Goal: Task Accomplishment & Management: Use online tool/utility

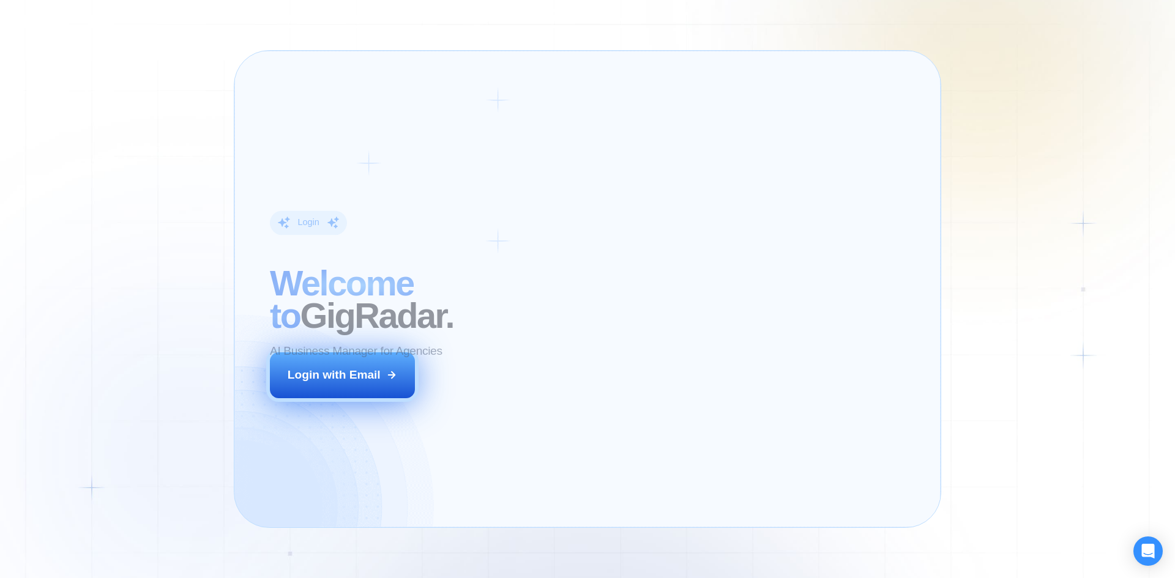
click at [362, 374] on div "Login with Email" at bounding box center [334, 375] width 93 height 16
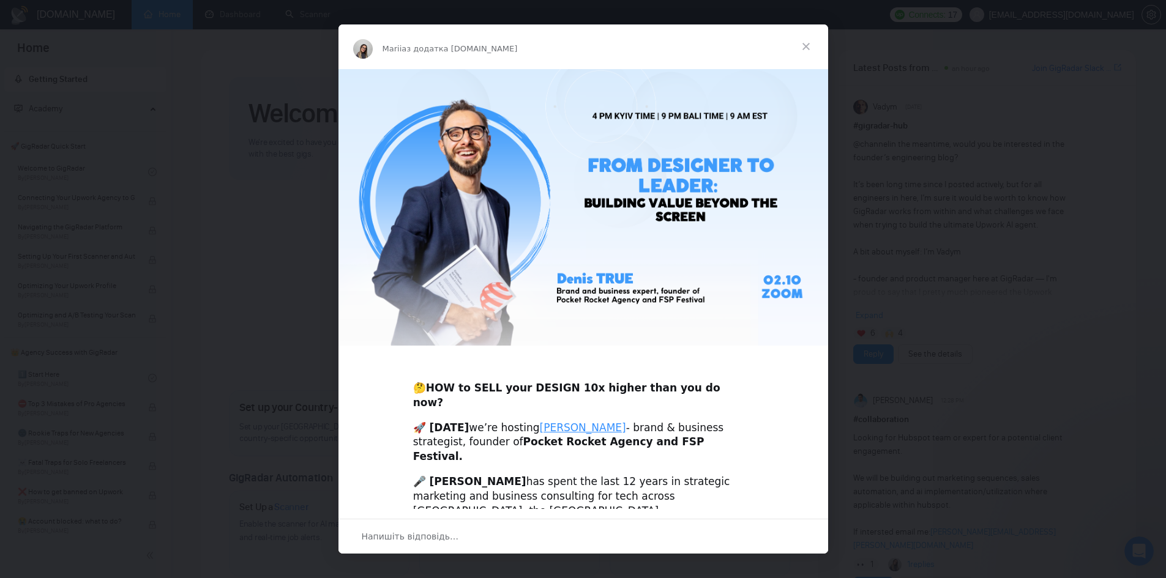
click at [815, 41] on span "Закрити" at bounding box center [806, 46] width 44 height 44
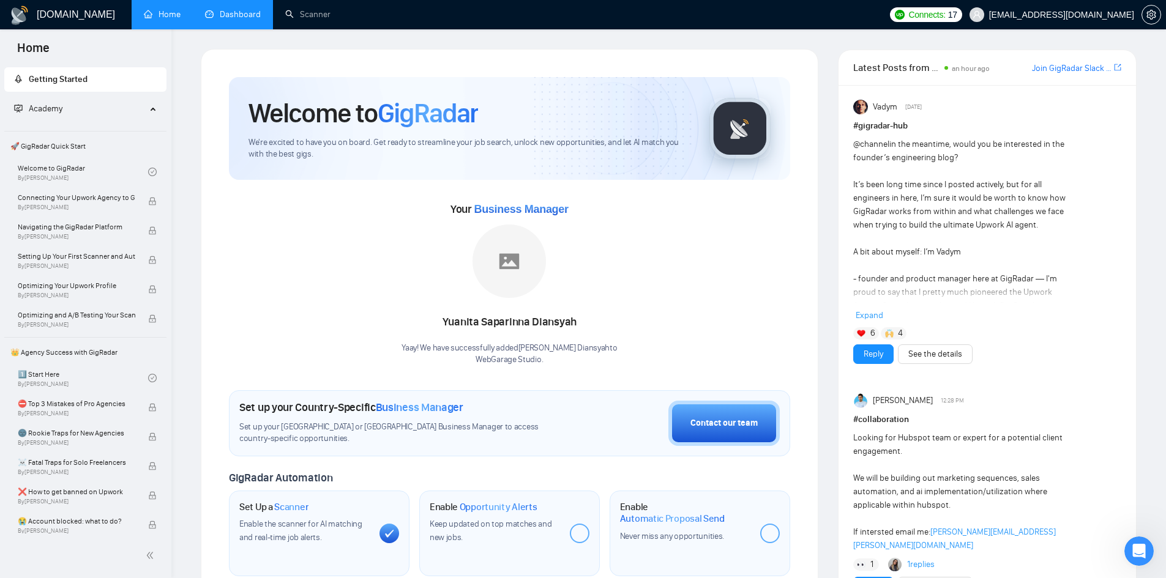
click at [239, 13] on link "Dashboard" at bounding box center [233, 14] width 56 height 10
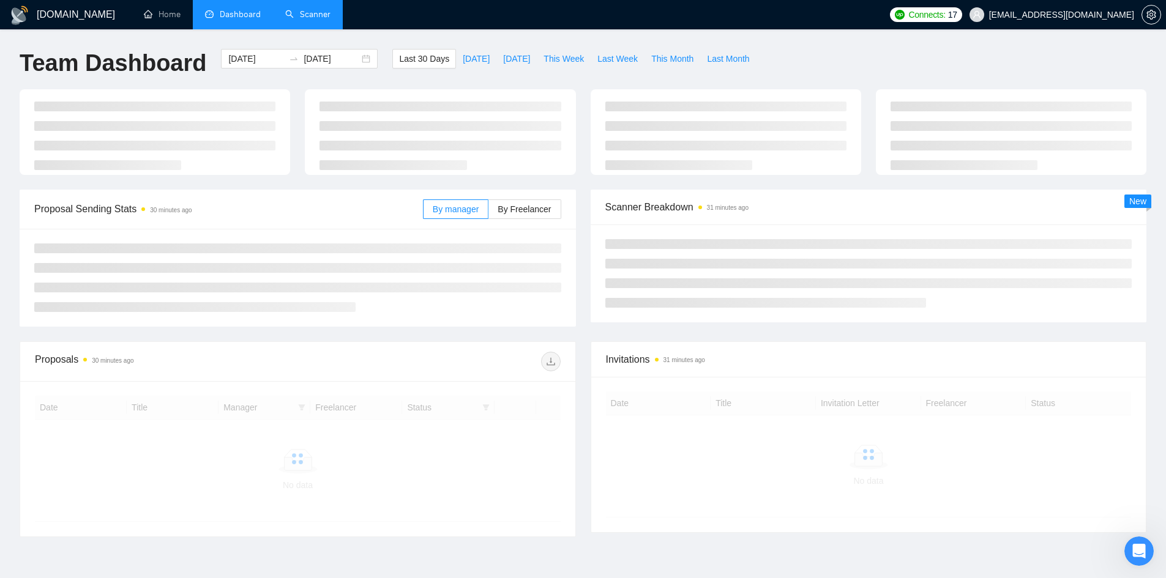
click at [285, 13] on link "Scanner" at bounding box center [307, 14] width 45 height 10
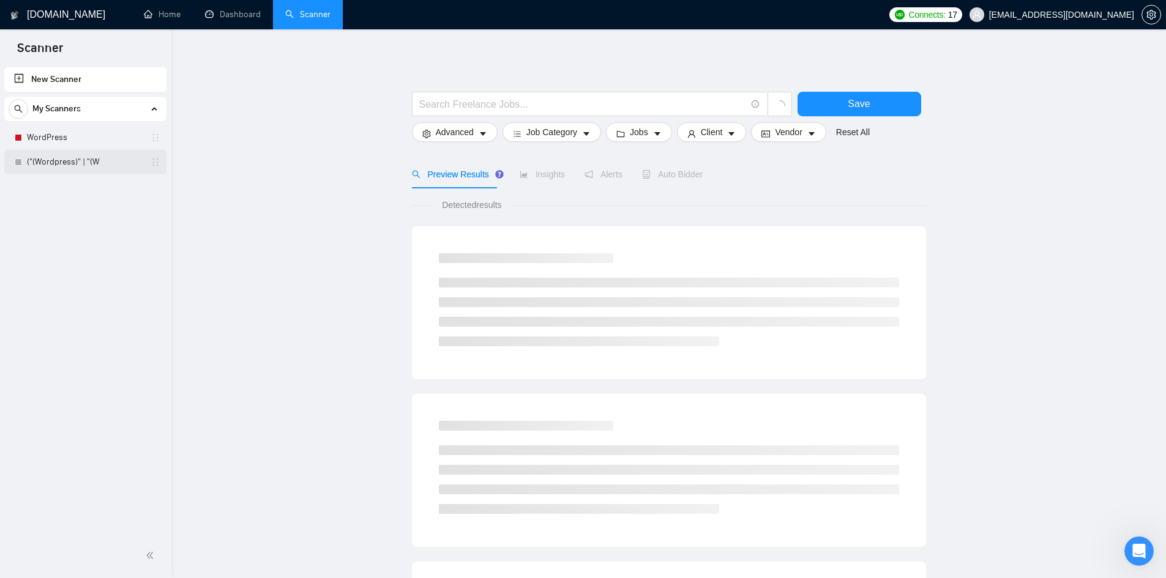
click at [53, 160] on link "("(Wordpress)" | "(W" at bounding box center [85, 162] width 116 height 24
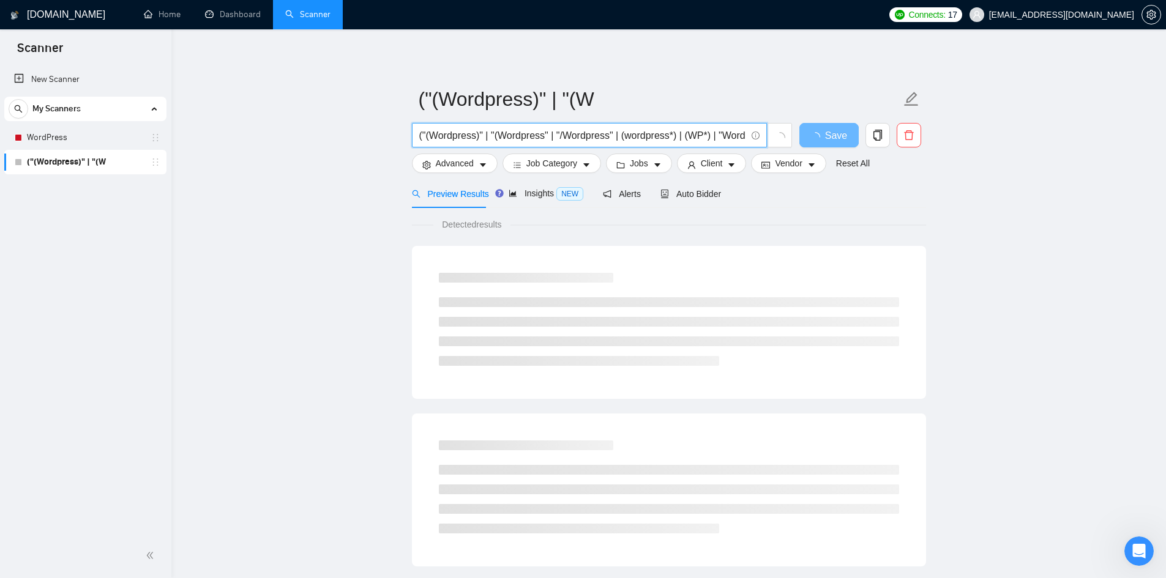
click at [534, 133] on input "("(Wordpress)" | "(Wordpress" | "/Wordpress" | (wordpress*) | (WP*) | "Word Pre…" at bounding box center [582, 135] width 327 height 15
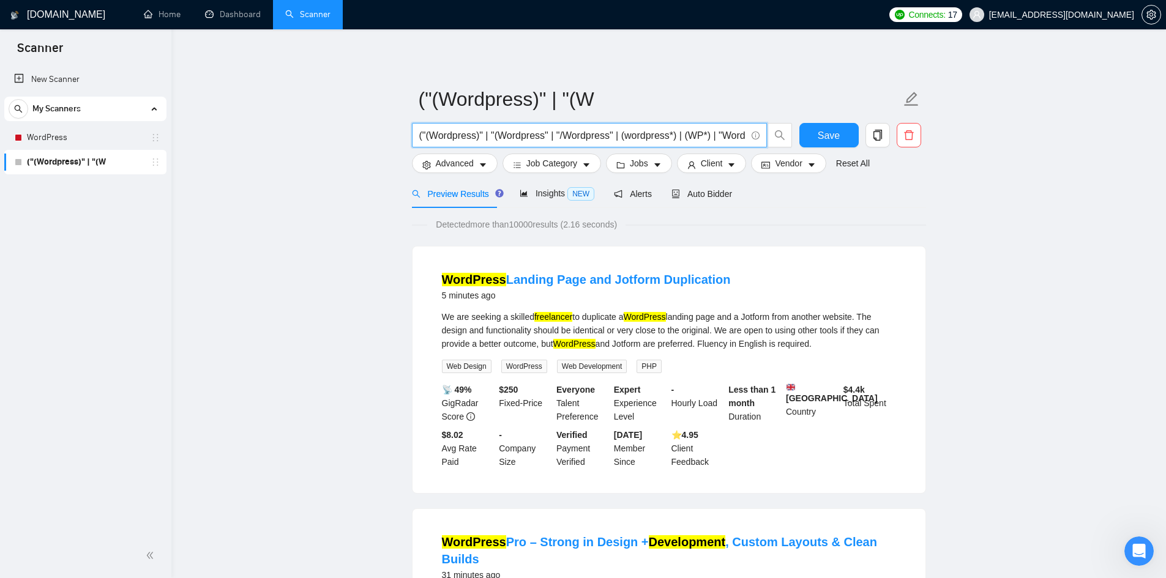
drag, startPoint x: 536, startPoint y: 135, endPoint x: 342, endPoint y: 187, distance: 201.1
click at [65, 135] on link "WordPress" at bounding box center [85, 137] width 116 height 24
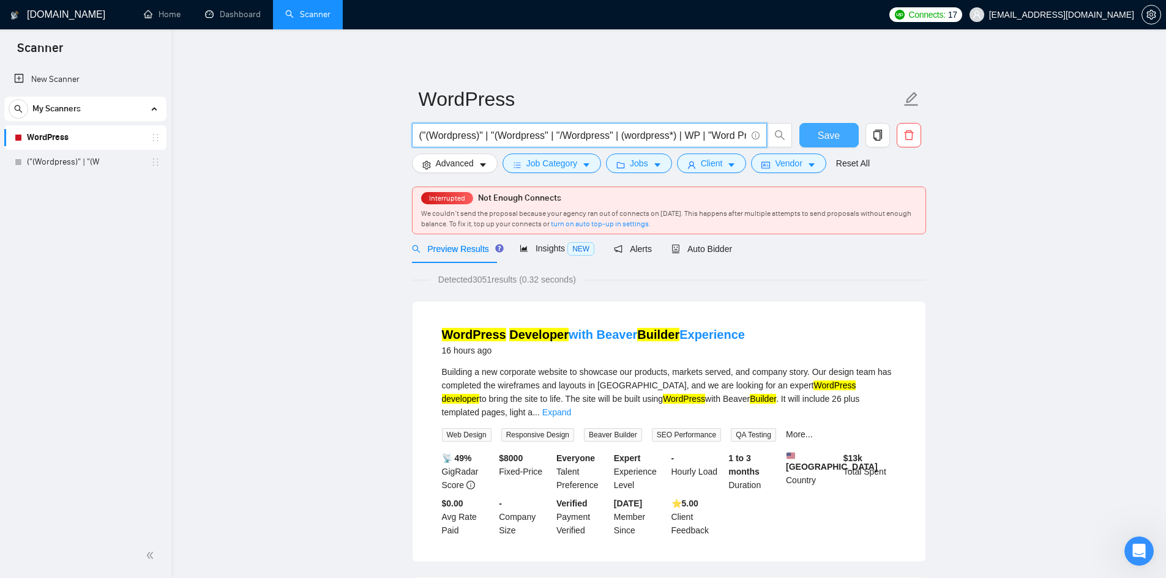
scroll to position [0, 565]
drag, startPoint x: 553, startPoint y: 129, endPoint x: 829, endPoint y: 146, distance: 276.6
click at [829, 146] on div "("(Wordpress)" | "(Wordpress" | "/Wordpress" | (wordpress*) | WP | "Word Press"…" at bounding box center [666, 138] width 514 height 31
click at [648, 143] on span "("(Wordpress)" | "(Wordpress" | "/Wordpress" | (wordpress*) | WP | "Word Press"…" at bounding box center [589, 135] width 355 height 24
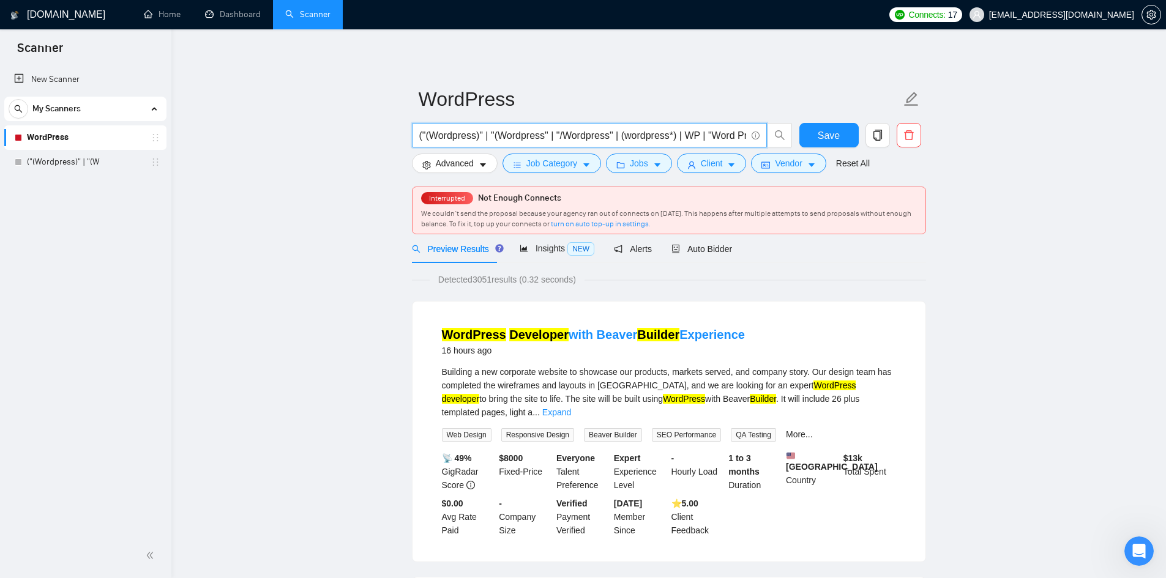
click at [657, 134] on input "("(Wordpress)" | "(Wordpress" | "/Wordpress" | (wordpress*) | WP | "Word Press"…" at bounding box center [582, 135] width 327 height 15
click at [644, 135] on input "("(Wordpress)" | "(Wordpress" | "/Wordpress" | (wordpress*) | WP | "Word Press"…" at bounding box center [582, 135] width 327 height 15
click at [572, 135] on input "("(Wordpress)" | "(Wordpress" | "/Wordpress" | (wordpress*) | WP | "Word Press"…" at bounding box center [582, 135] width 327 height 15
drag, startPoint x: 556, startPoint y: 144, endPoint x: 762, endPoint y: 170, distance: 207.9
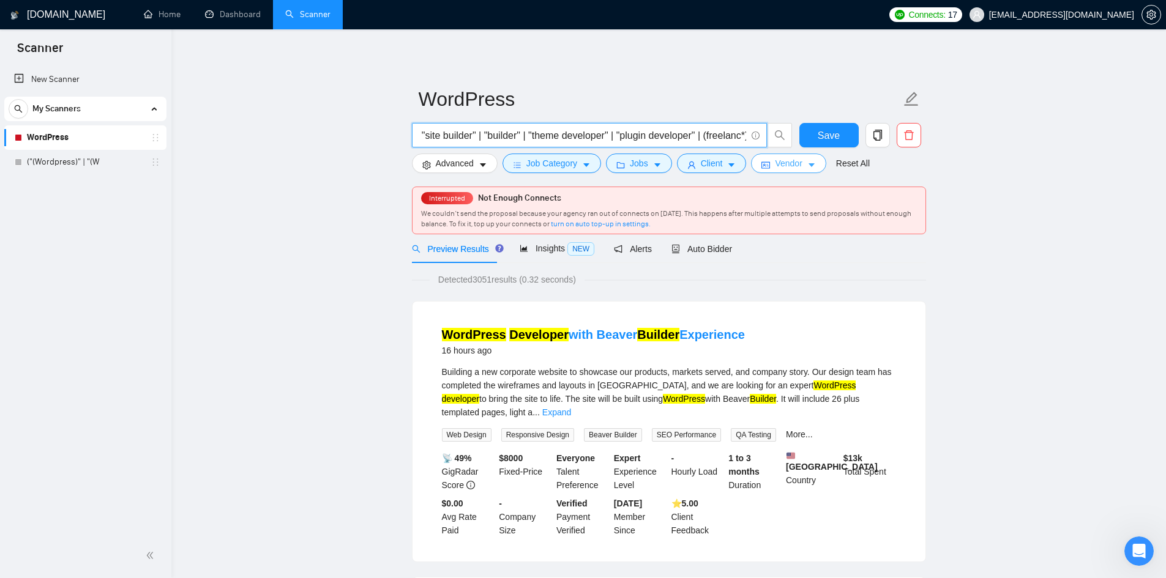
click at [801, 158] on form "WordPress ("(Wordpress)" | "(Wordpress" | "/Wordpress" | (wordpress*) | WP | "W…" at bounding box center [669, 130] width 514 height 100
click at [80, 165] on link "("(Wordpress)" | "(W" at bounding box center [85, 162] width 116 height 24
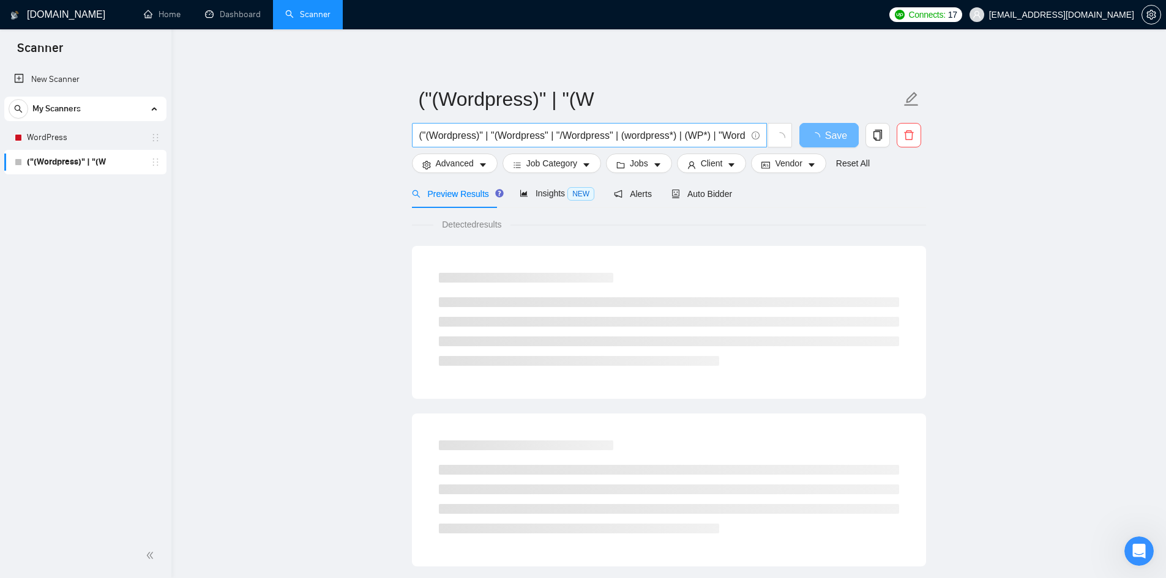
click at [538, 139] on input "("(Wordpress)" | "(Wordpress" | "/Wordpress" | (wordpress*) | (WP*) | "Word Pre…" at bounding box center [582, 135] width 327 height 15
click at [73, 142] on link "WordPress" at bounding box center [85, 137] width 116 height 24
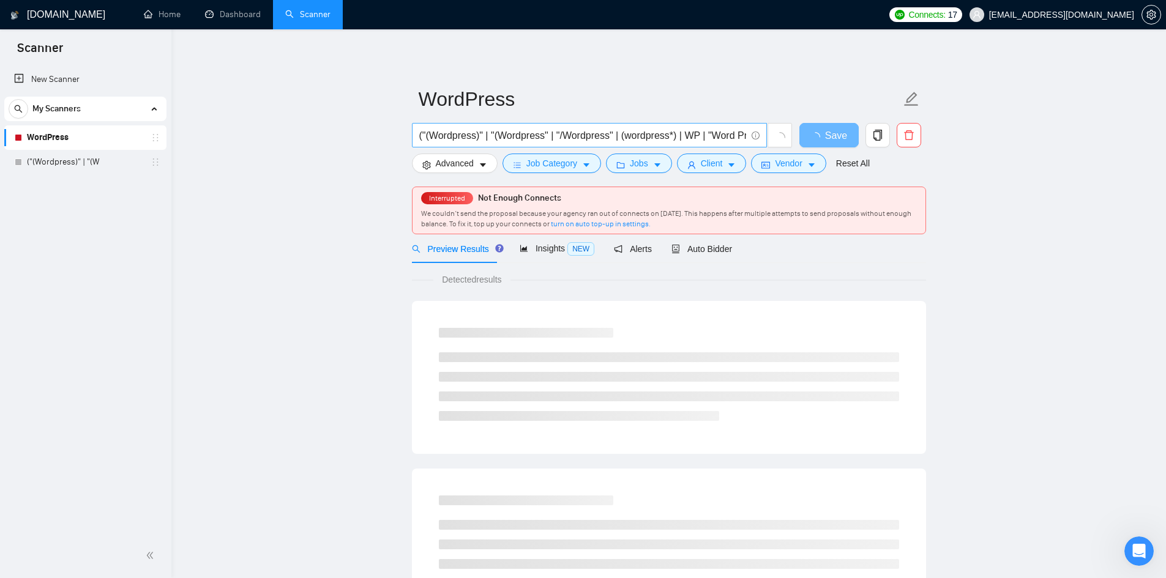
click at [521, 131] on input "("(Wordpress)" | "(Wordpress" | "/Wordpress" | (wordpress*) | WP | "Word Press"…" at bounding box center [582, 135] width 327 height 15
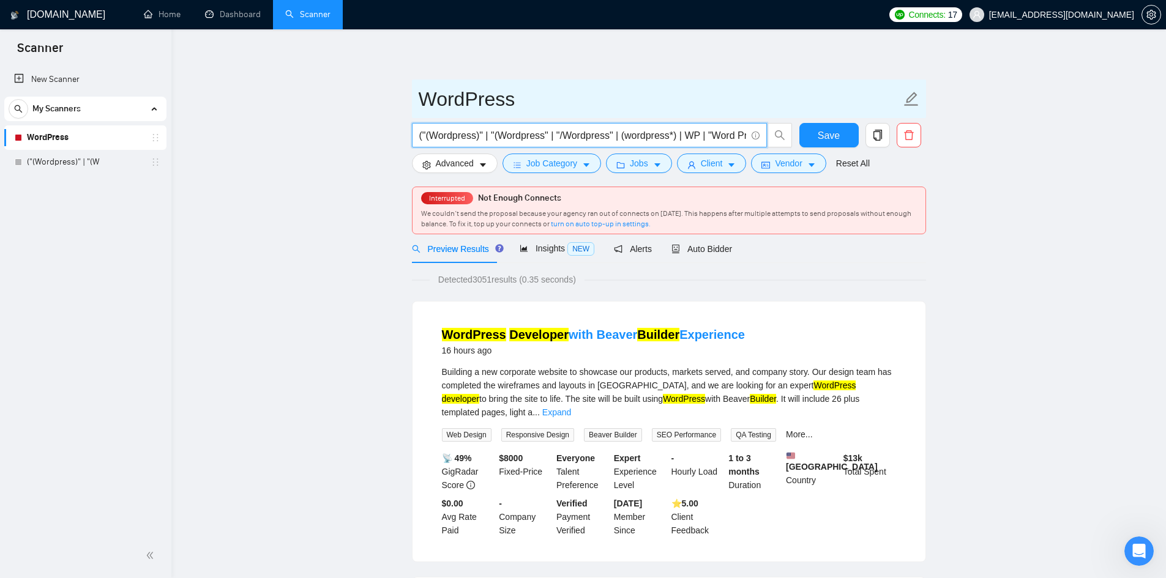
click at [909, 102] on icon "edit" at bounding box center [911, 99] width 14 height 14
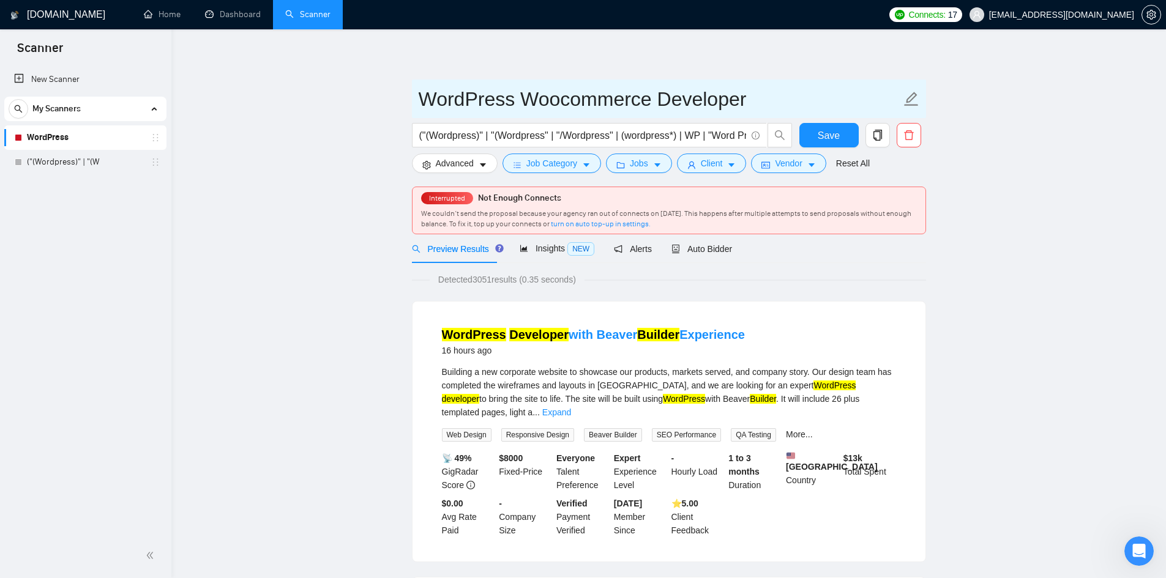
type input "WordPress Woocommerce Developer"
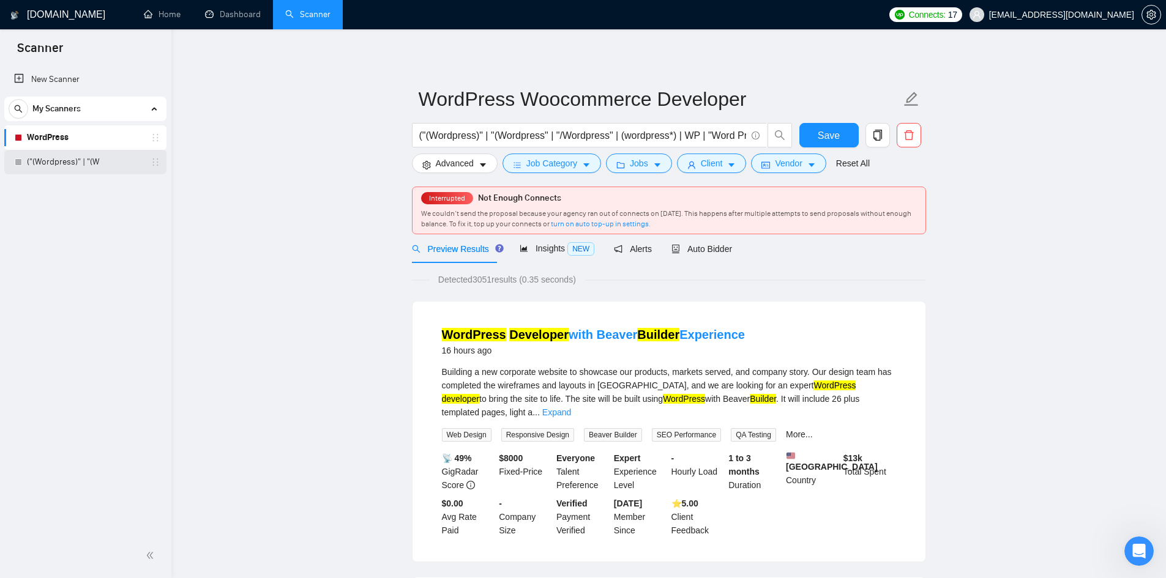
click at [113, 163] on link "("(Wordpress)" | "(W" at bounding box center [85, 162] width 116 height 24
click at [650, 133] on input "("(Wordpress)" | "(Wordpress" | "/Wordpress" | (wordpress*) | WP | "Word Press"…" at bounding box center [582, 135] width 327 height 15
paste input "(WP*) | "Word Press" | (WPEngine*) | "WP Engine") ) ( (dev*) | (specialist*) | …"
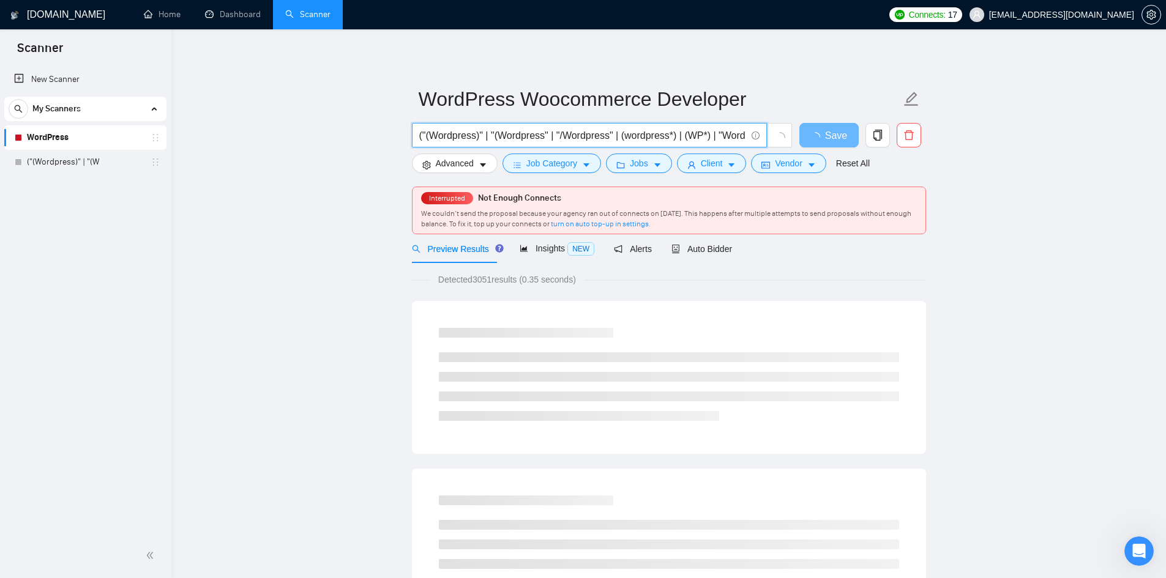
drag, startPoint x: 641, startPoint y: 135, endPoint x: 390, endPoint y: 154, distance: 251.7
click at [595, 136] on input "("(Wordpress)" | "(Wordpress" | "/Wordpress" | (wordpress*) | (WP*) | "Word Pre…" at bounding box center [582, 135] width 327 height 15
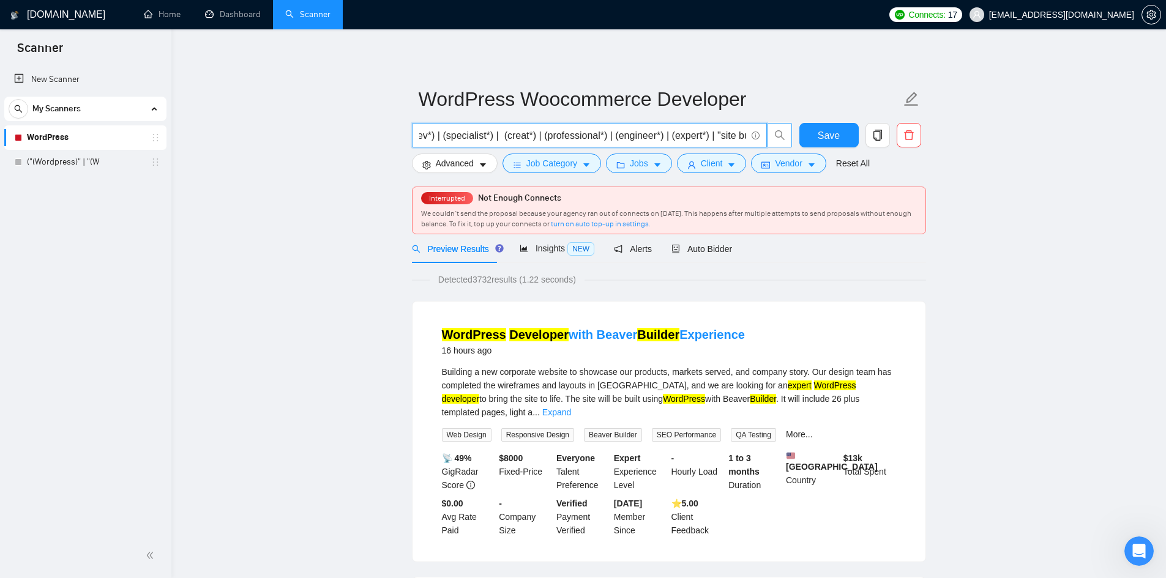
scroll to position [0, 804]
drag, startPoint x: 652, startPoint y: 140, endPoint x: 782, endPoint y: 143, distance: 130.4
click at [782, 143] on span "("(Wordpress)" | "(Wordpress" | "/Wordpress" | (wordpress*) | (WP*) | "Word Pre…" at bounding box center [602, 135] width 381 height 24
click at [621, 140] on input "("(Wordpress)" | "(Wordpress" | "/Wordpress" | (wordpress*) | (WP*) | "Word Pre…" at bounding box center [582, 135] width 327 height 15
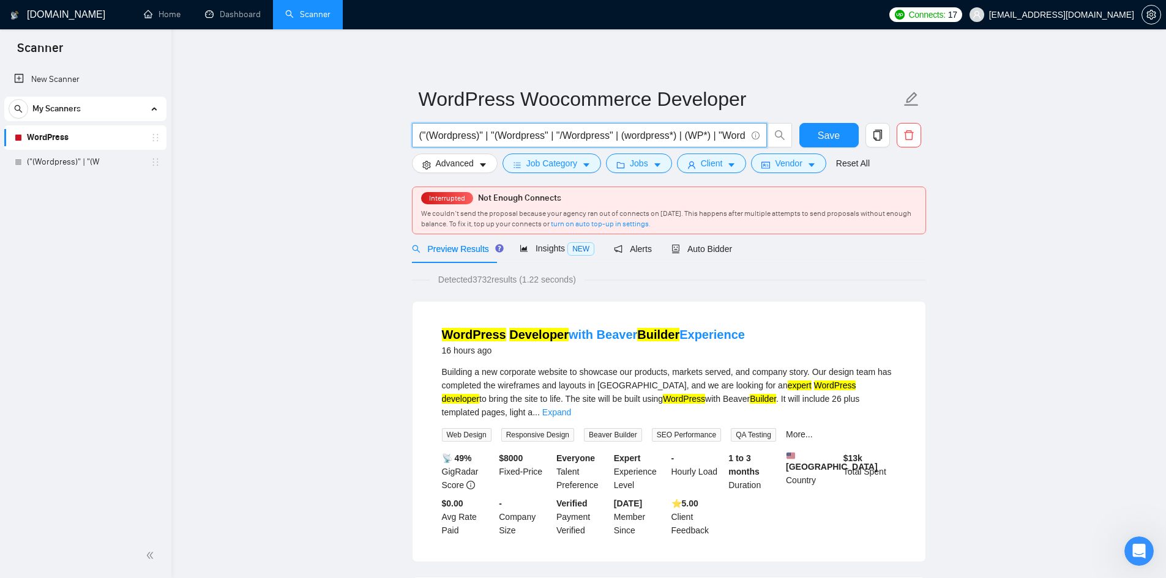
click at [560, 135] on input "("(Wordpress)" | "(Wordpress" | "/Wordpress" | (wordpress*) | (WP*) | "Word Pre…" at bounding box center [582, 135] width 327 height 15
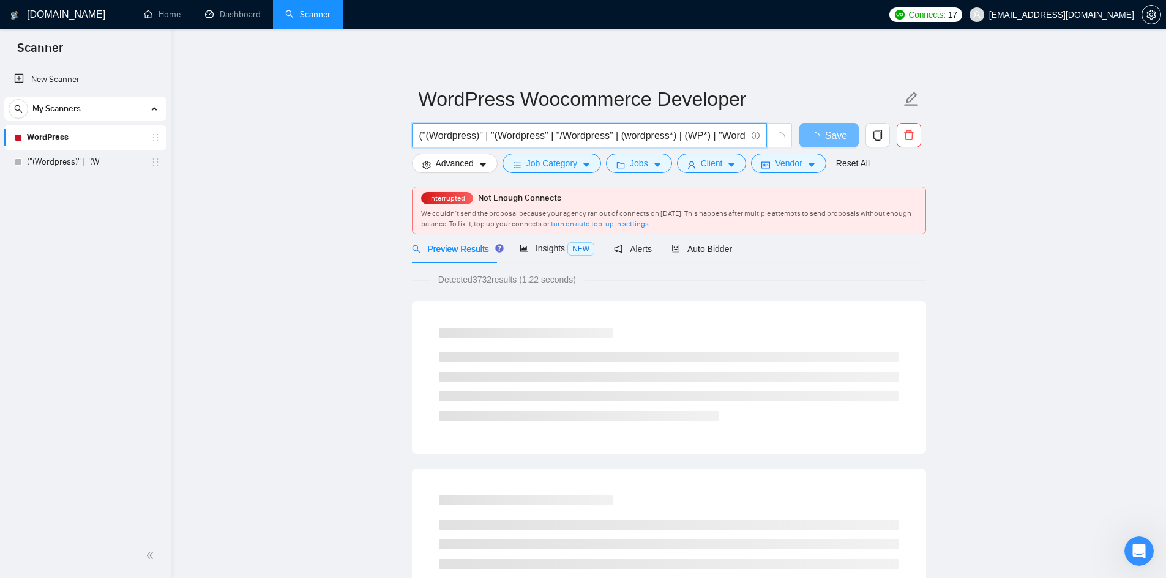
scroll to position [0, 804]
drag, startPoint x: 677, startPoint y: 132, endPoint x: 934, endPoint y: 143, distance: 257.3
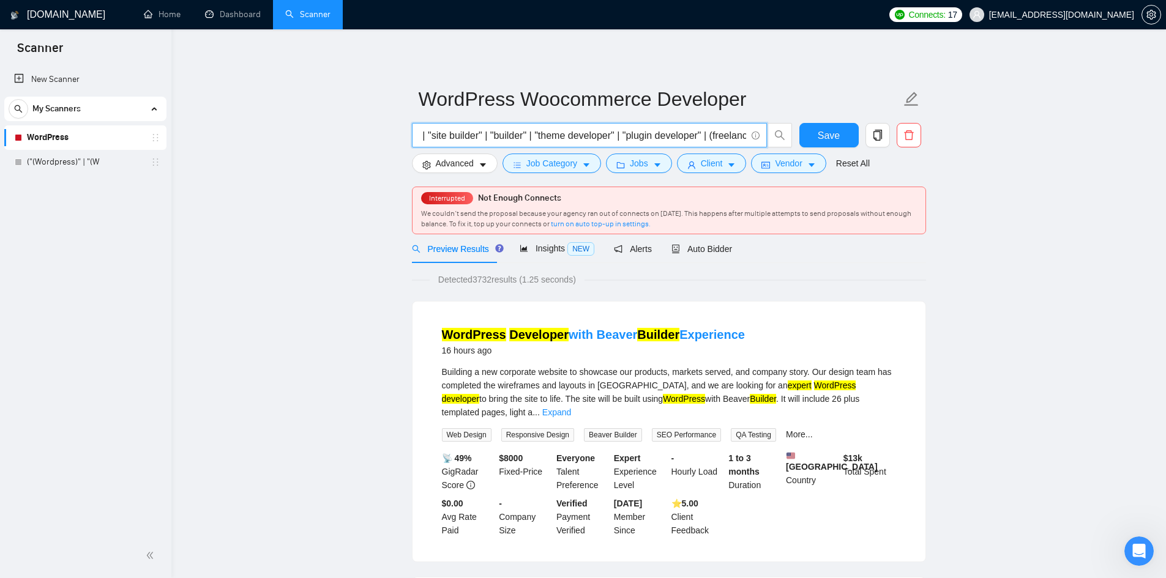
click at [501, 134] on input "("(Wordpress)" | "(Wordpress" | "/Wordpress" | (wordpress*) | (WP*) | "Word Pre…" at bounding box center [582, 135] width 327 height 15
click at [709, 141] on input "("(Wordpress)" | "(Wordpress" | "/Wordpress" | (wordpress*) | (WP*) | "Word Pre…" at bounding box center [582, 135] width 327 height 15
drag, startPoint x: 520, startPoint y: 138, endPoint x: 513, endPoint y: 134, distance: 8.0
click at [520, 138] on input "("(Wordpress)" | "(Wordpress" | "/Wordpress" | (wordpress*) | (WP*) | "Word Pre…" at bounding box center [582, 135] width 327 height 15
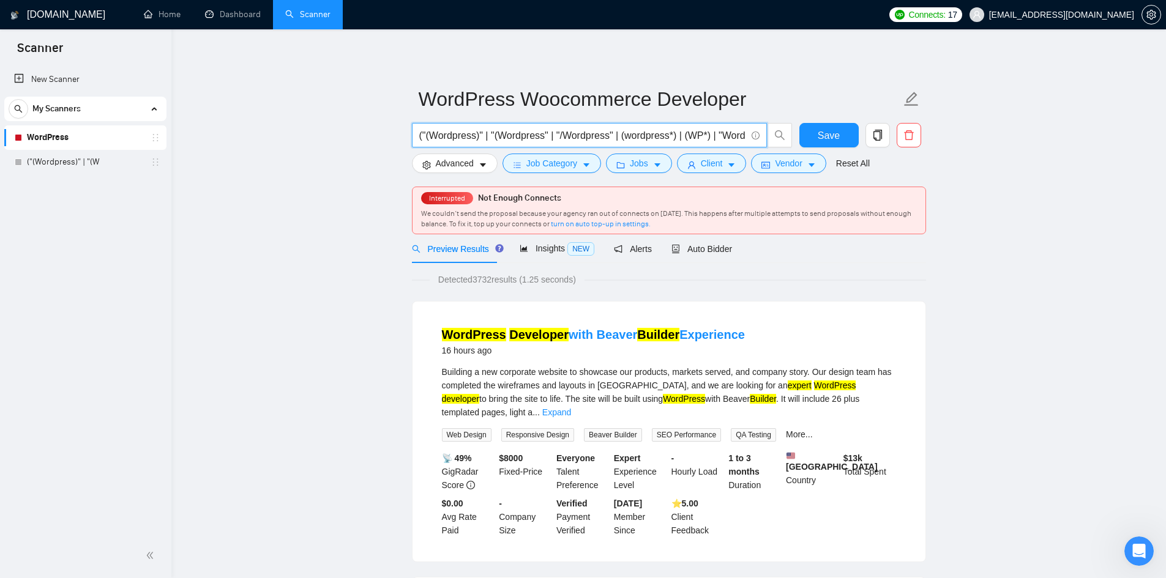
click at [507, 132] on input "("(Wordpress)" | "(Wordpress" | "/Wordpress" | (wordpress*) | (WP*) | "Word Pre…" at bounding box center [582, 135] width 327 height 15
drag, startPoint x: 481, startPoint y: 129, endPoint x: 809, endPoint y: 147, distance: 328.6
click at [809, 147] on div "("(Wordpress)" | "(Wordpress" | "/Wordpress" | (wordpress*) | (WP*) | "Word Pre…" at bounding box center [666, 138] width 514 height 31
click at [639, 138] on input "("(Wordpress)" | "(Wordpress" | "/Wordpress" | (wordpress*) | (WP*) | "Word Pre…" at bounding box center [582, 135] width 327 height 15
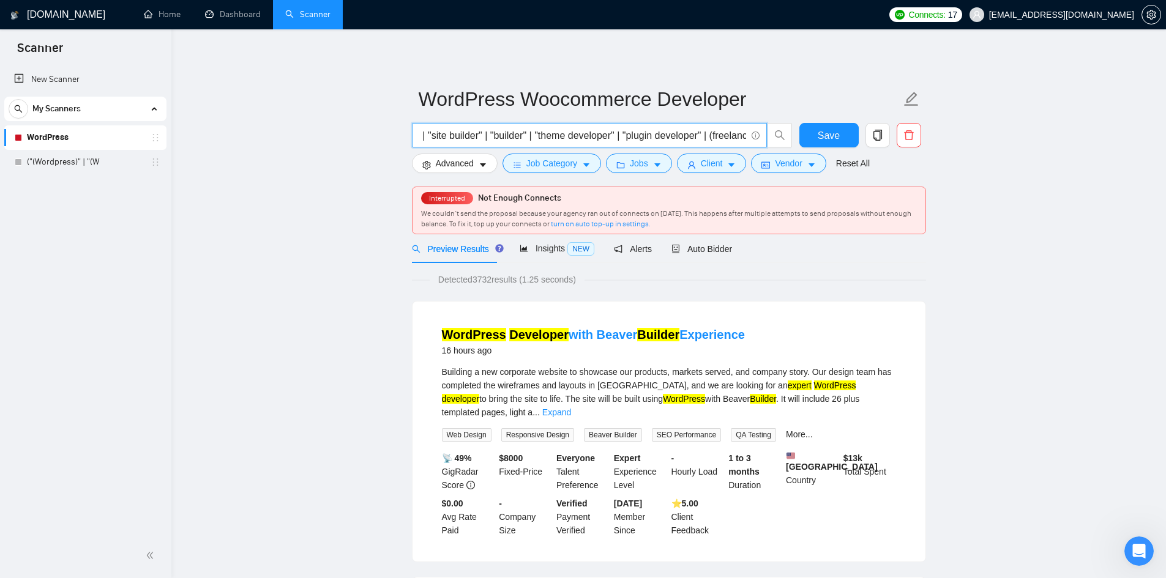
drag, startPoint x: 614, startPoint y: 137, endPoint x: 684, endPoint y: 143, distance: 70.6
click at [684, 143] on input "("(Wordpress)" | "(Wordpress" | "/Wordpress" | (wordpress*) | (WP*) | "Word Pre…" at bounding box center [582, 135] width 327 height 15
drag, startPoint x: 671, startPoint y: 136, endPoint x: 701, endPoint y: 140, distance: 29.7
click at [701, 140] on input "("(Wordpress)" | "(Wordpress" | "/Wordpress" | (wordpress*) | (WP*) | "Word Pre…" at bounding box center [582, 135] width 327 height 15
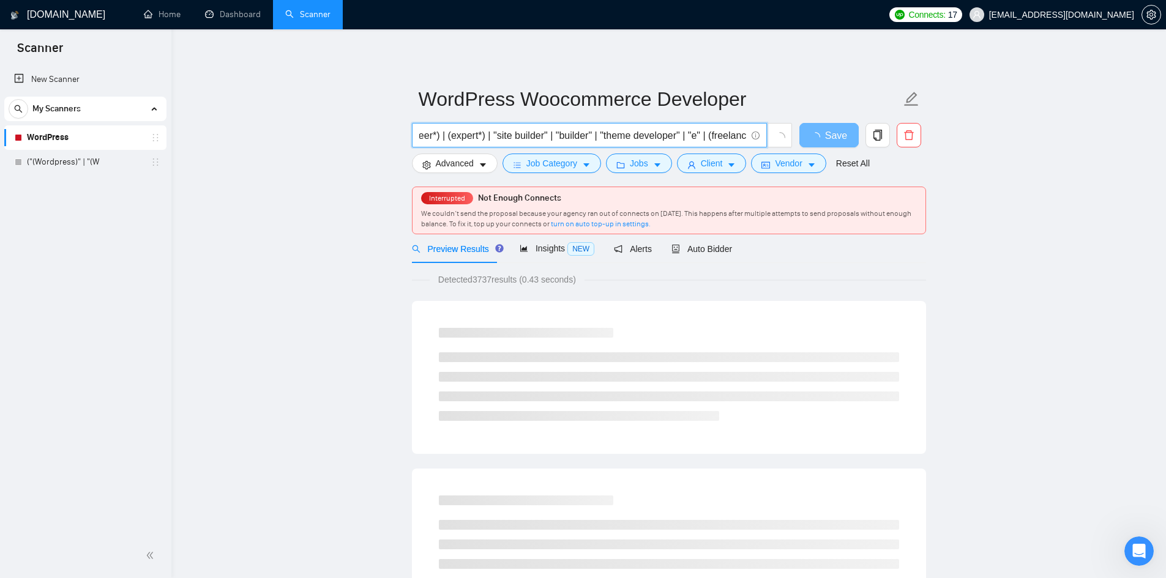
scroll to position [0, 736]
click at [476, 136] on input "("(Wordpress)" | "(Wordpress" | "/Wordpress" | (wordpress*) | (WP*) | "Word Pre…" at bounding box center [582, 135] width 327 height 15
click at [425, 138] on input "("(Wordpress)" | "(Wordpress" | "/Wordpress" | (wordpress*) | (WP*) | "Word Pre…" at bounding box center [582, 135] width 327 height 15
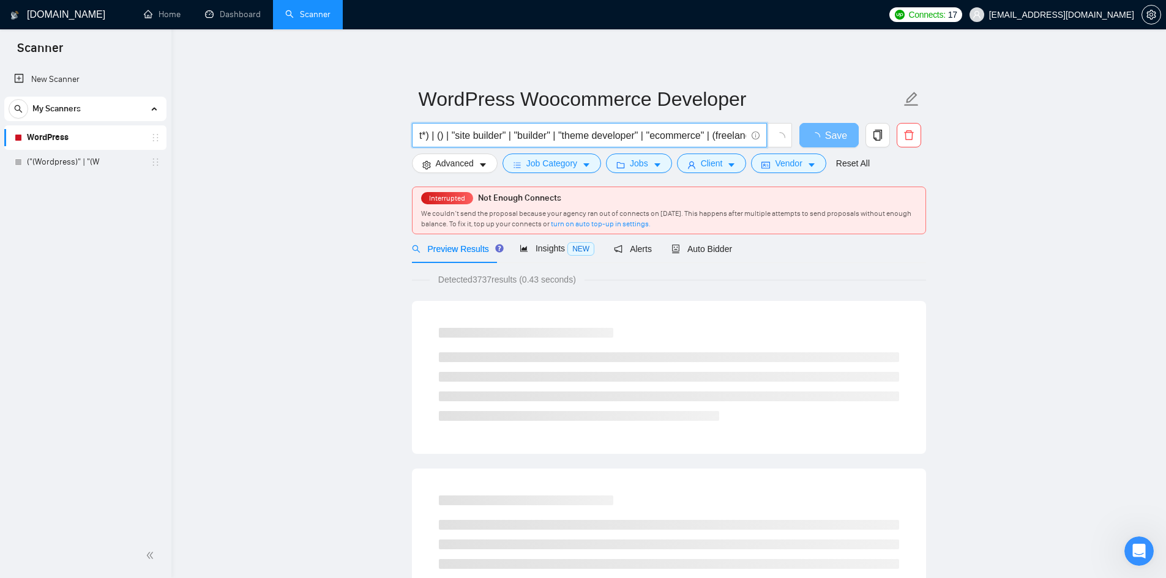
click at [422, 139] on input "("(Wordpress)" | "(Wordpress" | "/Wordpress" | (wordpress*) | (WP*) | "Word Pre…" at bounding box center [582, 135] width 327 height 15
drag, startPoint x: 477, startPoint y: 137, endPoint x: 502, endPoint y: 122, distance: 28.9
click at [582, 138] on input "("(Wordpress)" | "(Wordpress" | "/Wordpress" | (wordpress*) | (WP*) | "Word Pre…" at bounding box center [582, 135] width 327 height 15
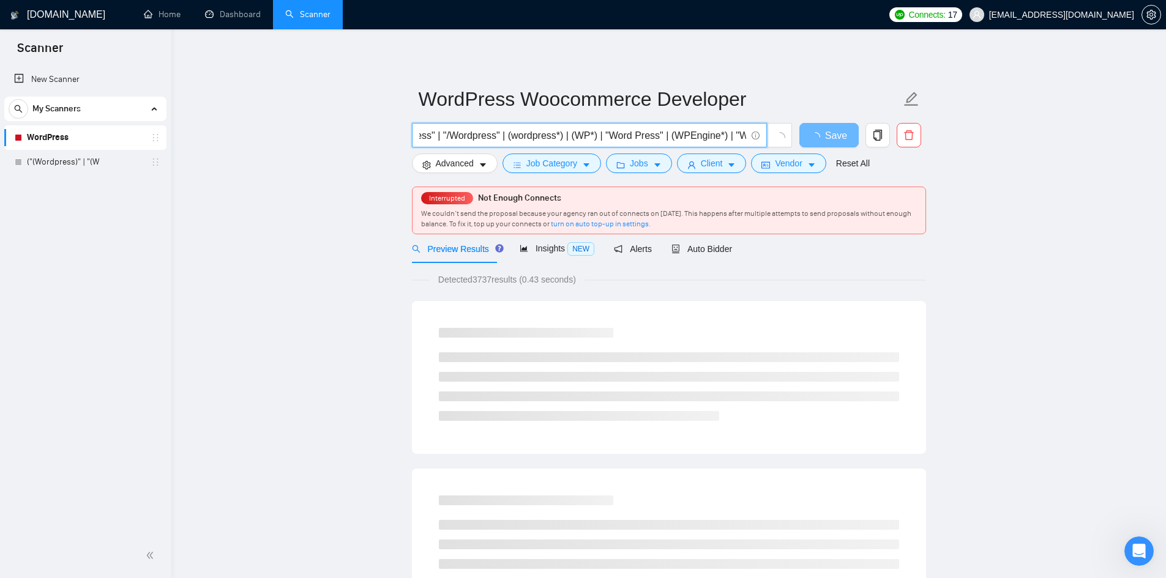
click at [627, 139] on input "("(Wordpress)" | "(Wordpress" | "/Wordpress" | (wordpress*) | (WP*) | "Word Pre…" at bounding box center [582, 135] width 327 height 15
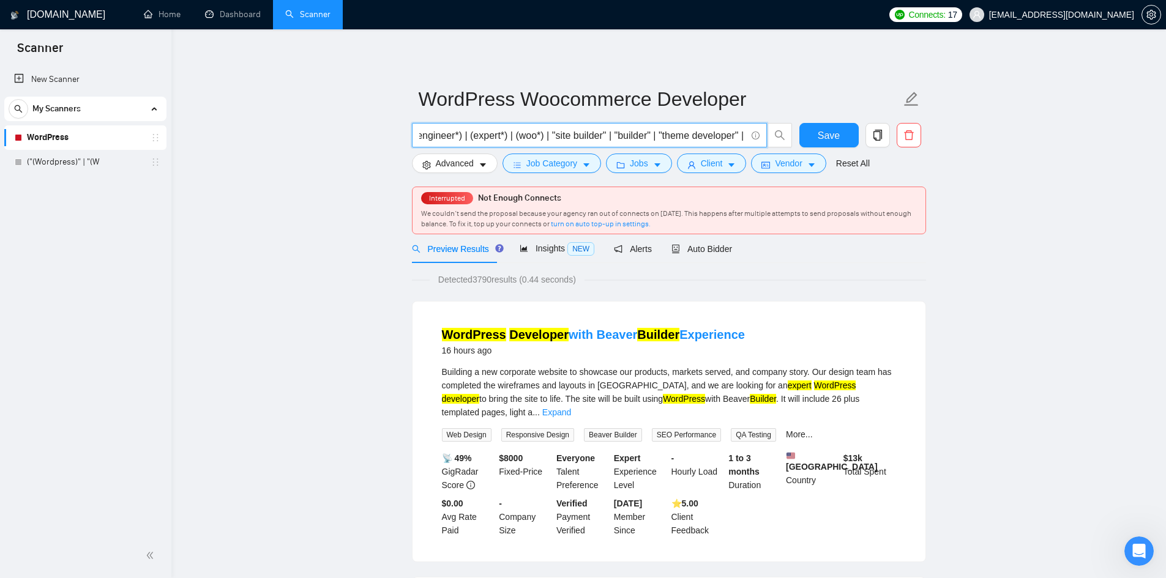
scroll to position [0, 756]
drag, startPoint x: 509, startPoint y: 122, endPoint x: 693, endPoint y: 140, distance: 184.5
click at [773, 147] on span "("(Wordpress)" | "(Wordpress" | "/Wordpress" | (wordpress*) | (WP*) | "Word Pre…" at bounding box center [602, 135] width 381 height 24
click at [672, 140] on input "("(Wordpress)" | "(Wordpress" | "/Wordpress" | (wordpress*) | (WP*) | "Word Pre…" at bounding box center [582, 135] width 327 height 15
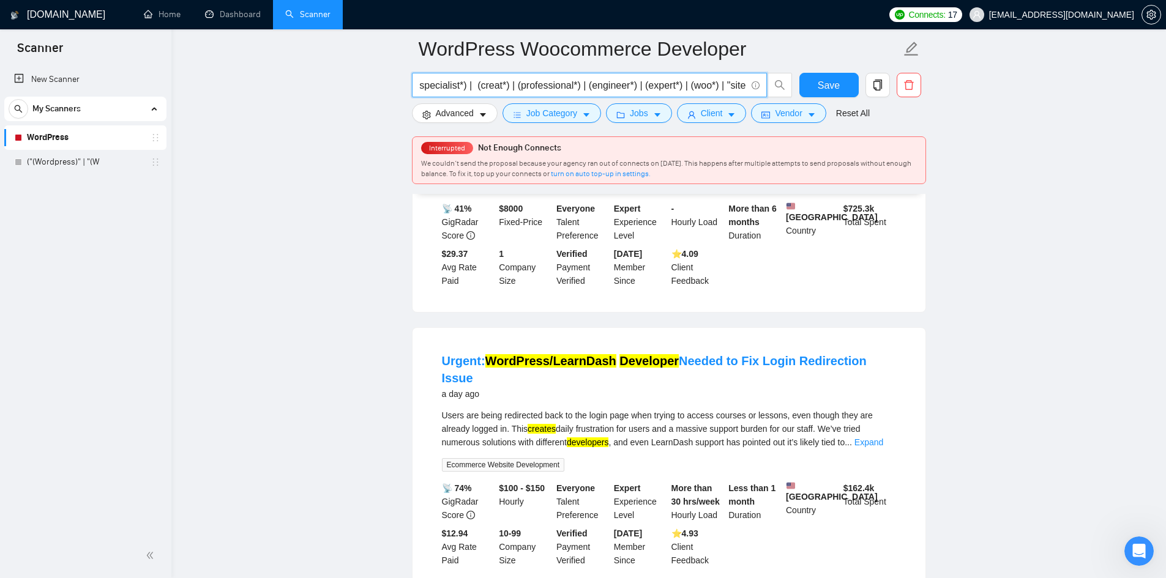
scroll to position [0, 0]
drag, startPoint x: 585, startPoint y: 86, endPoint x: 324, endPoint y: 92, distance: 261.5
click at [641, 87] on input "("(Wordpress)" | "(Wordpress" | "/Wordpress" | (wordpress*) | (WP*) | "Word Pre…" at bounding box center [582, 85] width 327 height 15
click at [676, 88] on input "("(Wordpress)" | "(Wordpress" | "/Wordpress" | (wordpress*) | (WP*) | "Word Pre…" at bounding box center [582, 85] width 327 height 15
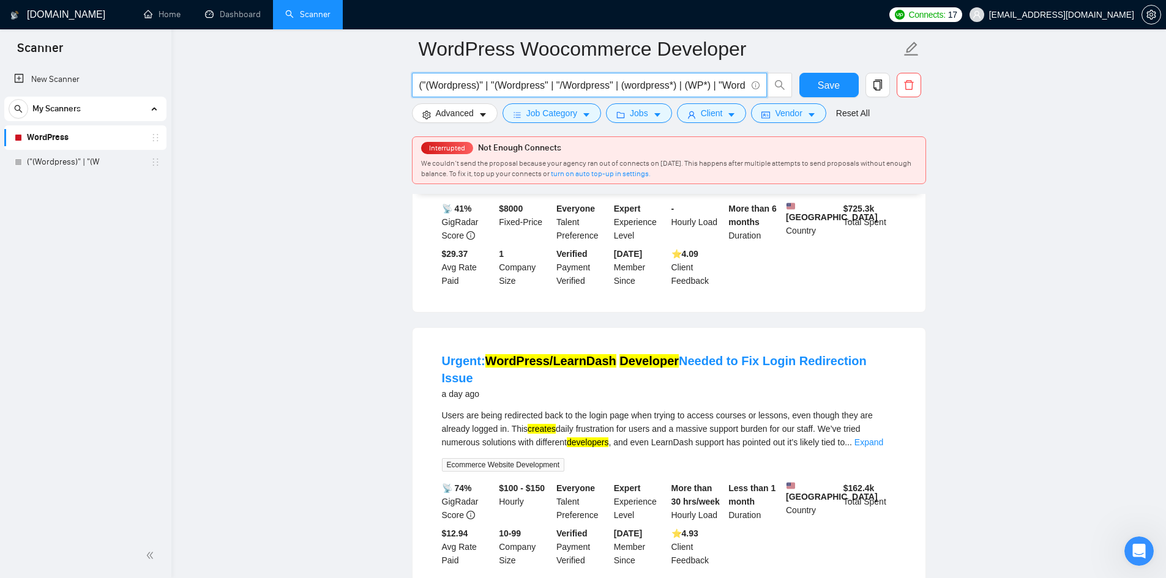
click at [573, 89] on input "("(Wordpress)" | "(Wordpress" | "/Wordpress" | (wordpress*) | (WP*) | "Word Pre…" at bounding box center [582, 85] width 327 height 15
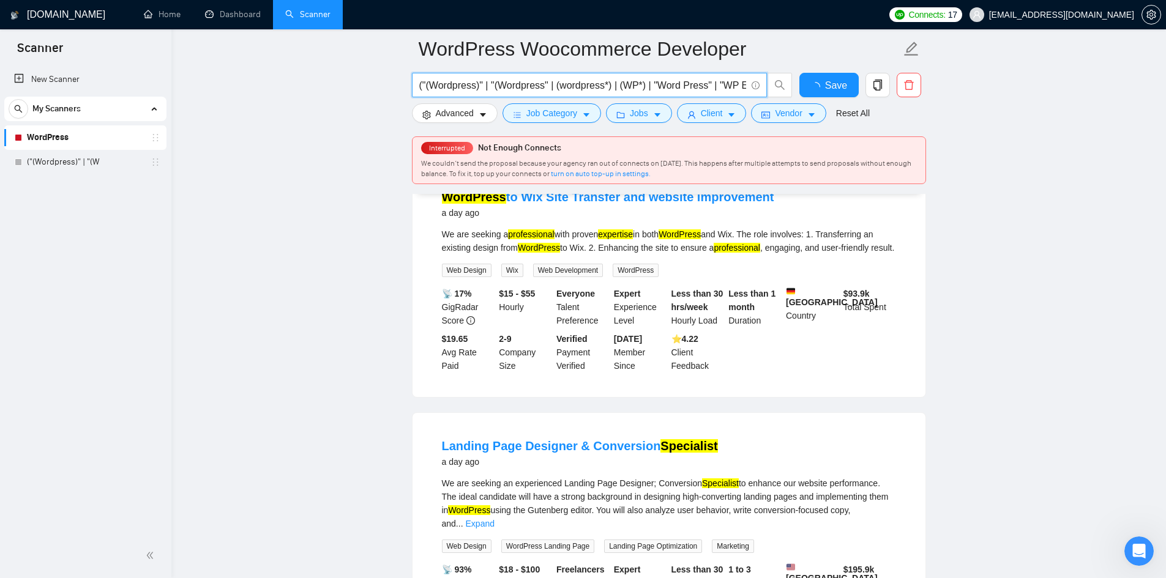
scroll to position [2448, 0]
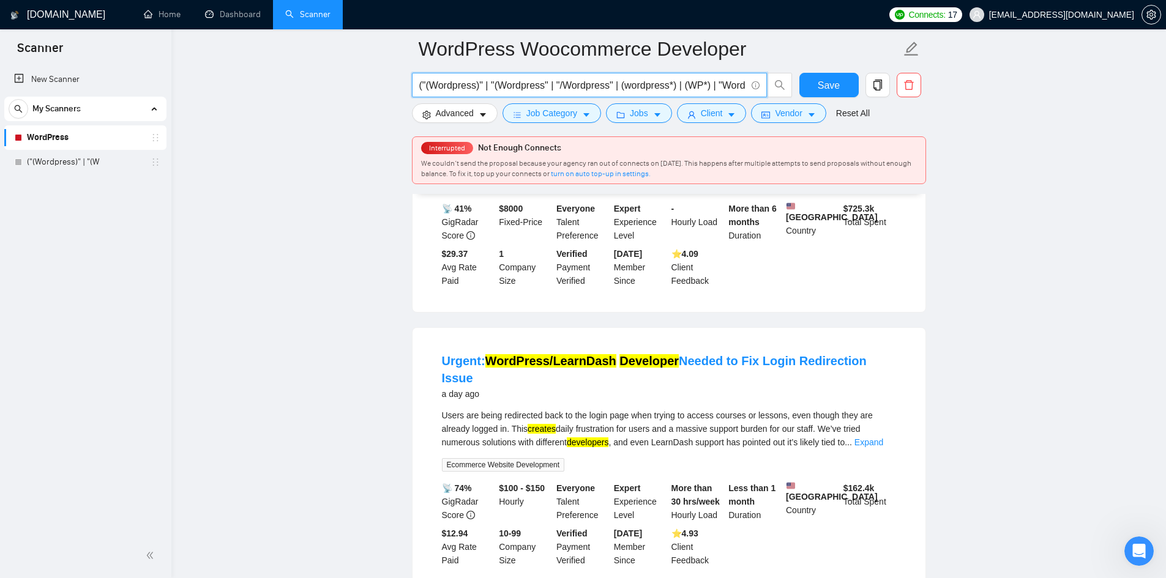
click at [628, 89] on input "("(Wordpress)" | "(Wordpress" | "/Wordpress" | (wordpress*) | (WP*) | "Word Pre…" at bounding box center [582, 85] width 327 height 15
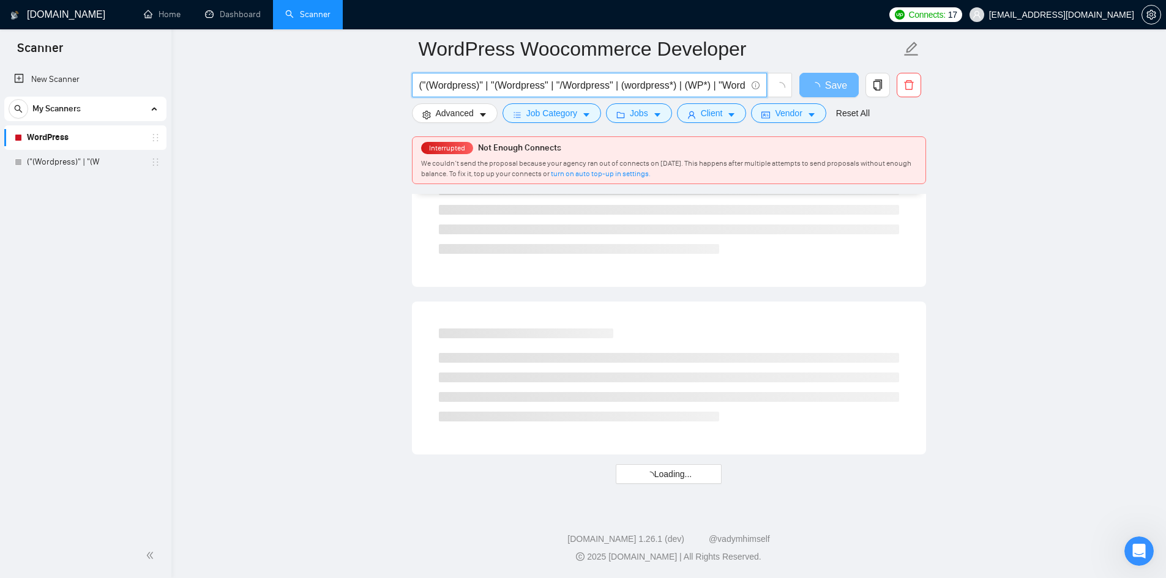
scroll to position [1518, 0]
click at [621, 83] on input "("(Wordpress)" | "(Wordpress" | "/Wordpress" | (wordpress*) | (WP*) | "Word Pre…" at bounding box center [582, 85] width 327 height 15
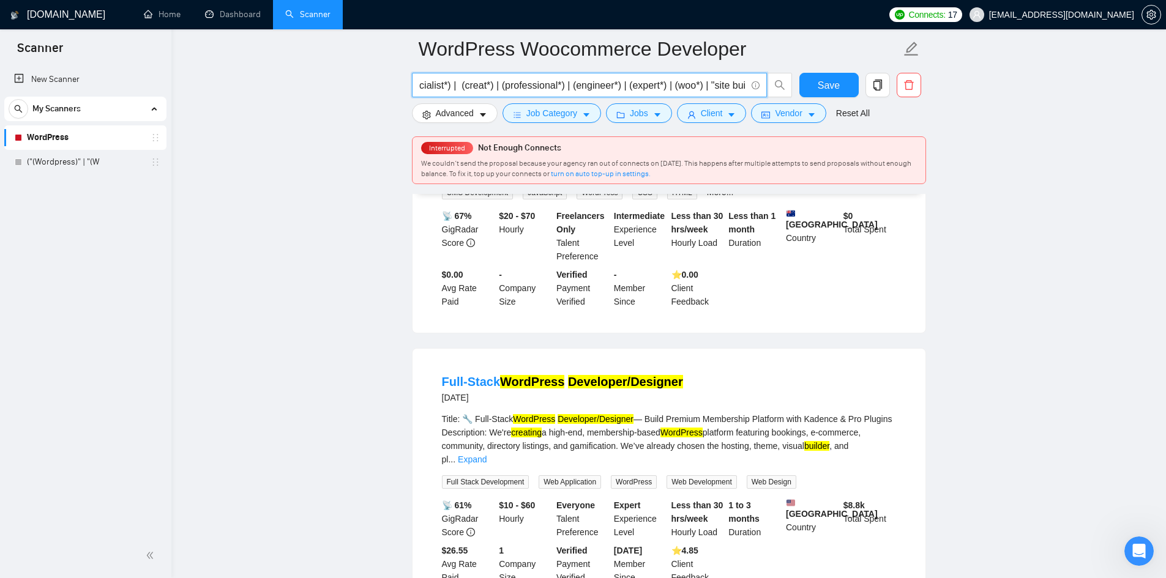
scroll to position [0, 764]
drag, startPoint x: 650, startPoint y: 86, endPoint x: 774, endPoint y: 87, distance: 123.7
click at [870, 100] on div "("(Wordpress)" | "(Wordpress" | "/Wordpress" | (wordpress*) | (WP*) | "Word Pre…" at bounding box center [666, 88] width 514 height 31
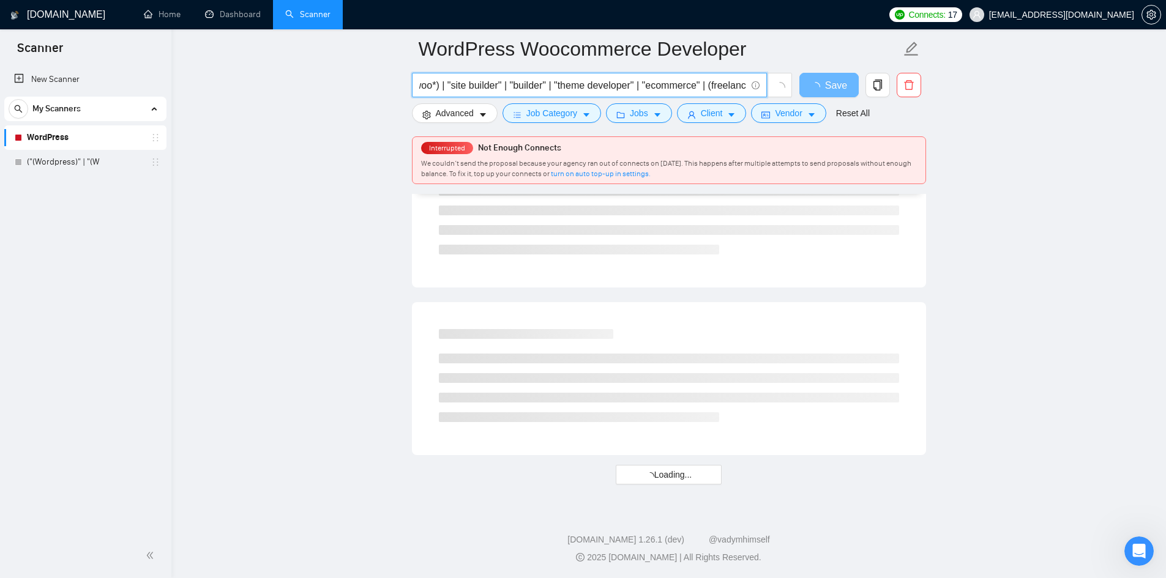
click at [671, 84] on input "("(Wordpress)" | "(Wordpress" | "/Wordpress" | (wordpress*) | (WP*) | "Word Pre…" at bounding box center [582, 85] width 327 height 15
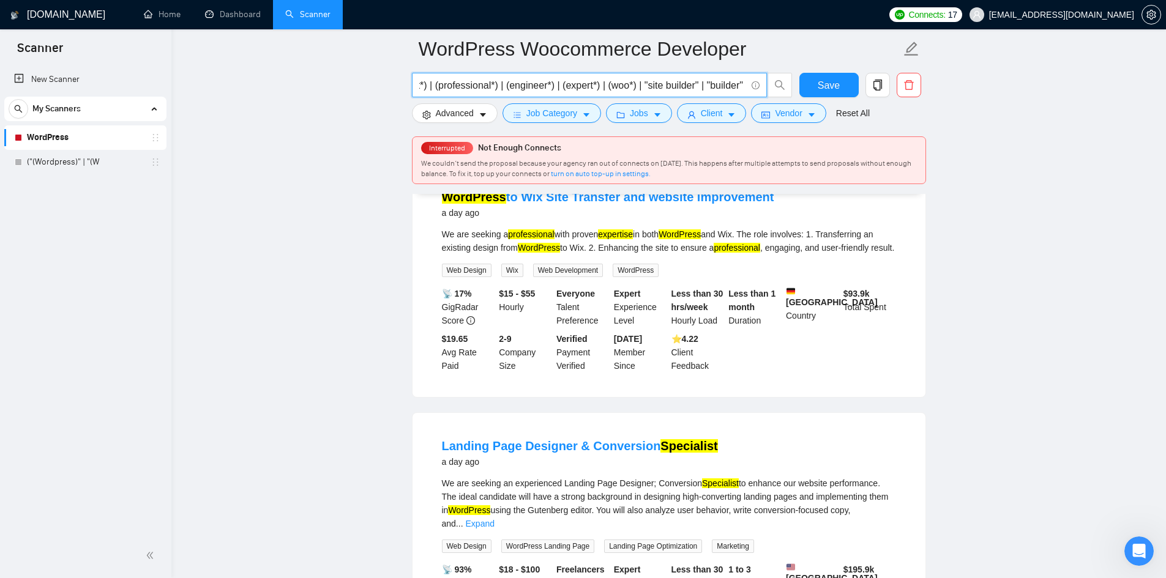
drag, startPoint x: 476, startPoint y: 86, endPoint x: 605, endPoint y: 86, distance: 129.2
click at [605, 86] on input "("(Wordpress)" | "(Wordpress" | "/Wordpress" | (wordpress*) | (WP*) | "Word Pre…" at bounding box center [582, 85] width 327 height 15
click at [632, 90] on input "("(Wordpress)" | "(Wordpress" | "/Wordpress" | (wordpress*) | (WP*) | "Word Pre…" at bounding box center [582, 85] width 327 height 15
drag, startPoint x: 547, startPoint y: 83, endPoint x: 306, endPoint y: 84, distance: 241.2
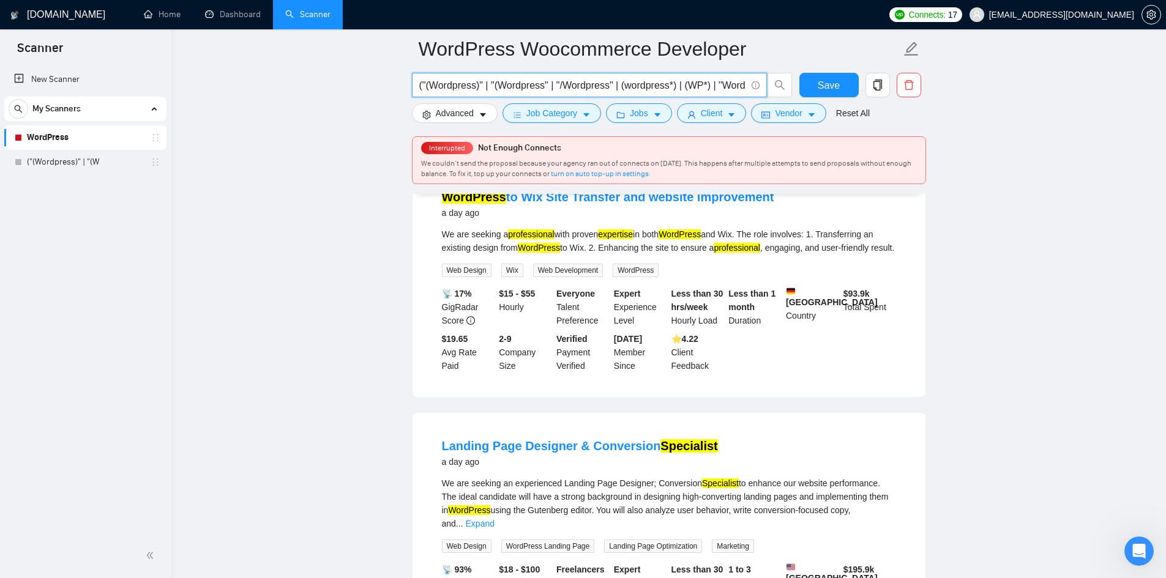
click at [306, 84] on main "WordPress Woocommerce Developer ("(Wordpress)" | "(Wordpress" | "/Wordpress" | …" at bounding box center [668, 41] width 955 height 3021
click at [485, 81] on input "("(Wordpress)" | "(Wordpress" | "/Wordpress" | (wordpress*) | (WP*) | "Word Pre…" at bounding box center [582, 85] width 327 height 15
drag, startPoint x: 705, startPoint y: 88, endPoint x: 676, endPoint y: 83, distance: 29.1
click at [676, 83] on input "("(Wordpress)" | "(Wordpress" | "/Wordpress" | (wordpress*) | (WP*) | "Word Pre…" at bounding box center [582, 85] width 327 height 15
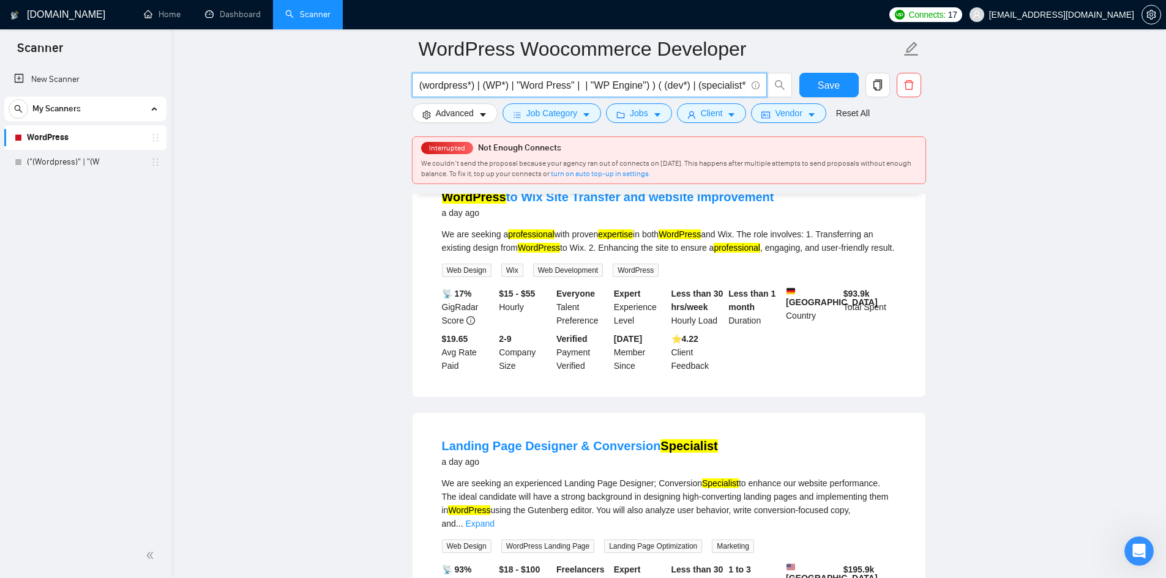
click at [604, 88] on input "("(Wordpress)" | "(Wordpress" | "/Wordpress" | (wordpress*) | (WP*) | "Word Pre…" at bounding box center [582, 85] width 327 height 15
drag, startPoint x: 590, startPoint y: 84, endPoint x: 634, endPoint y: 91, distance: 44.1
click at [634, 91] on input "("(Wordpress)" | "(Wordpress" | "/Wordpress" | (wordpress*) | (WP*) | "Word Pre…" at bounding box center [582, 85] width 327 height 15
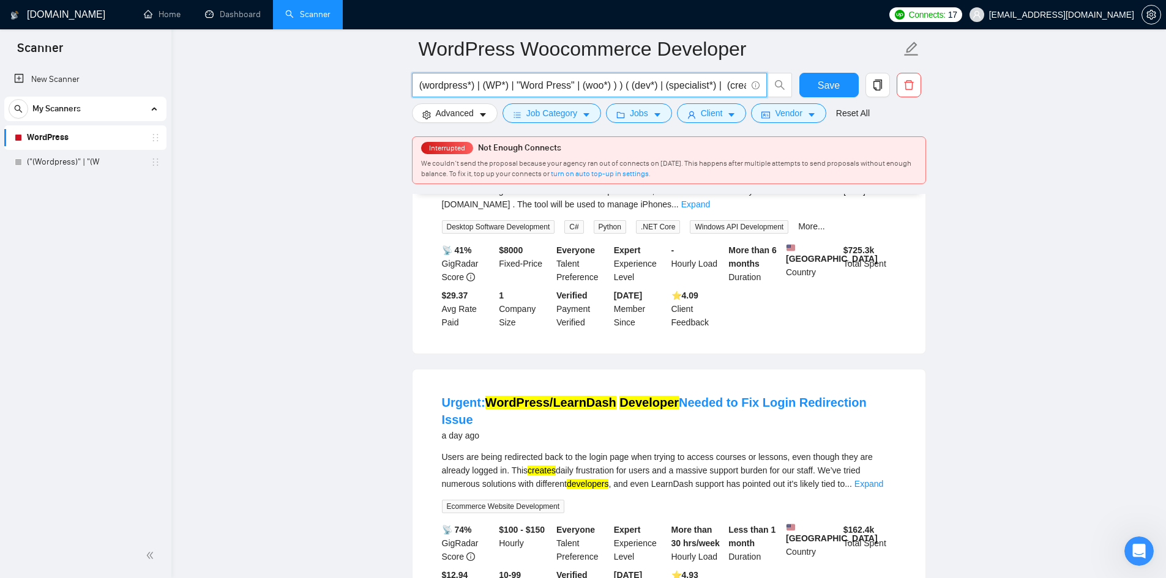
scroll to position [2551, 0]
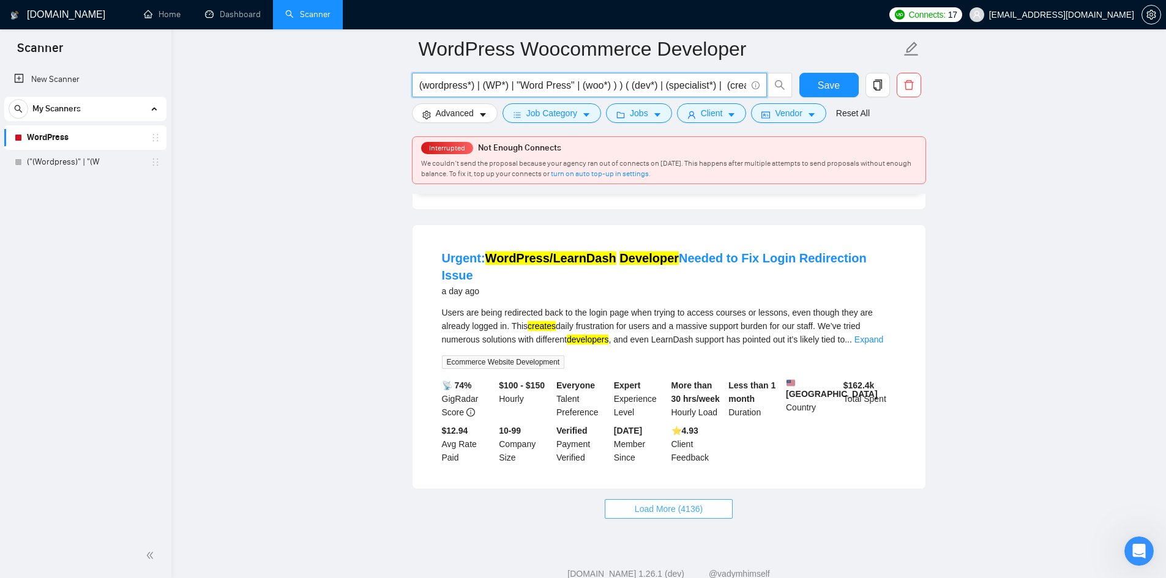
type input "("(Wordpress)" | "(Wordpress" | "/Wordpress" | (wordpress*) | (WP*) | "Word Pre…"
click at [670, 503] on span "Load More (4136)" at bounding box center [669, 509] width 68 height 13
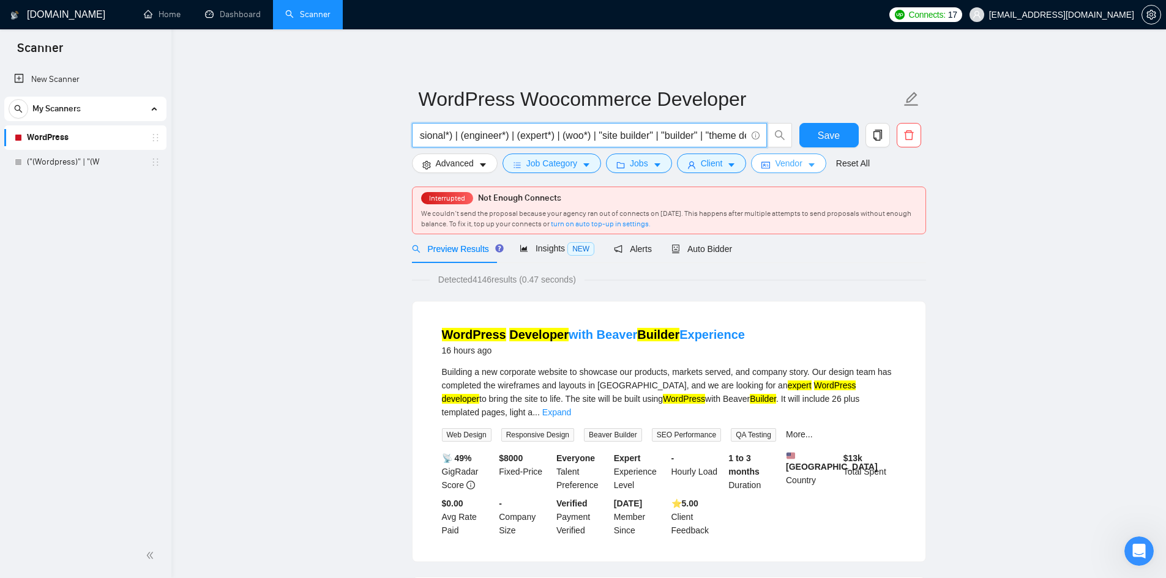
scroll to position [0, 733]
drag, startPoint x: 636, startPoint y: 129, endPoint x: 755, endPoint y: 168, distance: 125.4
click at [755, 168] on form "WordPress Woocommerce Developer ("(Wordpress)" | "(Wordpress" | "/Wordpress" | …" at bounding box center [669, 130] width 514 height 100
click at [567, 136] on input "("(Wordpress)" | "(Wordpress" | "/Wordpress" | (wordpress*) | (WP*) | "Word Pre…" at bounding box center [582, 135] width 327 height 15
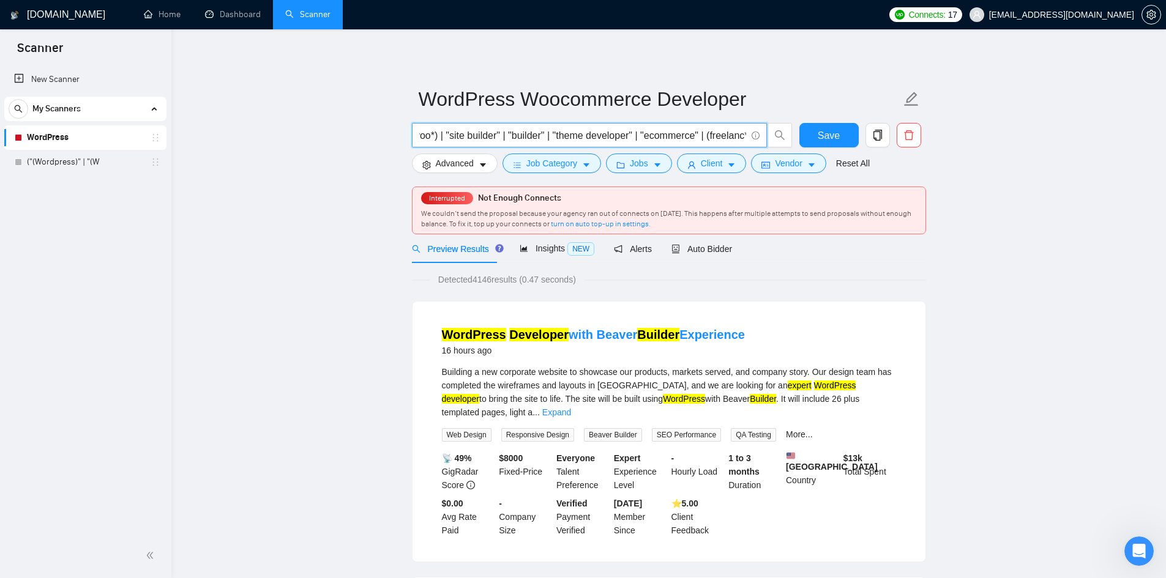
click at [585, 141] on input "("(Wordpress)" | "(Wordpress" | "/Wordpress" | (wordpress*) | (WP*) | "Word Pre…" at bounding box center [582, 135] width 327 height 15
click at [808, 134] on button "Save" at bounding box center [828, 135] width 59 height 24
click at [703, 250] on span "Auto Bidder" at bounding box center [701, 249] width 61 height 10
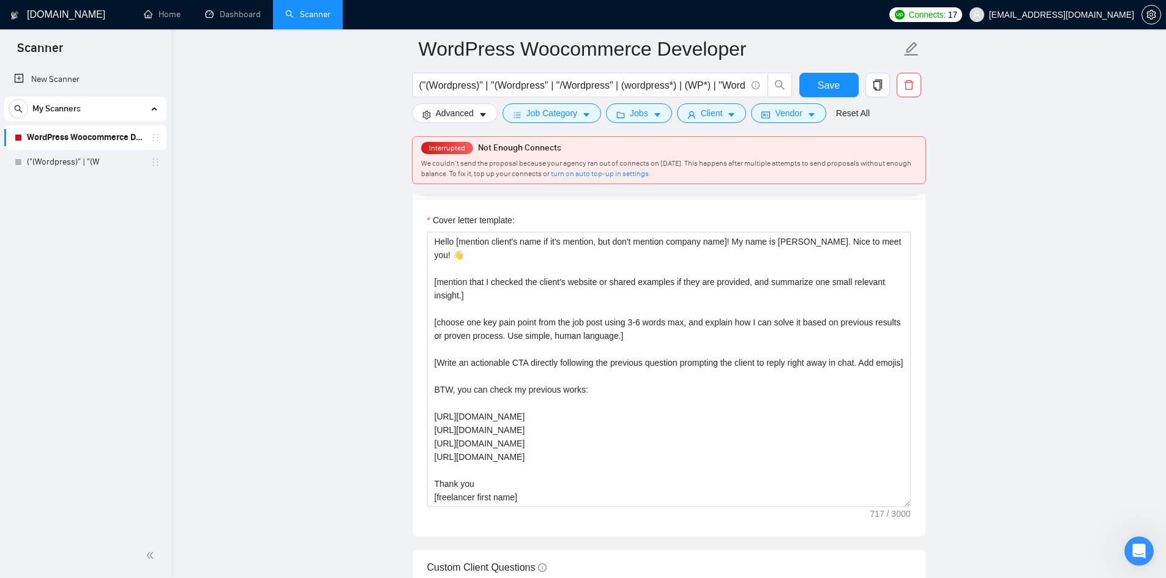
scroll to position [1408, 0]
click at [559, 454] on textarea "Hello [mention client's name if it's mention, but don't mention company name]! …" at bounding box center [669, 368] width 484 height 275
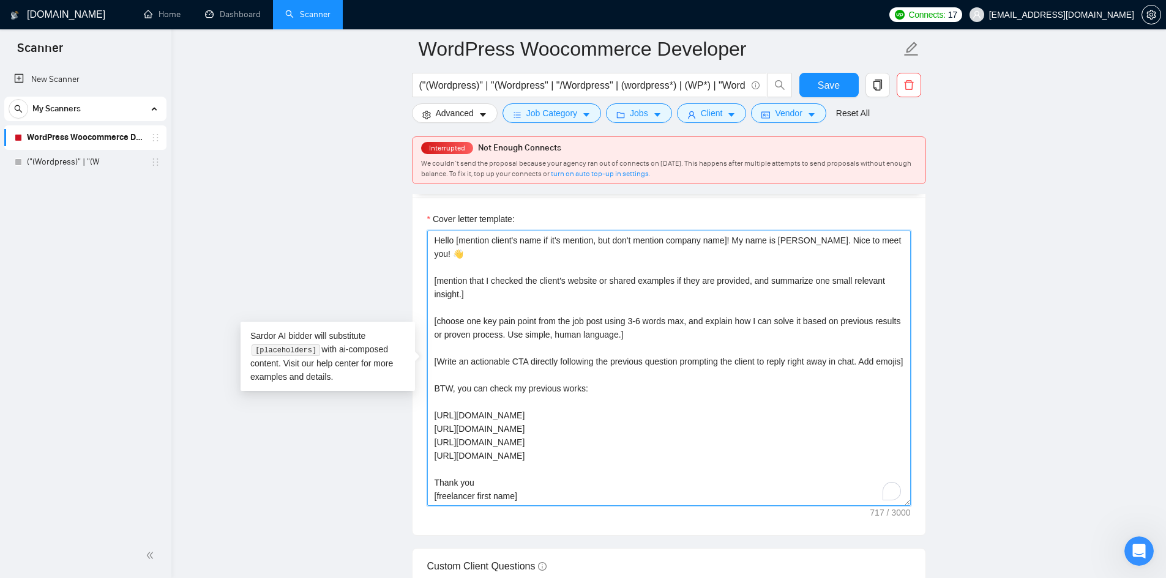
click at [558, 389] on textarea "Hello [mention client's name if it's mention, but don't mention company name]! …" at bounding box center [669, 368] width 484 height 275
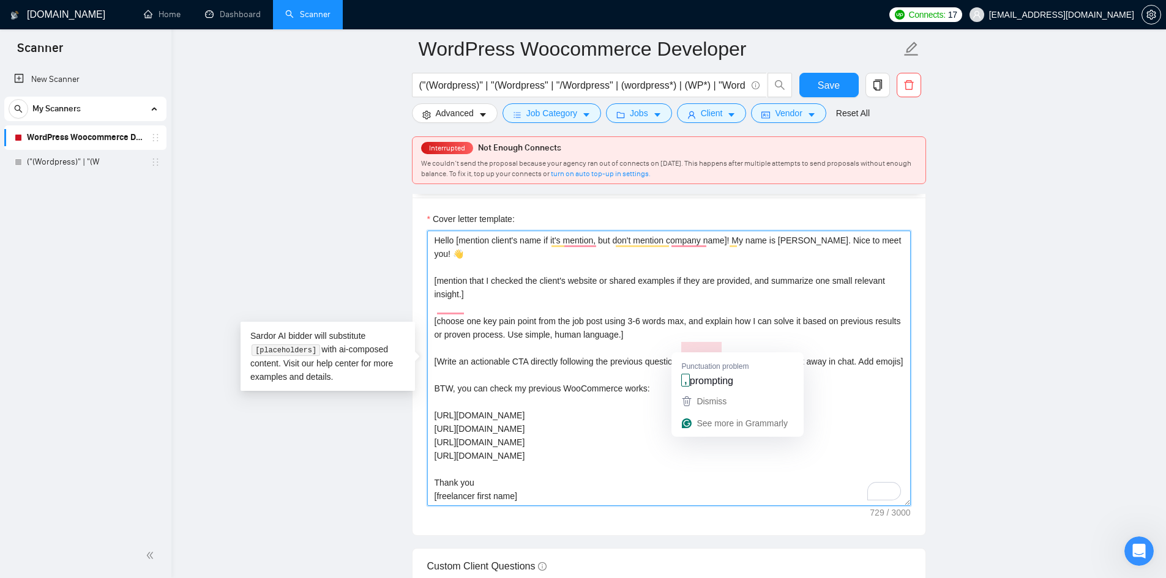
click at [636, 393] on textarea "Hello [mention client's name if it's mention, but don't mention company name]! …" at bounding box center [669, 368] width 484 height 275
drag, startPoint x: 532, startPoint y: 430, endPoint x: 433, endPoint y: 422, distance: 98.9
click at [433, 422] on textarea "Hello [mention client's name if it's mention, but don't mention company name]! …" at bounding box center [669, 368] width 484 height 275
drag, startPoint x: 555, startPoint y: 444, endPoint x: 427, endPoint y: 433, distance: 129.1
click at [425, 432] on div "Cover Letter Options Cover letter template: Hello [mention client's name if it'…" at bounding box center [669, 349] width 514 height 374
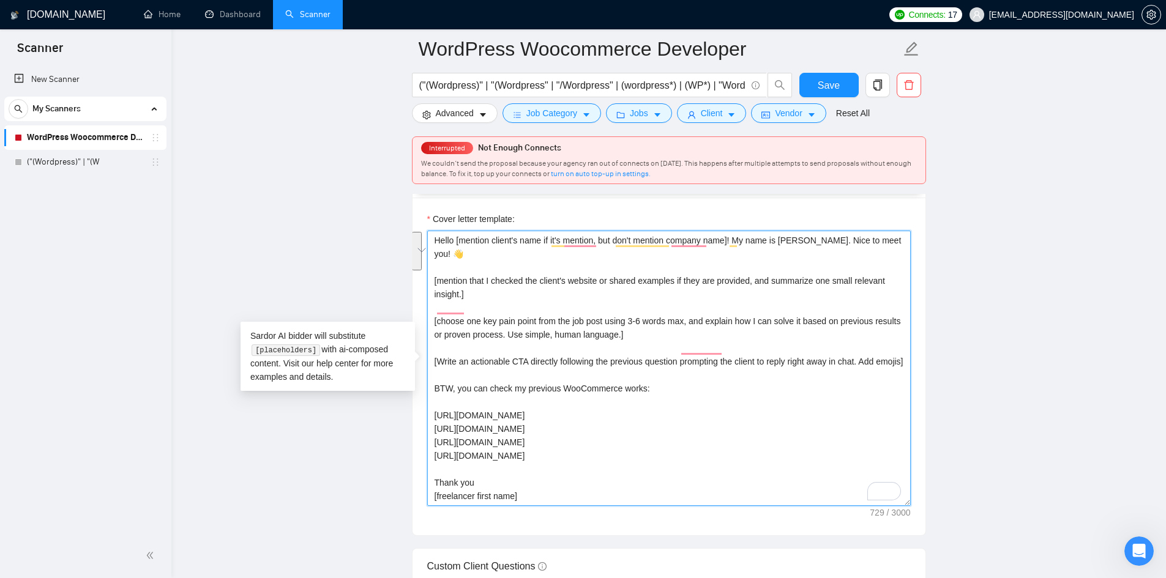
drag, startPoint x: 577, startPoint y: 455, endPoint x: 422, endPoint y: 427, distance: 157.5
click at [422, 427] on div "Cover letter template: Hello [mention client's name if it's mention, but don't …" at bounding box center [669, 367] width 513 height 338
click at [569, 428] on textarea "Hello [mention client's name if it's mention, but don't mention company name]! …" at bounding box center [669, 368] width 484 height 275
paste textarea "[URL][DOMAIN_NAME]"
click at [566, 414] on textarea "Hello [mention client's name if it's mention, but don't mention company name]! …" at bounding box center [669, 368] width 484 height 275
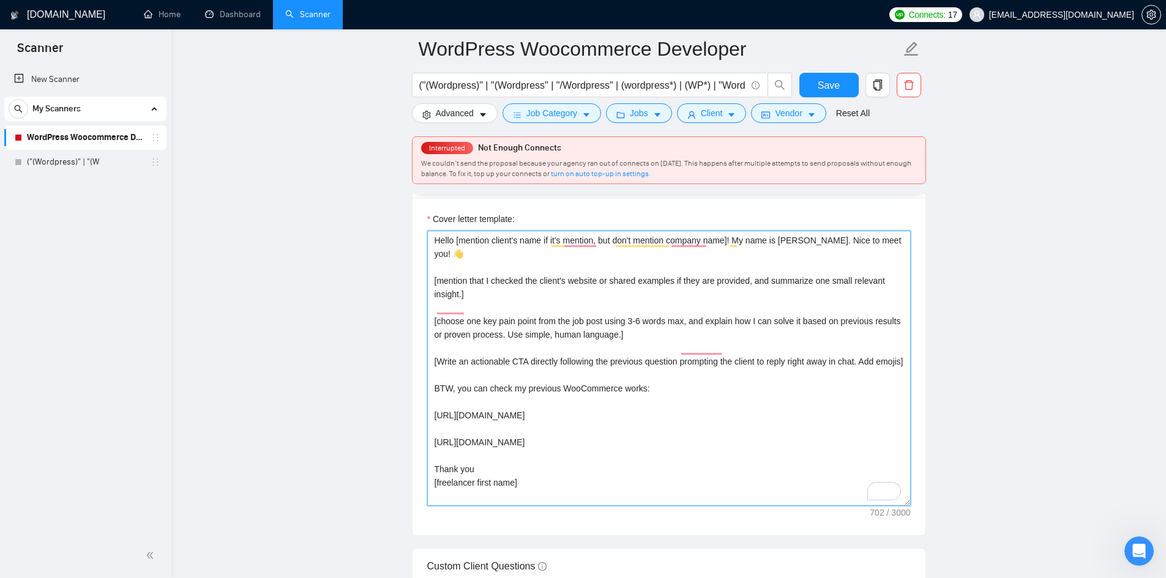
click at [556, 432] on textarea "Hello [mention client's name if it's mention, but don't mention company name]! …" at bounding box center [669, 368] width 484 height 275
paste textarea "[URL][DOMAIN_NAME]"
drag, startPoint x: 465, startPoint y: 410, endPoint x: 413, endPoint y: 411, distance: 51.4
click at [413, 411] on div "Cover letter template: Hello [mention client's name if it's mention, but don't …" at bounding box center [669, 367] width 513 height 338
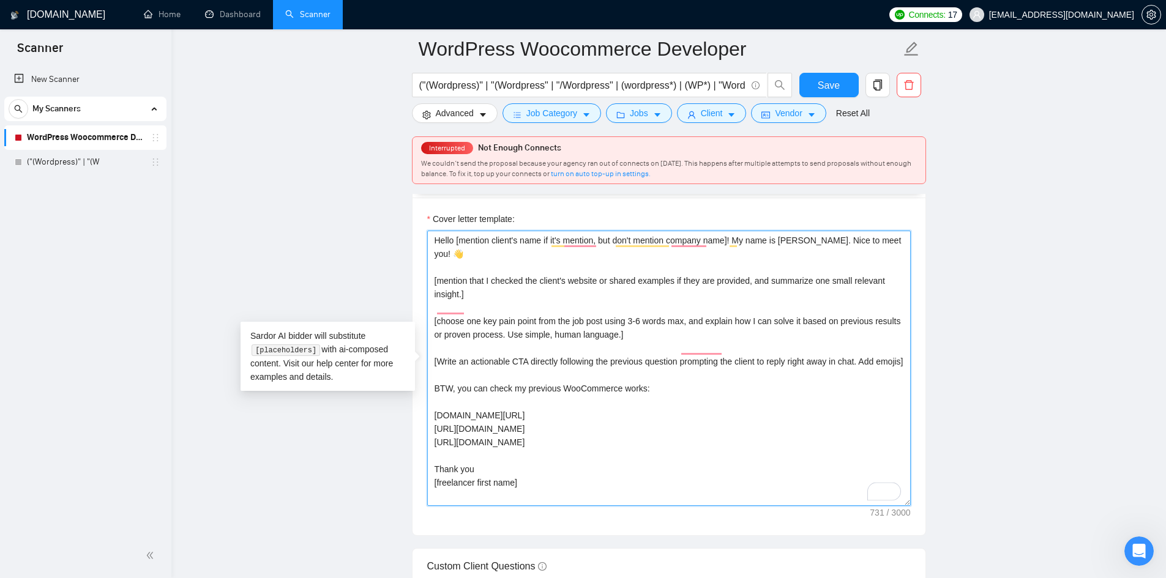
drag, startPoint x: 462, startPoint y: 427, endPoint x: 403, endPoint y: 424, distance: 58.8
click at [403, 424] on main "WordPress Woocommerce Developer ("(Wordpress)" | "(Wordpress" | "/Wordpress" | …" at bounding box center [668, 520] width 955 height 3758
drag, startPoint x: 459, startPoint y: 440, endPoint x: 399, endPoint y: 433, distance: 60.4
click at [399, 433] on main "WordPress Woocommerce Developer ("(Wordpress)" | "(Wordpress" | "/Wordpress" | …" at bounding box center [668, 520] width 955 height 3758
click at [559, 426] on textarea "Hello [mention client's name if it's mention, but don't mention company name]! …" at bounding box center [669, 368] width 484 height 275
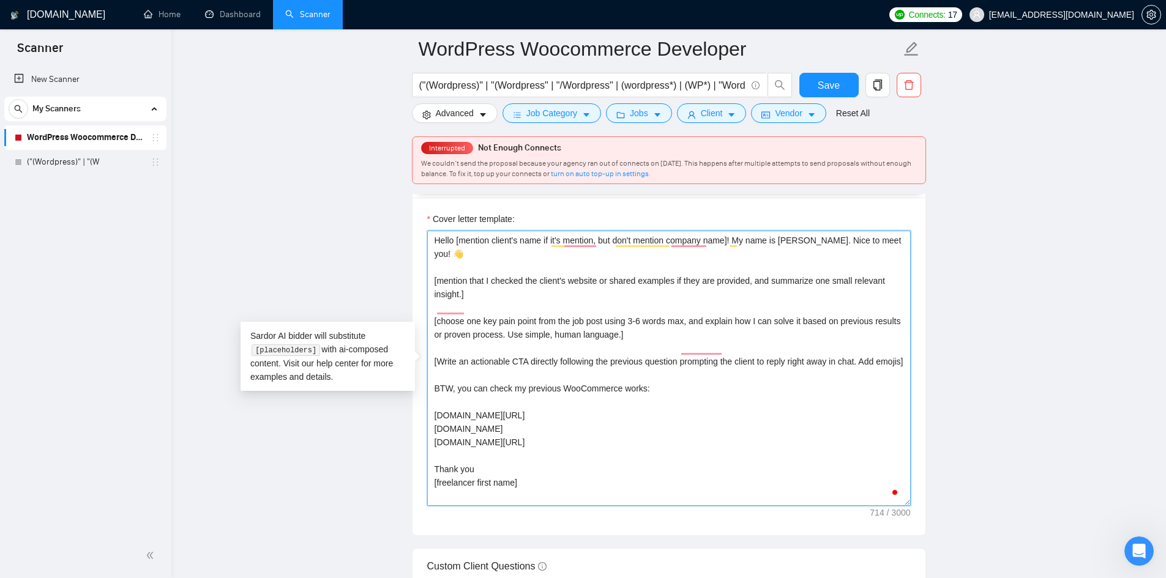
click at [555, 441] on textarea "Hello [mention client's name if it's mention, but don't mention company name]! …" at bounding box center [669, 368] width 484 height 275
click at [532, 413] on textarea "Hello [mention client's name if it's mention, but don't mention company name]! …" at bounding box center [669, 368] width 484 height 275
drag, startPoint x: 454, startPoint y: 426, endPoint x: 400, endPoint y: 421, distance: 54.7
click at [400, 421] on main "WordPress Woocommerce Developer ("(Wordpress)" | "(Wordpress" | "/Wordpress" | …" at bounding box center [668, 520] width 955 height 3758
click at [544, 425] on textarea "Hello [mention client's name if it's mention, but don't mention company name]! …" at bounding box center [669, 368] width 484 height 275
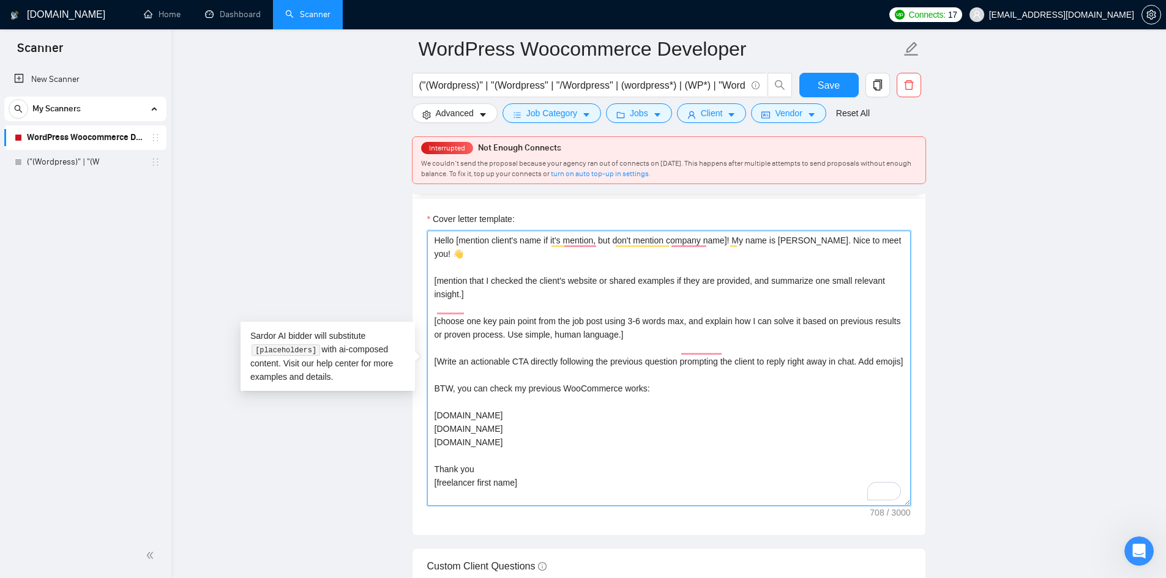
click at [547, 411] on textarea "Hello [mention client's name if it's mention, but don't mention company name]! …" at bounding box center [669, 368] width 484 height 275
paste textarea "[URL][DOMAIN_NAME]"
click at [566, 440] on textarea "Hello [mention client's name if it's mention, but don't mention company name]! …" at bounding box center [669, 368] width 484 height 275
paste textarea "[URL][DOMAIN_NAME]"
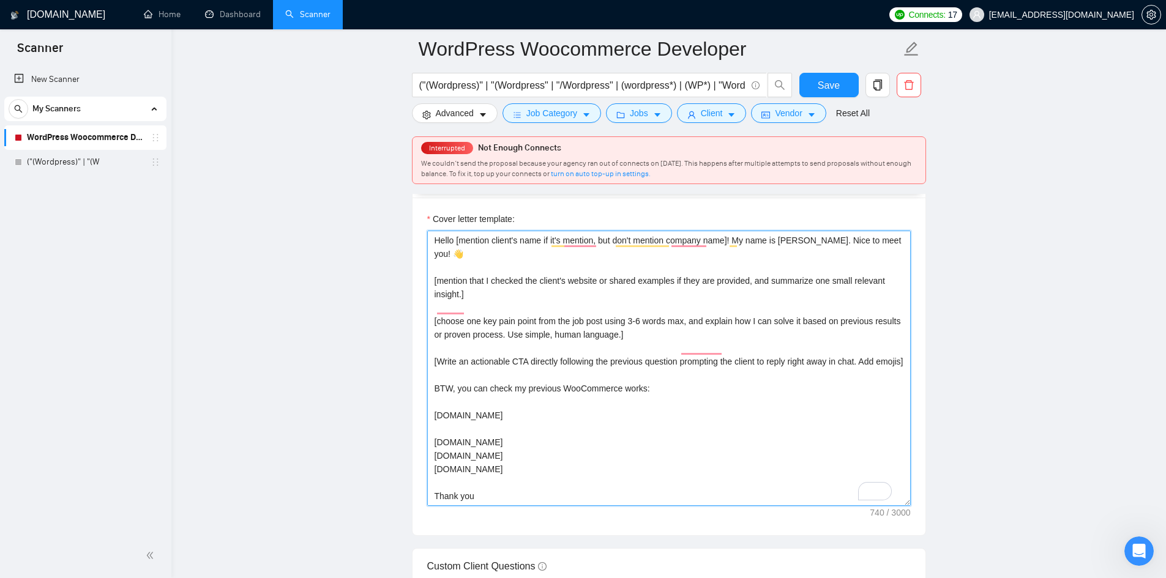
click at [619, 424] on textarea "Hello [mention client's name if it's mention, but don't mention company name]! …" at bounding box center [669, 368] width 484 height 275
paste textarea "[URL][DOMAIN_NAME]"
drag, startPoint x: 458, startPoint y: 430, endPoint x: 384, endPoint y: 414, distance: 75.6
click at [384, 414] on main "WordPress Woocommerce Developer ("(Wordpress)" | "(Wordpress" | "/Wordpress" | …" at bounding box center [668, 520] width 955 height 3758
type textarea "Hello [mention client's name if it's mention, but don't mention company name]! …"
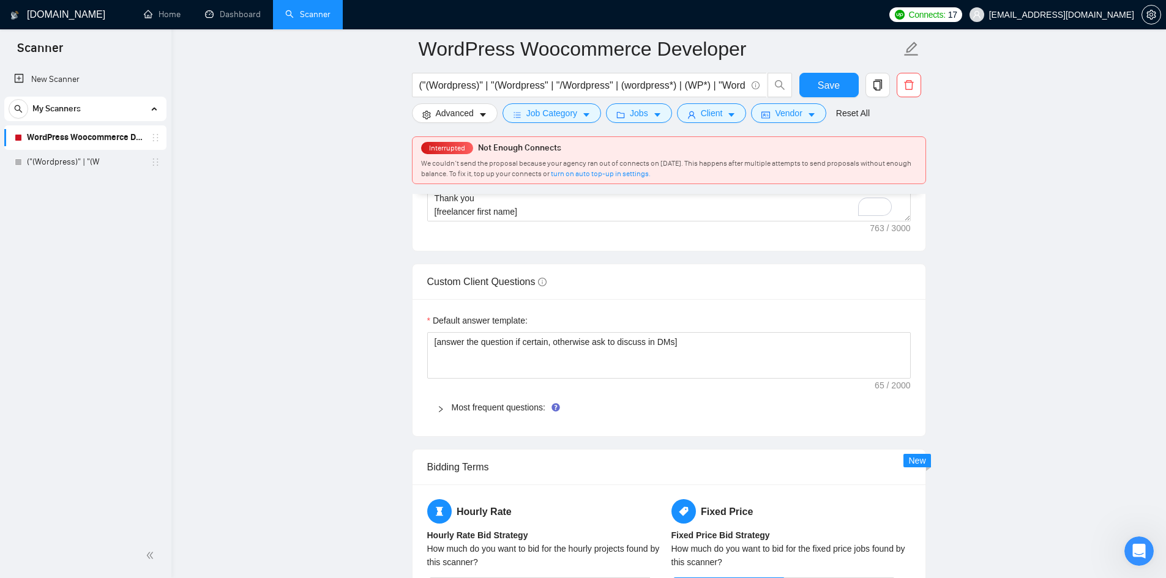
scroll to position [1714, 0]
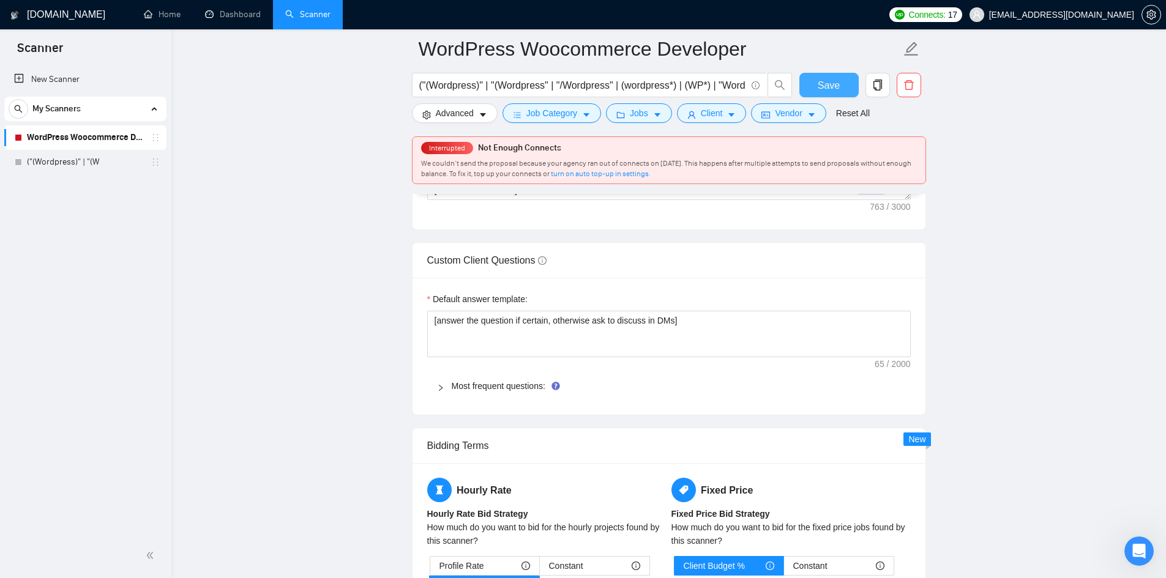
click at [825, 93] on button "Save" at bounding box center [828, 85] width 59 height 24
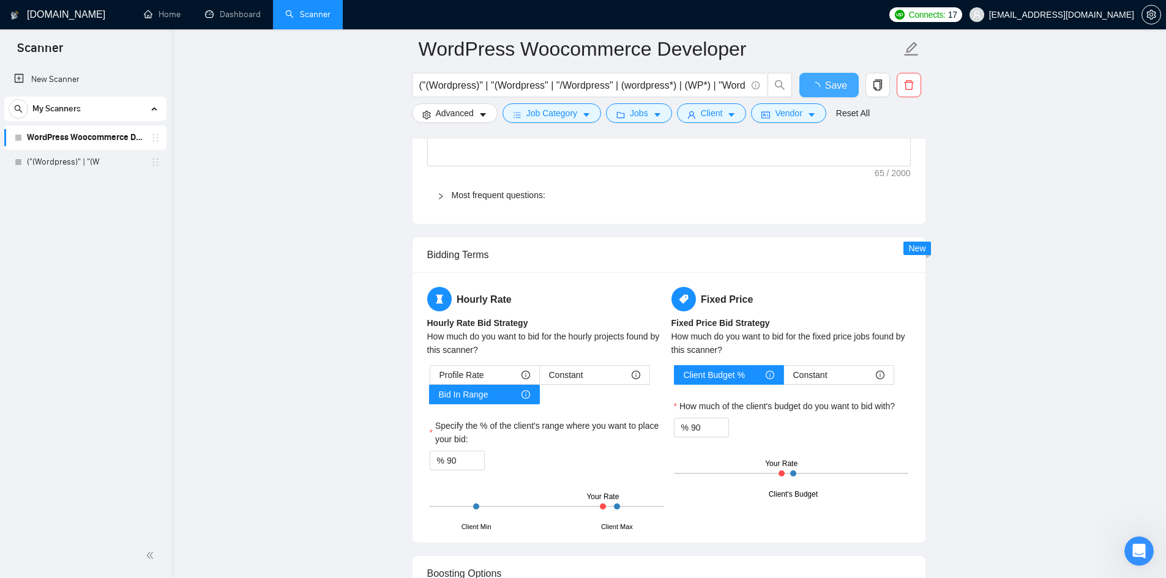
checkbox input "true"
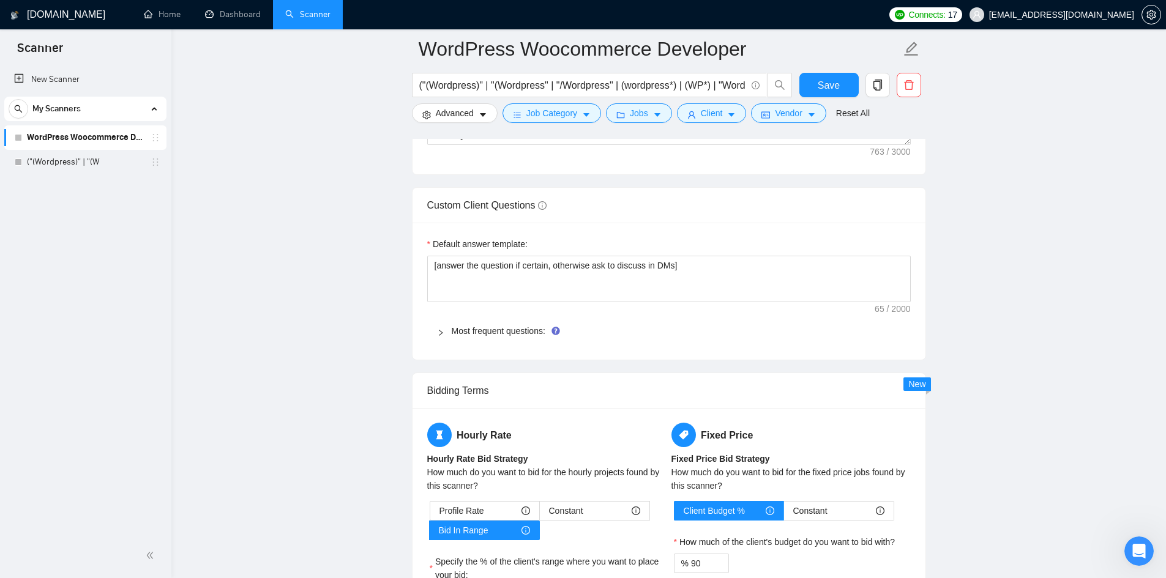
drag, startPoint x: 110, startPoint y: 143, endPoint x: 31, endPoint y: 220, distance: 109.9
click at [31, 220] on div "New Scanner My Scanners WordPress Woocommerce Developer ("(Wordpress)" | "(W" at bounding box center [85, 299] width 171 height 469
click at [545, 77] on span "("(Wordpress)" | "(Wordpress" | "/Wordpress" | (wordpress*) | (WP*) | "Word Pre…" at bounding box center [589, 85] width 355 height 24
click at [546, 81] on input "("(Wordpress)" | "(Wordpress" | "/Wordpress" | (wordpress*) | (WP*) | "Word Pre…" at bounding box center [582, 85] width 327 height 15
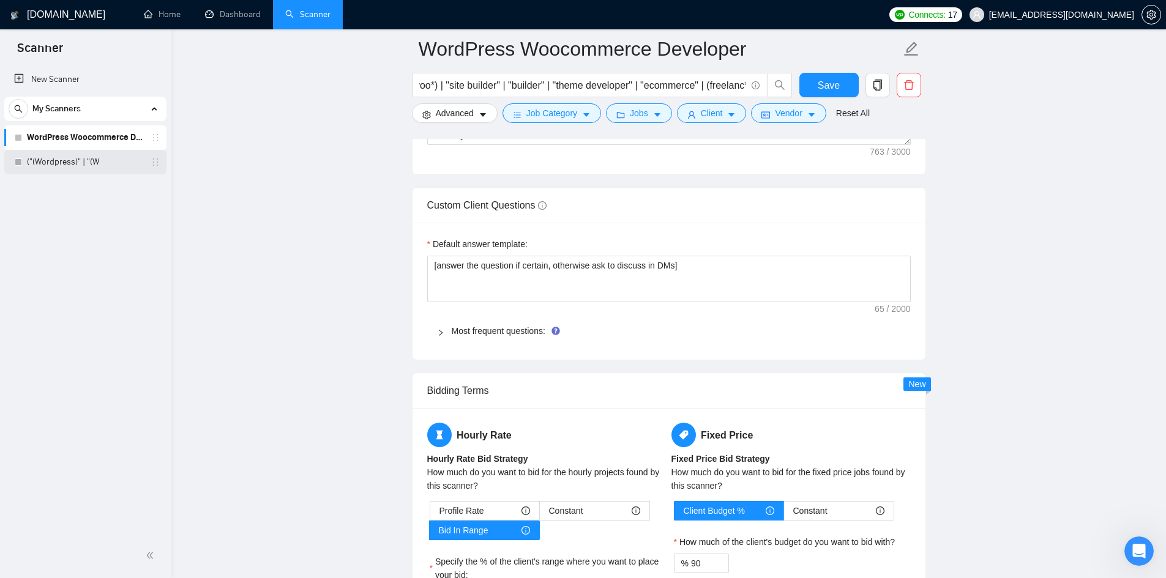
scroll to position [0, 0]
click at [39, 163] on link "("(Wordpress)" | "(W" at bounding box center [85, 162] width 116 height 24
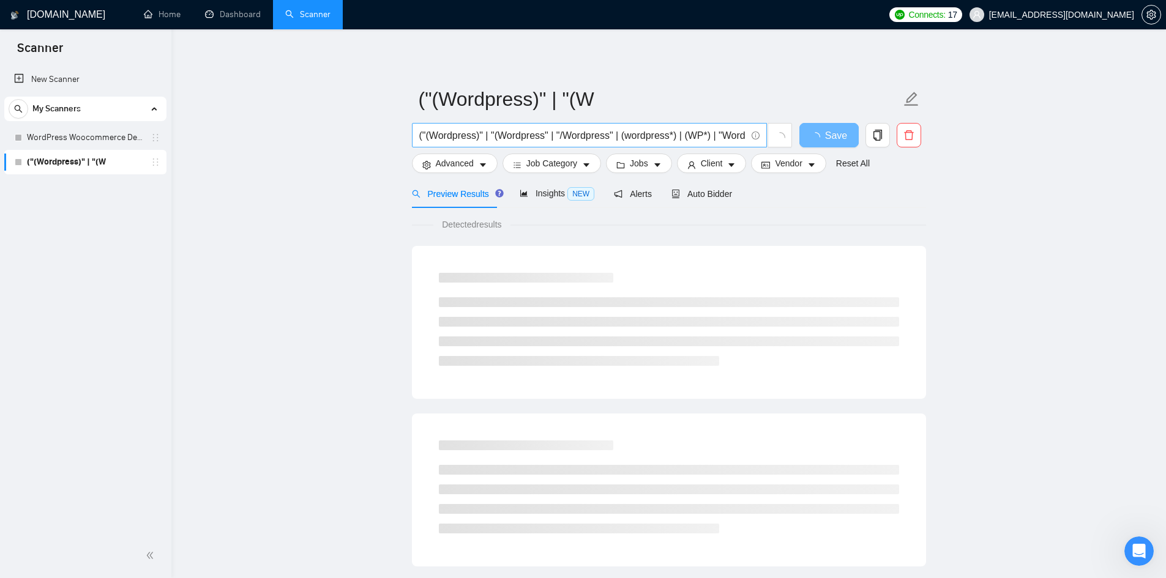
click at [583, 139] on input "("(Wordpress)" | "(Wordpress" | "/Wordpress" | (wordpress*) | (WP*) | "Word Pre…" at bounding box center [582, 135] width 327 height 15
paste input "woo*) ) ) ( (dev*) | (specialist*) | (creat*) | (professional*) | (engineer*) |…"
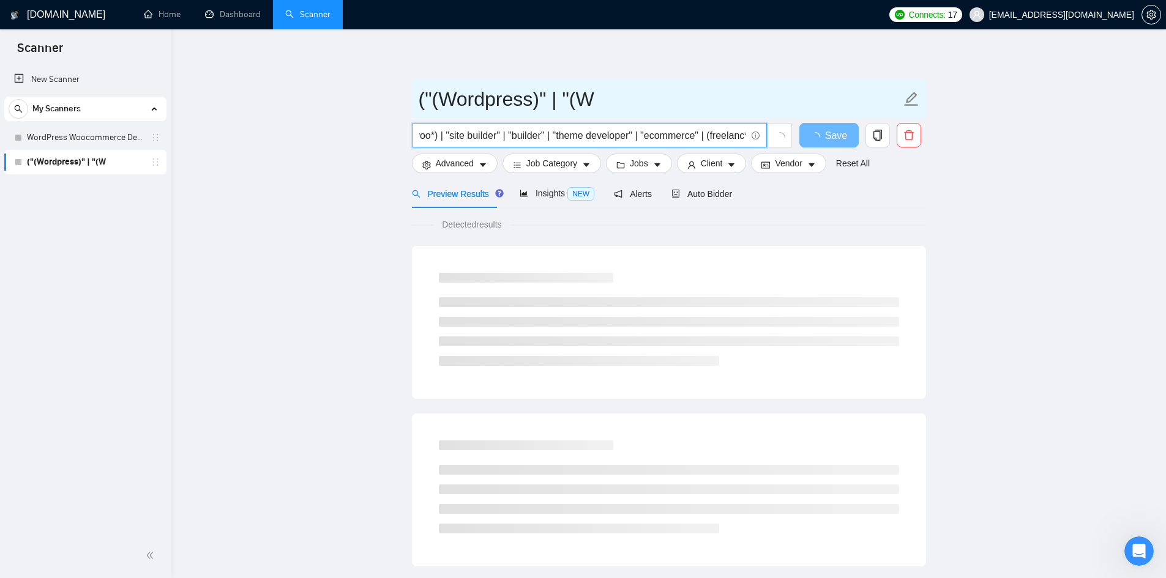
type input "("(Wordpress)" | "(Wordpress" | "/Wordpress" | (wordpress*) | (WP*) | "Word Pre…"
click at [566, 107] on input "("(Wordpress)" | "(W" at bounding box center [660, 99] width 482 height 31
type input "S"
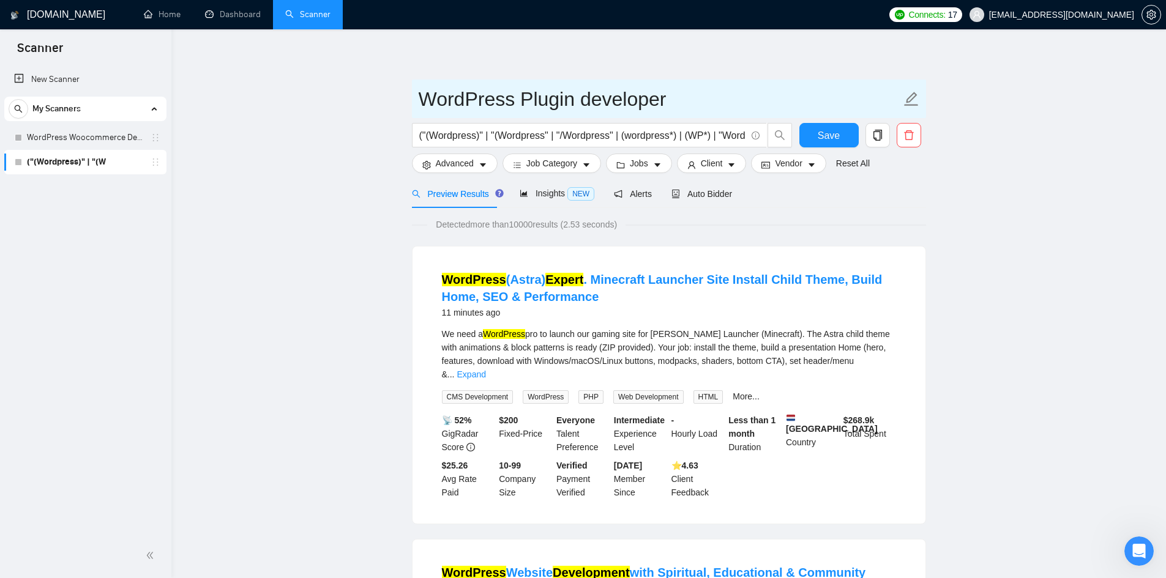
click at [525, 103] on input "WordPress Plugin developer" at bounding box center [660, 99] width 482 height 31
click at [542, 99] on input "WordPress Plugin developer" at bounding box center [660, 99] width 482 height 31
click at [543, 99] on input "WordPress Plugin developer" at bounding box center [660, 99] width 482 height 31
drag, startPoint x: 717, startPoint y: 85, endPoint x: 504, endPoint y: 94, distance: 213.2
click at [518, 107] on input "WordPress Plugin developer" at bounding box center [660, 99] width 482 height 31
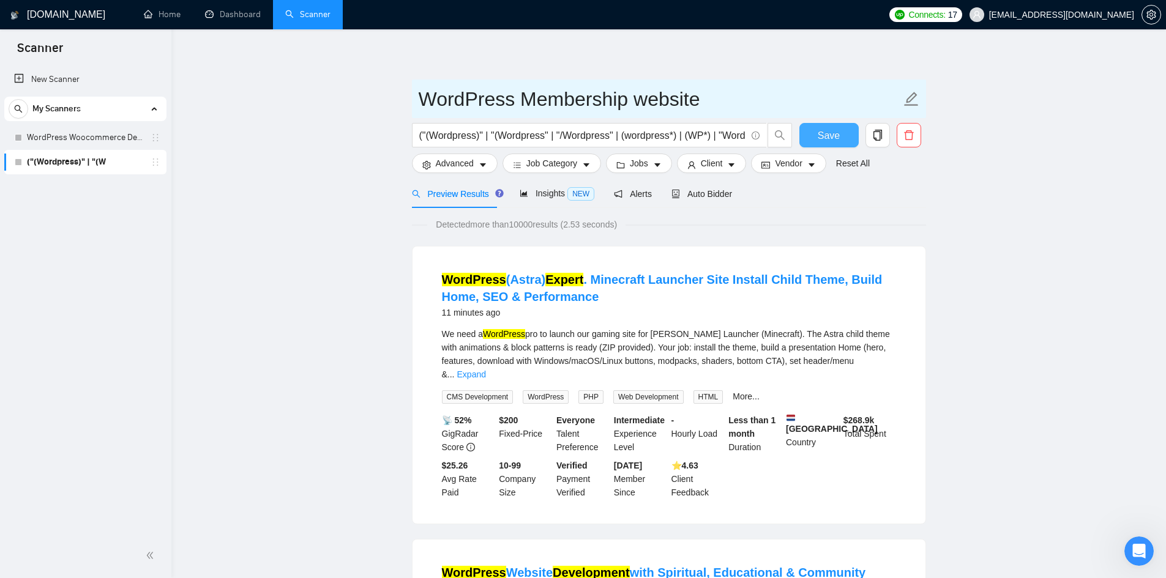
type input "WordPress Membership website"
click at [843, 131] on button "Save" at bounding box center [828, 135] width 59 height 24
click at [834, 136] on span "Save" at bounding box center [829, 135] width 22 height 15
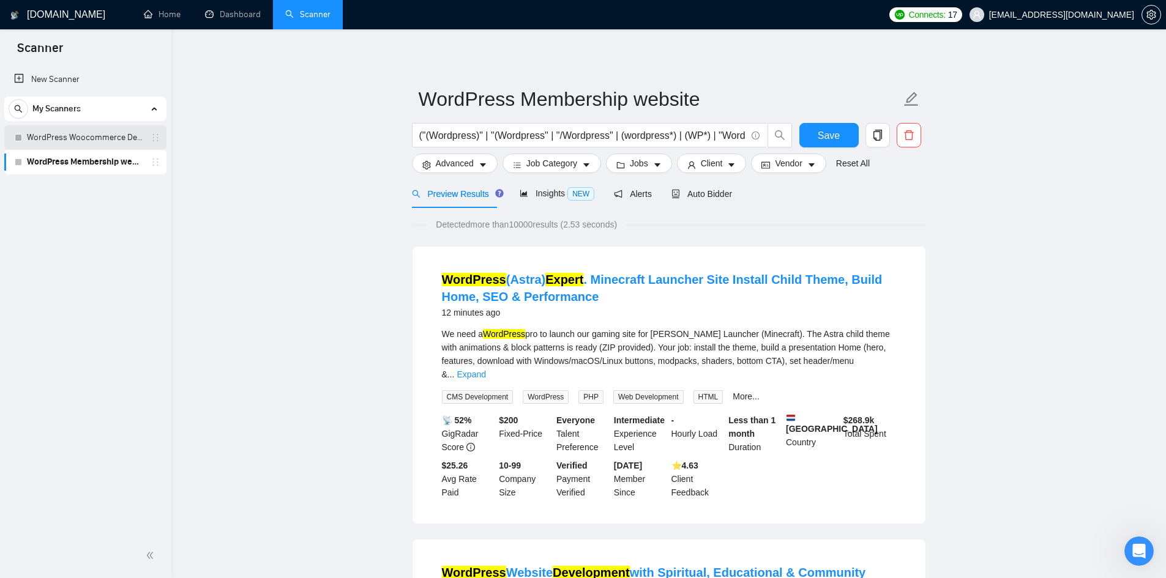
click at [95, 147] on link "WordPress Woocommerce Developer" at bounding box center [85, 137] width 116 height 24
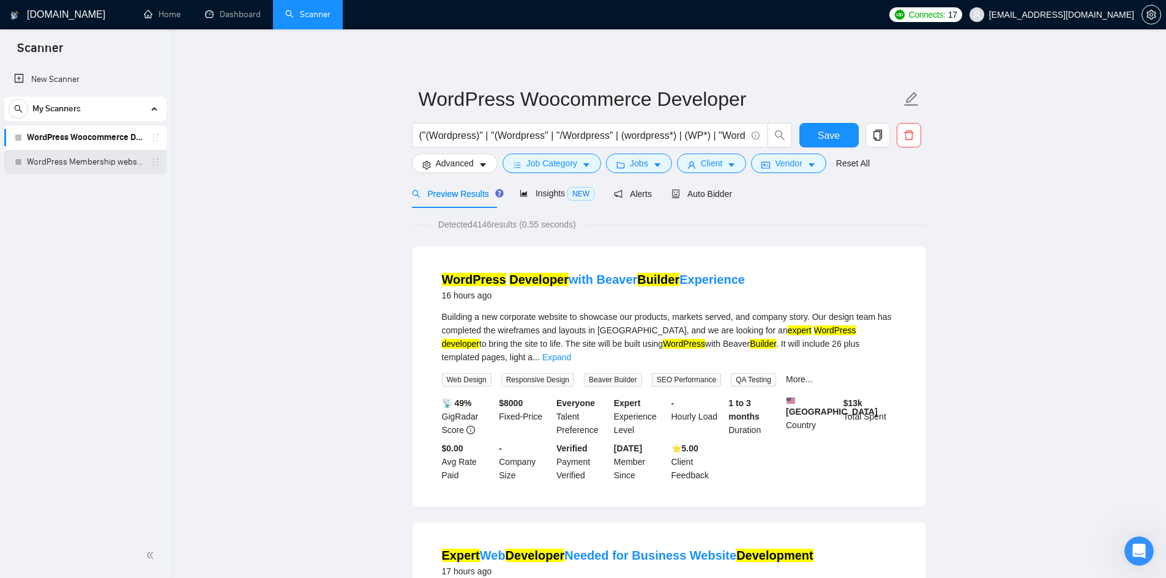
click at [91, 171] on link "WordPress Membership website" at bounding box center [85, 162] width 116 height 24
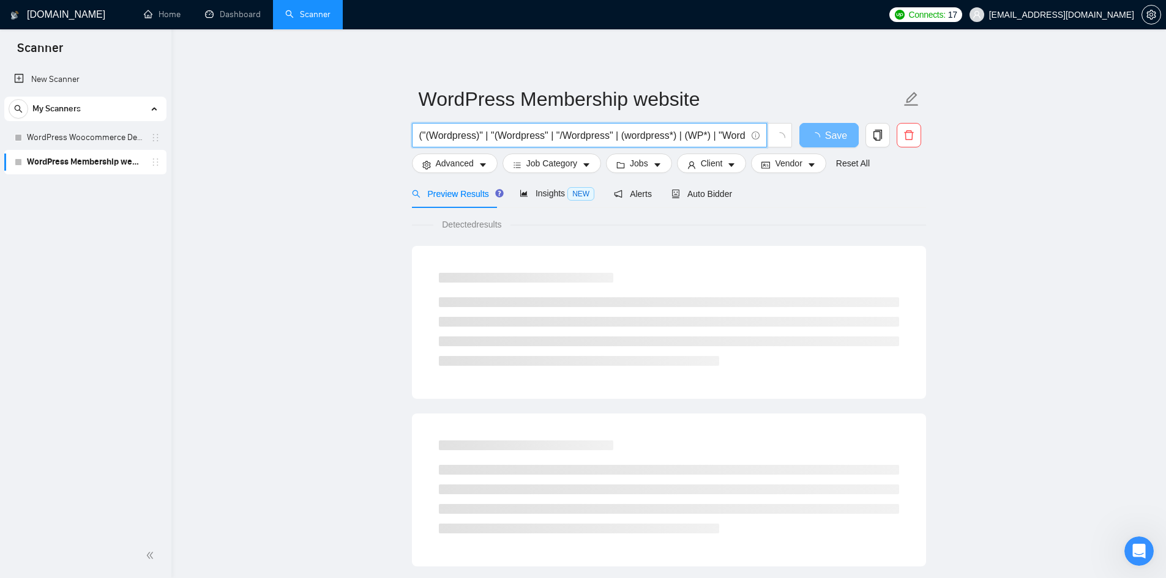
drag, startPoint x: 596, startPoint y: 133, endPoint x: 309, endPoint y: 183, distance: 290.8
click at [309, 183] on main "WordPress Membership website ("(Wordpress)" | "(Wordpress" | "/Wordpress" | (wo…" at bounding box center [668, 559] width 955 height 1021
click at [584, 136] on input "("(Wordpress)" | "(Wordpress" | "/Wordpress" | (wordpress*) | (WP*) | "Word Pre…" at bounding box center [582, 135] width 327 height 15
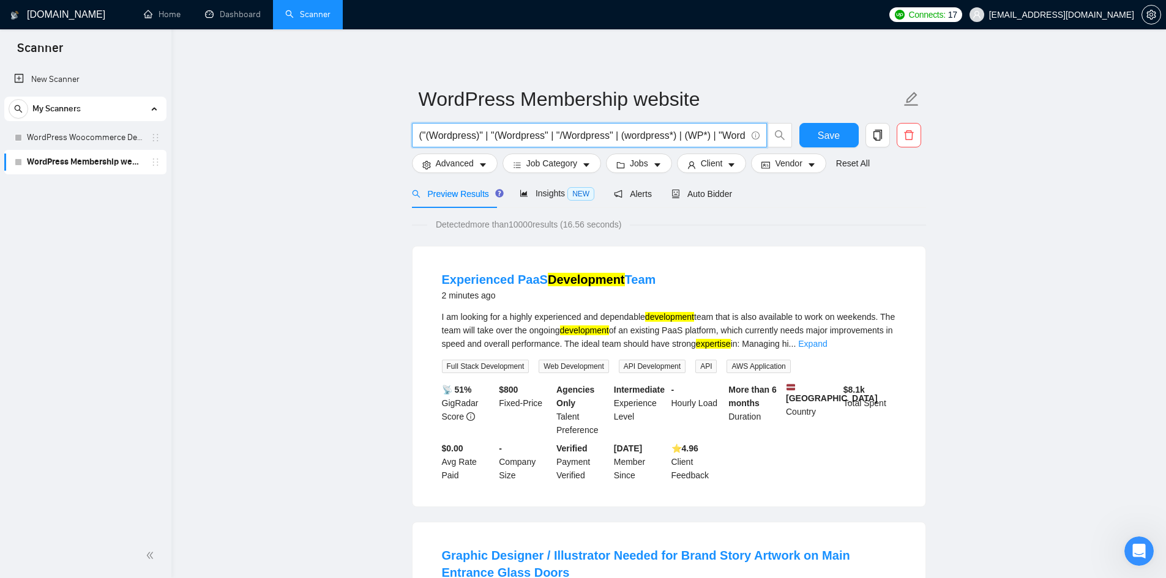
click at [735, 135] on input "("(Wordpress)" | "(Wordpress" | "/Wordpress" | (wordpress*) | (WP*) | "Word Pre…" at bounding box center [582, 135] width 327 height 15
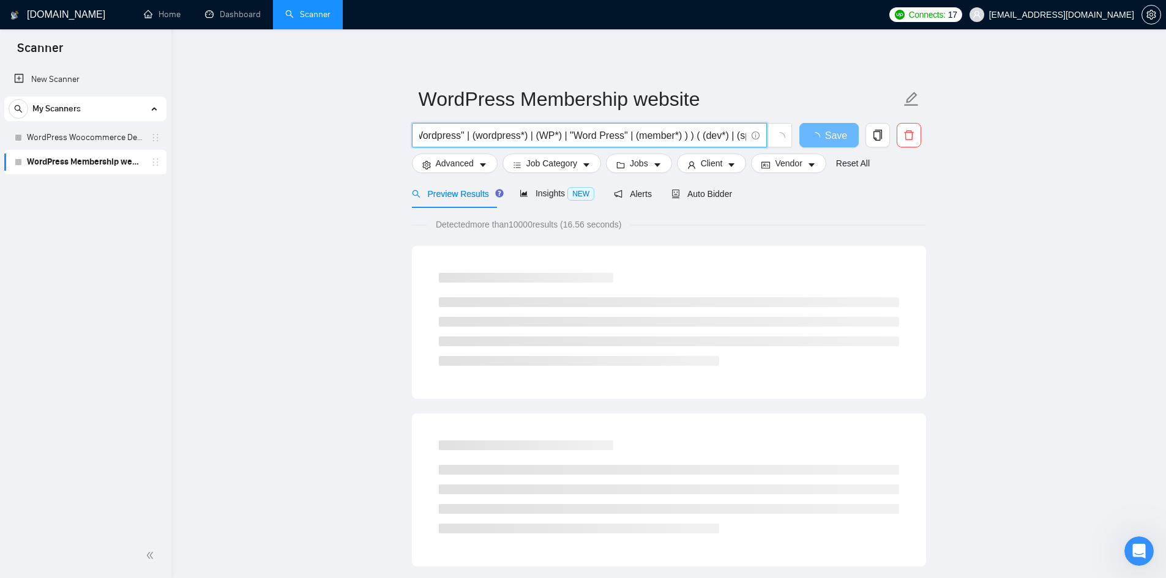
click at [716, 141] on input "("(Wordpress)" | "(Wordpress" | "/Wordpress" | (wordpress*) | (WP*) | "Word Pre…" at bounding box center [582, 135] width 327 height 15
click at [648, 138] on input "("(Wordpress)" | "(Wordpress" | "/Wordpress" | (wordpress*) | (WP*) | "Word Pre…" at bounding box center [582, 135] width 327 height 15
drag, startPoint x: 648, startPoint y: 138, endPoint x: 670, endPoint y: 138, distance: 22.6
click at [647, 138] on input "("(Wordpress)" | "(Wordpress" | "/Wordpress" | (wordpress*) | (WP*) | "Word Pre…" at bounding box center [582, 135] width 327 height 15
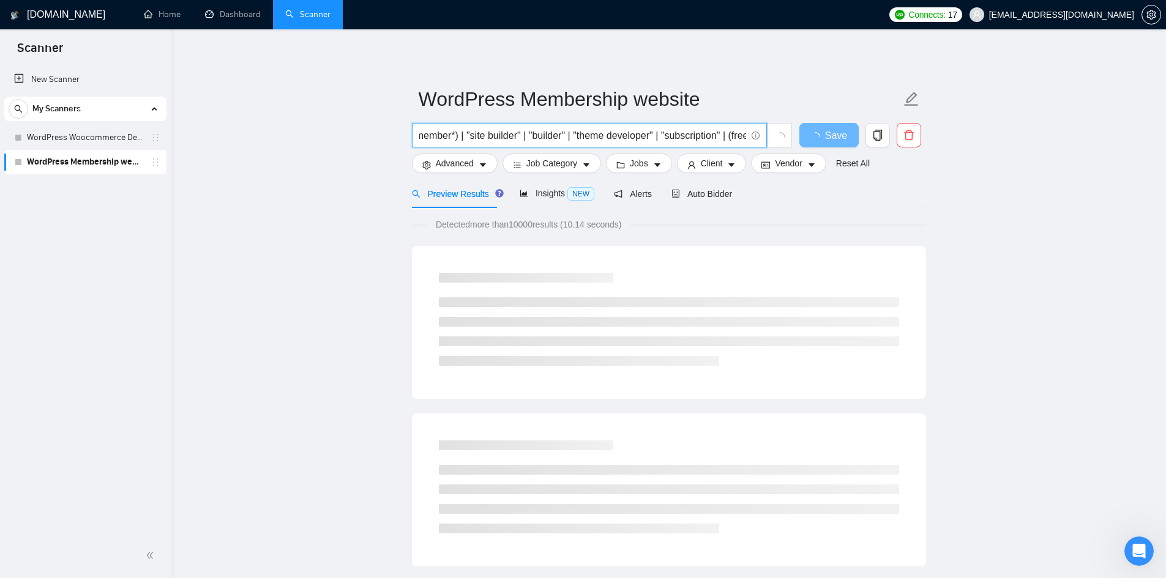
scroll to position [0, 758]
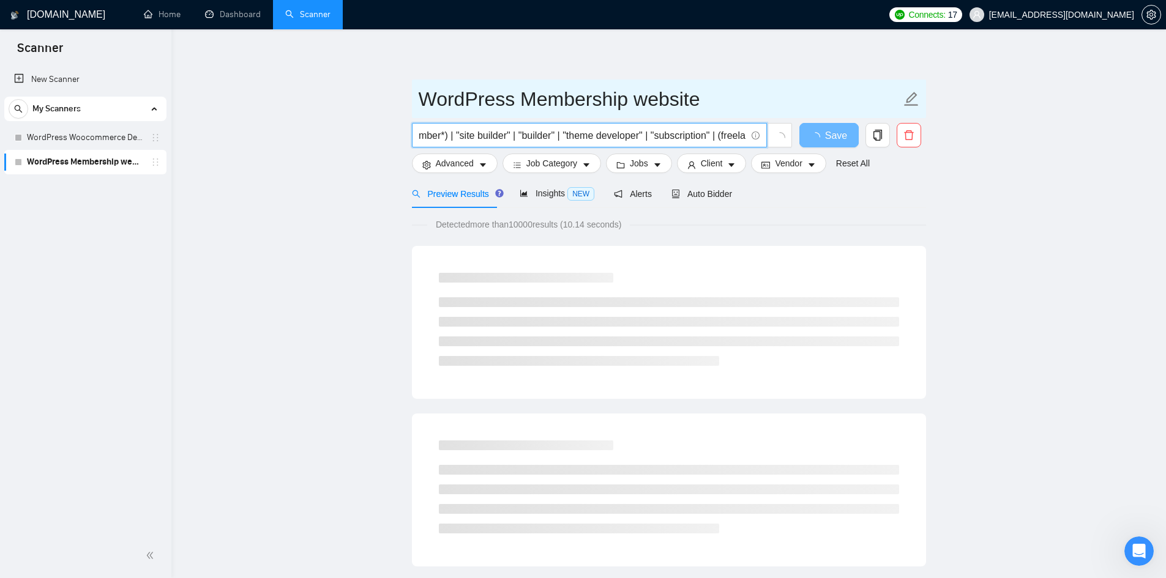
type input "("(Wordpress)" | "(Wordpress" | "/Wordpress" | (wordpress*) | (WP*) | "Word Pre…"
click at [714, 117] on span "WordPress Membership website" at bounding box center [669, 99] width 514 height 39
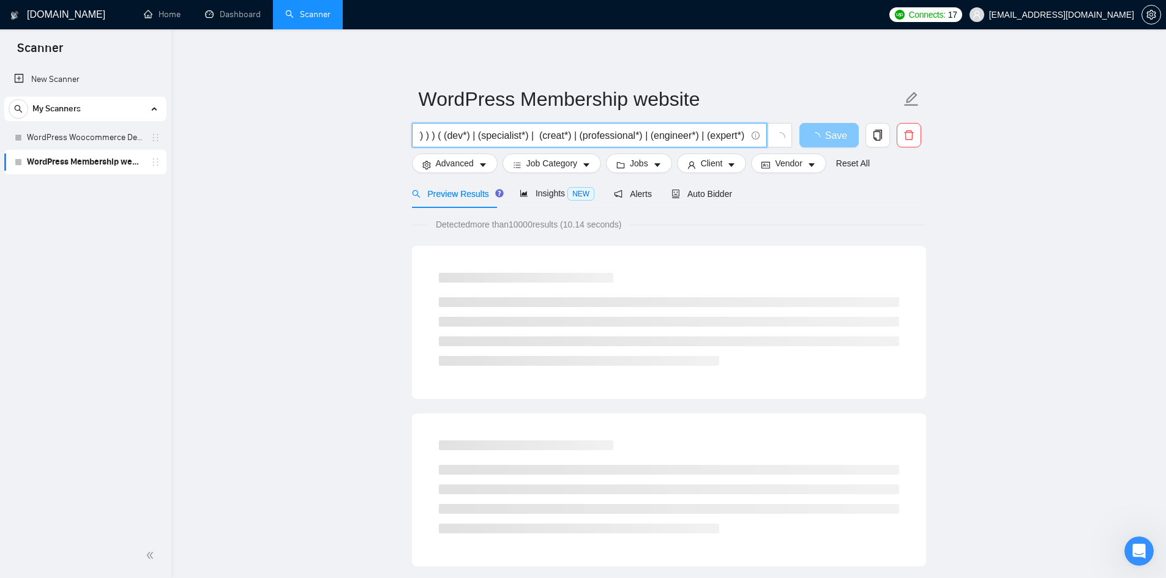
scroll to position [0, 771]
drag, startPoint x: 707, startPoint y: 133, endPoint x: 805, endPoint y: 134, distance: 97.9
click at [805, 134] on div "("(Wordpress)" | "(Wordpress" | "/Wordpress" | (wordpress*) | (WP*) | "Word Pre…" at bounding box center [666, 138] width 514 height 31
click at [725, 141] on input "("(Wordpress)" | "(Wordpress" | "/Wordpress" | (wordpress*) | (WP*) | "Word Pre…" at bounding box center [582, 135] width 327 height 15
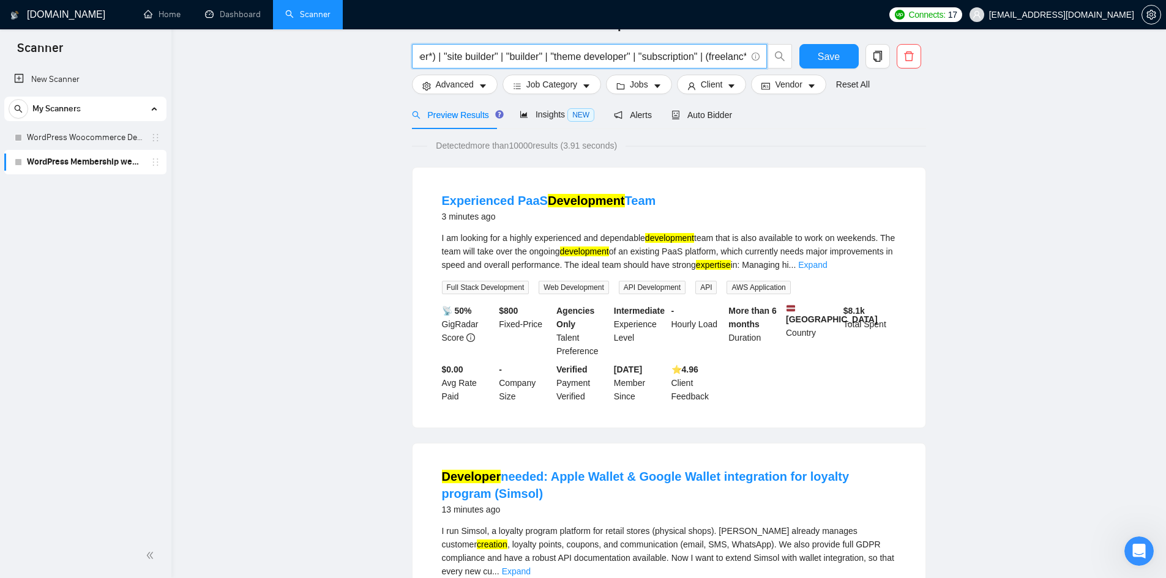
scroll to position [0, 0]
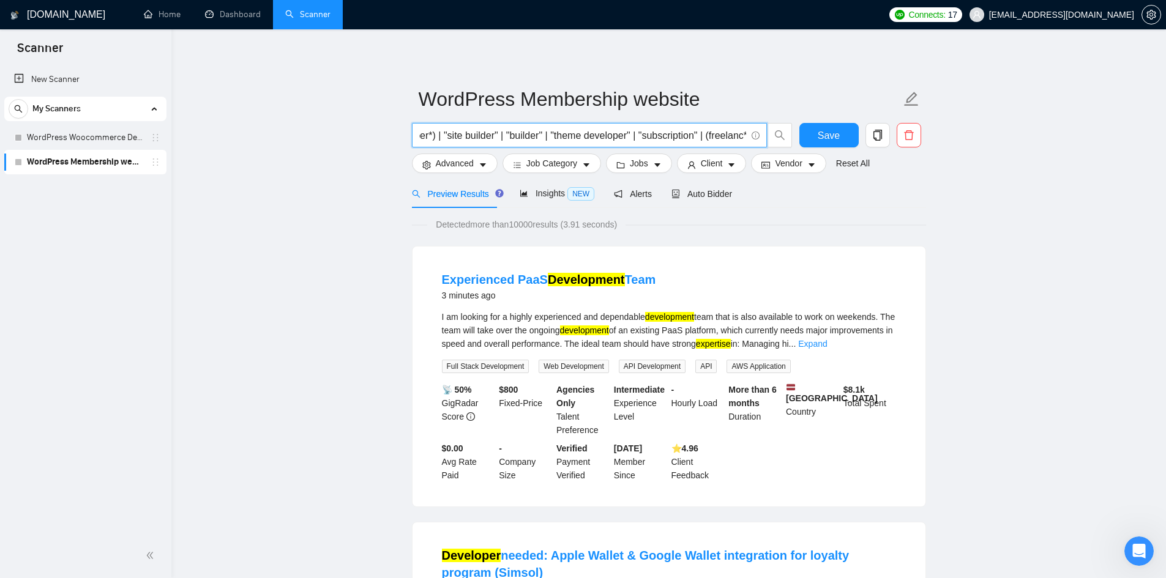
drag, startPoint x: 643, startPoint y: 139, endPoint x: 473, endPoint y: 143, distance: 170.2
click at [473, 143] on span "("(Wordpress)" | "(Wordpress" | "/Wordpress" | (wordpress*) | (WP*) | "Word Pre…" at bounding box center [589, 135] width 355 height 24
click at [480, 141] on input "("(Wordpress)" | "(Wordpress" | "/Wordpress" | (wordpress*) | (WP*) | "Word Pre…" at bounding box center [582, 135] width 327 height 15
drag, startPoint x: 490, startPoint y: 138, endPoint x: 382, endPoint y: 135, distance: 107.8
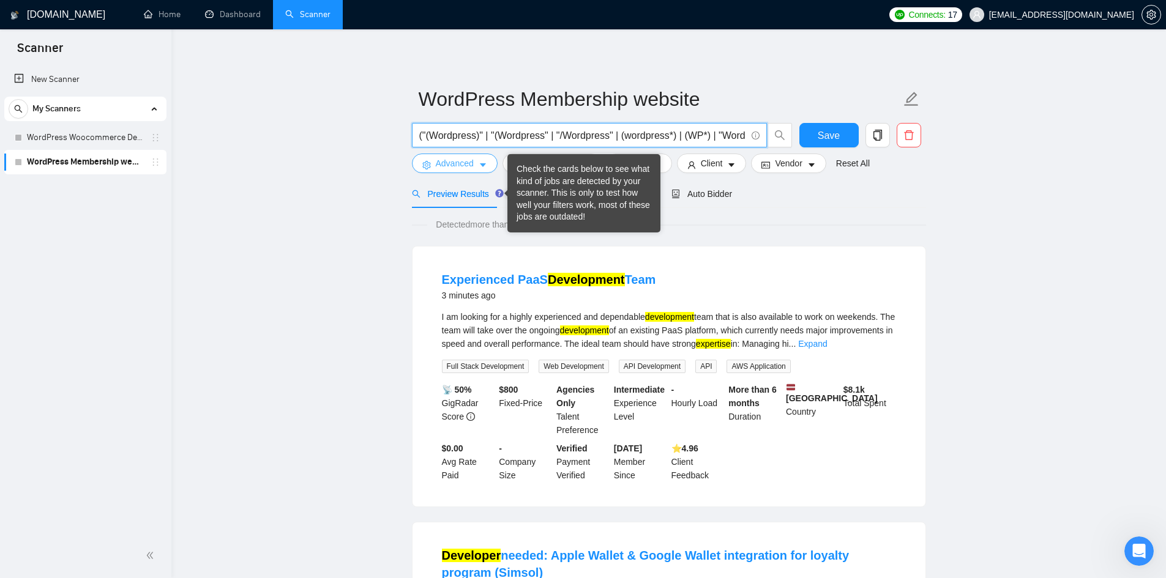
click at [469, 172] on button "Advanced" at bounding box center [455, 164] width 86 height 20
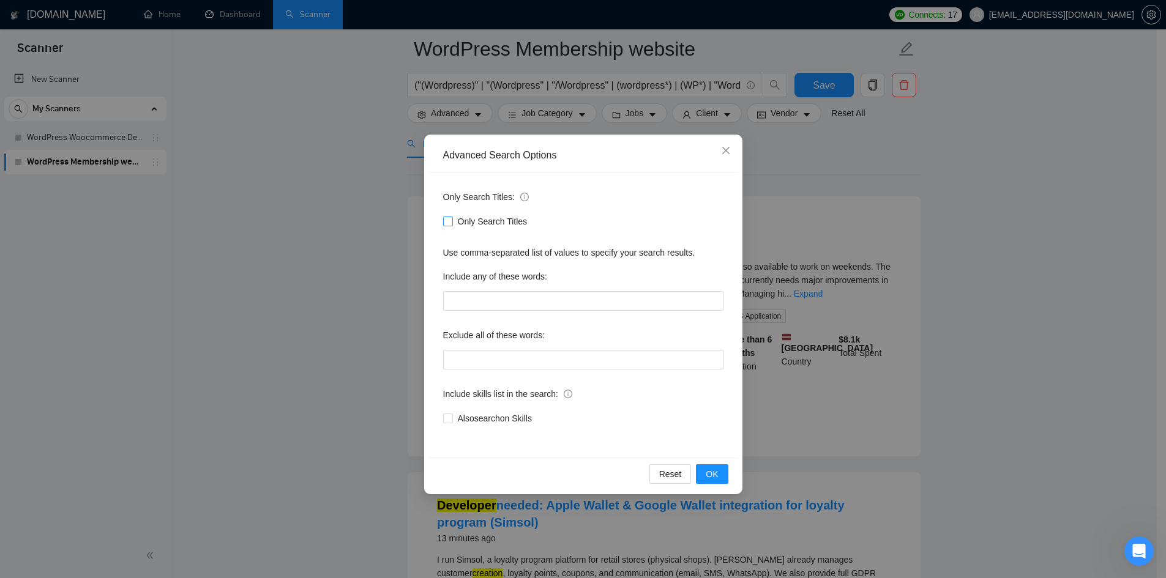
scroll to position [61, 0]
click at [781, 154] on div "Advanced Search Options Only Search Titles: Only Search Titles Use comma-separa…" at bounding box center [583, 289] width 1166 height 578
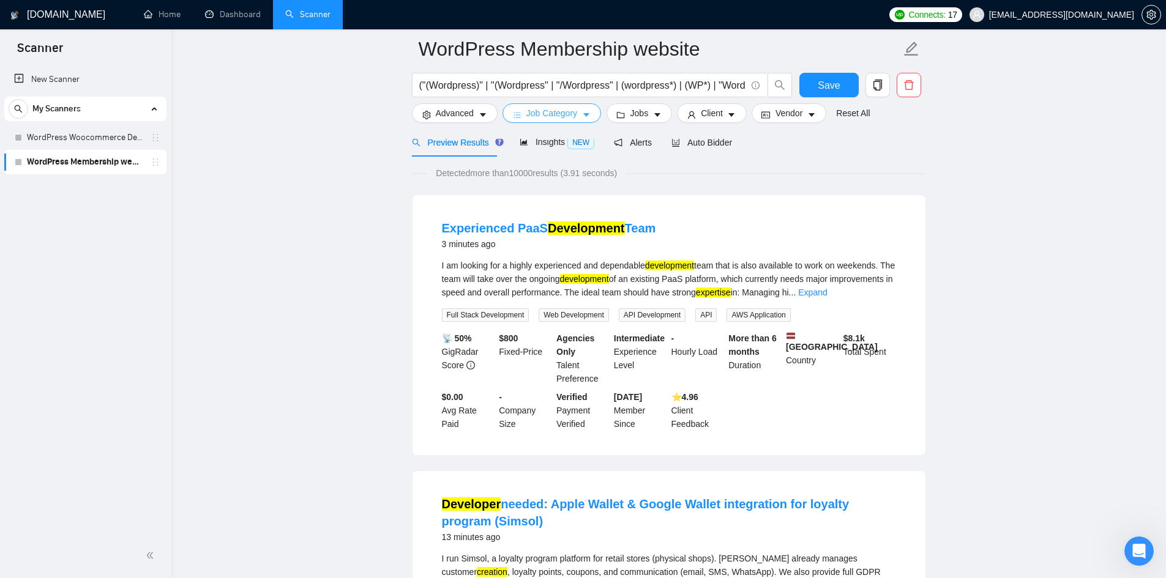
click at [547, 117] on span "Job Category" at bounding box center [551, 113] width 51 height 13
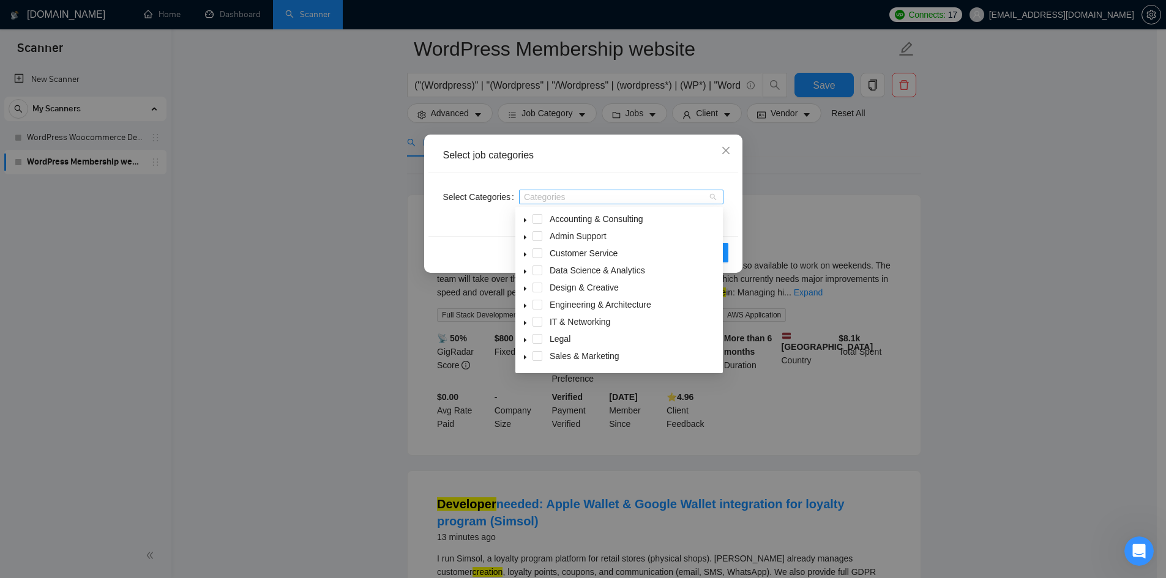
click at [570, 198] on div at bounding box center [615, 197] width 186 height 10
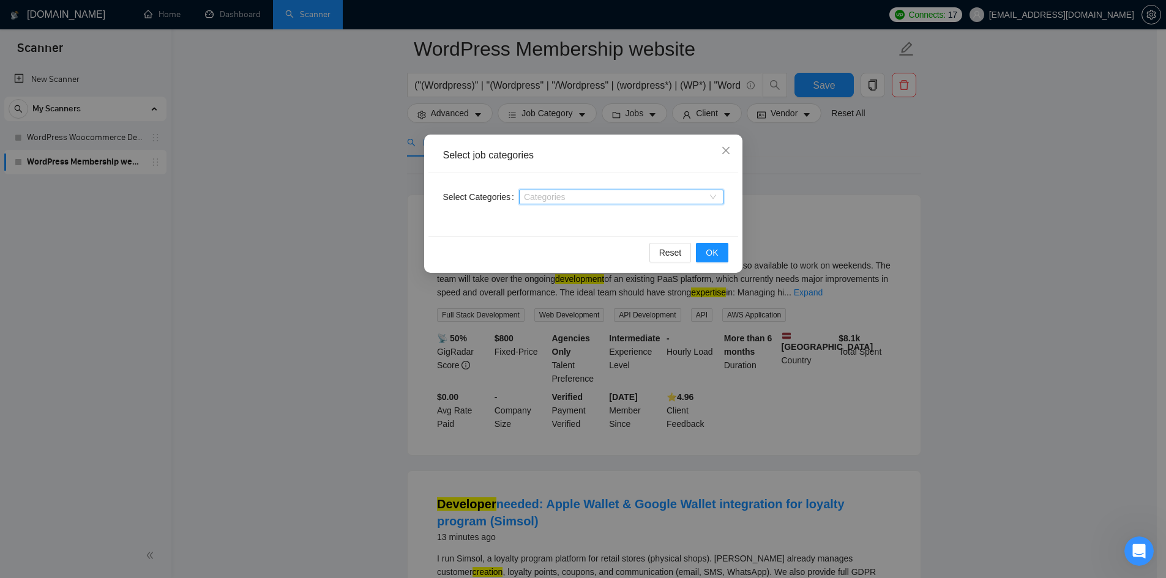
click at [569, 195] on div at bounding box center [615, 197] width 186 height 10
click at [850, 125] on div "Select job categories Select Categories Categories Reset OK" at bounding box center [583, 289] width 1166 height 578
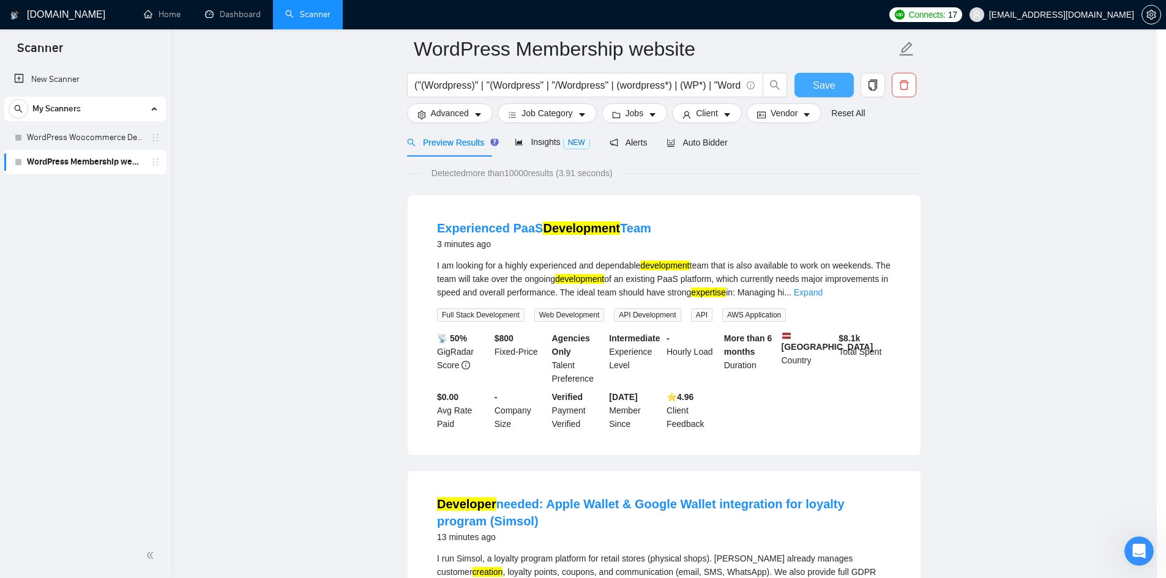
click at [820, 84] on span "Save" at bounding box center [824, 85] width 22 height 15
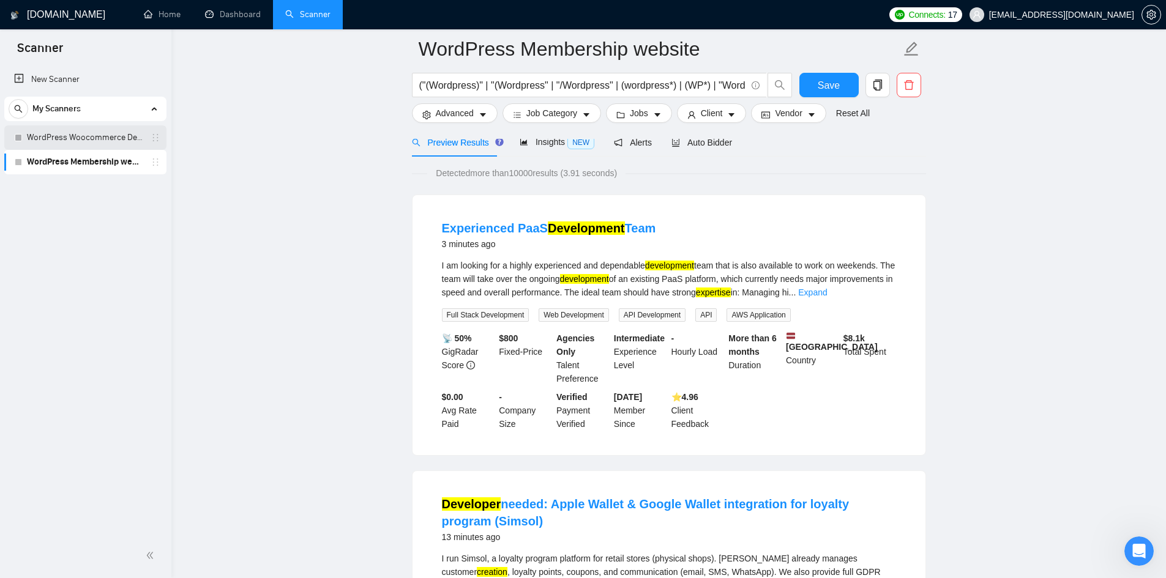
click at [94, 140] on link "WordPress Woocommerce Developer" at bounding box center [85, 137] width 116 height 24
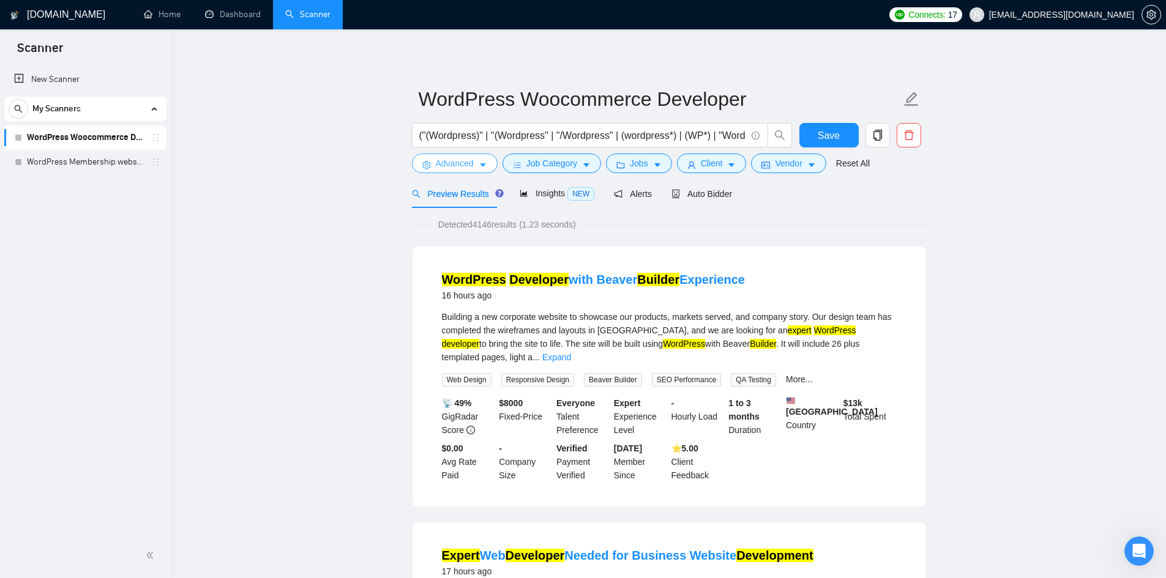
click at [464, 163] on span "Advanced" at bounding box center [455, 163] width 38 height 13
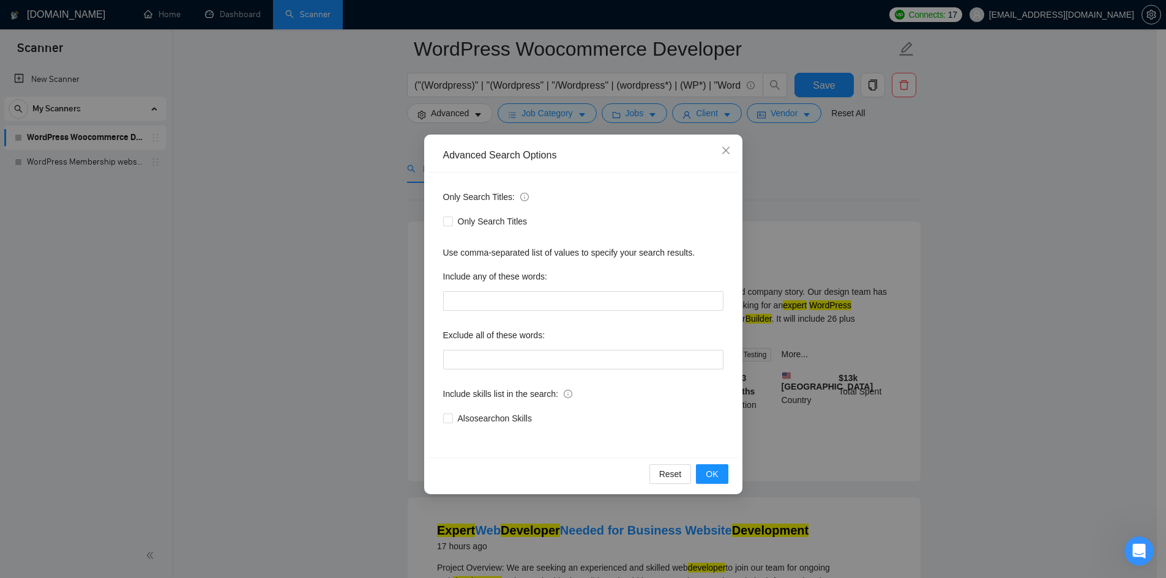
scroll to position [367, 0]
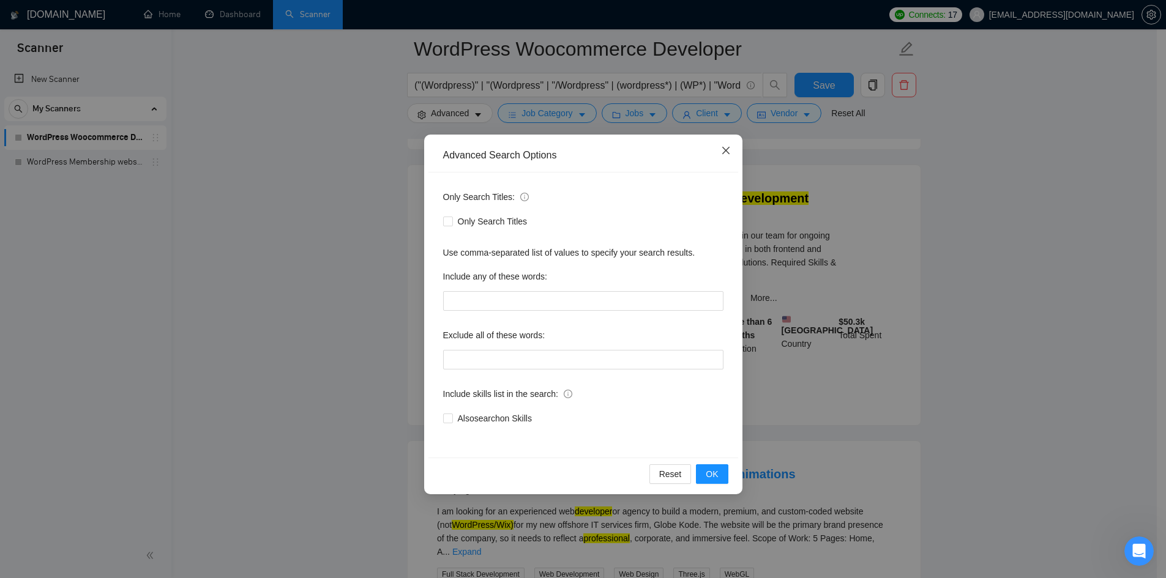
click at [733, 149] on span "Close" at bounding box center [725, 151] width 33 height 33
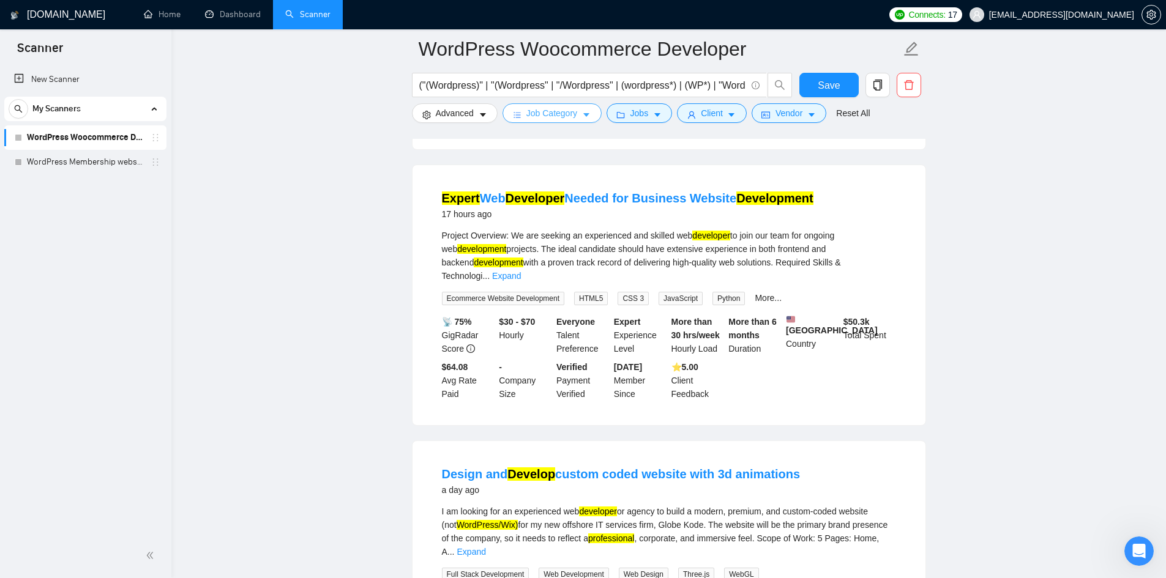
click at [544, 113] on span "Job Category" at bounding box center [551, 113] width 51 height 13
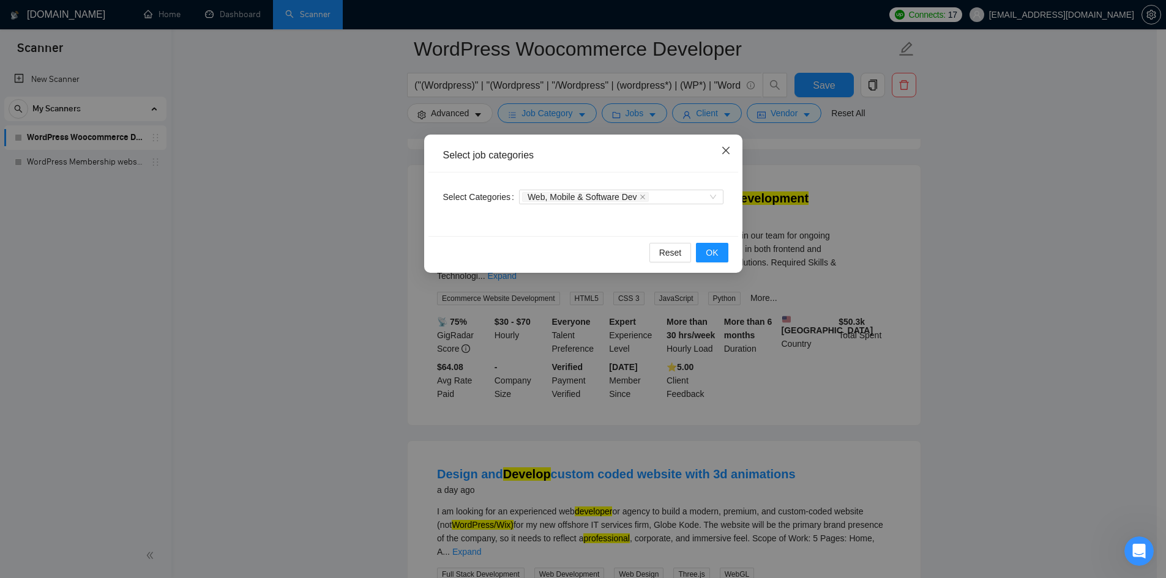
click at [729, 149] on icon "close" at bounding box center [726, 151] width 10 height 10
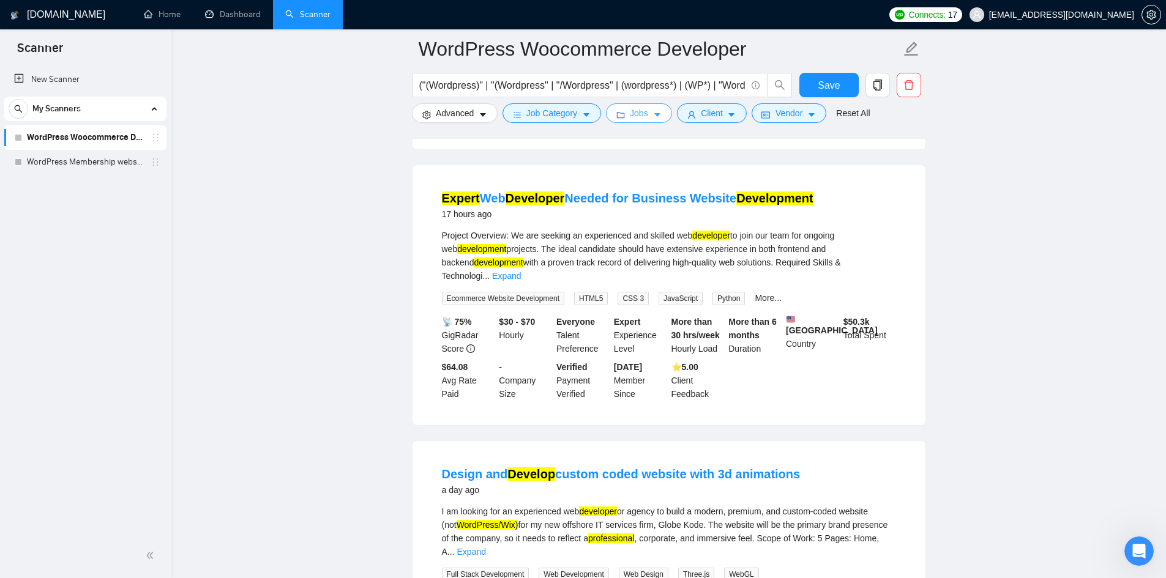
click at [645, 114] on button "Jobs" at bounding box center [639, 113] width 66 height 20
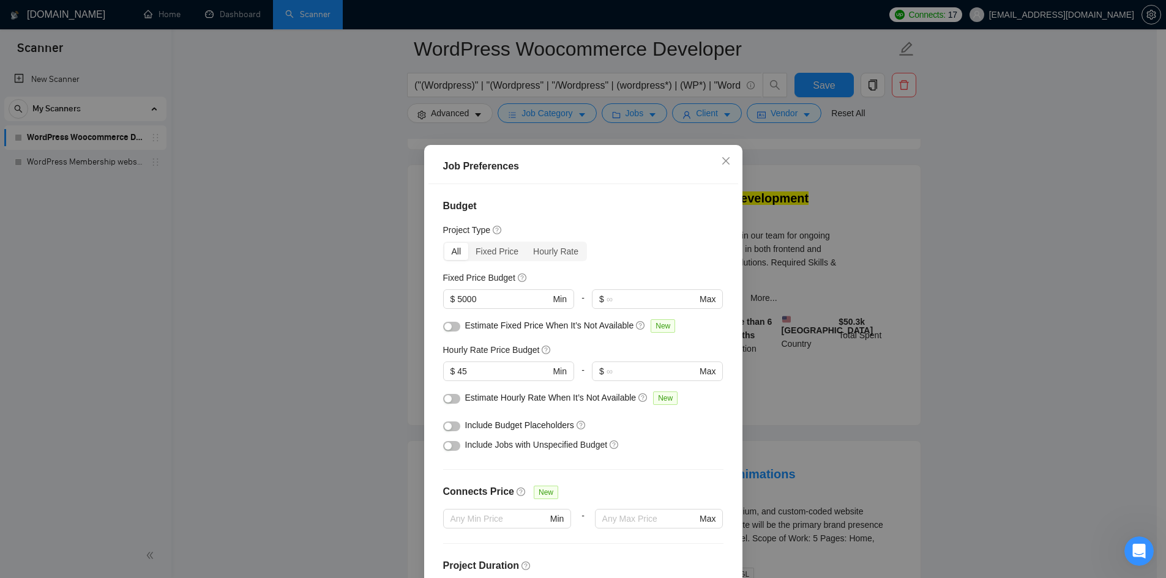
click at [353, 208] on div "Job Preferences Budget Project Type All Fixed Price Hourly Rate Fixed Price Bud…" at bounding box center [583, 289] width 1166 height 578
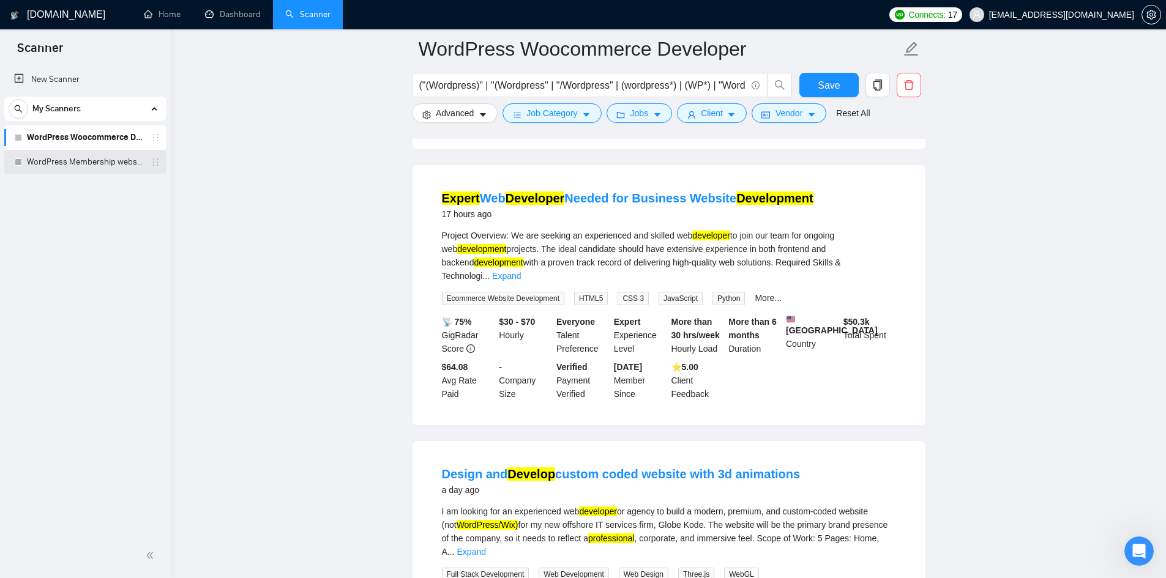
click at [95, 161] on link "WordPress Membership website" at bounding box center [85, 162] width 116 height 24
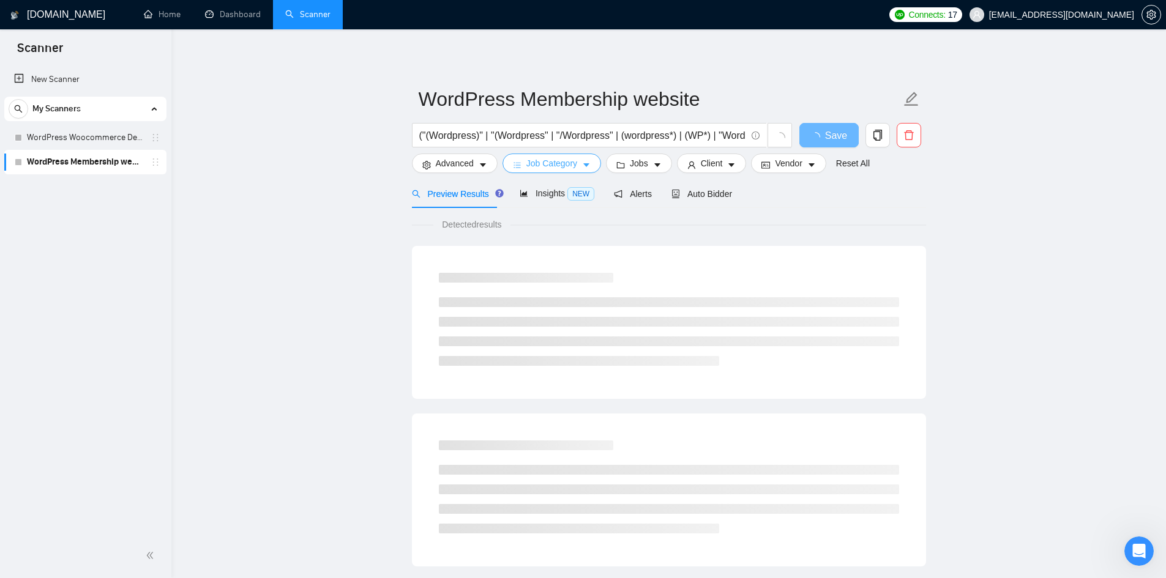
click at [568, 161] on span "Job Category" at bounding box center [551, 163] width 51 height 13
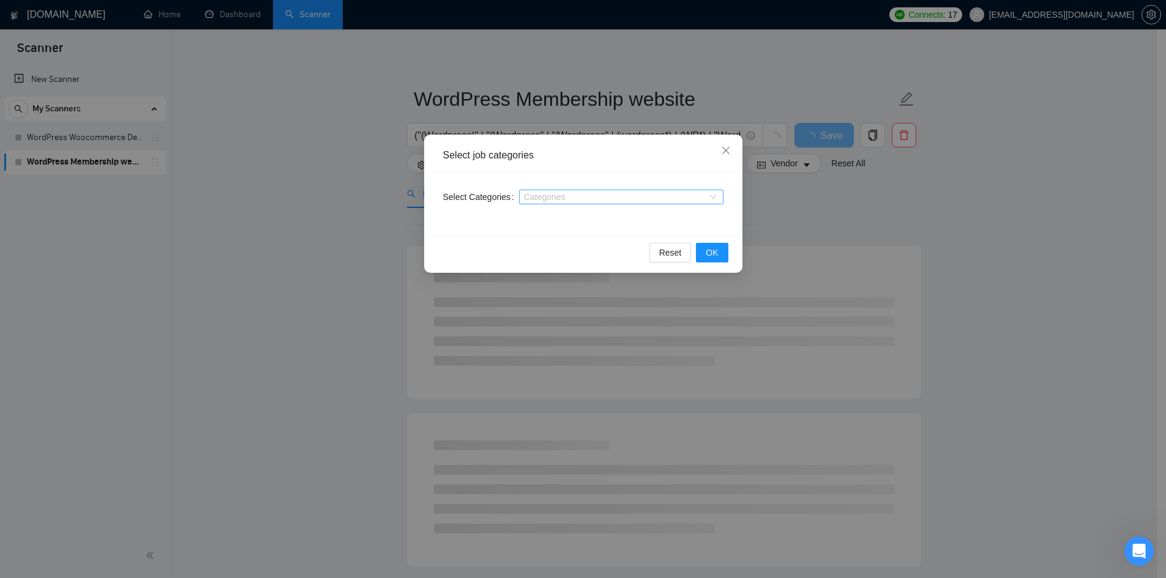
click at [585, 193] on div at bounding box center [615, 197] width 186 height 10
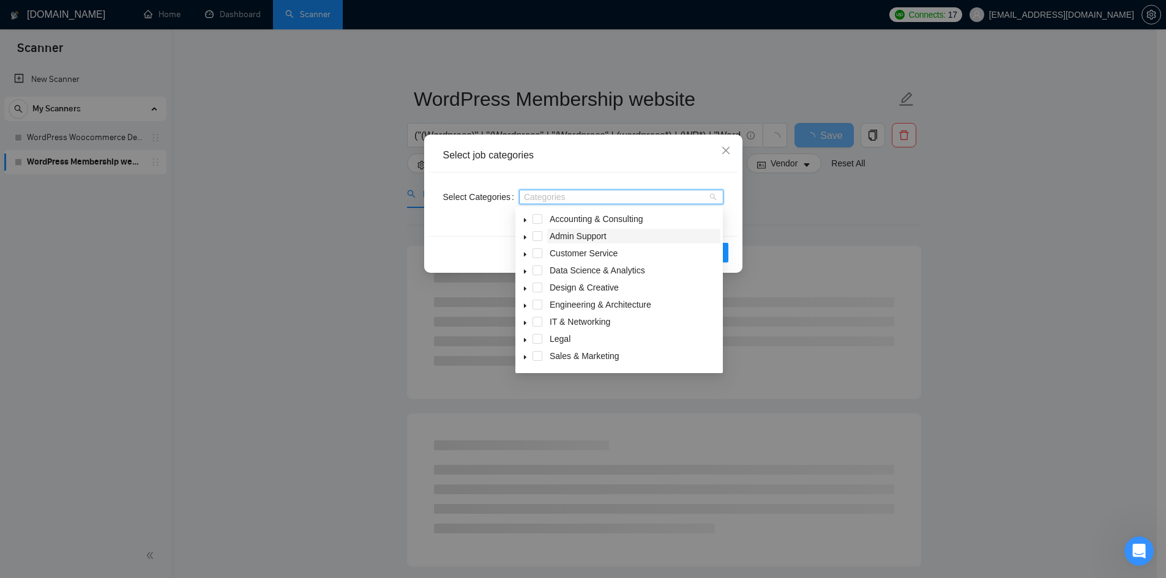
scroll to position [49, 0]
click at [619, 341] on span "Web, Mobile & Software Dev" at bounding box center [605, 342] width 110 height 10
click at [646, 147] on div "Select job categories" at bounding box center [583, 156] width 310 height 34
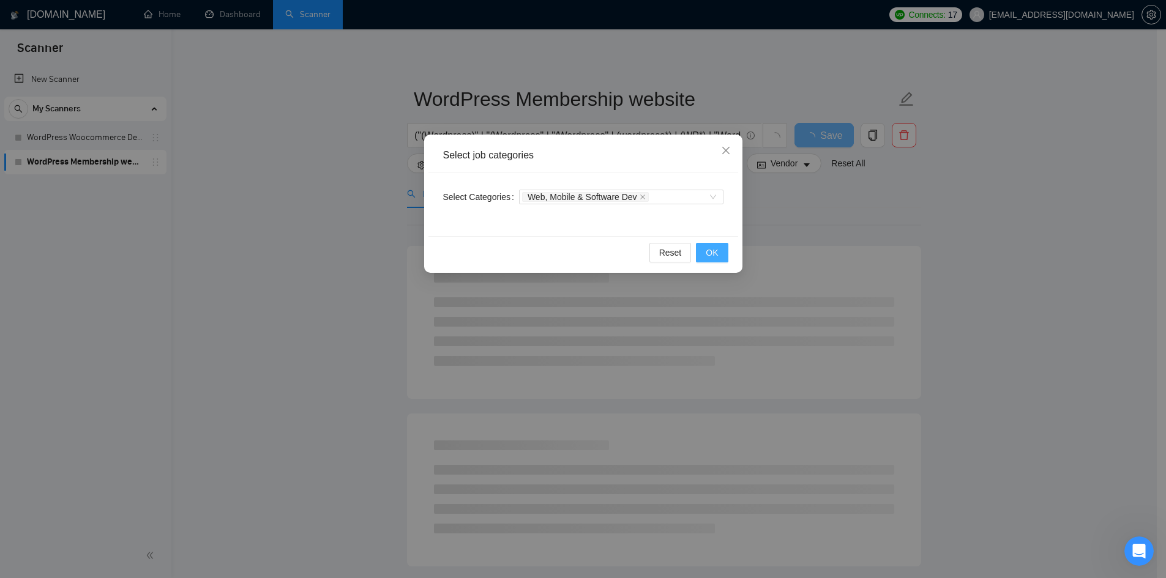
click at [711, 252] on span "OK" at bounding box center [712, 252] width 12 height 13
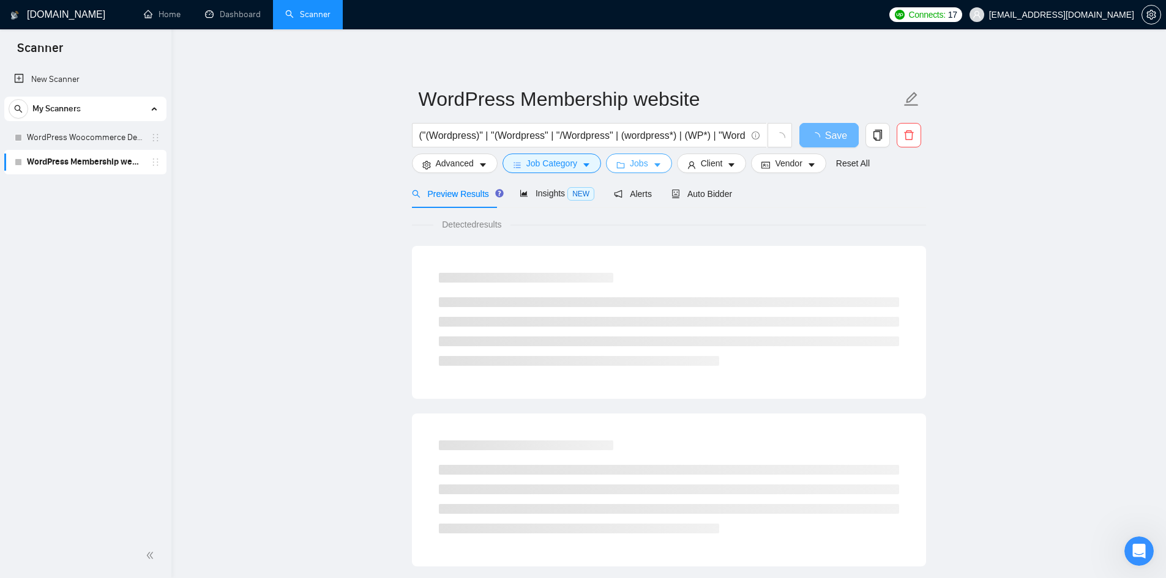
click at [634, 166] on span "Jobs" at bounding box center [639, 163] width 18 height 13
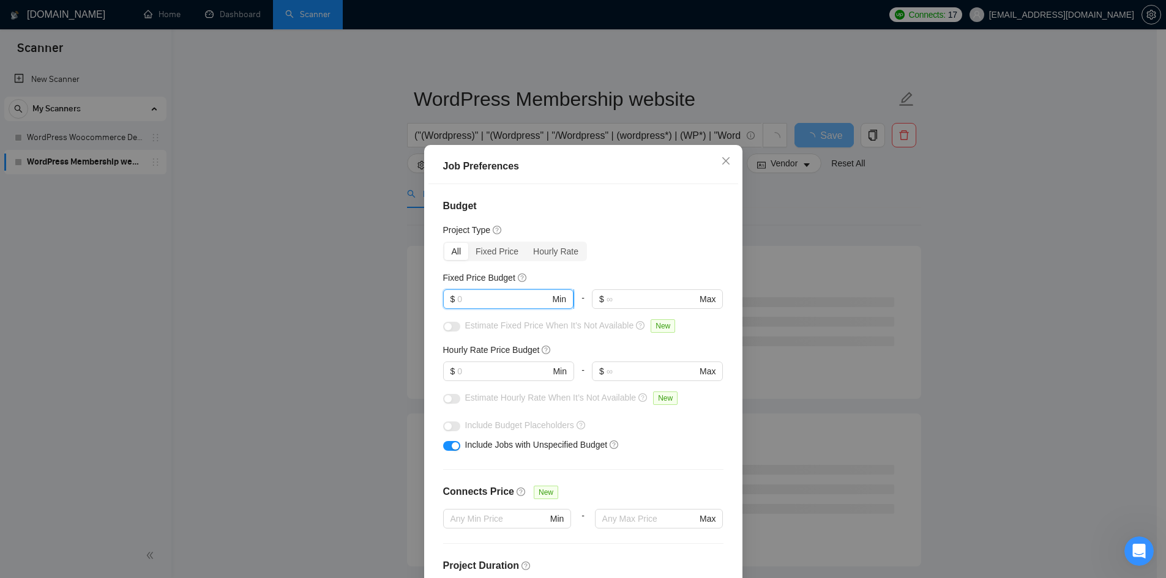
click at [490, 299] on input "text" at bounding box center [503, 299] width 92 height 13
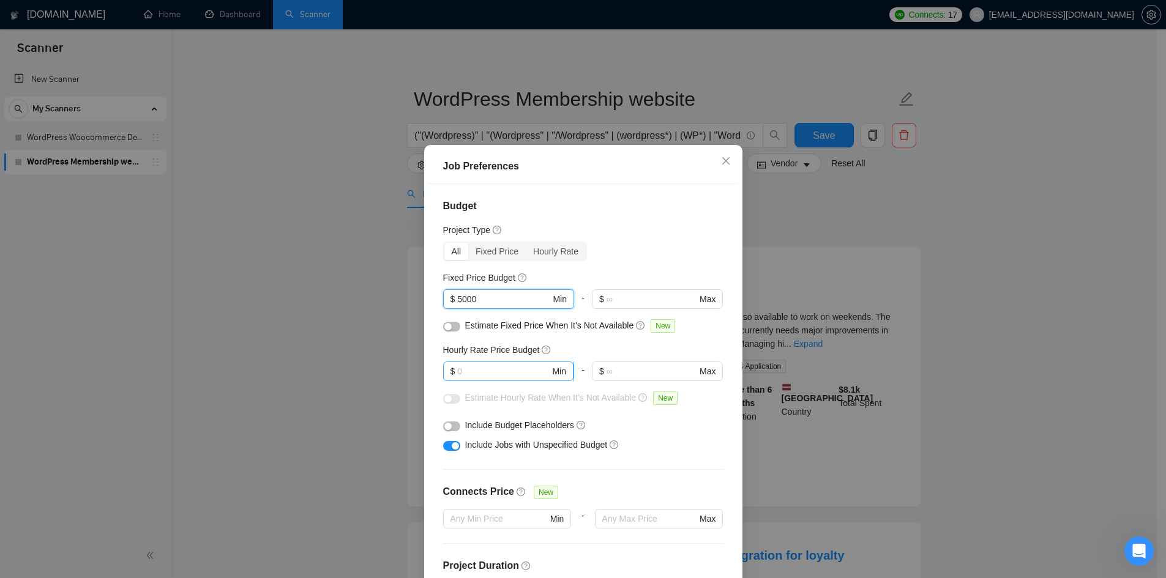
type input "5000"
click at [480, 370] on input "text" at bounding box center [503, 371] width 92 height 13
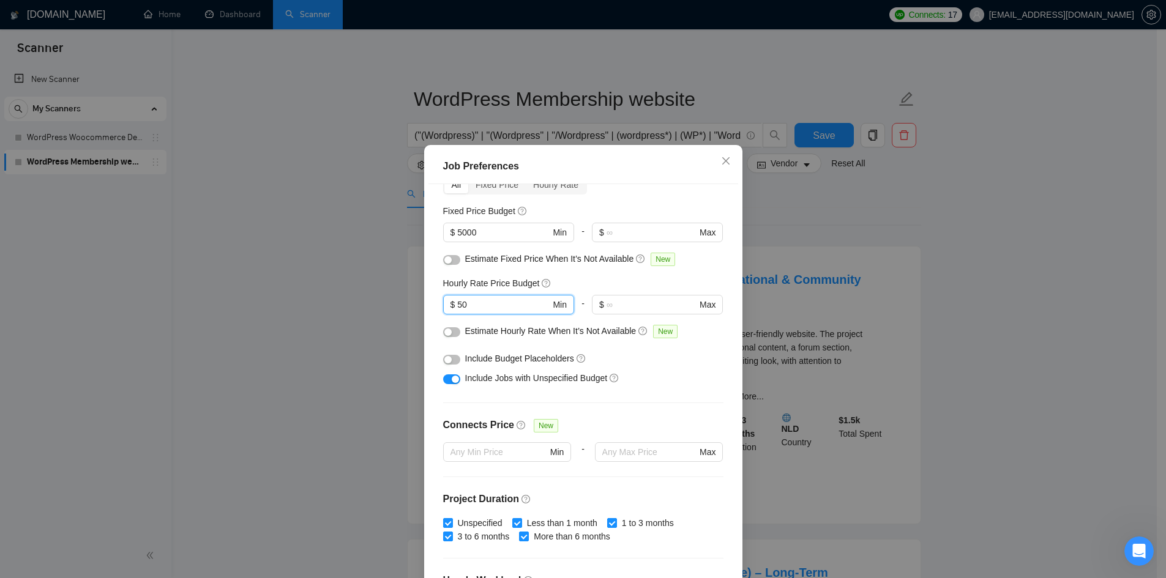
scroll to position [61, 0]
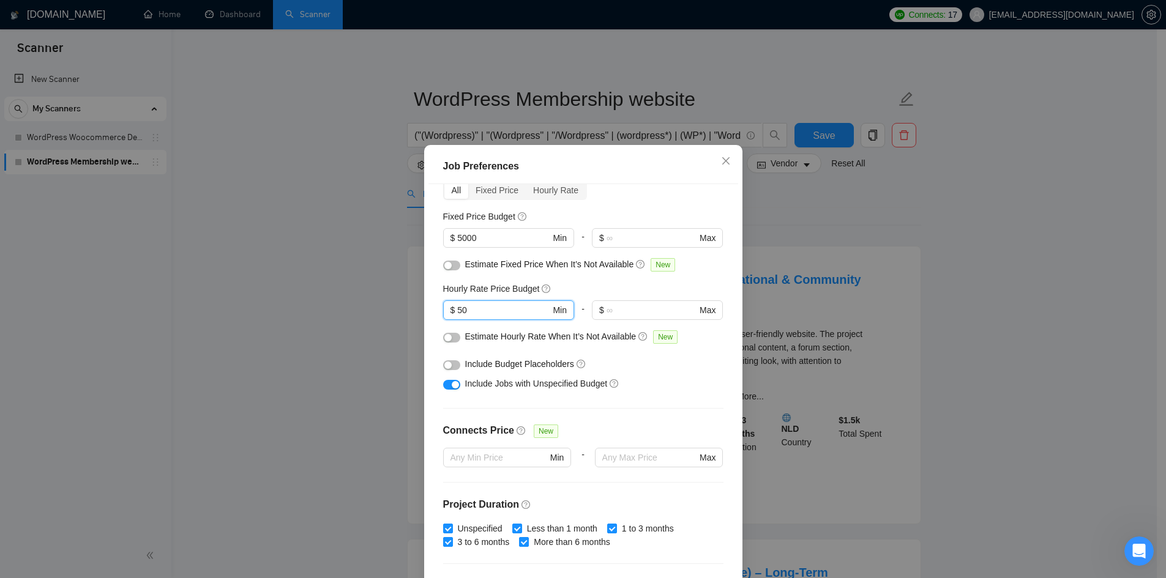
type input "50"
click at [452, 386] on div "button" at bounding box center [455, 384] width 7 height 7
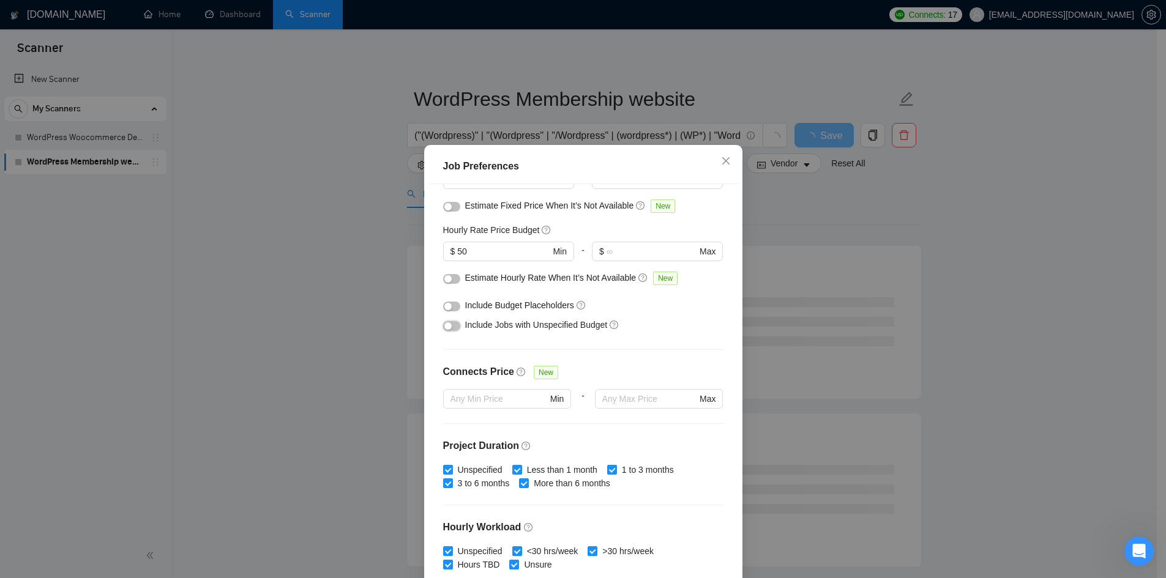
scroll to position [122, 0]
click at [450, 330] on div at bounding box center [451, 323] width 17 height 20
click at [449, 328] on button "button" at bounding box center [451, 324] width 17 height 10
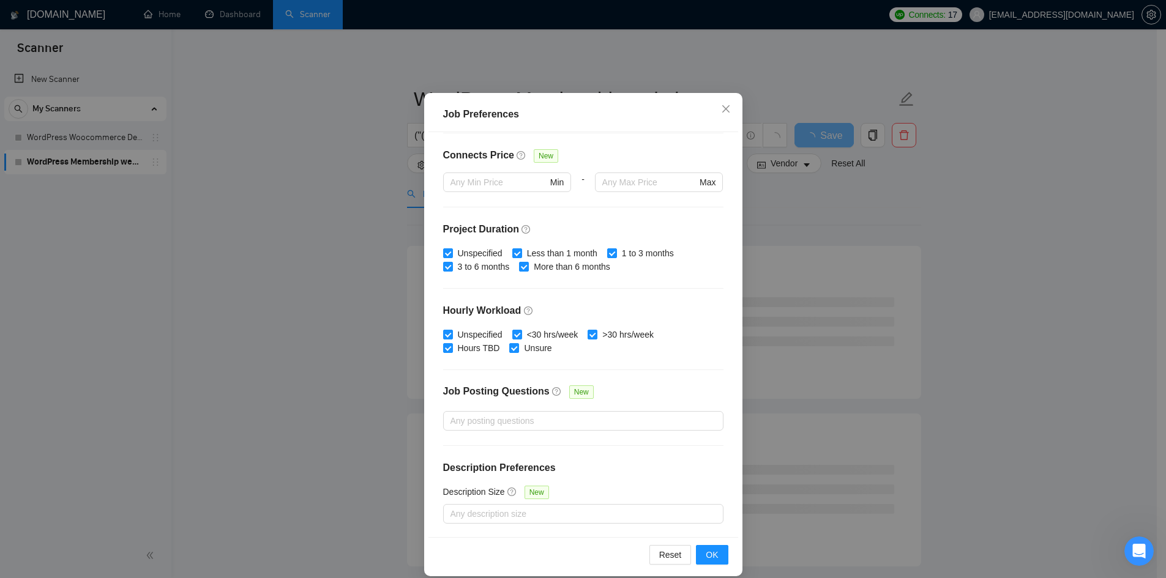
scroll to position [65, 0]
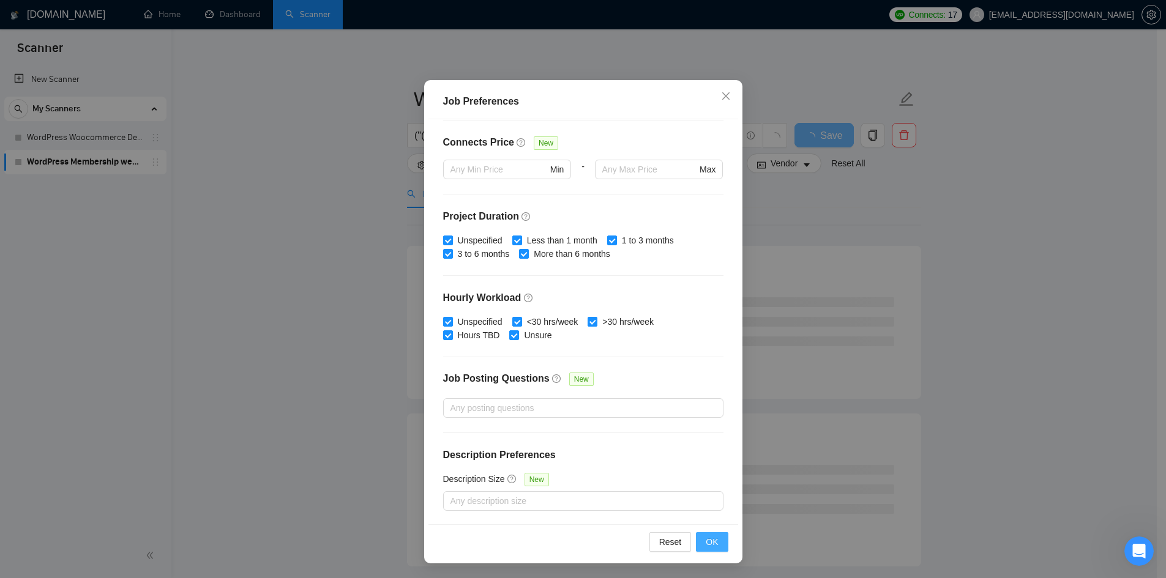
click at [719, 542] on button "OK" at bounding box center [712, 543] width 32 height 20
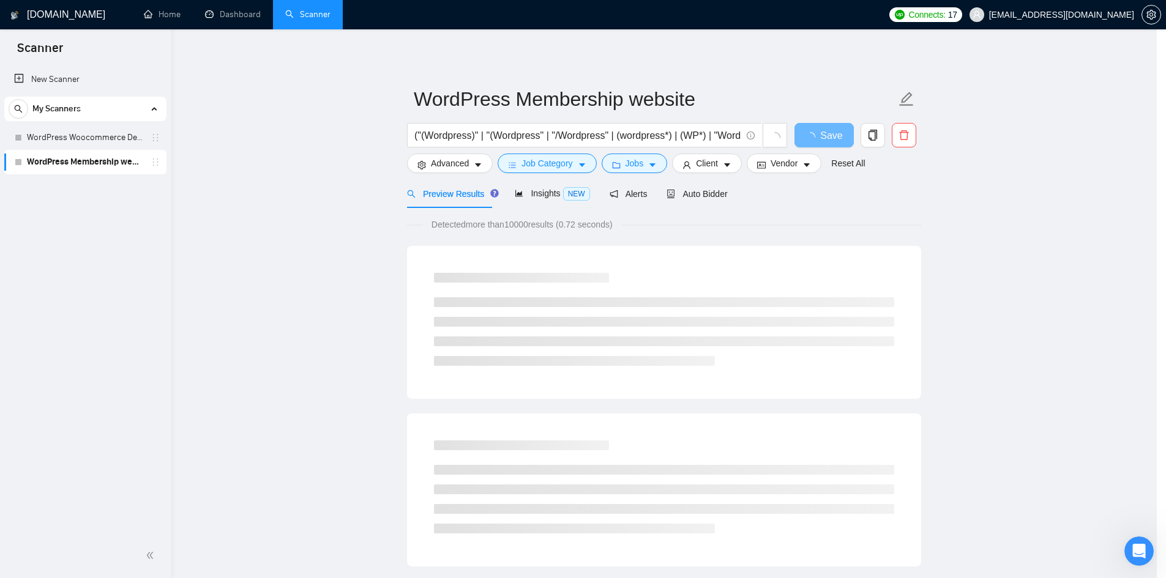
scroll to position [0, 0]
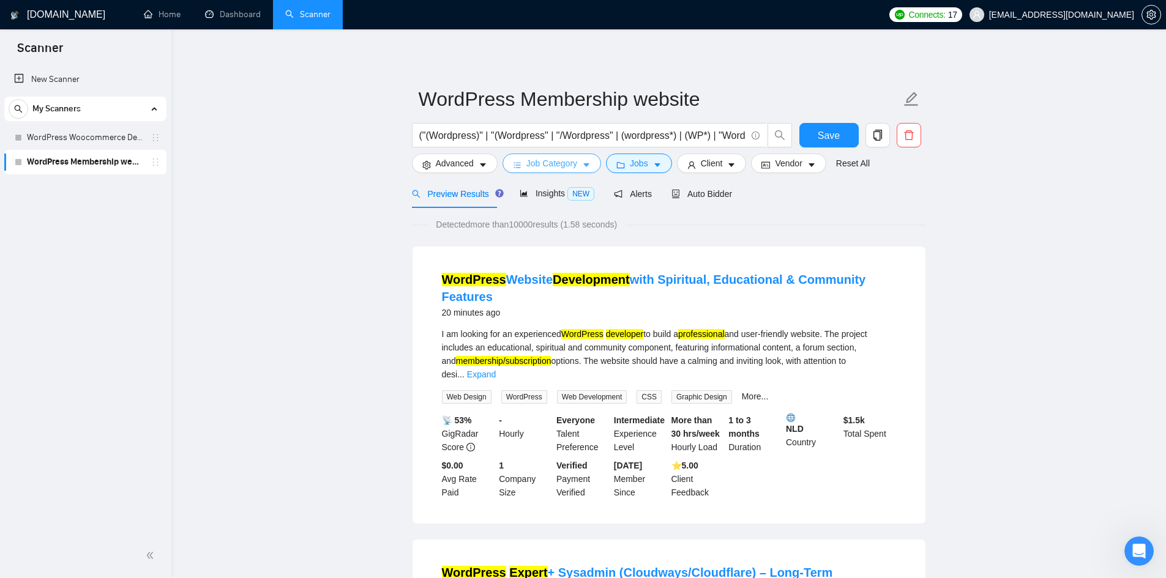
click at [583, 162] on icon "caret-down" at bounding box center [586, 165] width 9 height 9
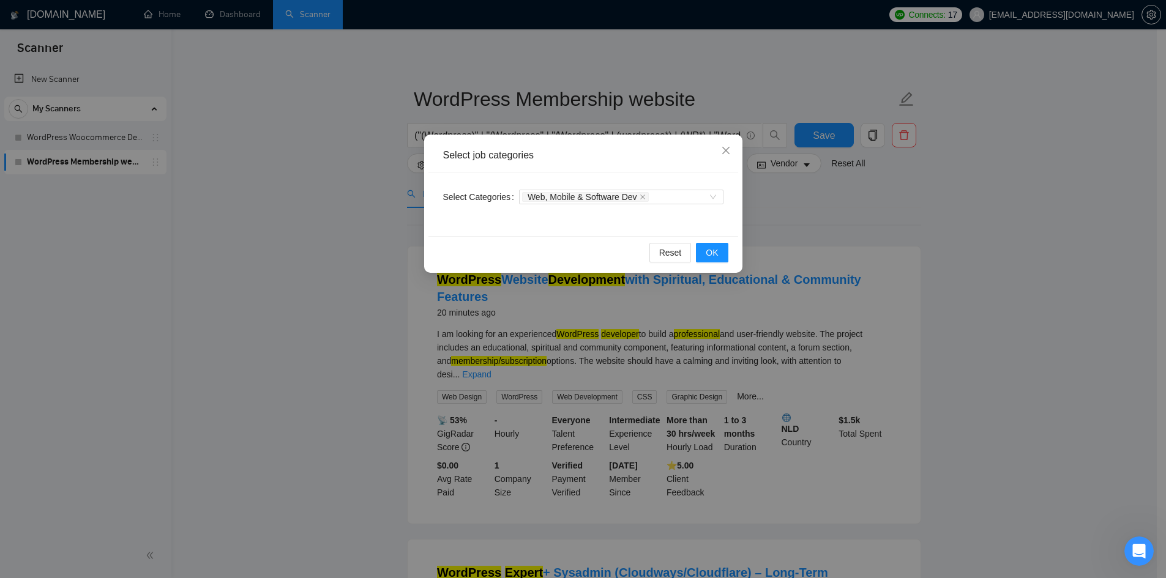
drag, startPoint x: 825, startPoint y: 199, endPoint x: 802, endPoint y: 196, distance: 22.8
click at [825, 198] on div "Select job categories Select Categories Web, Mobile & Software Dev Reset OK" at bounding box center [583, 289] width 1166 height 578
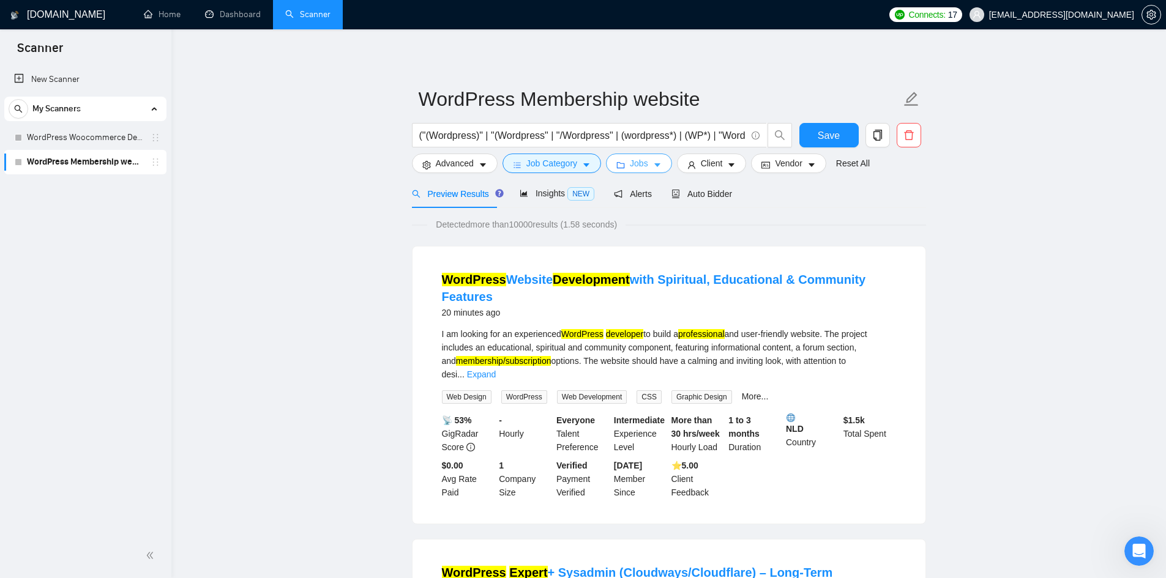
click at [646, 164] on button "Jobs" at bounding box center [639, 164] width 66 height 20
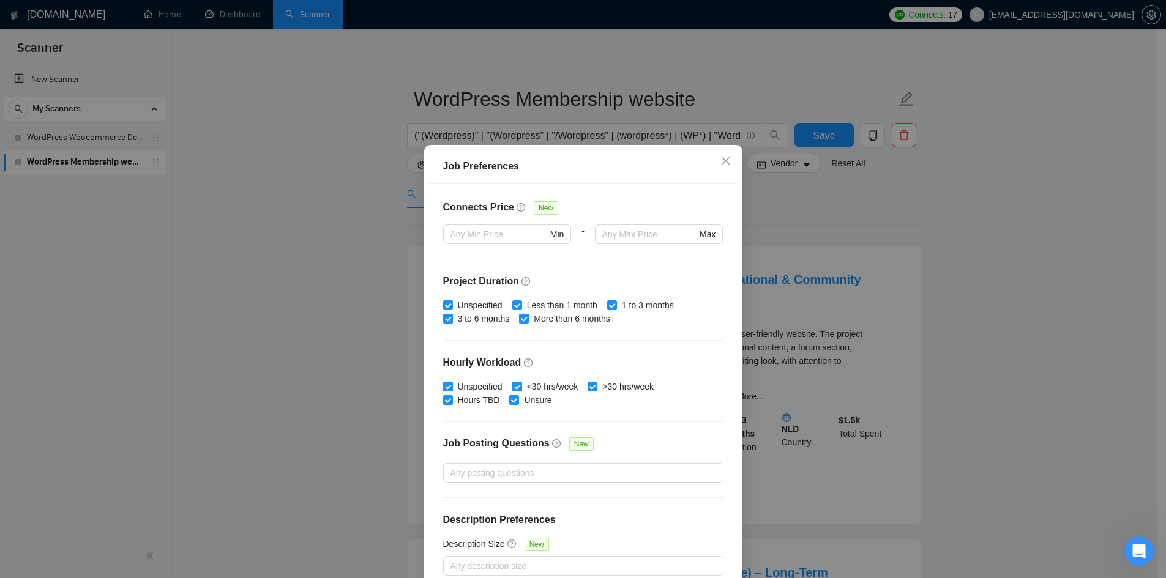
drag, startPoint x: 862, startPoint y: 207, endPoint x: 780, endPoint y: 211, distance: 82.7
click at [859, 207] on div "Job Preferences Budget Project Type All Fixed Price Hourly Rate Fixed Price Bud…" at bounding box center [583, 289] width 1166 height 578
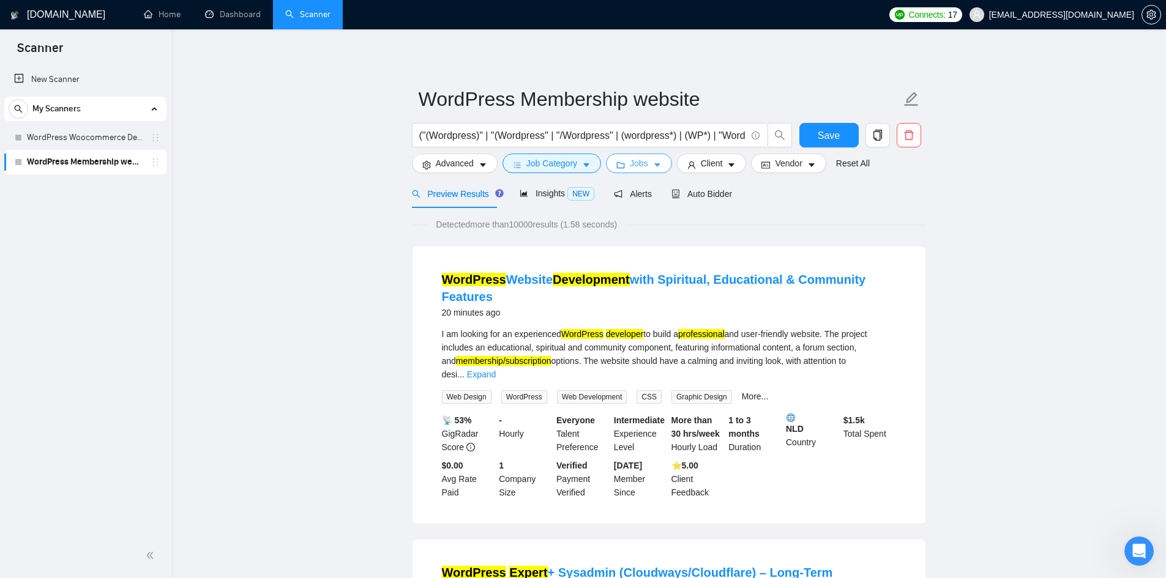
click at [626, 158] on button "Jobs" at bounding box center [639, 164] width 66 height 20
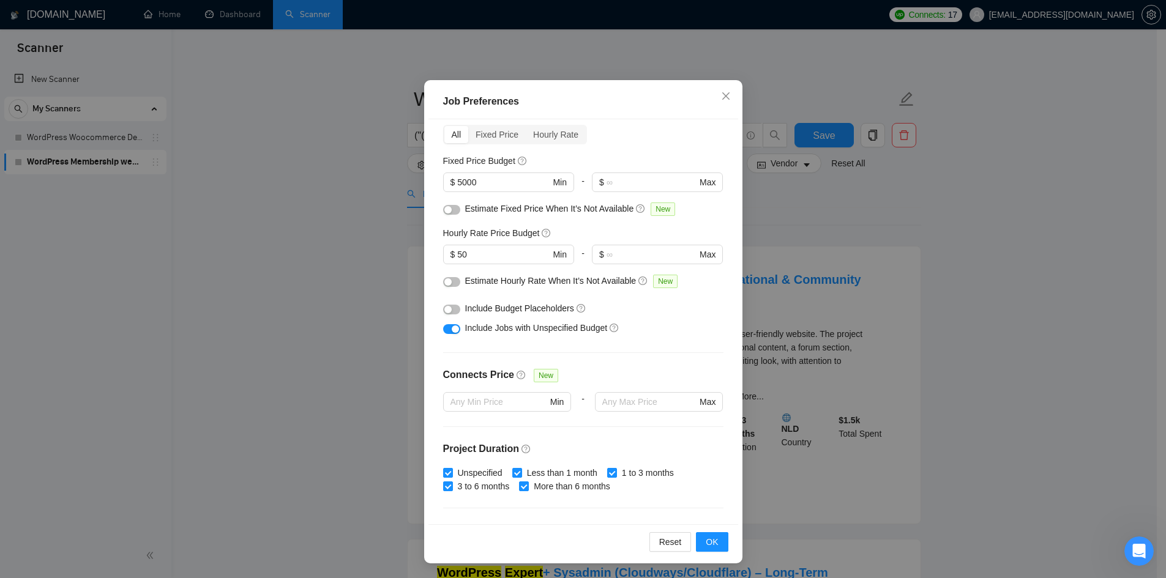
scroll to position [40, 0]
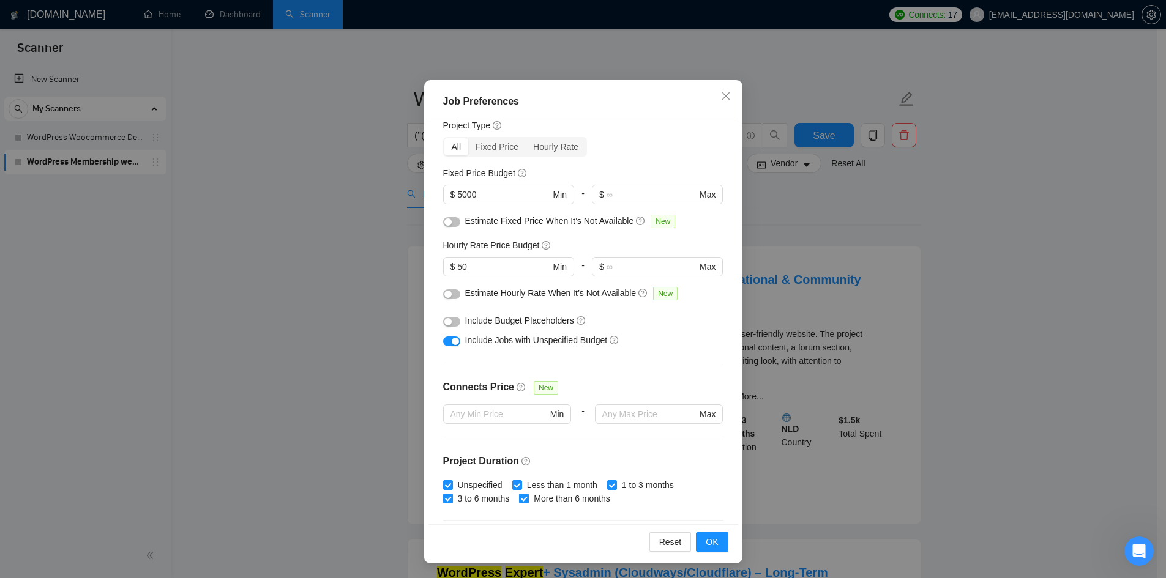
click at [1035, 182] on div "Job Preferences Budget Project Type All Fixed Price Hourly Rate Fixed Price Bud…" at bounding box center [583, 289] width 1166 height 578
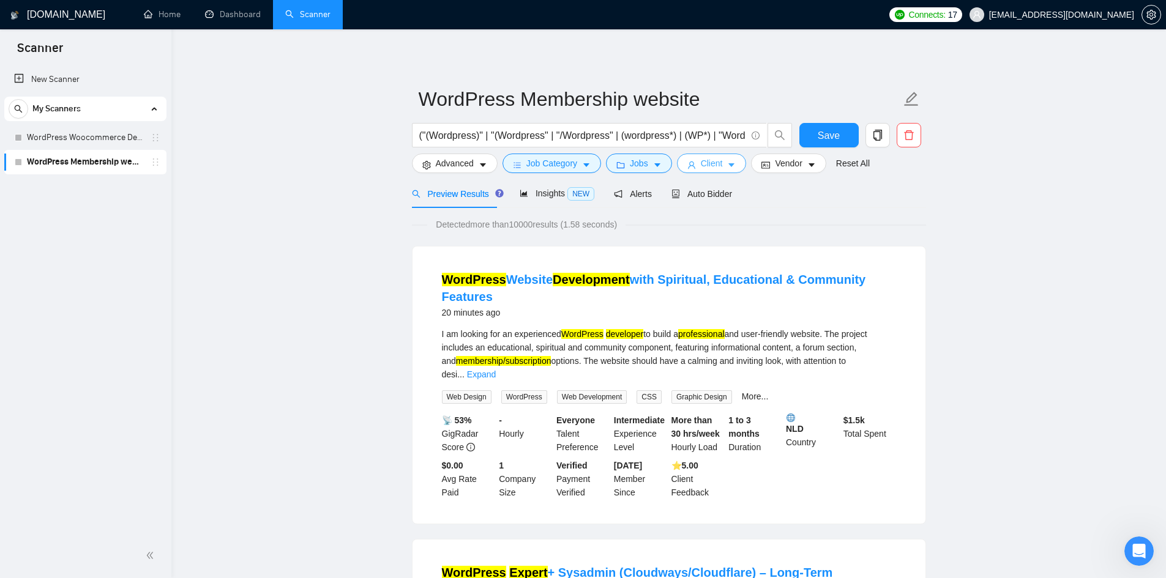
click at [701, 162] on span "Client" at bounding box center [712, 163] width 22 height 13
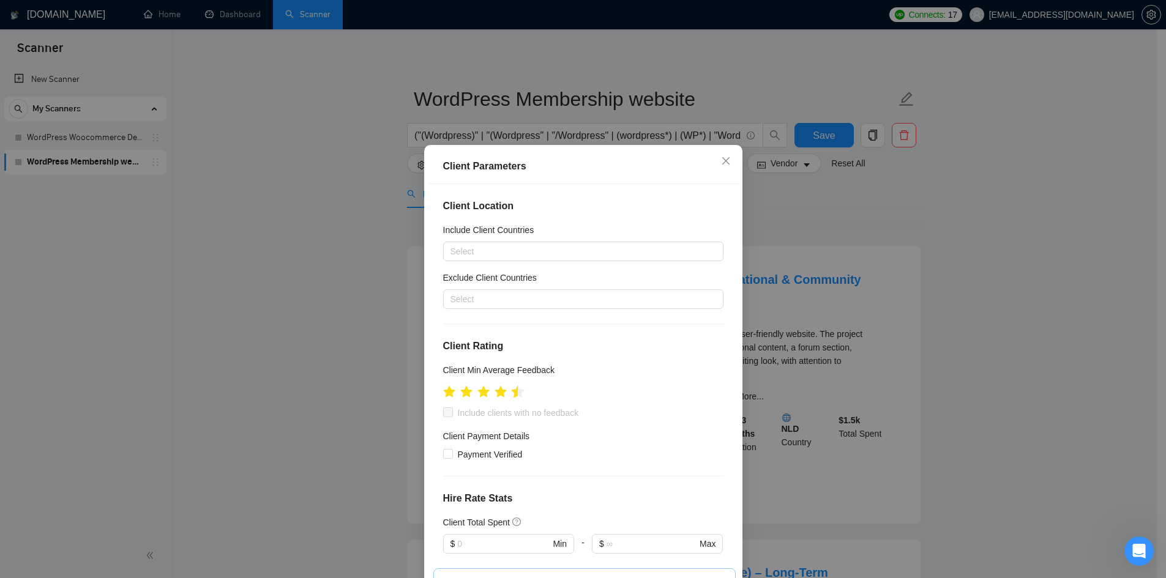
drag, startPoint x: 495, startPoint y: 395, endPoint x: 509, endPoint y: 396, distance: 14.1
click at [509, 396] on ul at bounding box center [483, 391] width 81 height 19
click at [511, 396] on icon "star" at bounding box center [517, 392] width 13 height 13
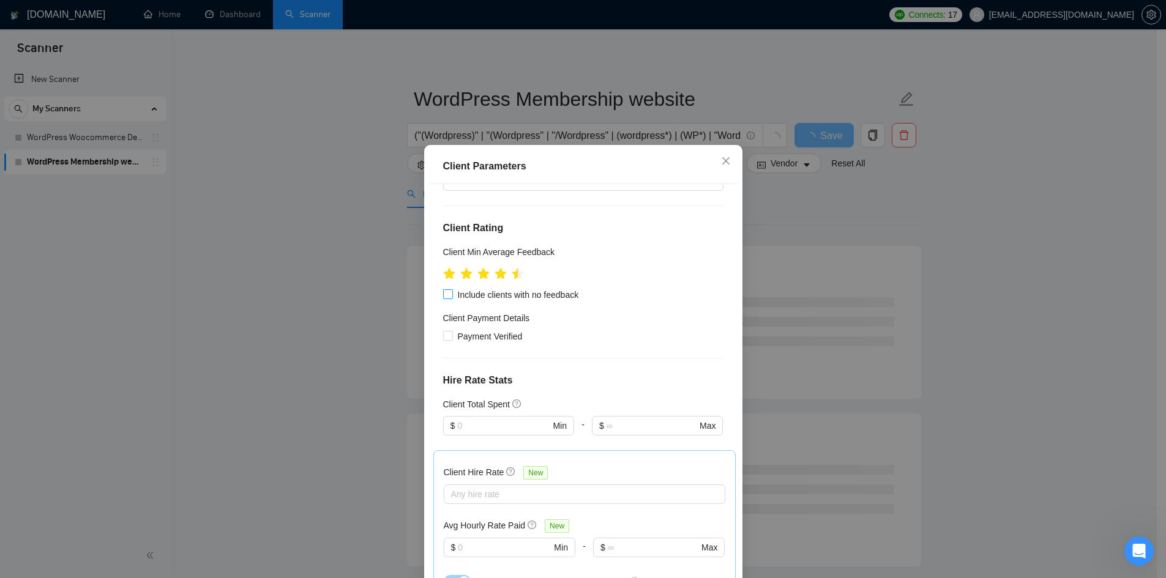
scroll to position [122, 0]
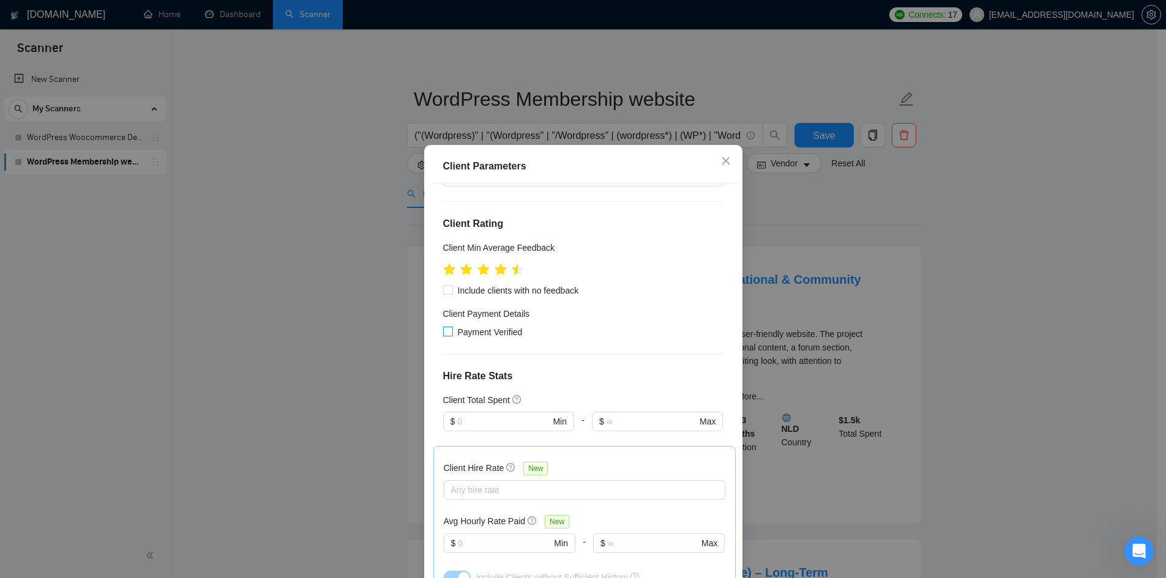
click at [514, 334] on span "Payment Verified" at bounding box center [490, 332] width 75 height 13
click at [452, 334] on input "Payment Verified" at bounding box center [447, 331] width 9 height 9
checkbox input "true"
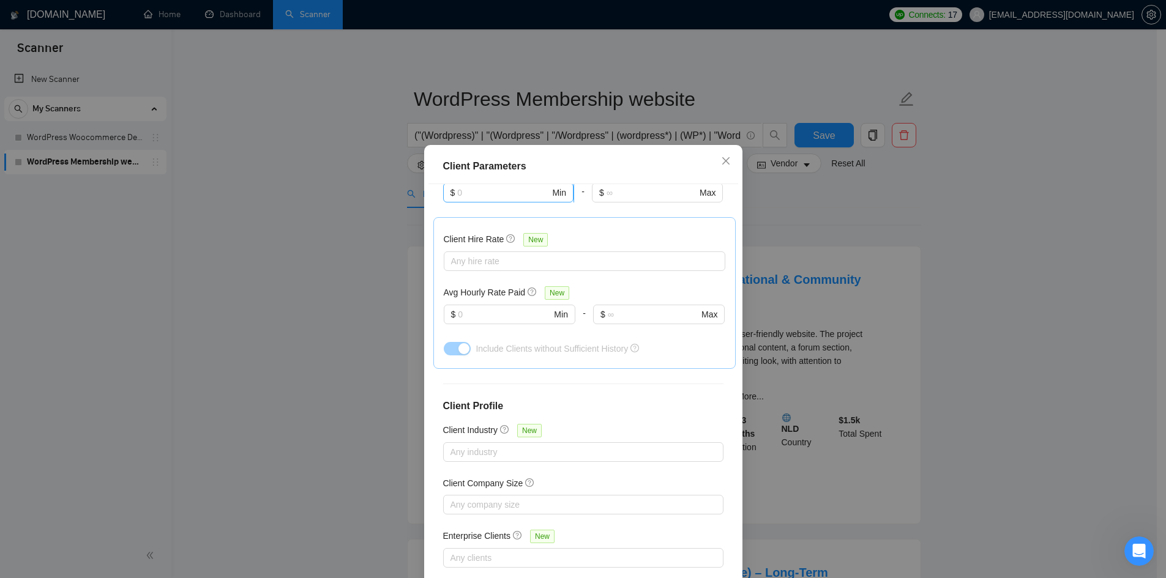
scroll to position [356, 0]
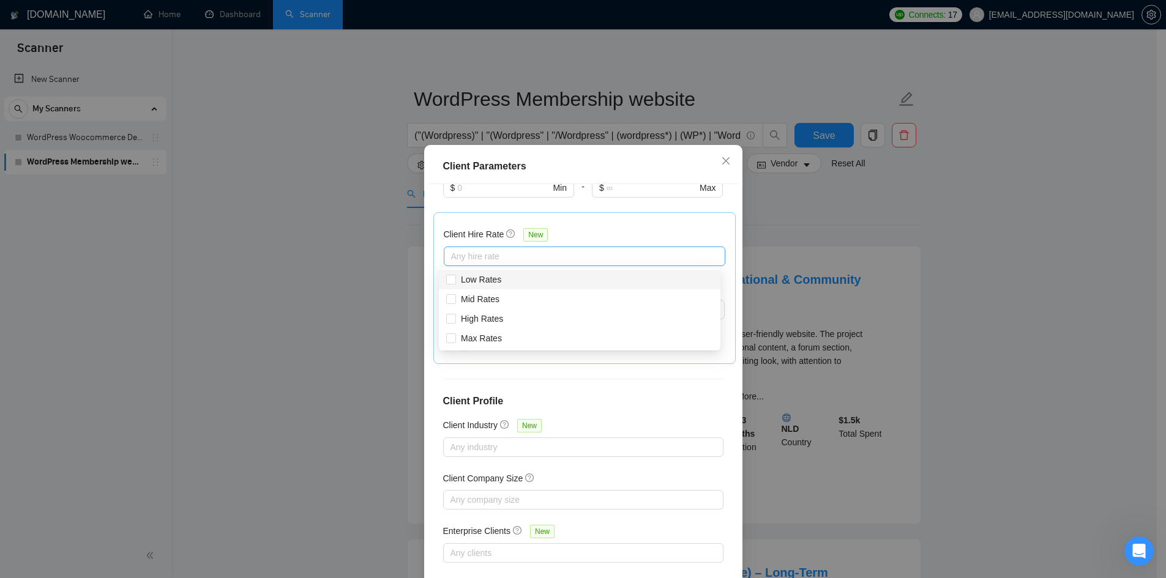
click at [509, 253] on div at bounding box center [578, 256] width 263 height 15
click at [511, 316] on div "High Rates" at bounding box center [579, 318] width 267 height 13
checkbox input "true"
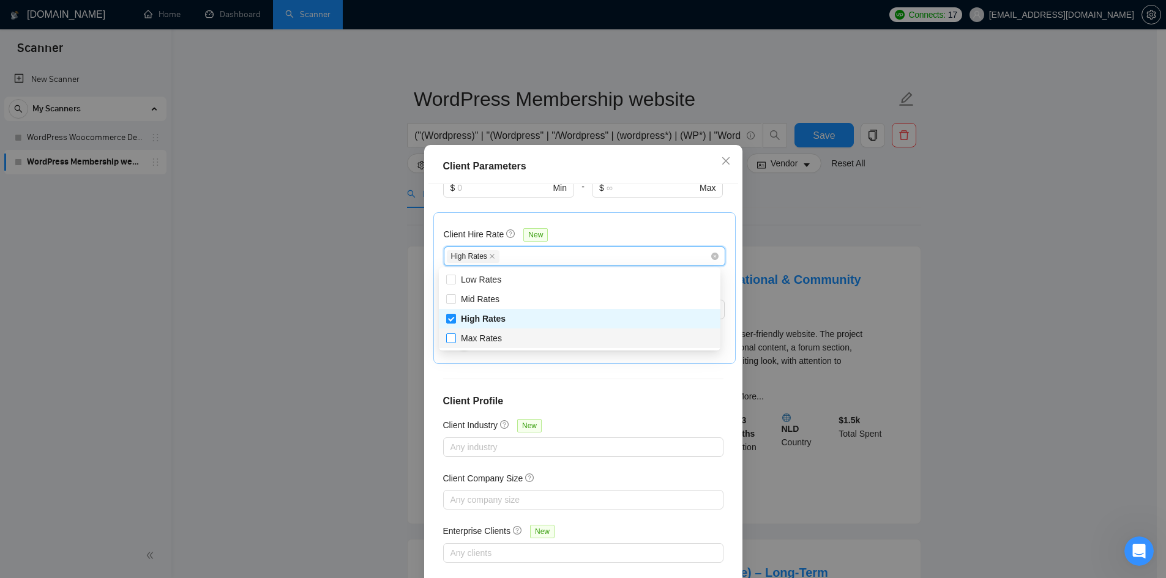
click at [503, 337] on span "Max Rates" at bounding box center [481, 338] width 51 height 13
click at [455, 337] on input "Max Rates" at bounding box center [450, 338] width 9 height 9
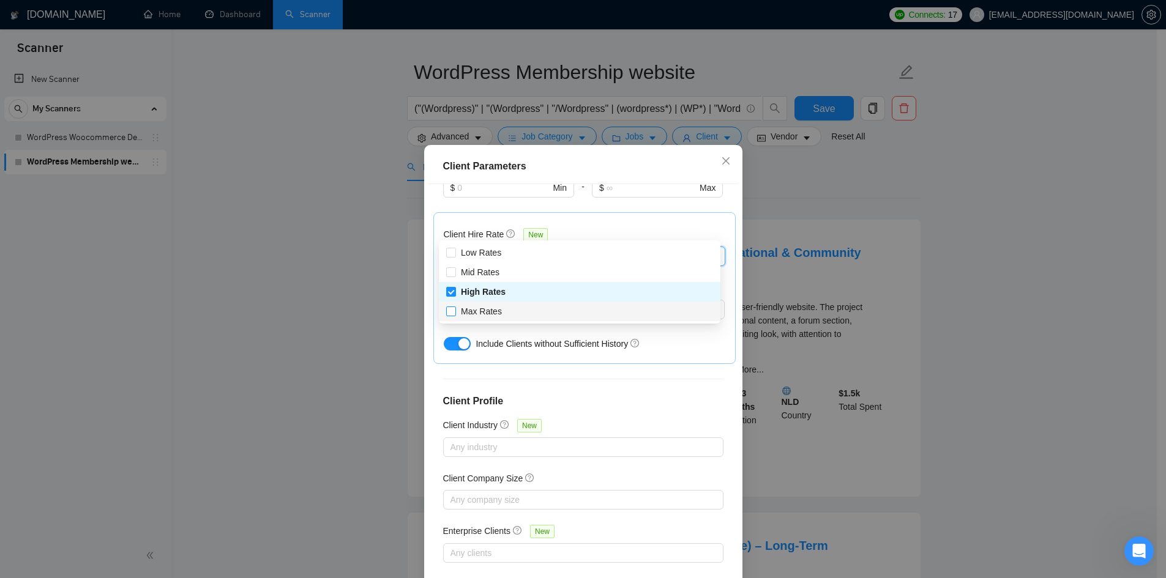
scroll to position [122, 0]
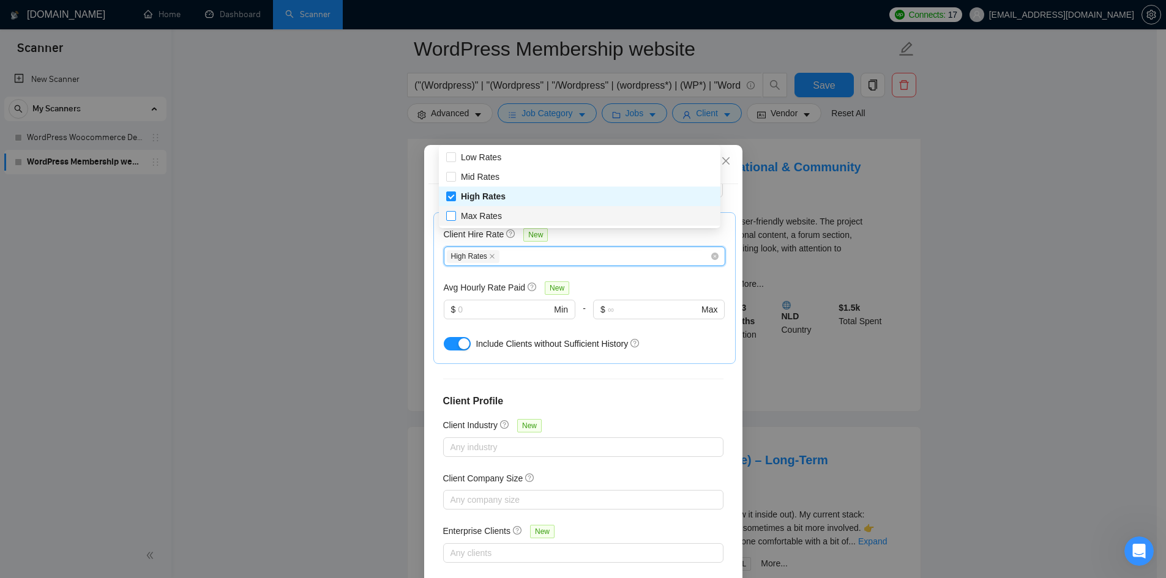
click at [453, 215] on input "Max Rates" at bounding box center [450, 215] width 9 height 9
checkbox input "true"
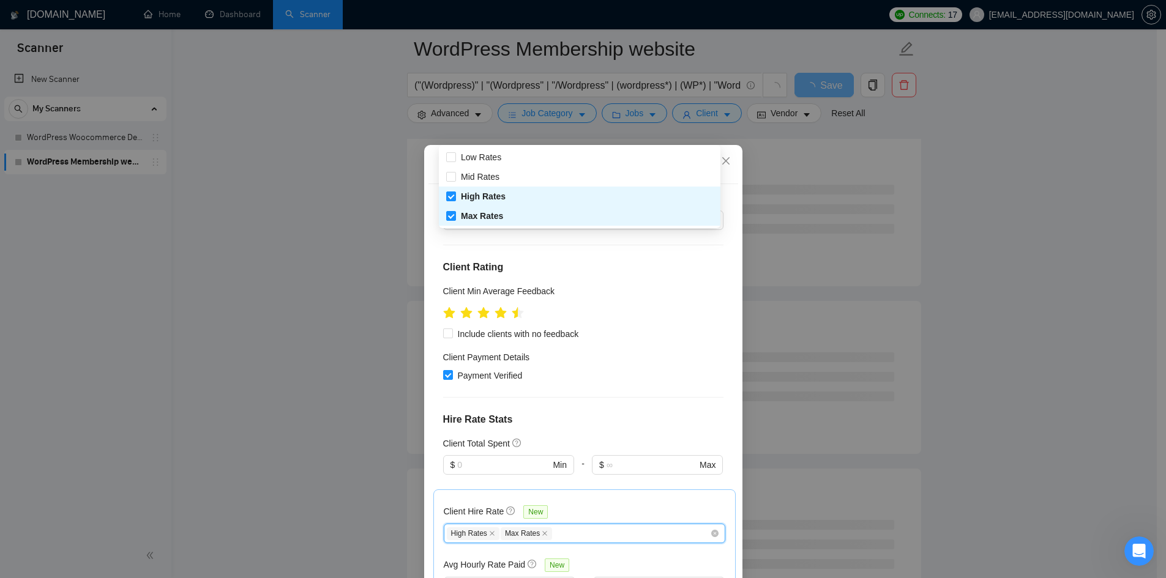
scroll to position [0, 0]
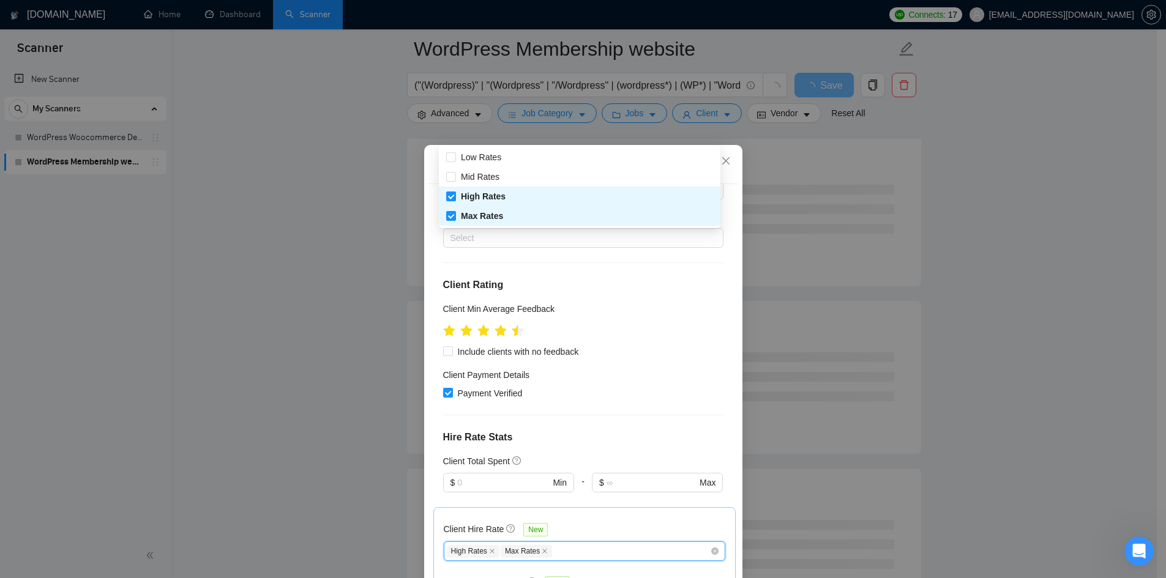
click at [605, 330] on div at bounding box center [583, 330] width 280 height 19
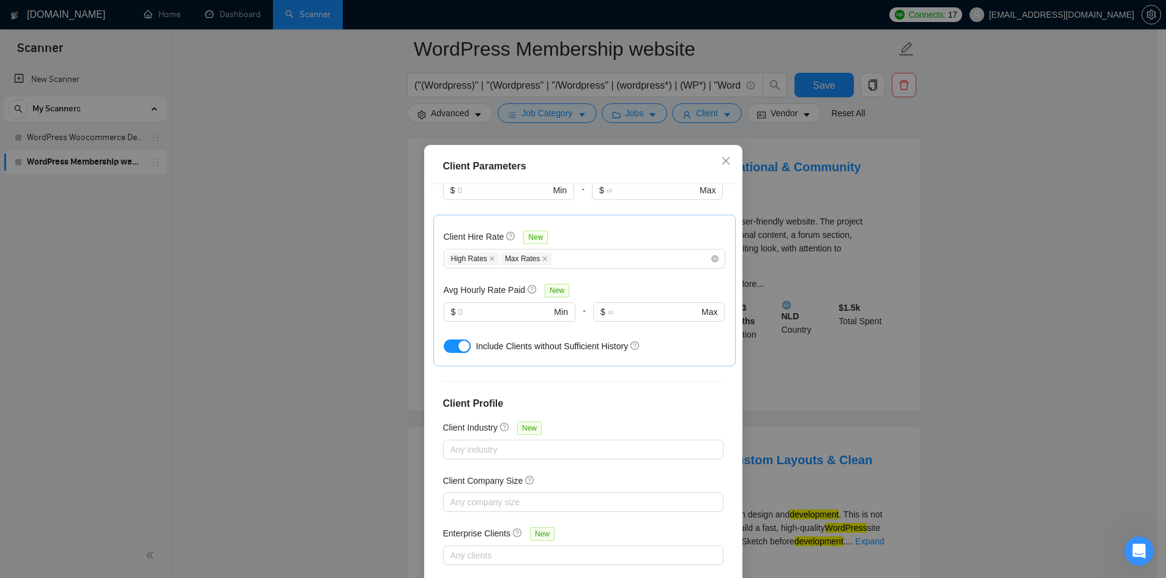
scroll to position [356, 0]
click at [512, 310] on input "text" at bounding box center [504, 309] width 93 height 13
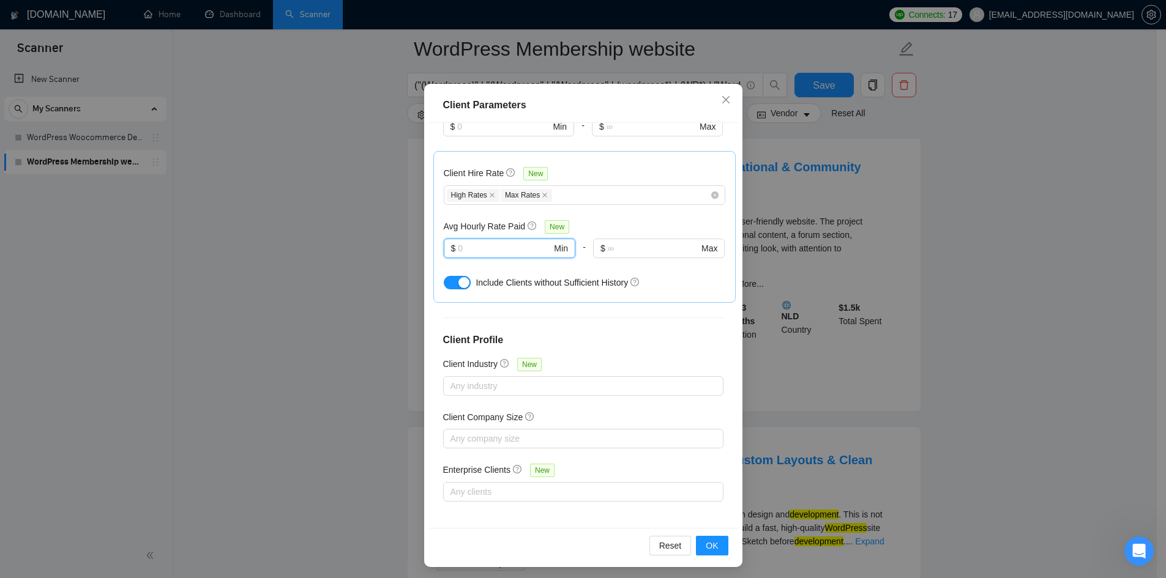
scroll to position [65, 0]
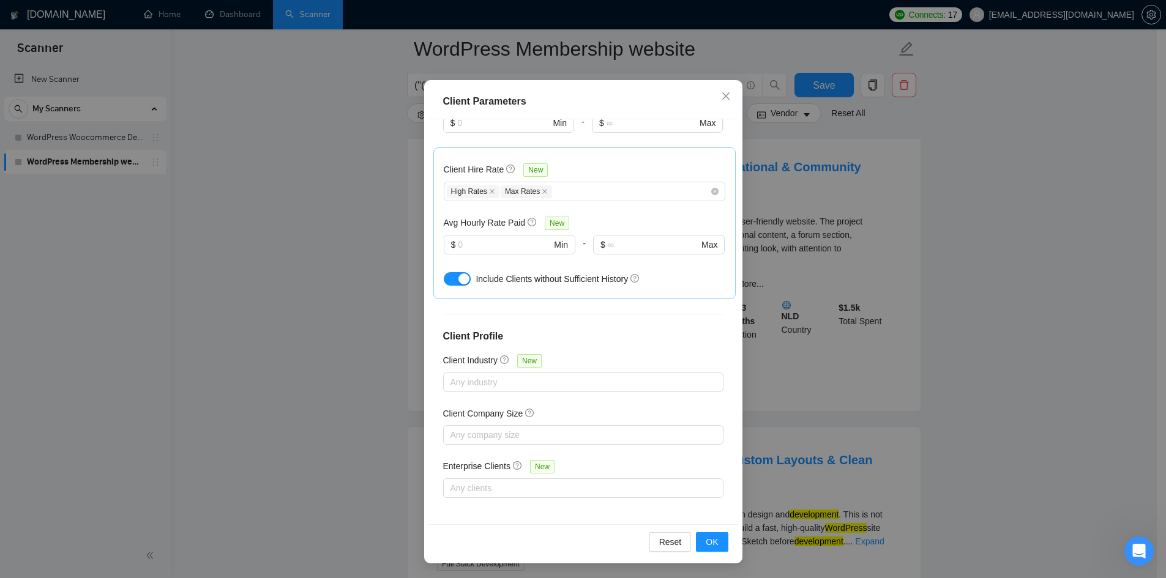
click at [716, 529] on div "Reset OK" at bounding box center [583, 542] width 310 height 35
click at [706, 548] on span "OK" at bounding box center [712, 542] width 12 height 13
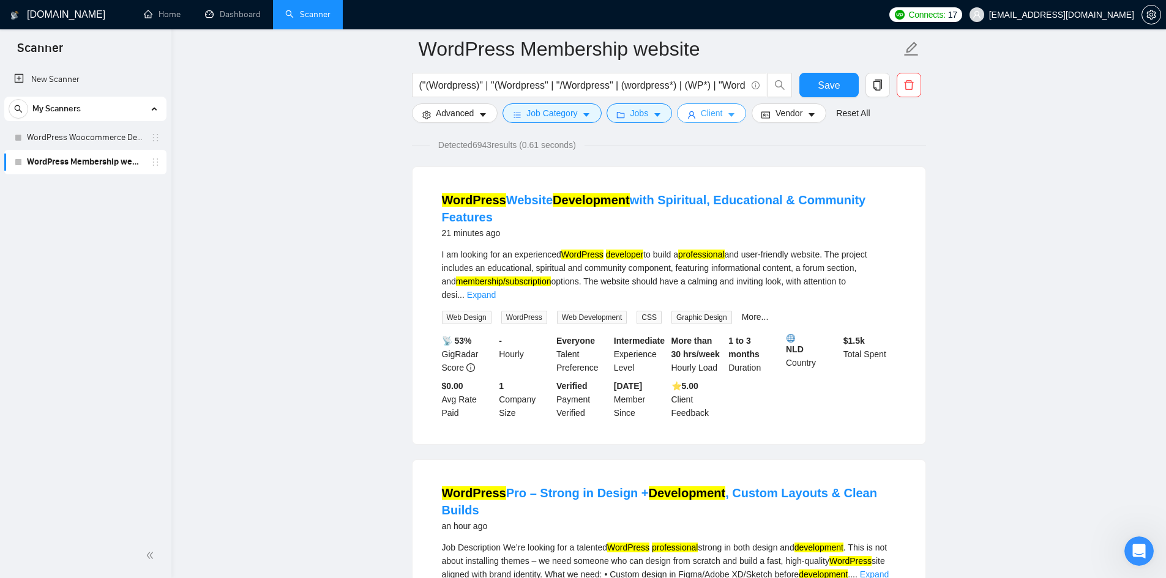
scroll to position [0, 0]
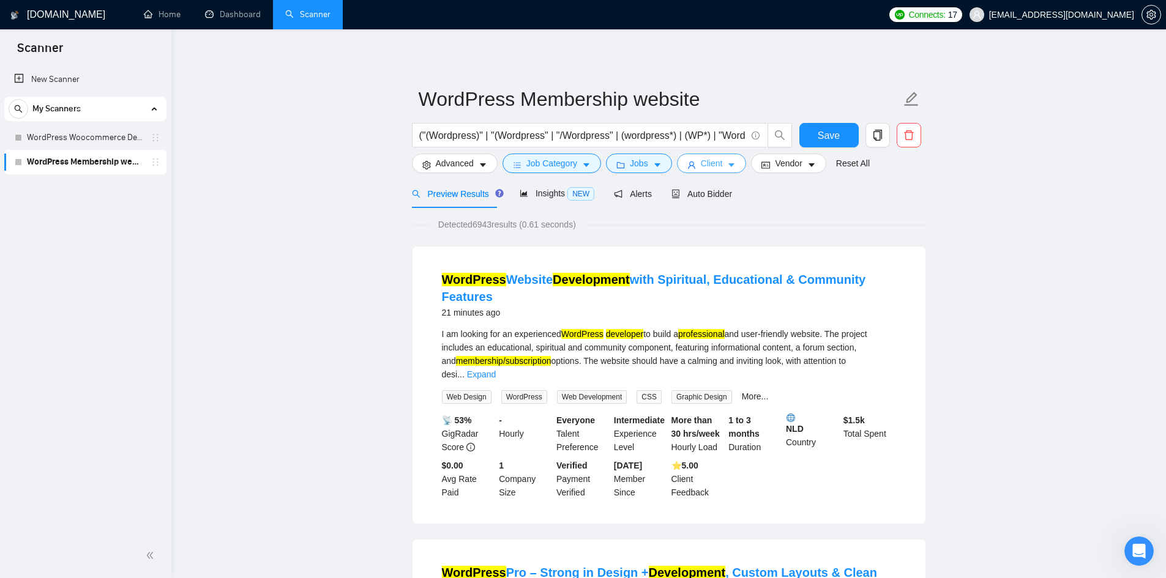
click at [707, 165] on span "Client" at bounding box center [712, 163] width 22 height 13
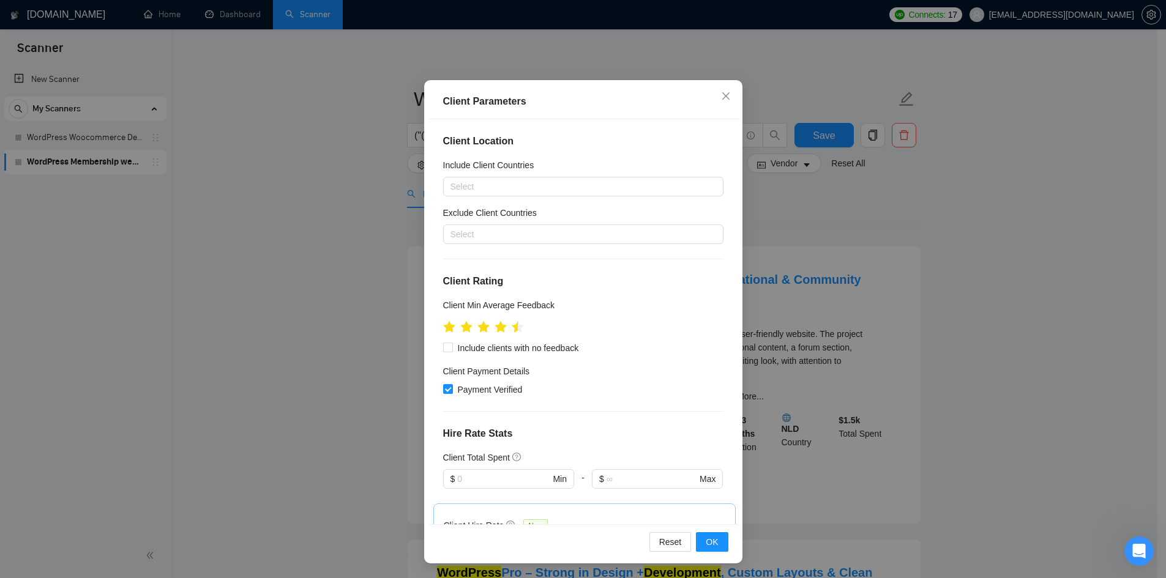
click at [788, 219] on div "Client Parameters Client Location Include Client Countries Select Exclude Clien…" at bounding box center [583, 289] width 1166 height 578
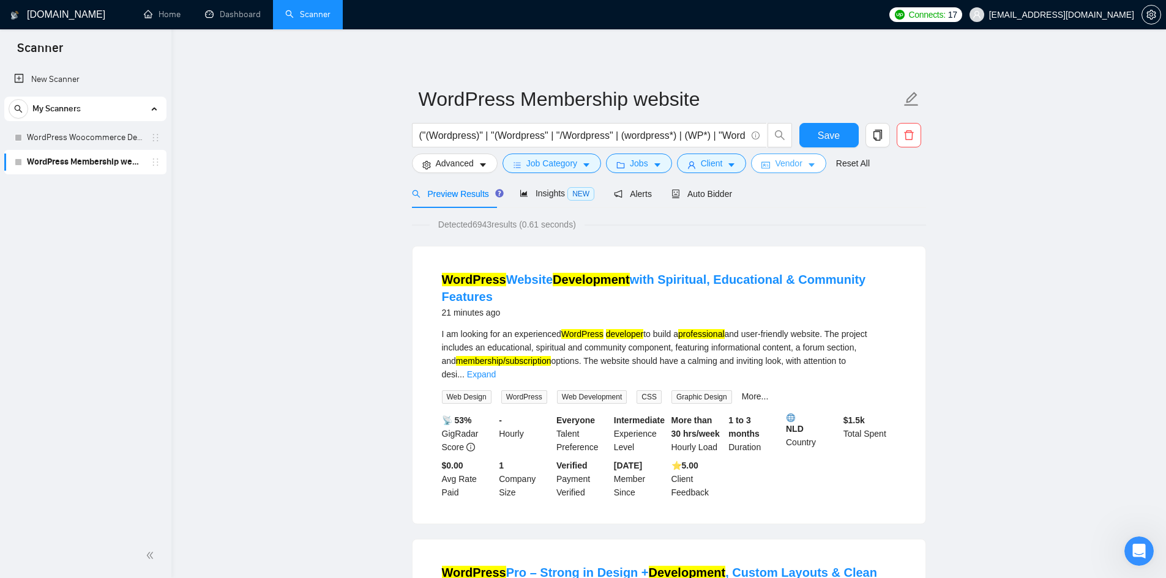
click at [787, 171] on button "Vendor" at bounding box center [788, 164] width 75 height 20
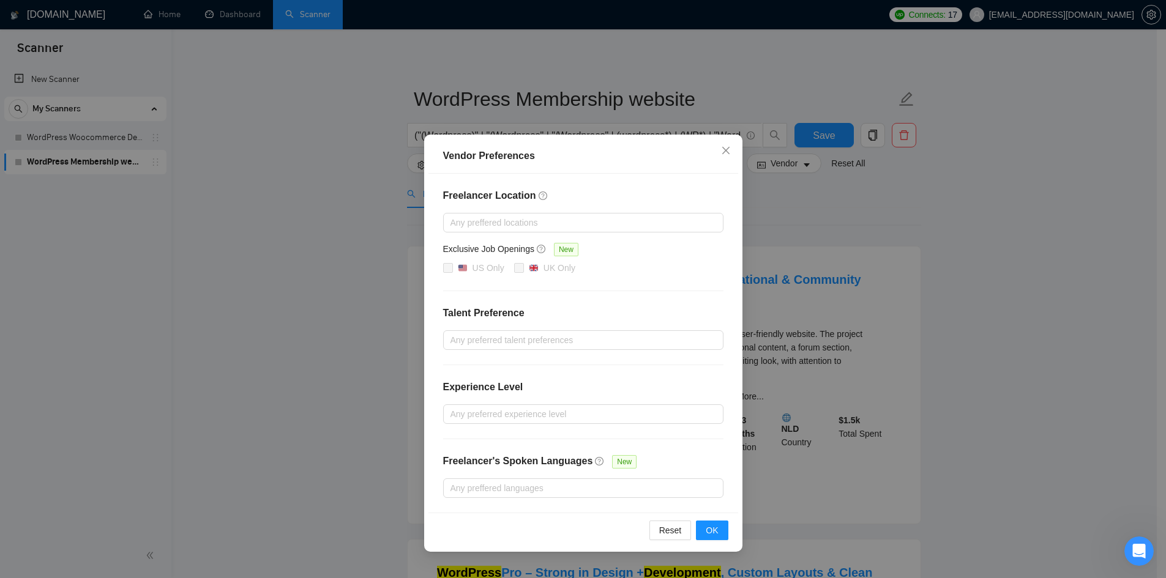
click at [799, 239] on div "Vendor Preferences Freelancer Location Any preffered locations Exclusive Job Op…" at bounding box center [583, 289] width 1166 height 578
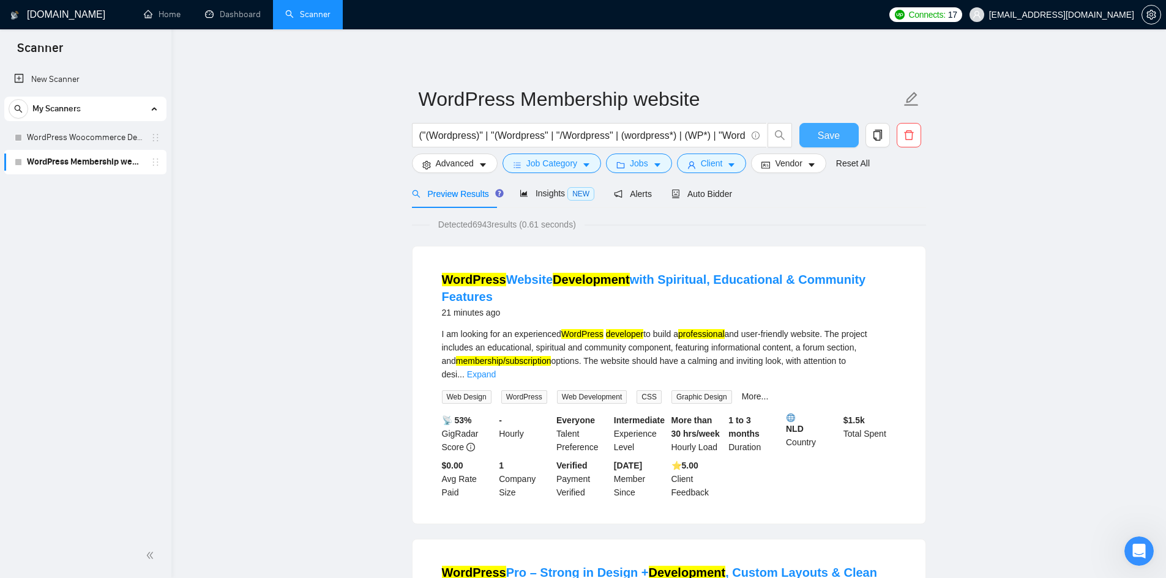
click at [834, 130] on span "Save" at bounding box center [829, 135] width 22 height 15
click at [115, 132] on link "WordPress Woocommerce Developer" at bounding box center [85, 137] width 116 height 24
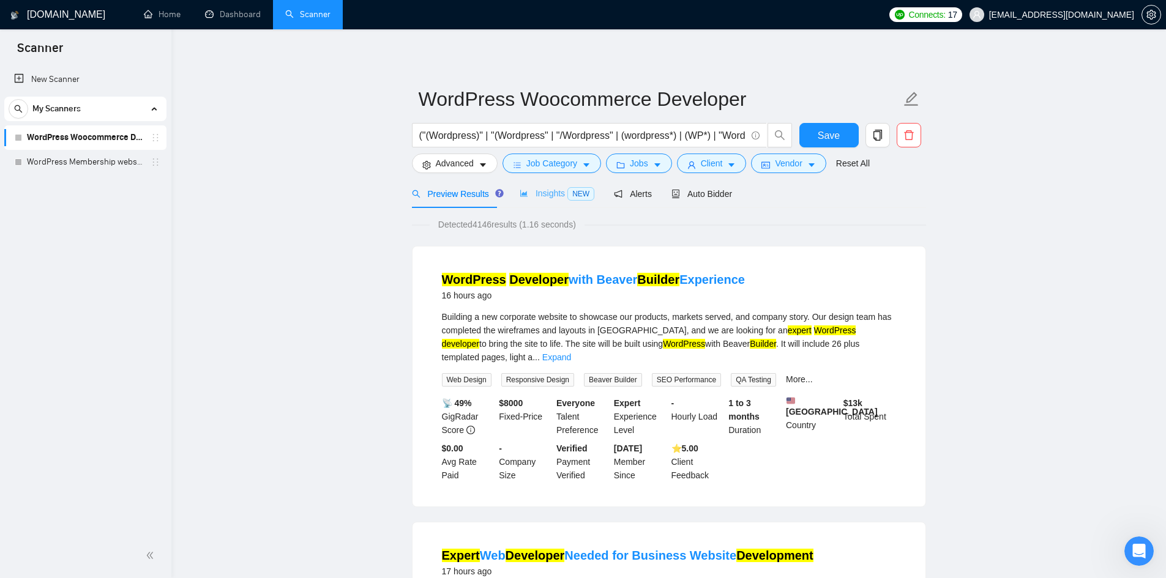
click at [547, 201] on div "Insights NEW" at bounding box center [557, 193] width 75 height 29
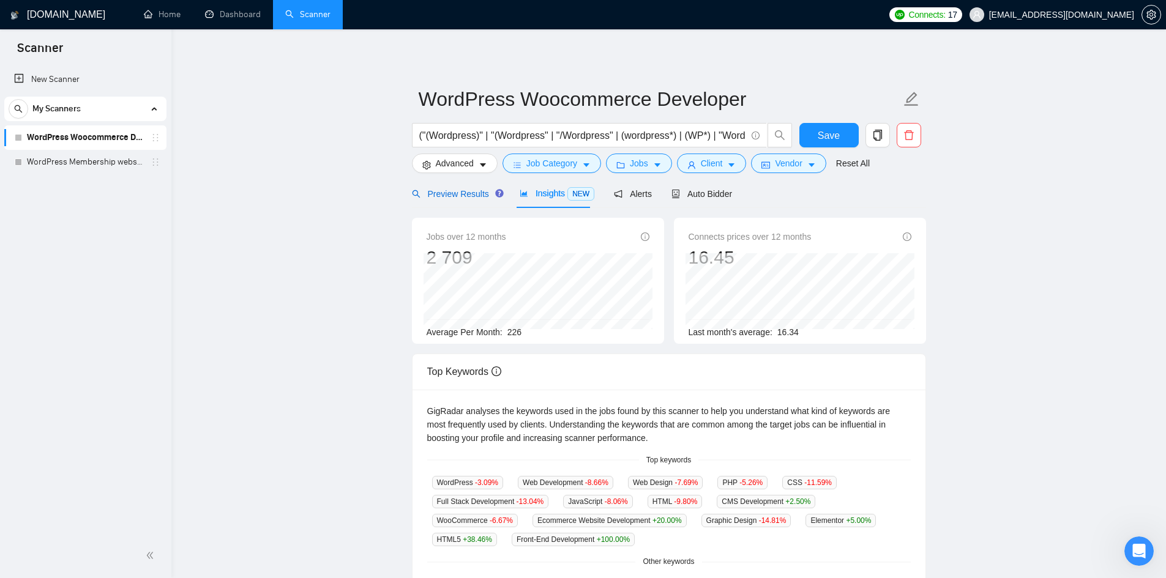
click at [446, 197] on span "Preview Results" at bounding box center [456, 194] width 88 height 10
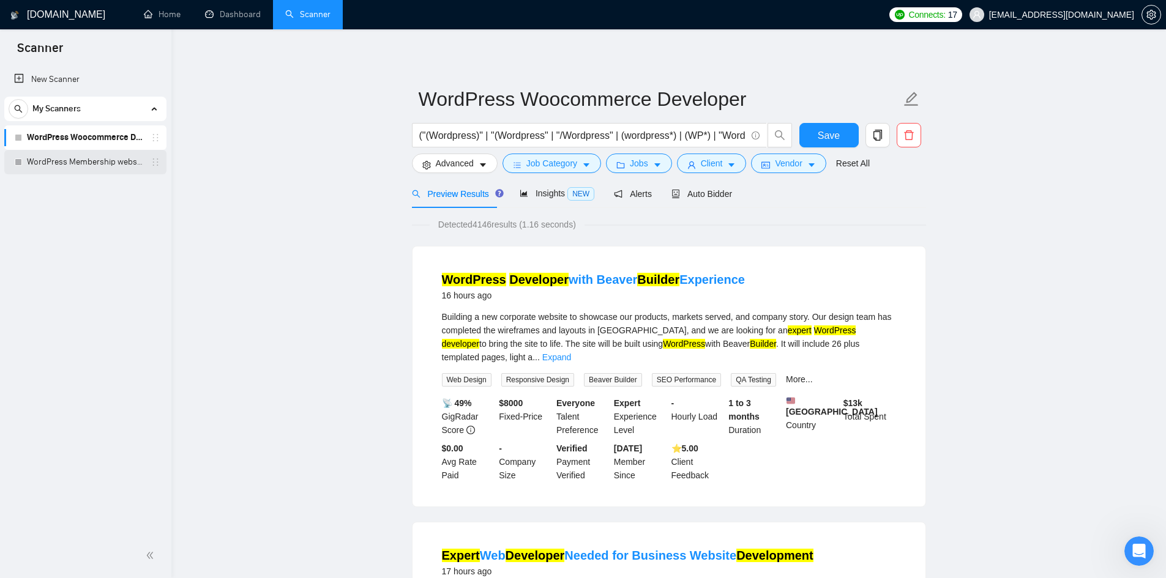
click at [119, 165] on link "WordPress Membership website" at bounding box center [85, 162] width 116 height 24
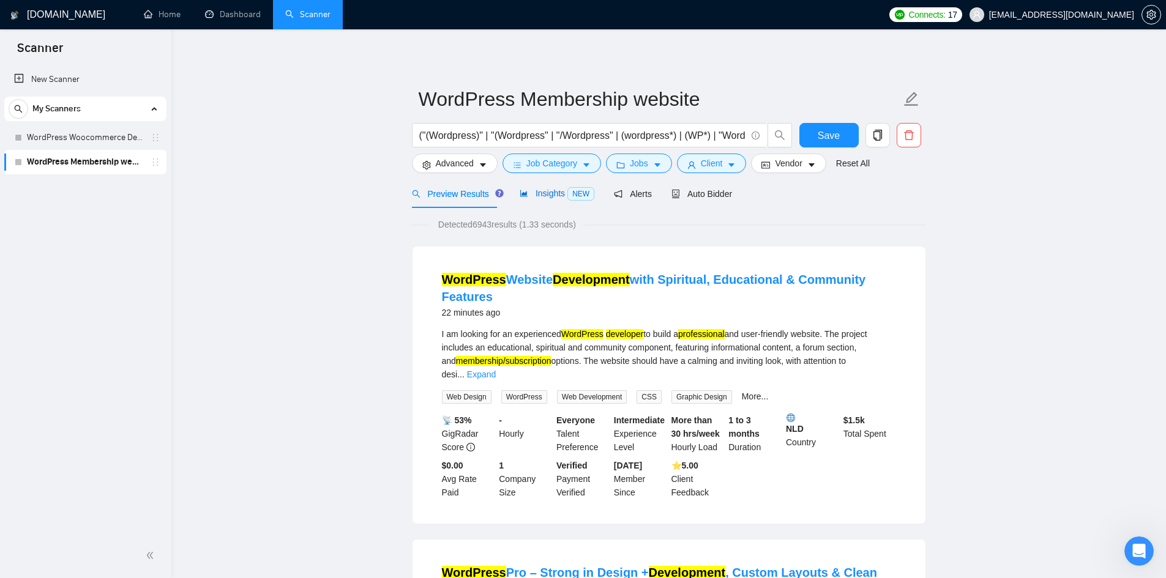
click at [543, 198] on span "Insights NEW" at bounding box center [557, 194] width 75 height 10
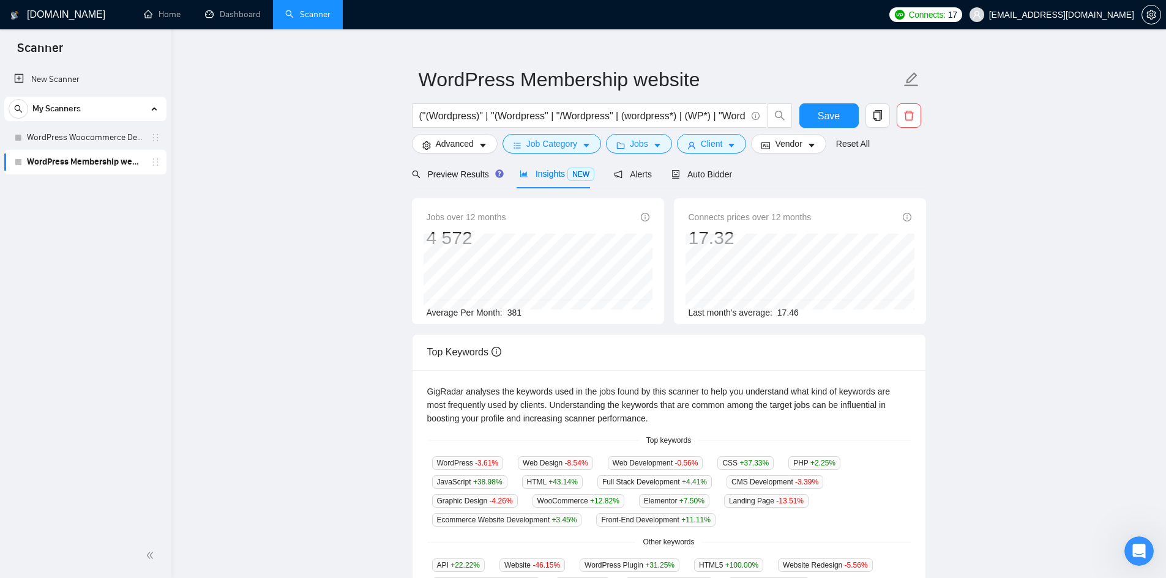
scroll to position [61, 0]
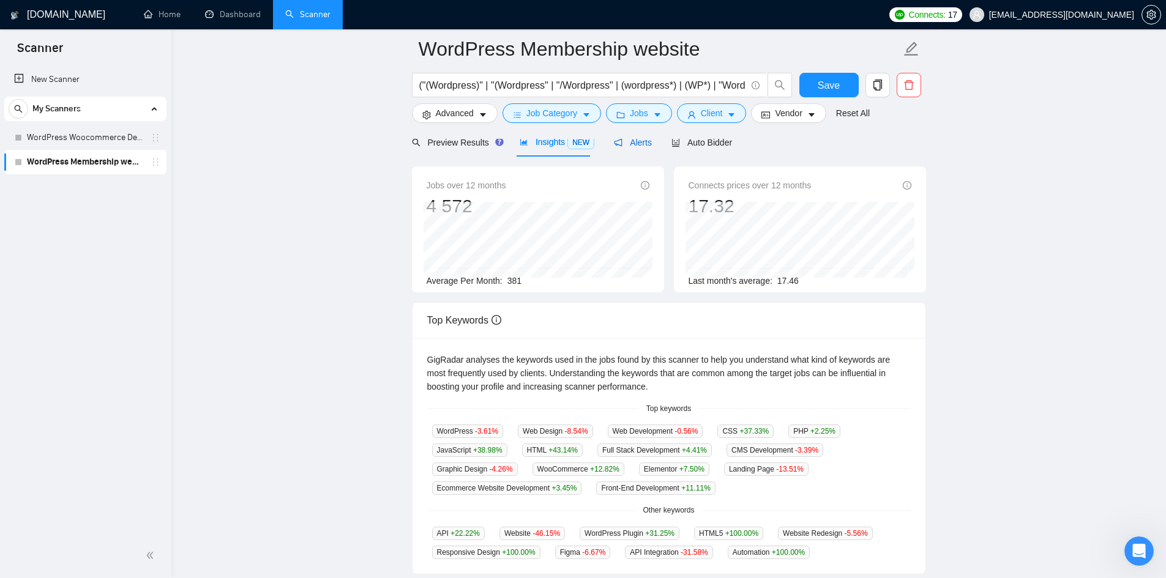
click at [632, 146] on span "Alerts" at bounding box center [633, 143] width 38 height 10
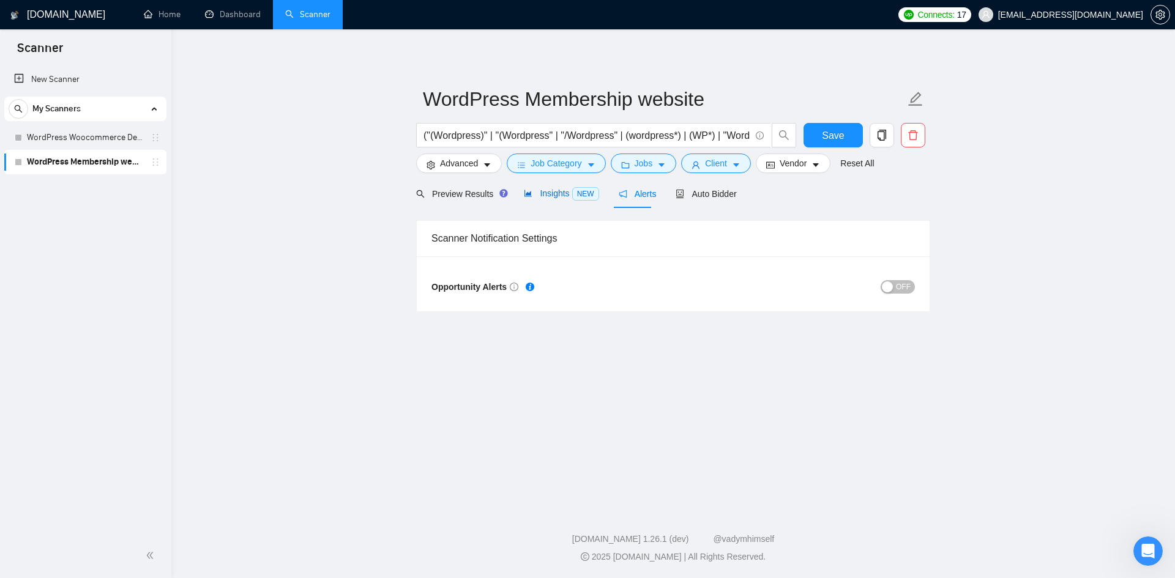
click at [561, 200] on div "Insights NEW" at bounding box center [561, 194] width 75 height 14
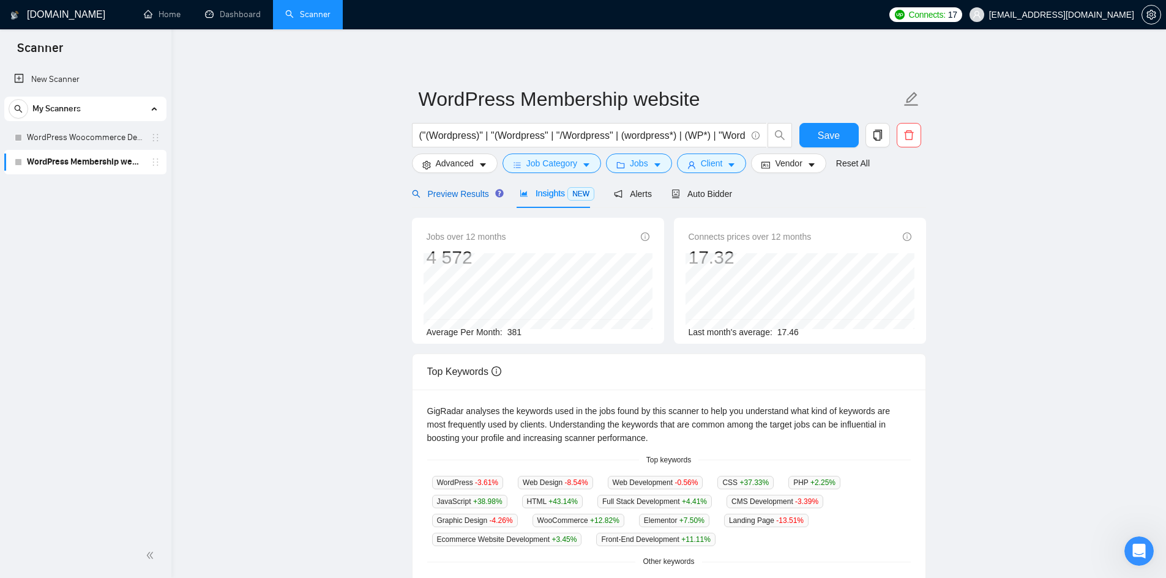
click at [465, 198] on span "Preview Results" at bounding box center [456, 194] width 88 height 10
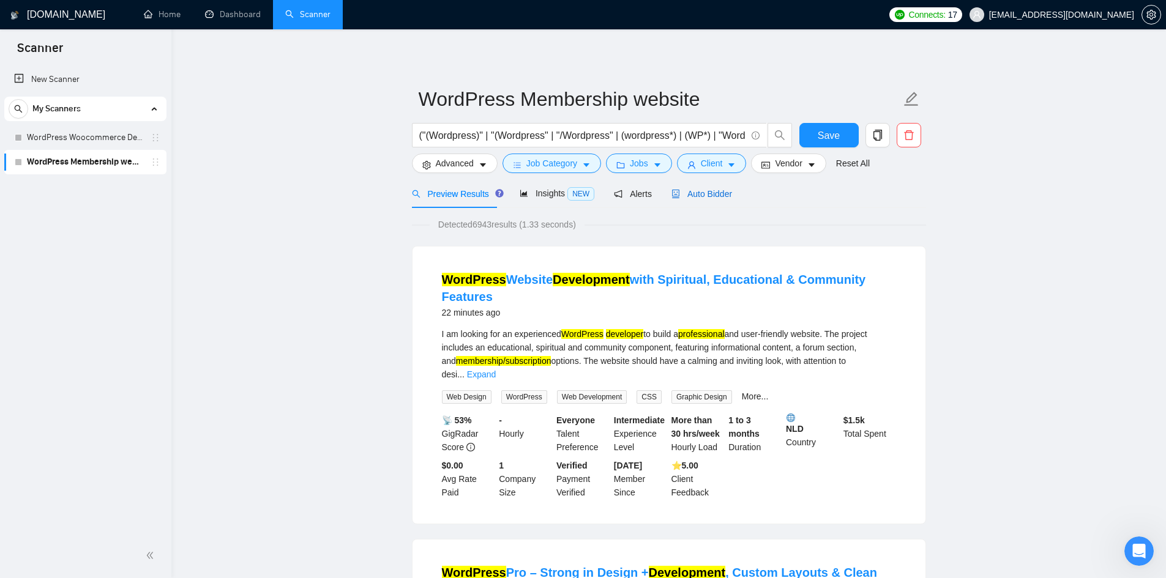
drag, startPoint x: 706, startPoint y: 187, endPoint x: 719, endPoint y: 217, distance: 32.1
click at [706, 189] on span "Auto Bidder" at bounding box center [701, 194] width 61 height 10
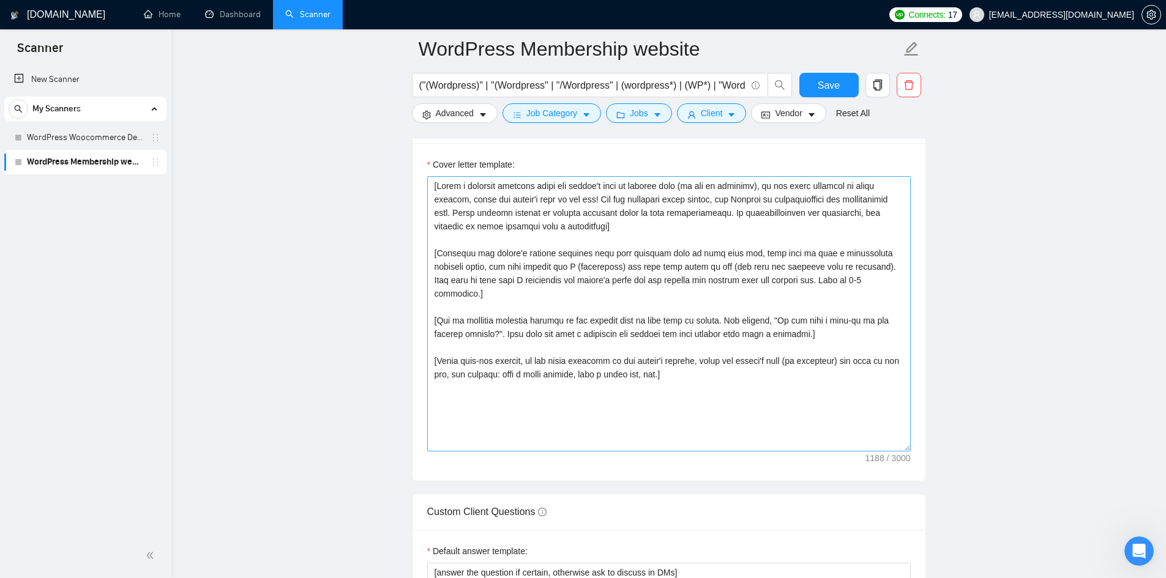
scroll to position [1347, 0]
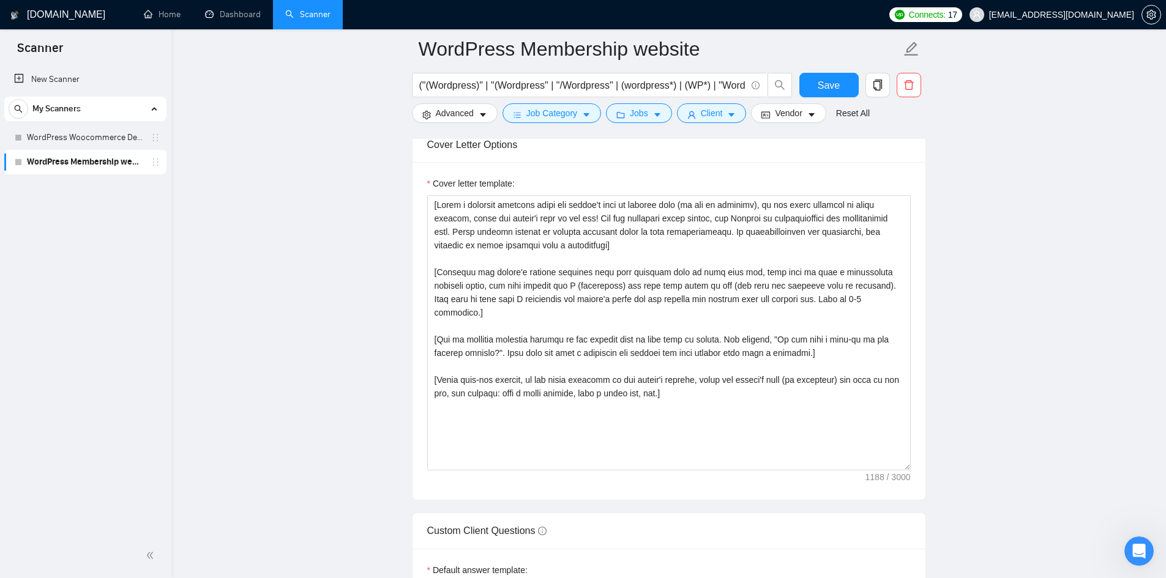
drag, startPoint x: 105, startPoint y: 132, endPoint x: 284, endPoint y: 174, distance: 183.5
click at [105, 132] on link "WordPress Woocommerce Developer" at bounding box center [85, 137] width 116 height 24
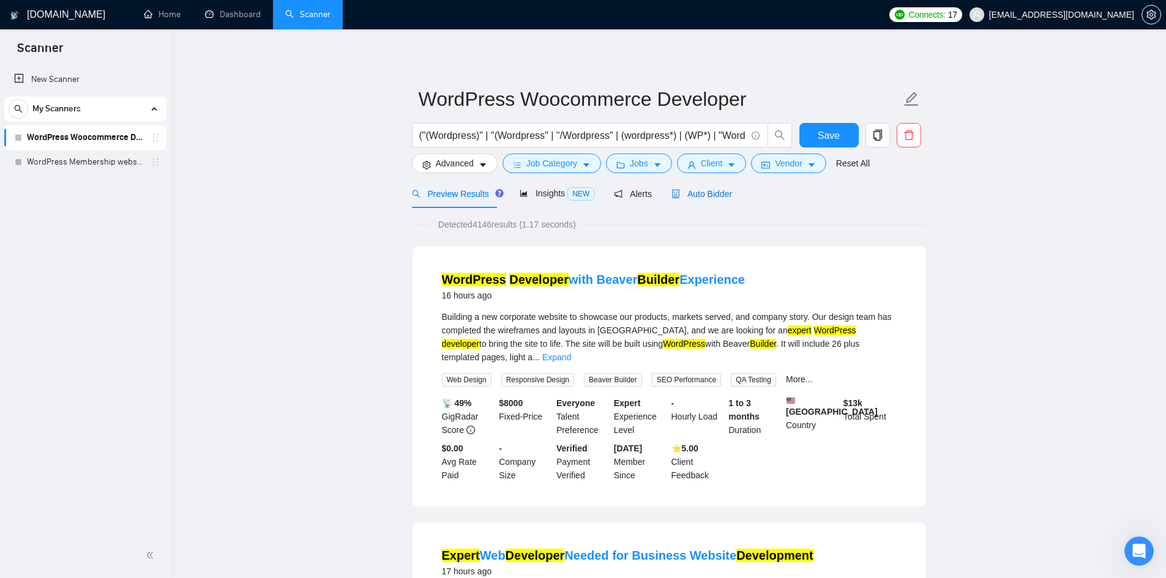
click at [706, 194] on span "Auto Bidder" at bounding box center [701, 194] width 61 height 10
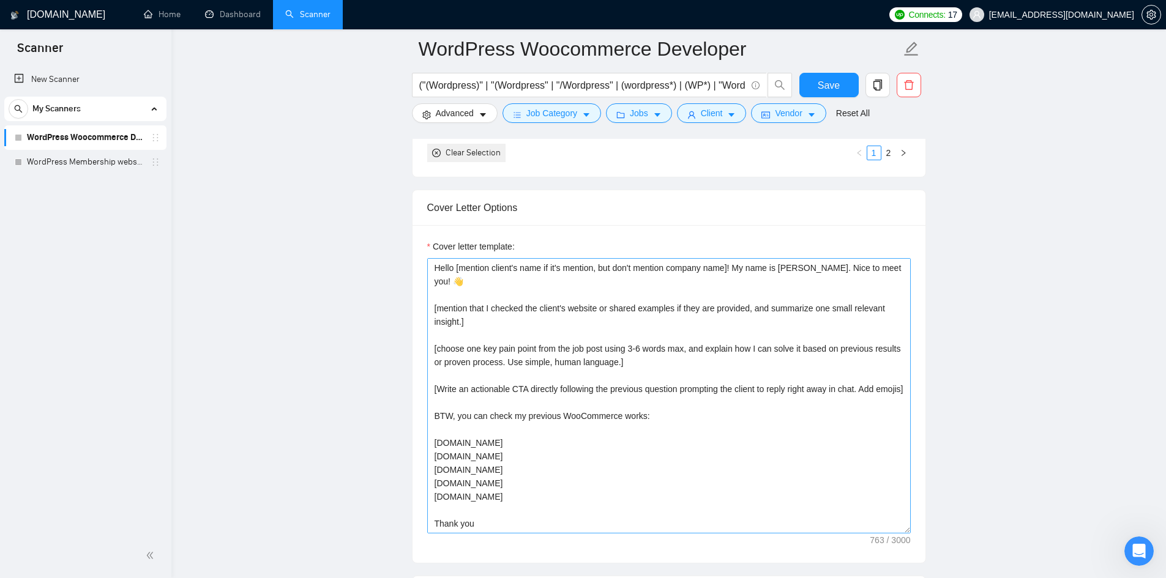
scroll to position [1347, 0]
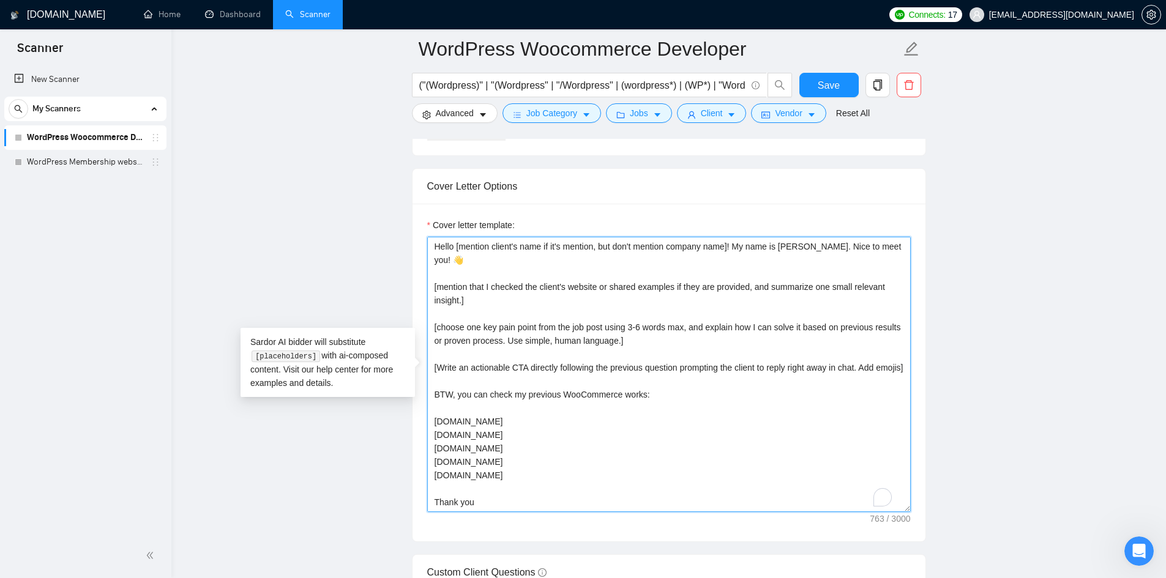
click at [645, 324] on textarea "Hello [mention client's name if it's mention, but don't mention company name]! …" at bounding box center [669, 374] width 484 height 275
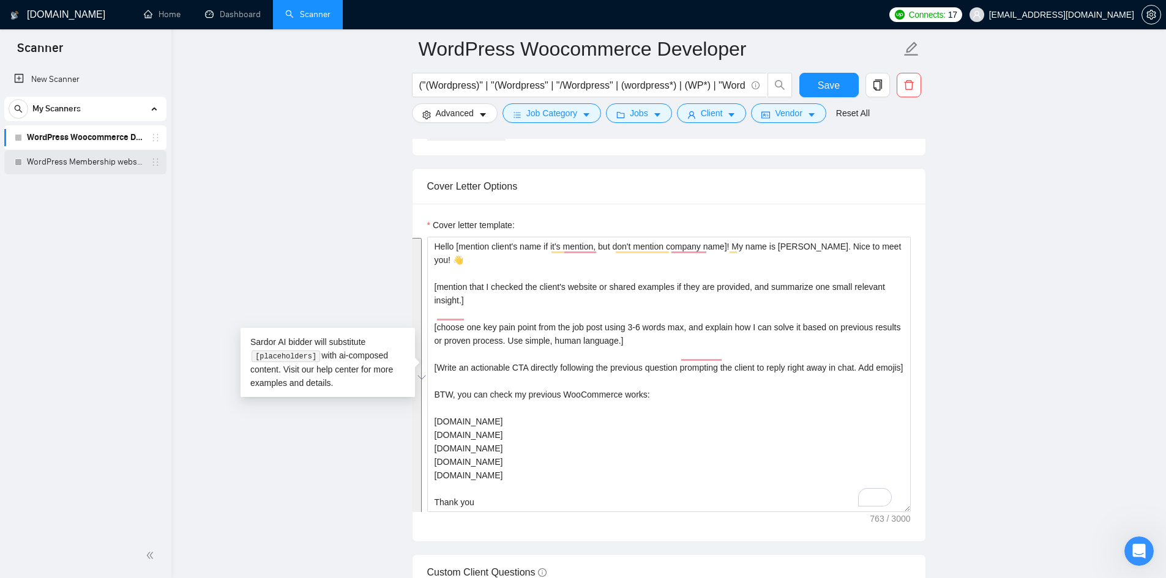
click at [105, 153] on link "WordPress Membership website" at bounding box center [85, 162] width 116 height 24
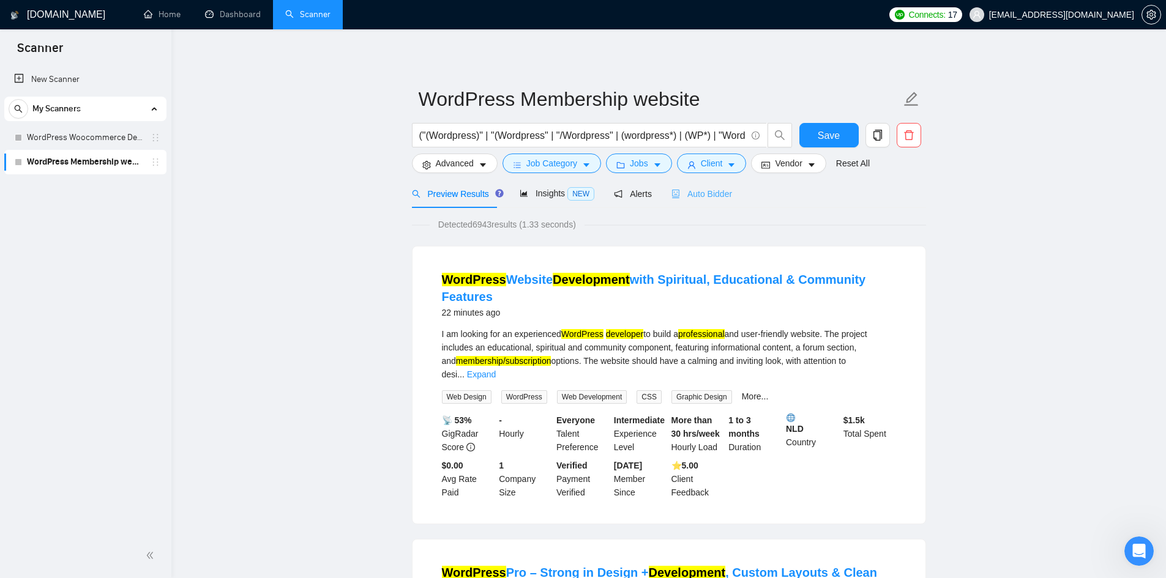
click at [715, 186] on div "Auto Bidder" at bounding box center [701, 193] width 61 height 29
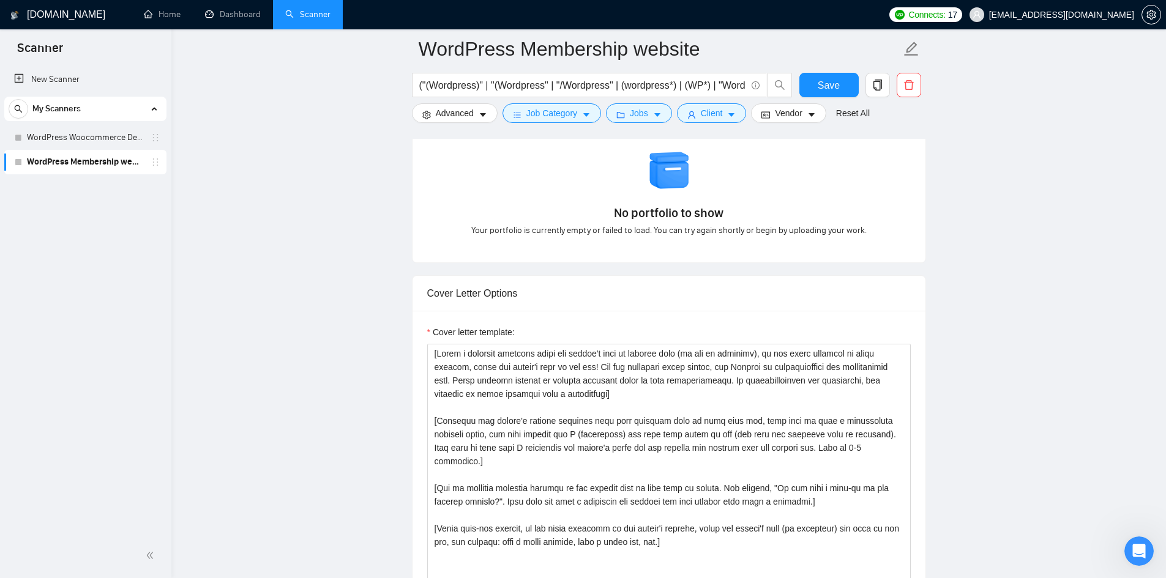
scroll to position [1224, 0]
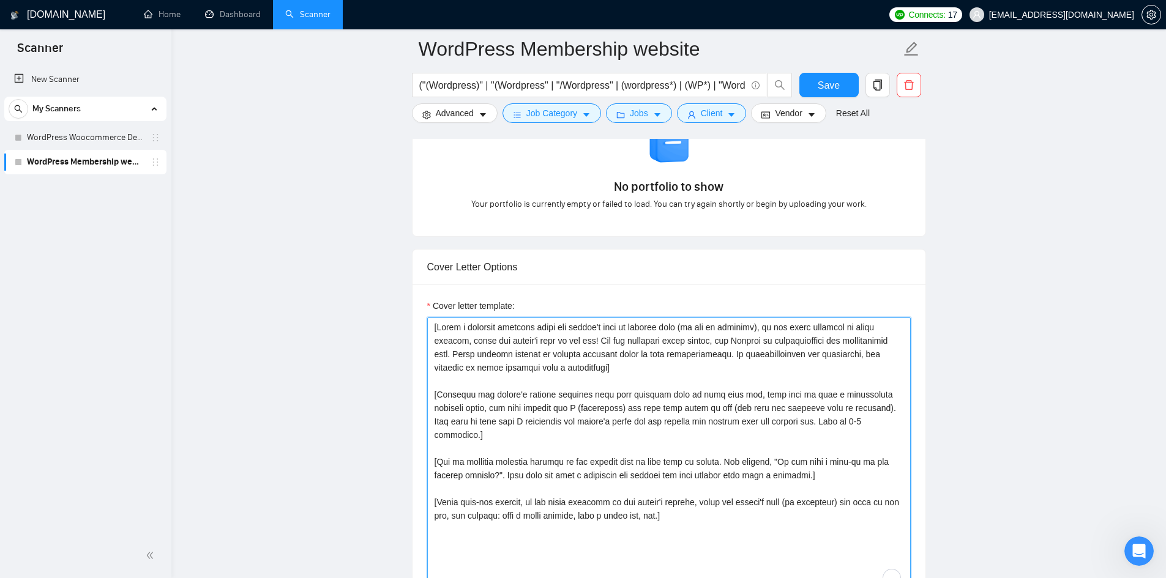
click at [668, 344] on textarea "Cover letter template:" at bounding box center [669, 455] width 484 height 275
paste textarea "Hello [mention client's name if it's mention, but don't mention company name]! …"
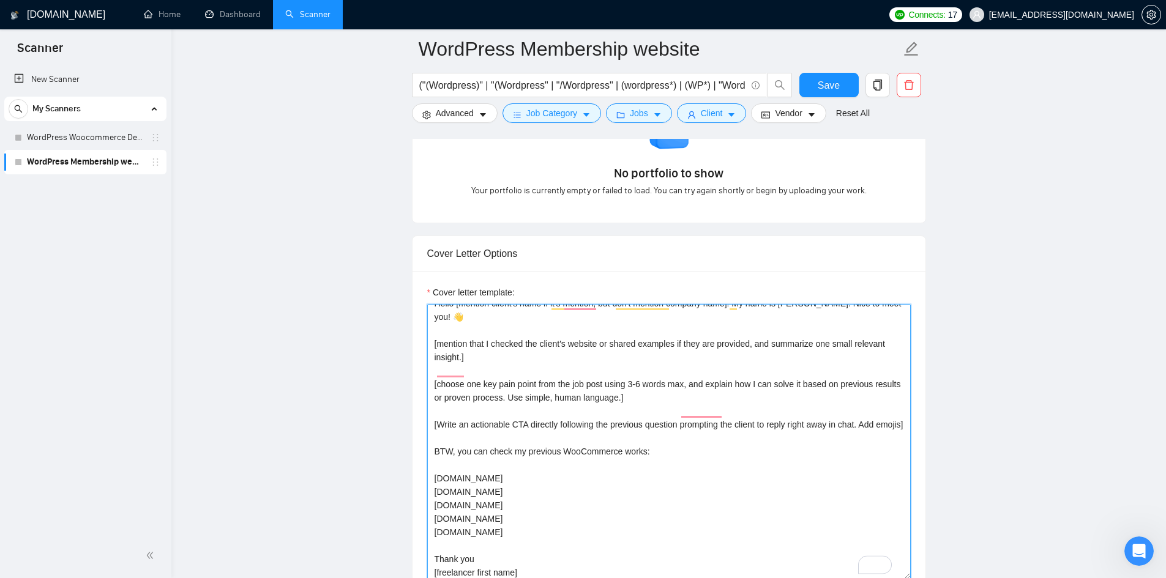
scroll to position [0, 0]
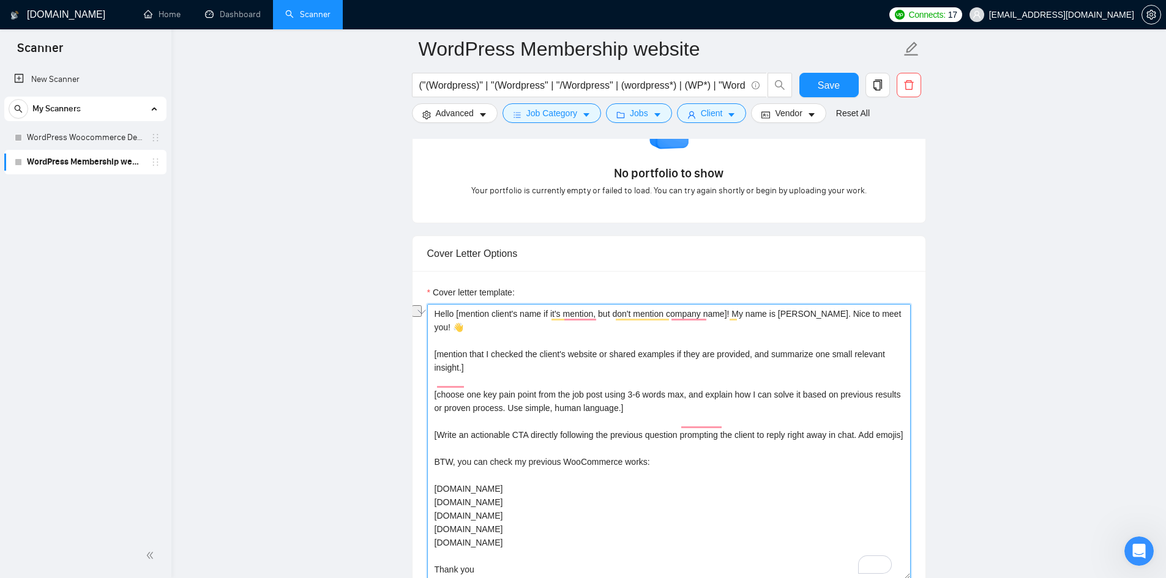
drag, startPoint x: 738, startPoint y: 313, endPoint x: 804, endPoint y: 319, distance: 66.9
click at [804, 319] on textarea "Hello [mention client's name if it's mention, but don't mention company name]! …" at bounding box center [669, 441] width 484 height 275
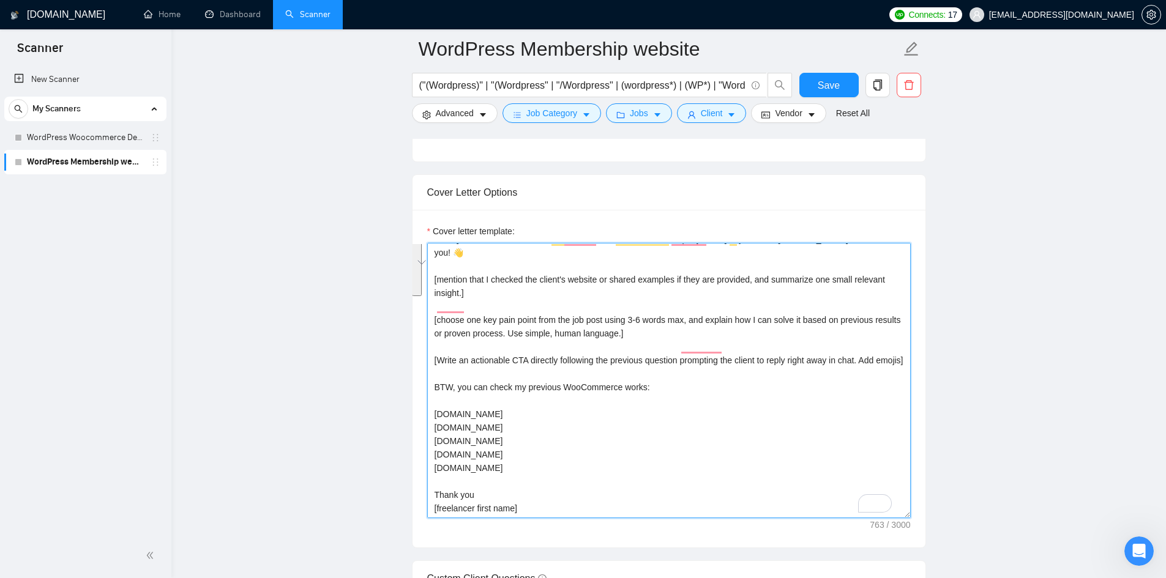
drag, startPoint x: 577, startPoint y: 474, endPoint x: 429, endPoint y: 419, distance: 157.5
click at [428, 418] on div "Cover Letter Options Cover letter template: Hello [mention client's name if it'…" at bounding box center [669, 361] width 514 height 374
paste textarea "[URL][DOMAIN_NAME]"
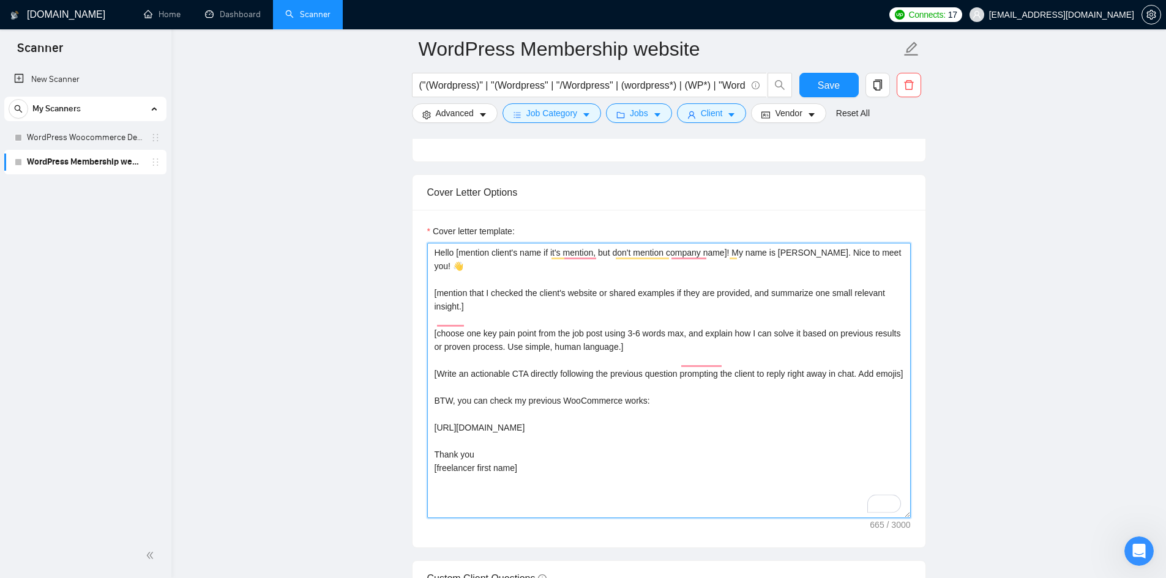
click at [558, 414] on textarea "Hello [mention client's name if it's mention, but don't mention company name]! …" at bounding box center [669, 380] width 484 height 275
paste textarea "[URL][DOMAIN_NAME]"
click at [667, 409] on textarea "Hello [mention client's name if it's mention, but don't mention company name]! …" at bounding box center [669, 380] width 484 height 275
click at [665, 405] on textarea "Hello [mention client's name if it's mention, but don't mention company name]! …" at bounding box center [669, 380] width 484 height 275
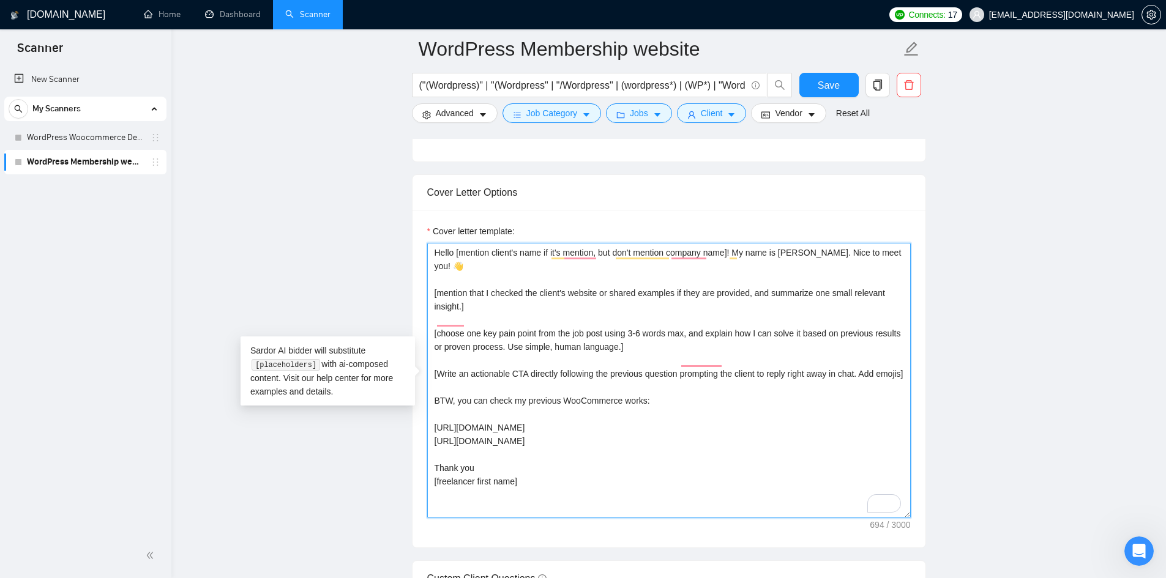
click at [542, 417] on textarea "Hello [mention client's name if it's mention, but don't mention company name]! …" at bounding box center [669, 380] width 484 height 275
paste textarea "[URL][DOMAIN_NAME]"
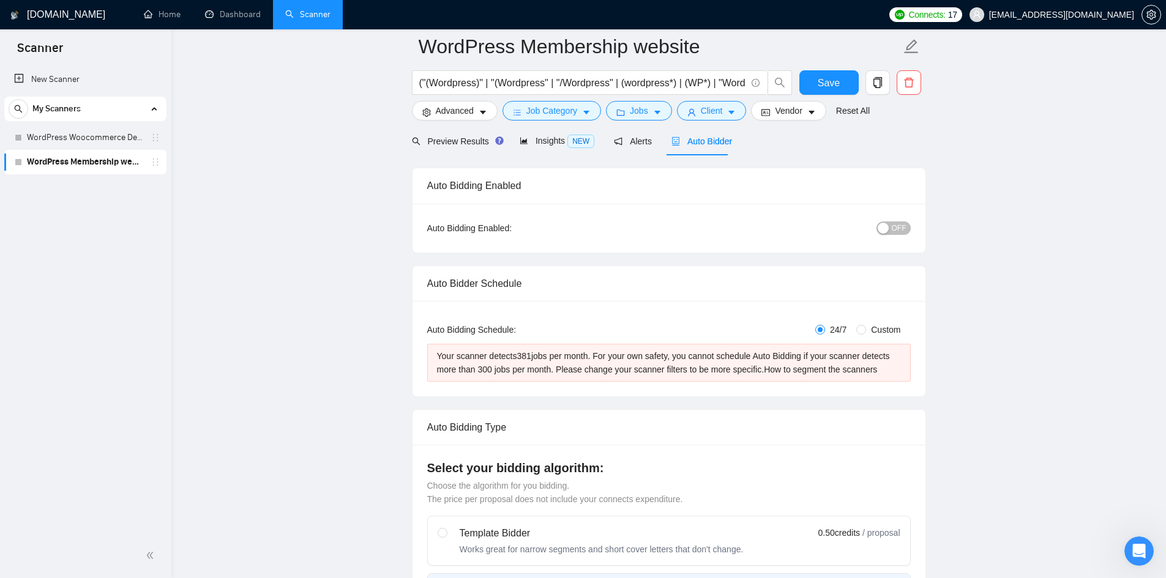
scroll to position [0, 0]
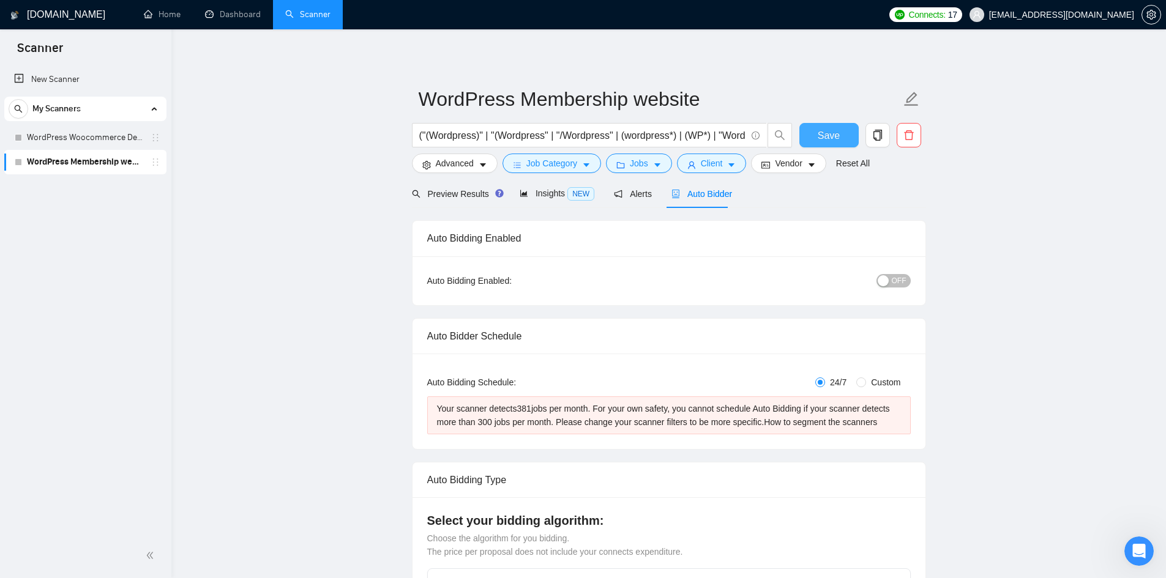
type textarea "Hello [mention client's name if it's mention, but don't mention company name]! …"
click at [837, 138] on span "Save" at bounding box center [829, 135] width 22 height 15
click at [466, 162] on span "Advanced" at bounding box center [455, 163] width 38 height 13
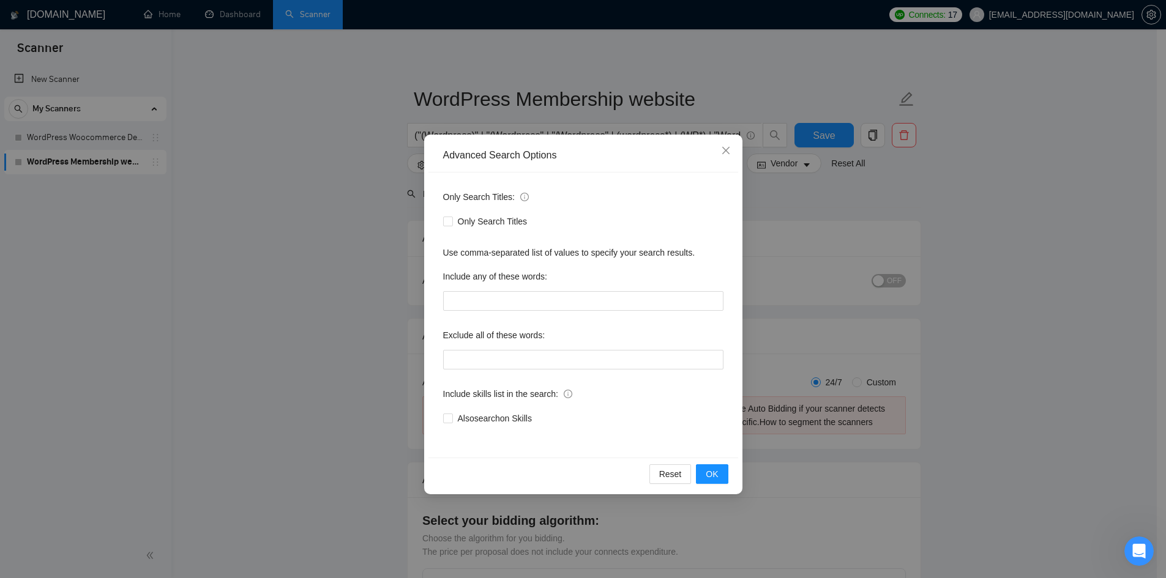
click at [354, 234] on div "Advanced Search Options Only Search Titles: Only Search Titles Use comma-separa…" at bounding box center [583, 289] width 1166 height 578
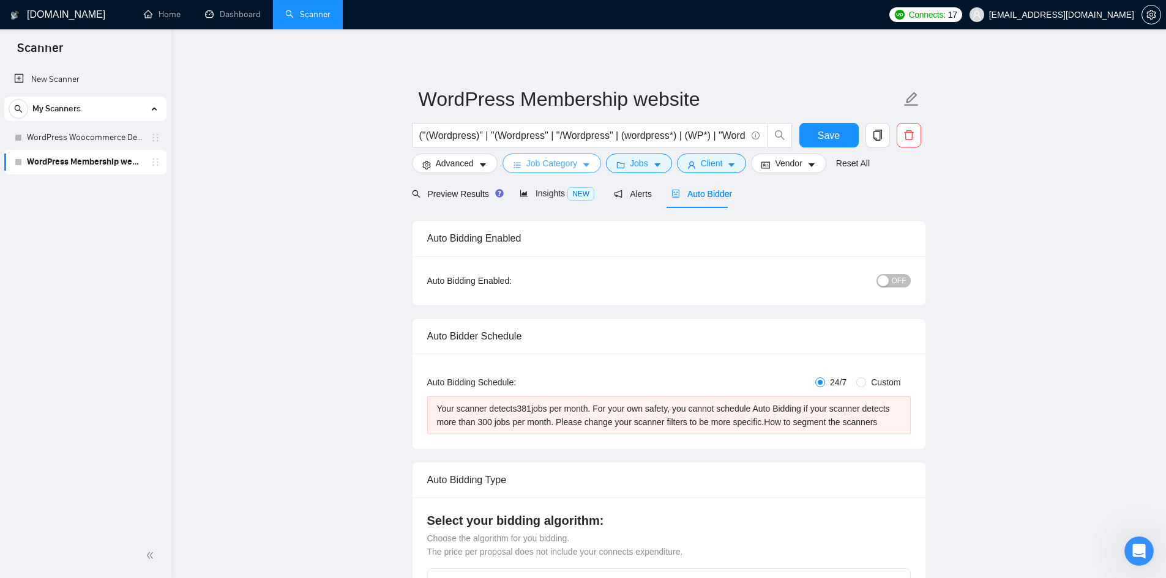
click at [552, 166] on span "Job Category" at bounding box center [551, 163] width 51 height 13
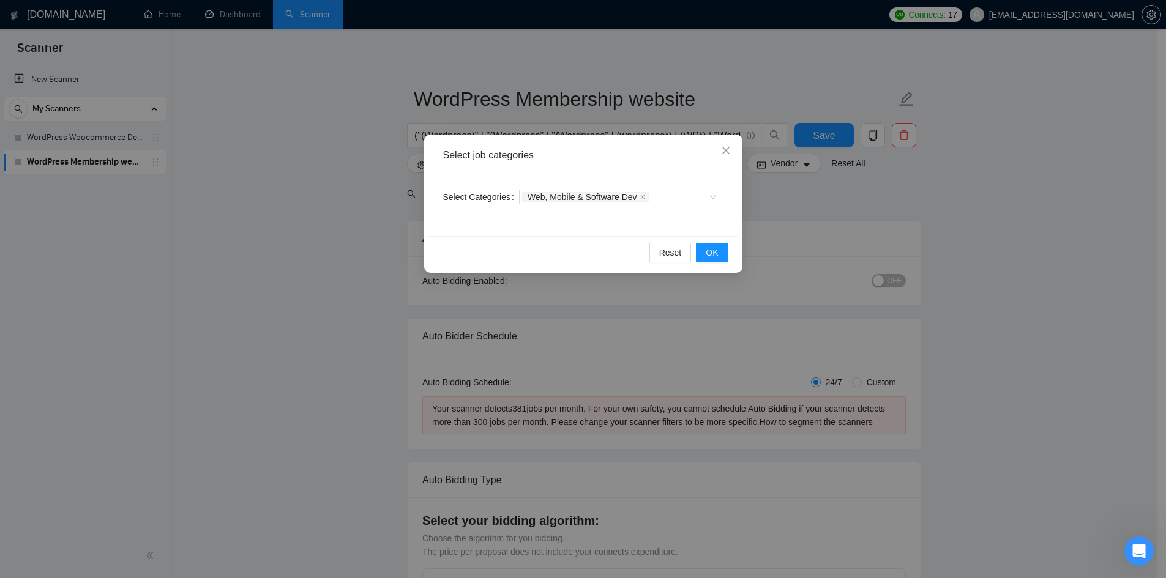
click at [917, 211] on div "Select job categories Select Categories Web, Mobile & Software Dev Reset OK" at bounding box center [583, 289] width 1166 height 578
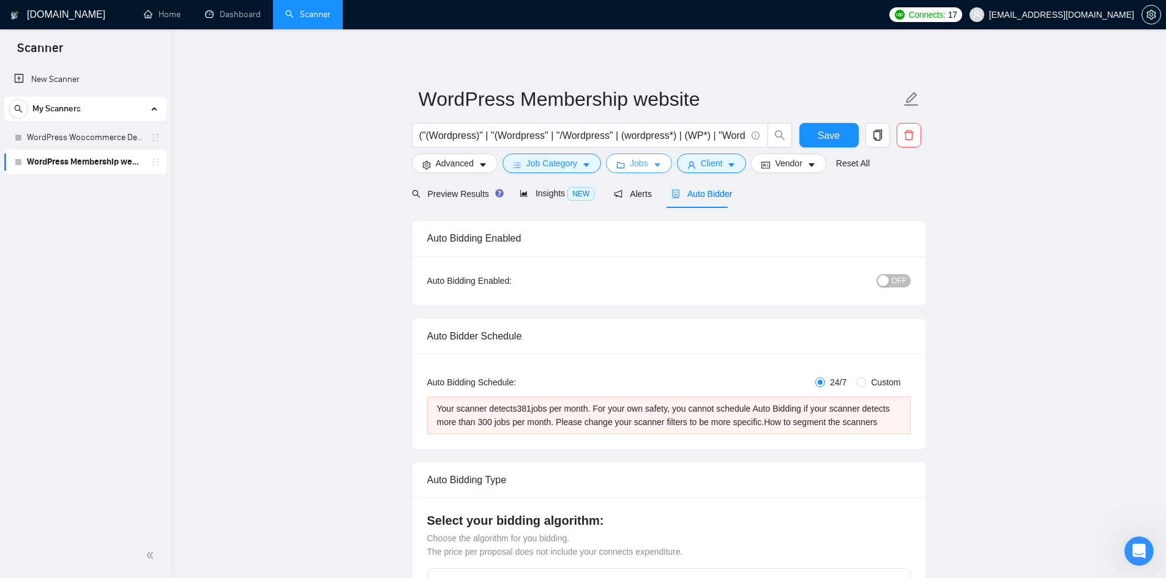
click at [640, 161] on span "Jobs" at bounding box center [639, 163] width 18 height 13
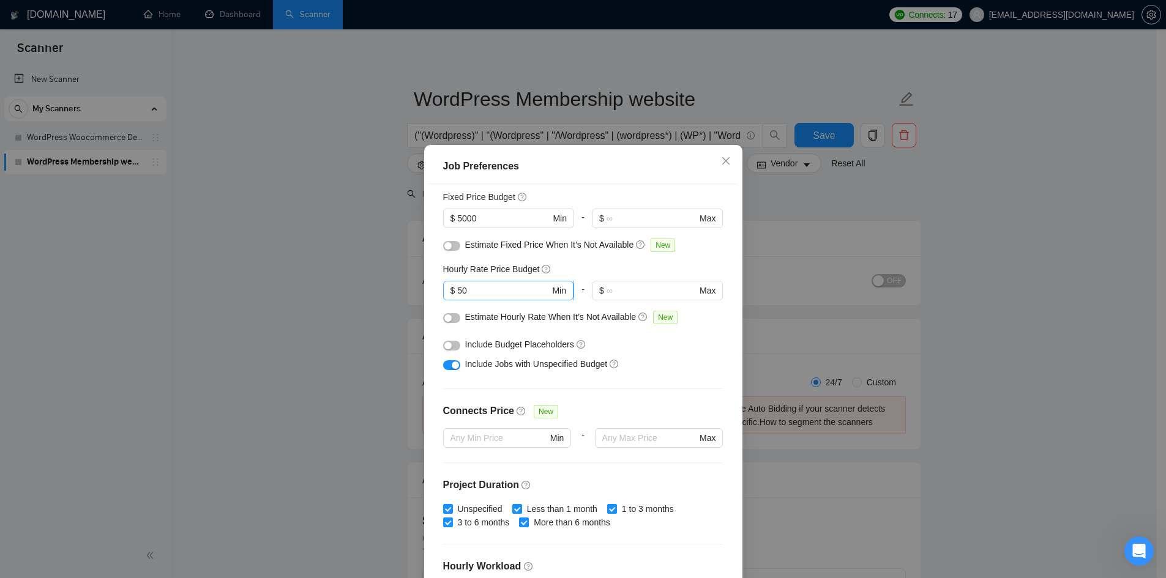
scroll to position [40, 0]
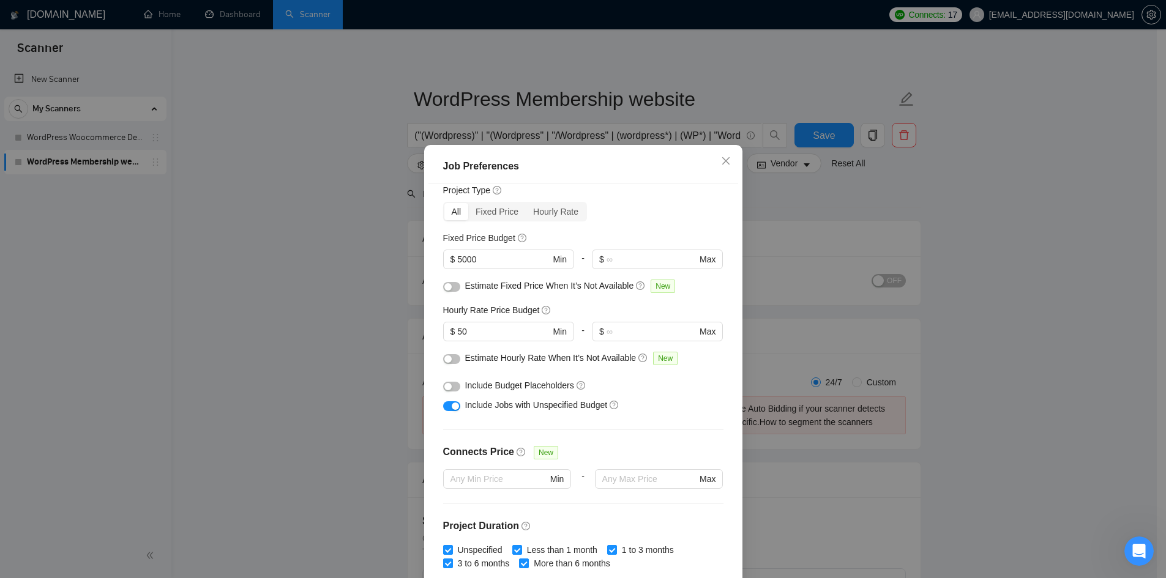
click at [443, 403] on button "button" at bounding box center [451, 407] width 17 height 10
click at [339, 378] on div "Job Preferences Budget Project Type All Fixed Price Hourly Rate Fixed Price Bud…" at bounding box center [583, 289] width 1166 height 578
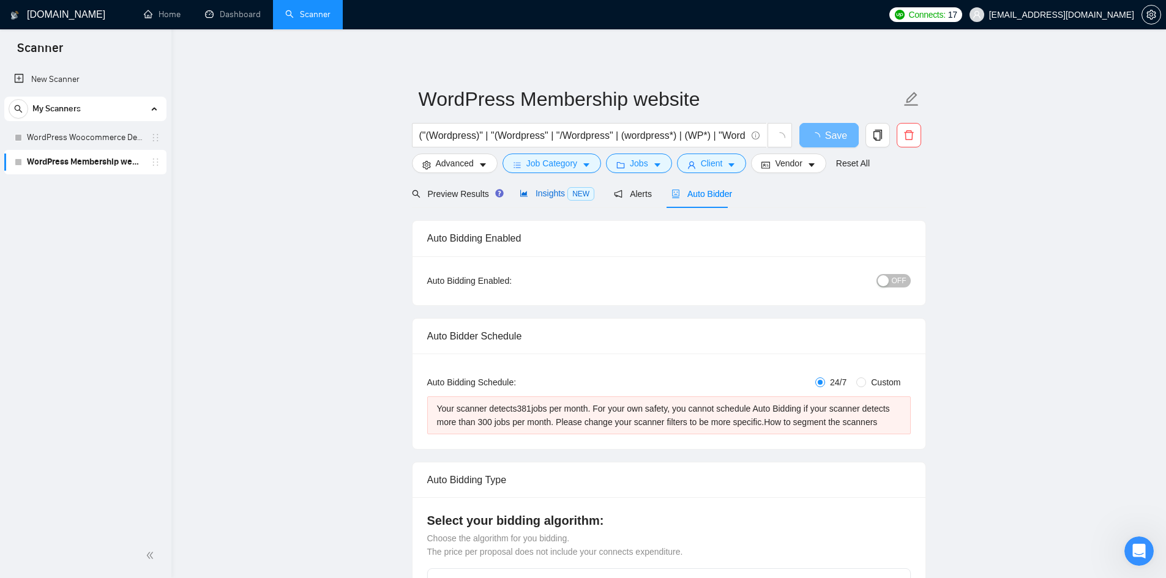
click at [553, 190] on span "Insights NEW" at bounding box center [557, 194] width 75 height 10
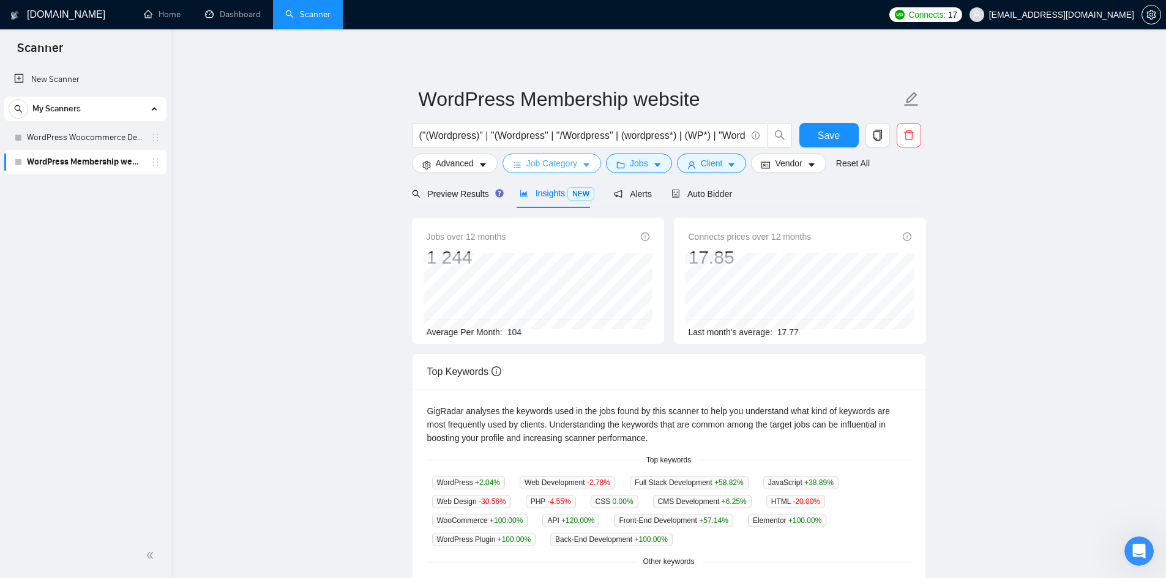
click at [556, 165] on span "Job Category" at bounding box center [551, 163] width 51 height 13
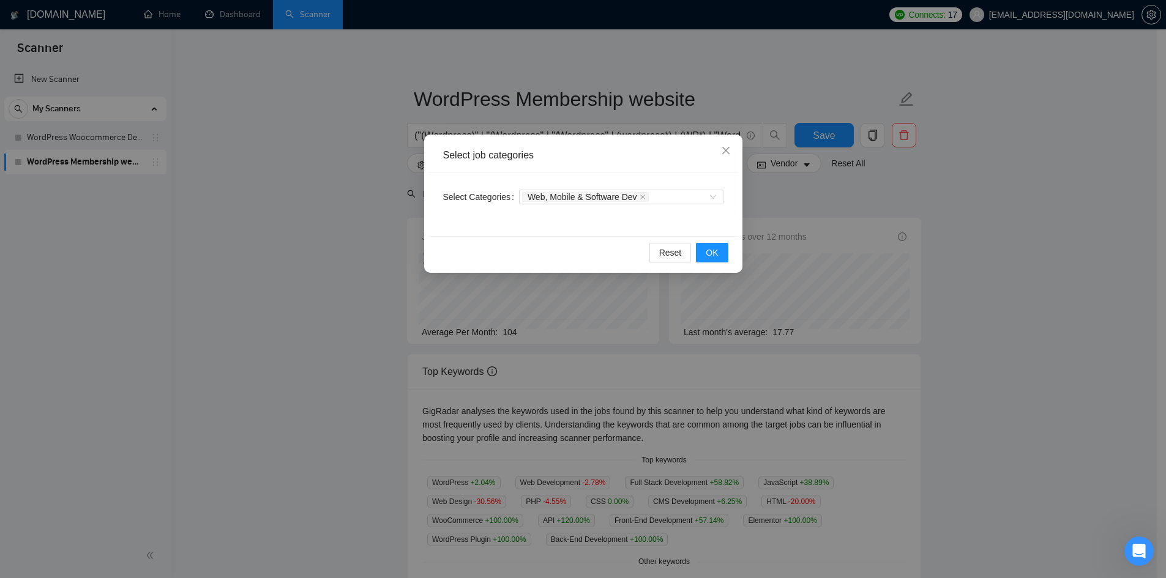
drag, startPoint x: 629, startPoint y: 346, endPoint x: 633, endPoint y: 311, distance: 35.1
click at [628, 342] on div "Select job categories Select Categories Web, Mobile & Software Dev Reset OK" at bounding box center [583, 289] width 1166 height 578
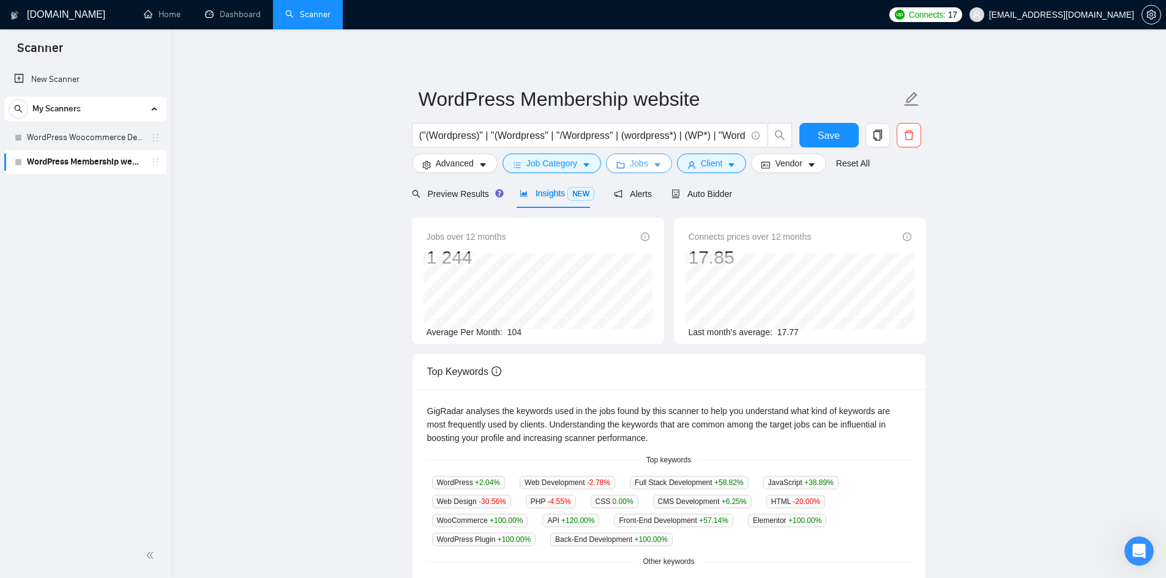
click at [636, 166] on span "Jobs" at bounding box center [639, 163] width 18 height 13
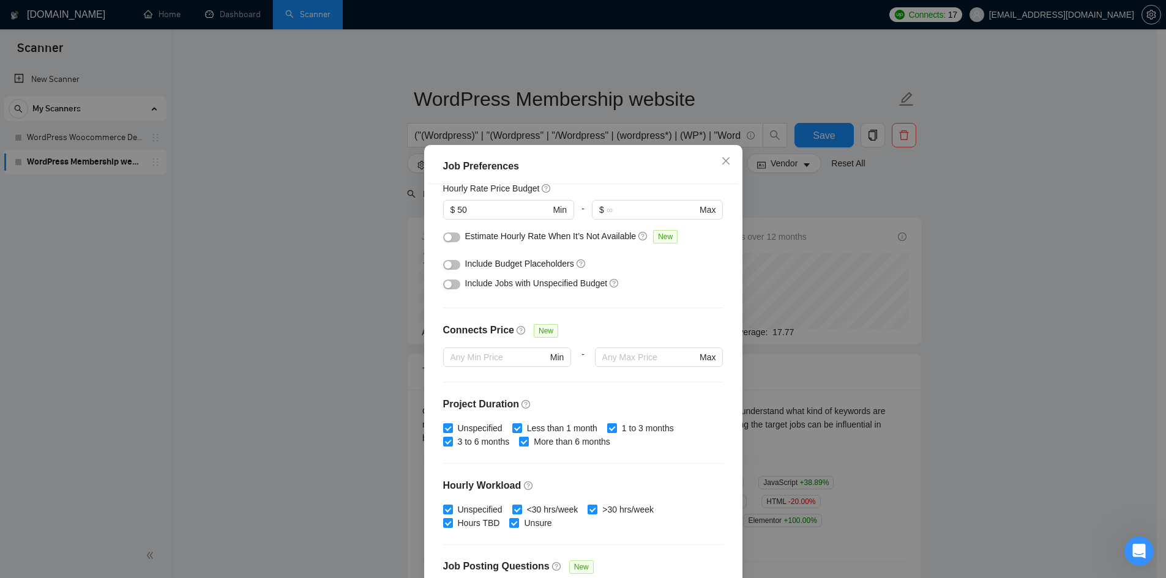
scroll to position [162, 0]
click at [452, 285] on button "button" at bounding box center [451, 284] width 17 height 10
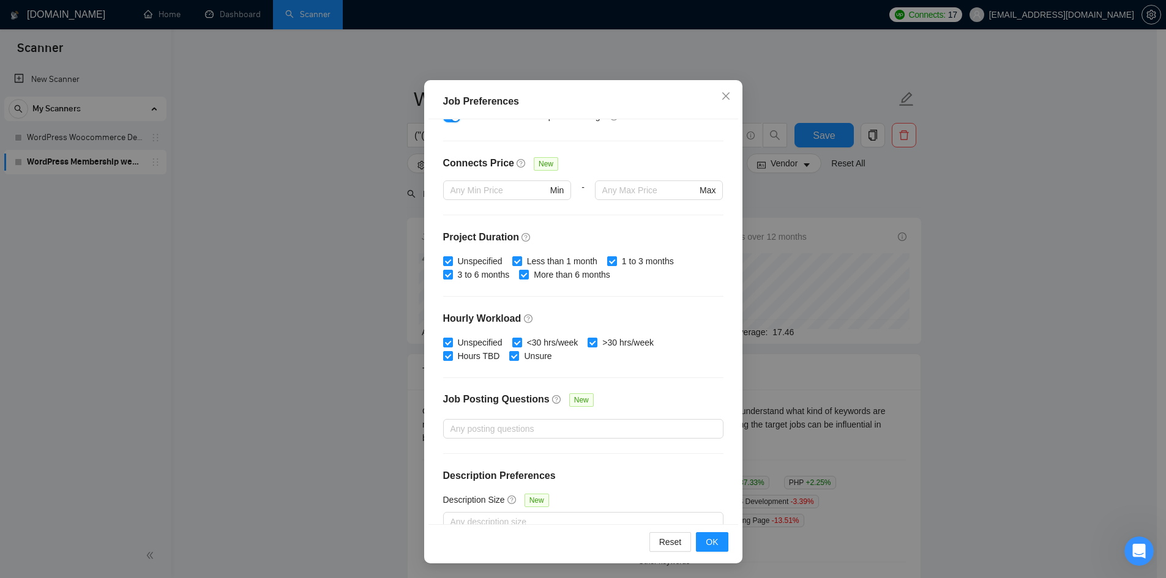
scroll to position [223, 0]
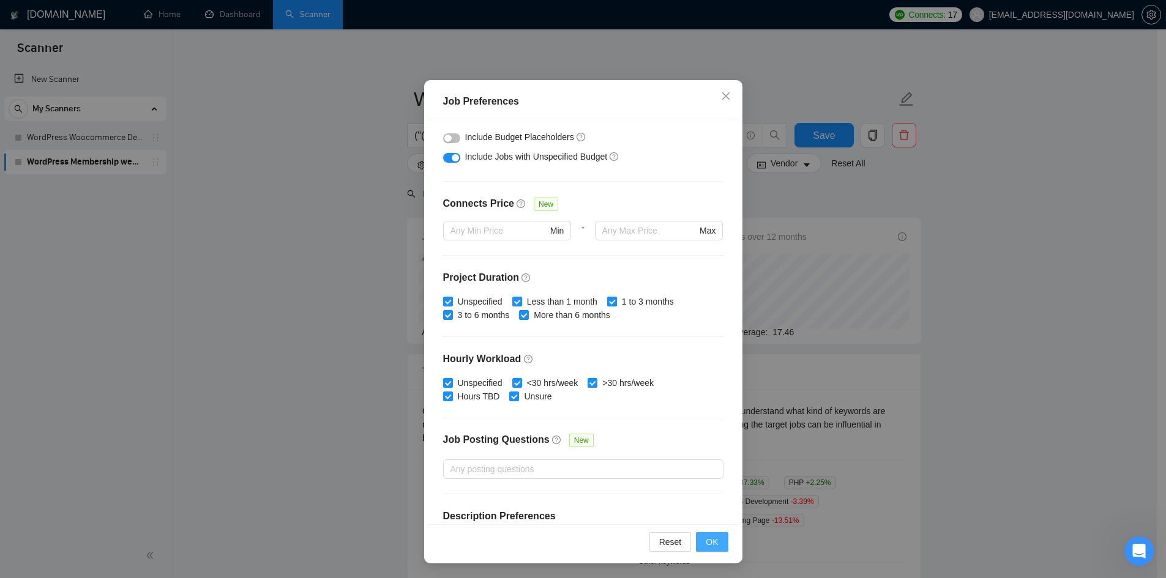
drag, startPoint x: 707, startPoint y: 542, endPoint x: 717, endPoint y: 506, distance: 37.4
click at [707, 541] on span "OK" at bounding box center [712, 542] width 12 height 13
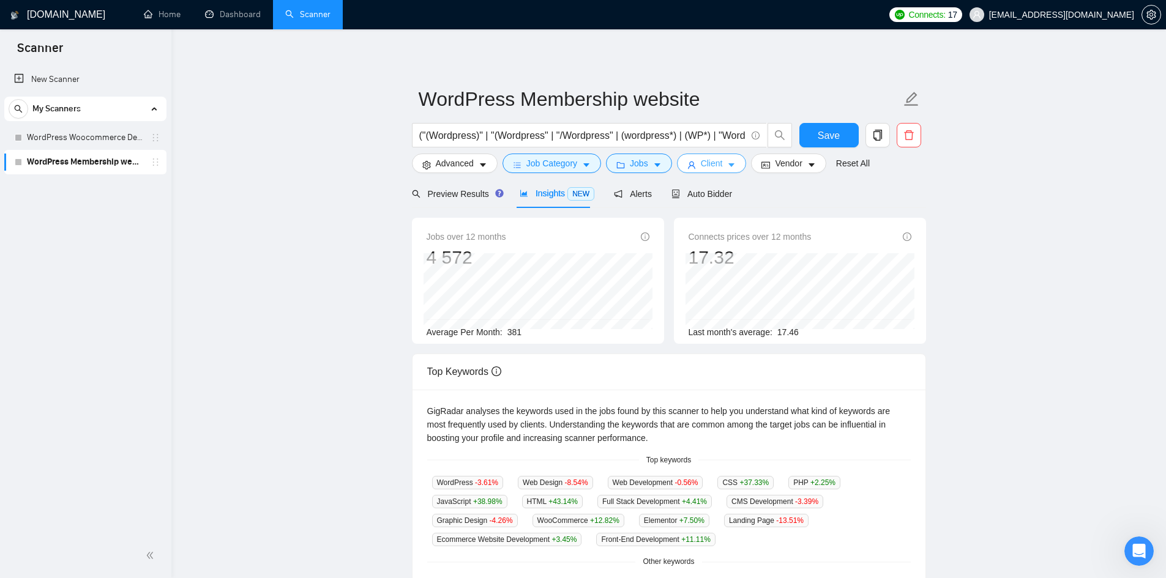
click at [716, 168] on span "Client" at bounding box center [712, 163] width 22 height 13
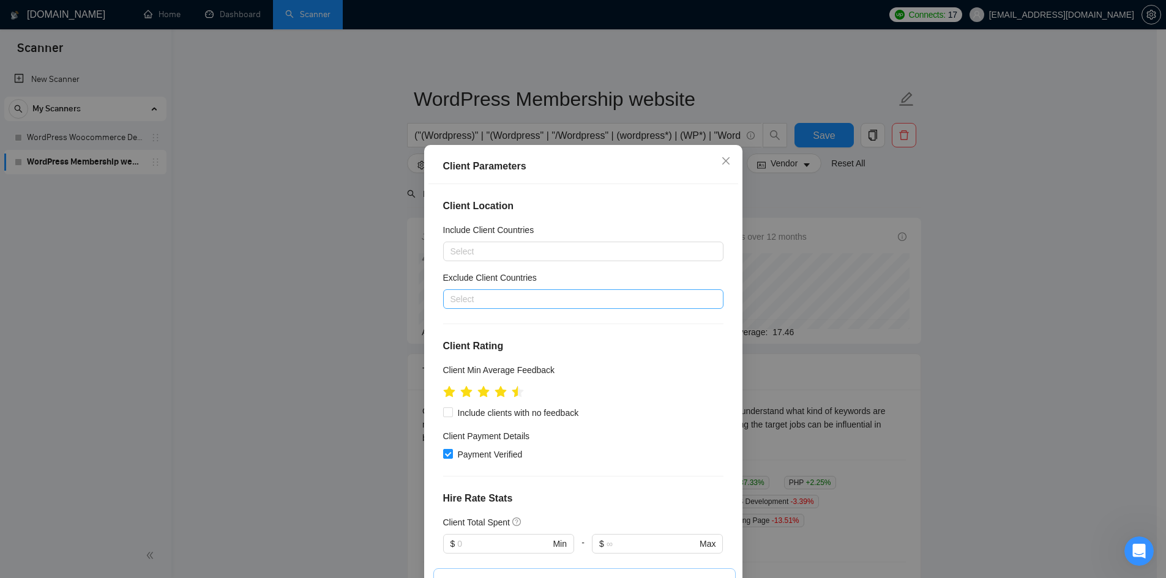
click at [562, 298] on div at bounding box center [577, 299] width 262 height 15
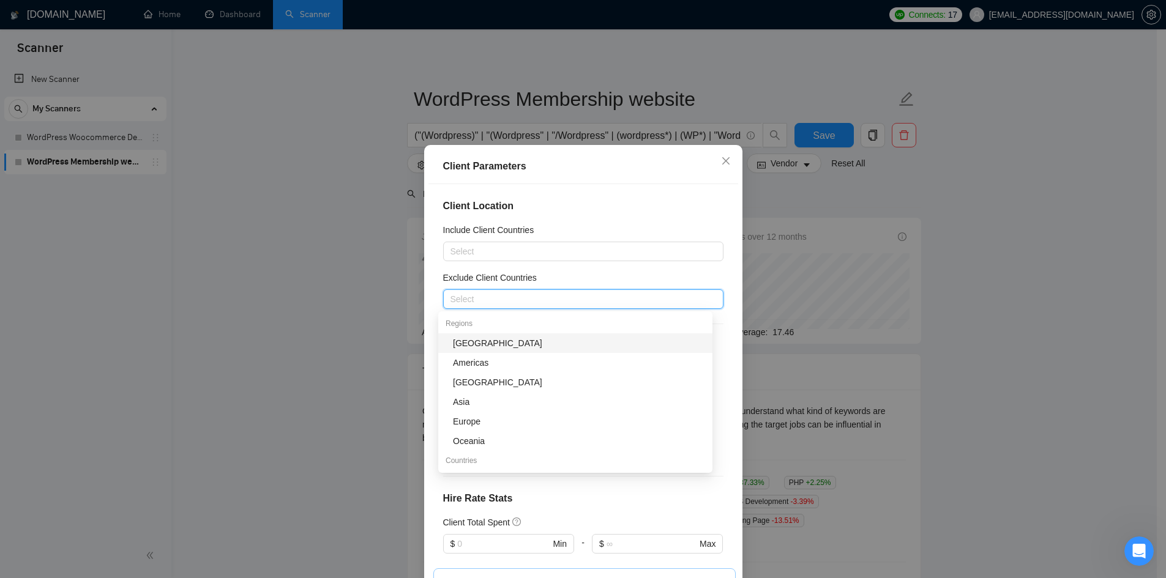
click at [301, 283] on div "Client Parameters Client Location Include Client Countries Select Exclude Clien…" at bounding box center [583, 289] width 1166 height 578
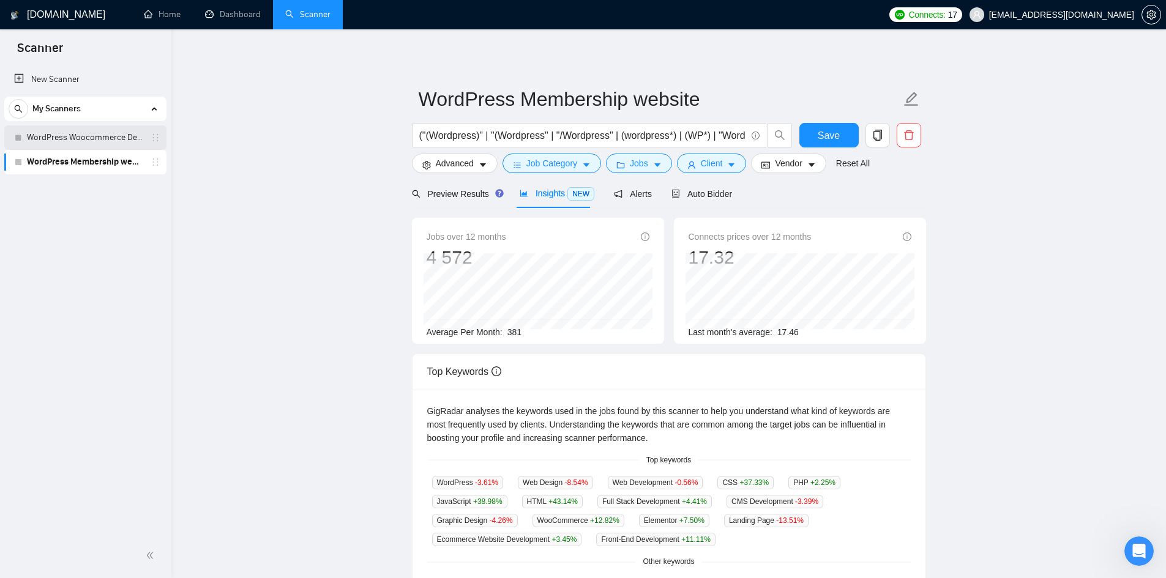
click at [106, 138] on link "WordPress Woocommerce Developer" at bounding box center [85, 137] width 116 height 24
click at [833, 133] on span "Save" at bounding box center [829, 135] width 22 height 15
click at [78, 136] on link "WordPress Woocommerce Developer" at bounding box center [85, 137] width 116 height 24
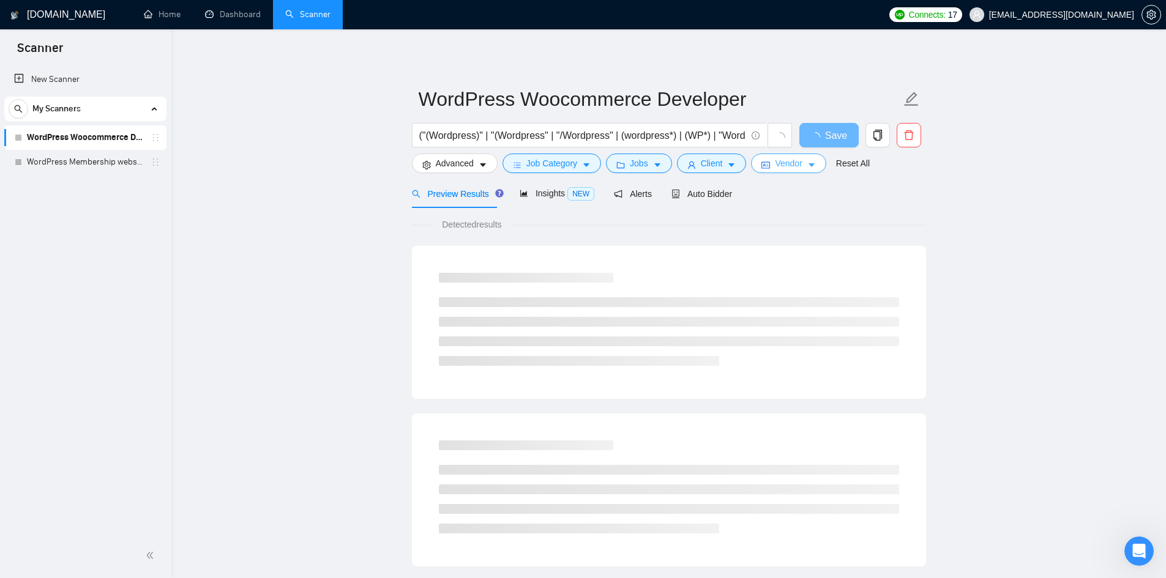
click at [791, 162] on span "Vendor" at bounding box center [788, 163] width 27 height 13
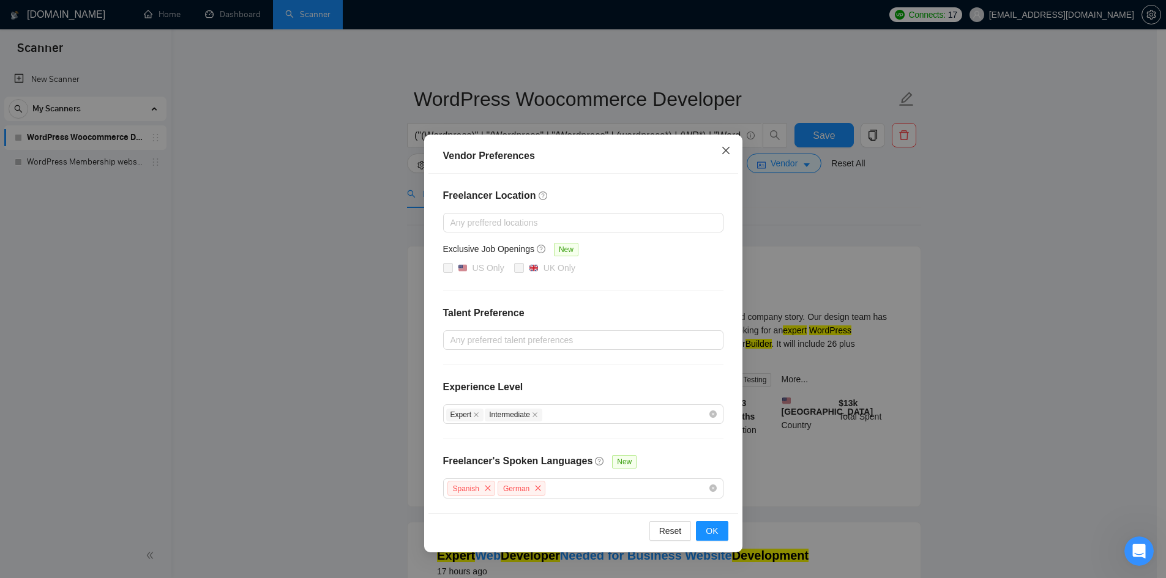
click at [723, 148] on icon "close" at bounding box center [726, 151] width 10 height 10
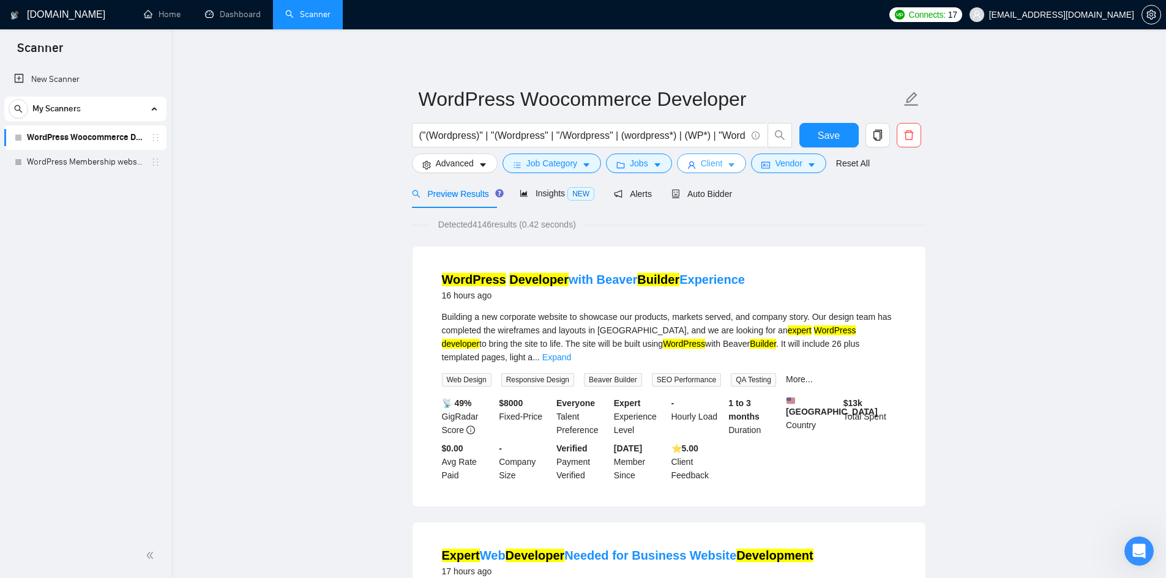
click at [716, 159] on span "Client" at bounding box center [712, 163] width 22 height 13
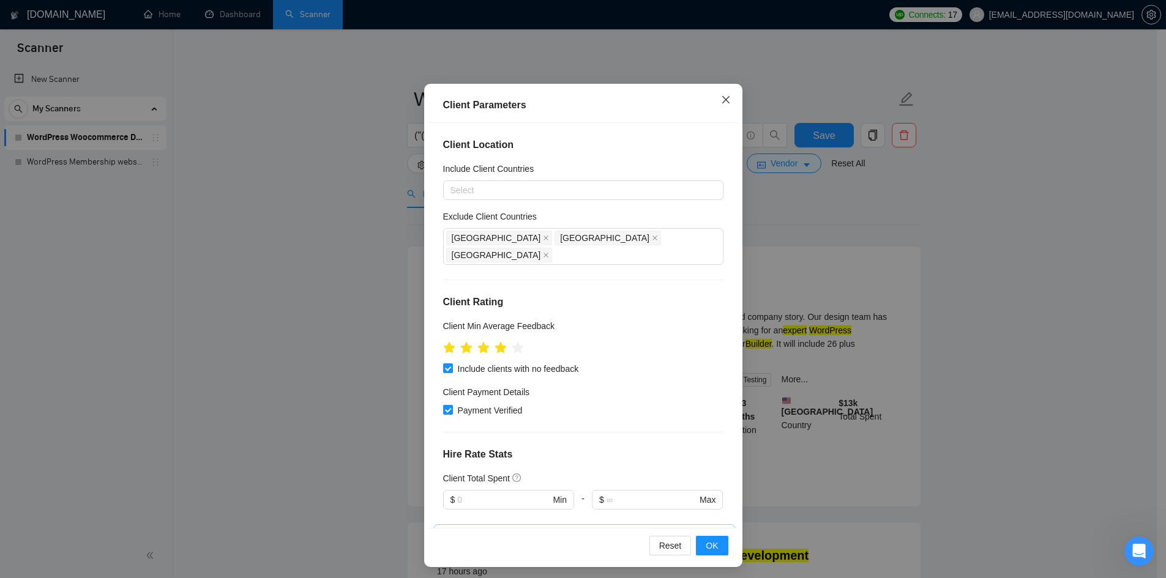
click at [721, 102] on icon "close" at bounding box center [726, 100] width 10 height 10
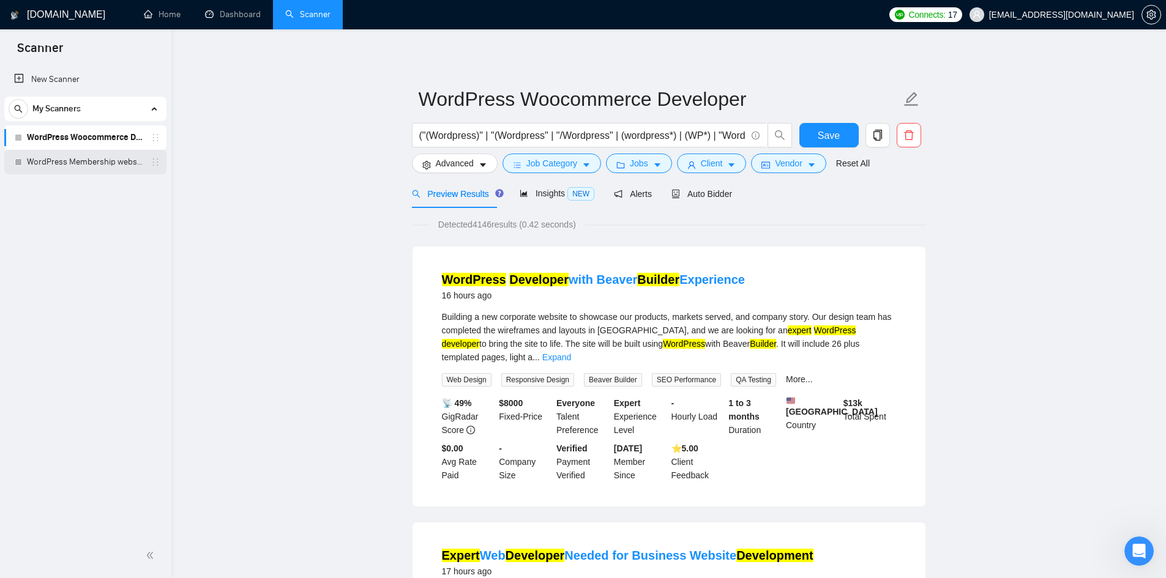
click at [121, 154] on link "WordPress Membership website" at bounding box center [85, 162] width 116 height 24
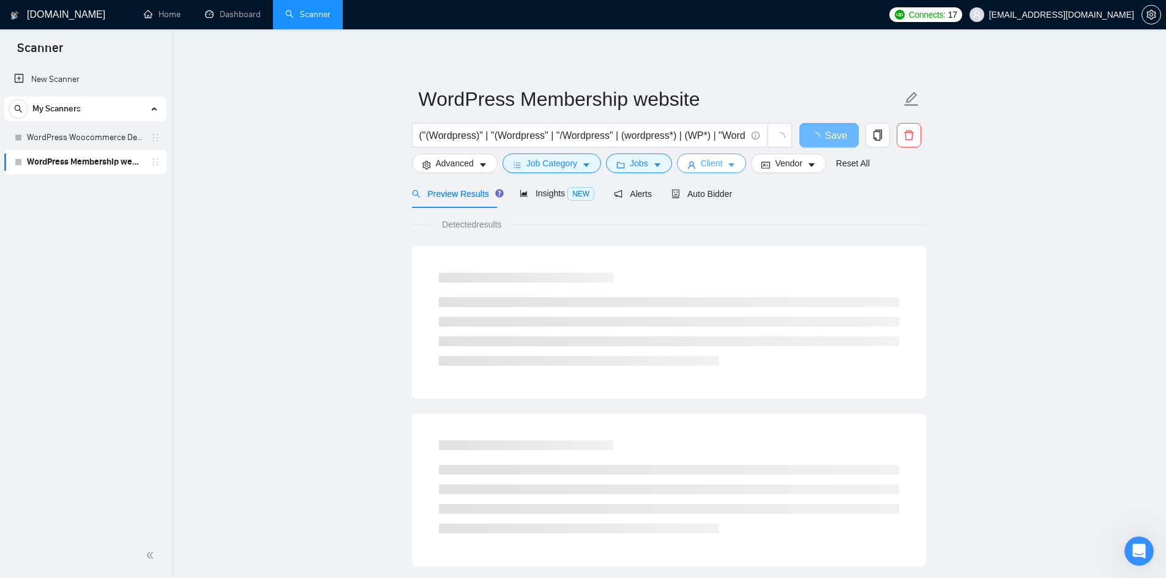
click at [727, 163] on icon "caret-down" at bounding box center [731, 165] width 9 height 9
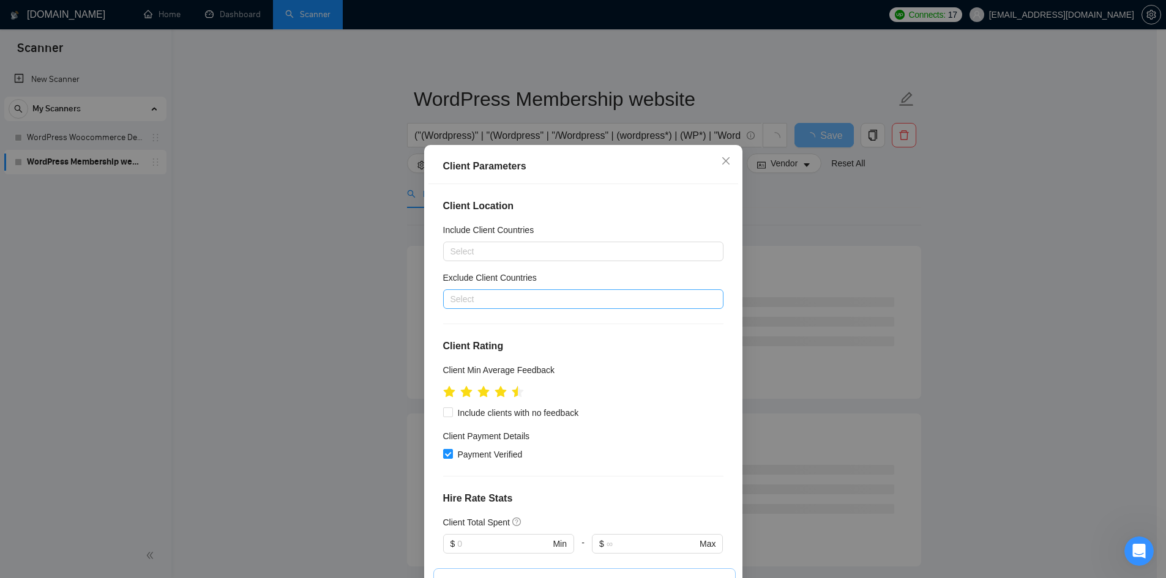
click at [571, 303] on div at bounding box center [577, 299] width 262 height 15
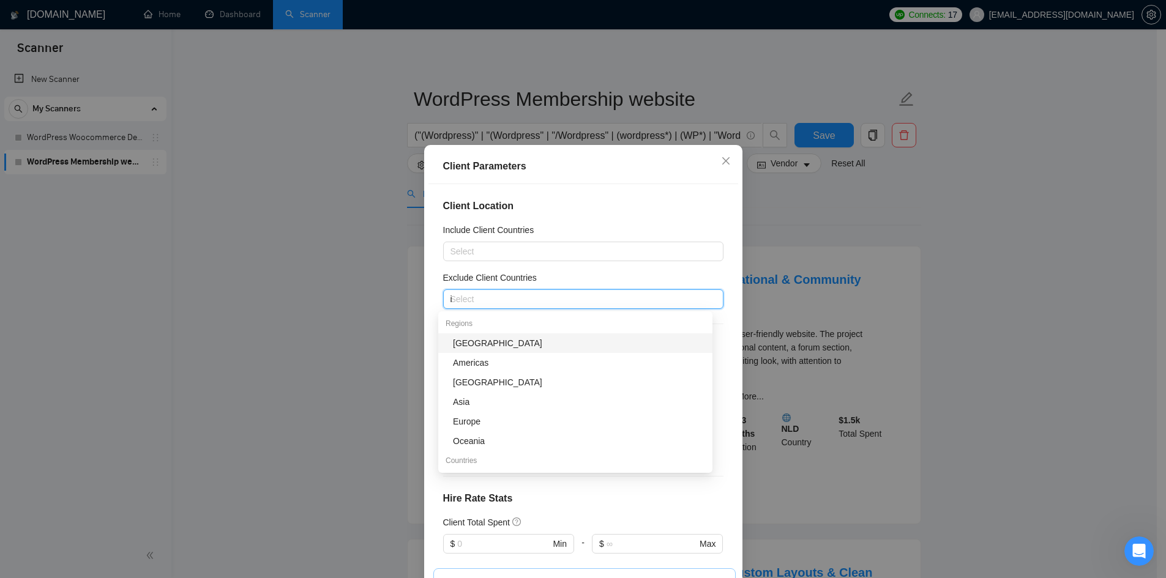
type input "in"
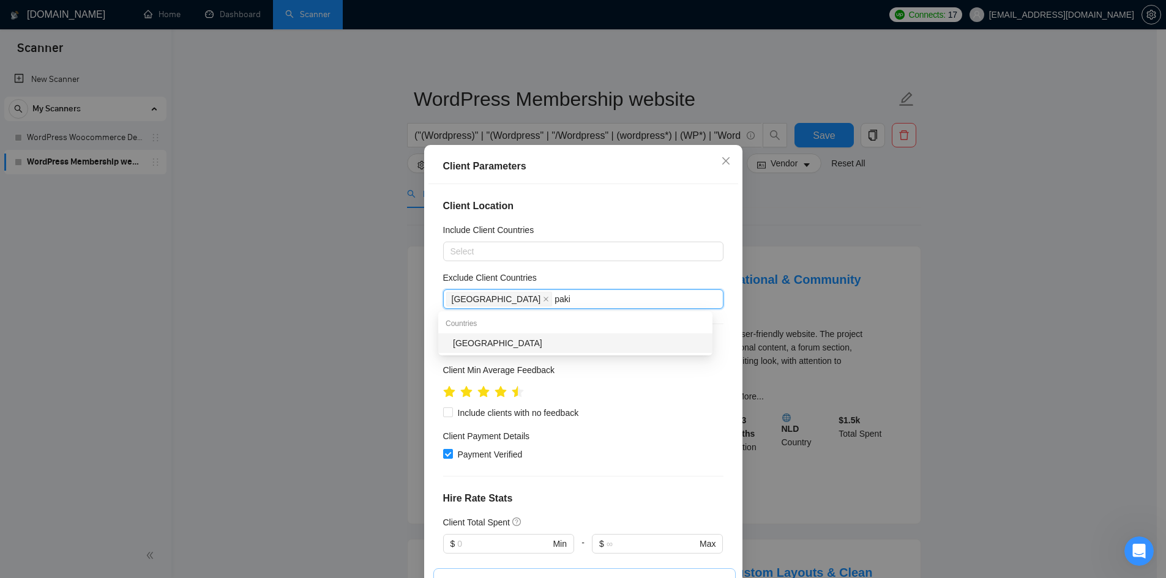
type input "pakis"
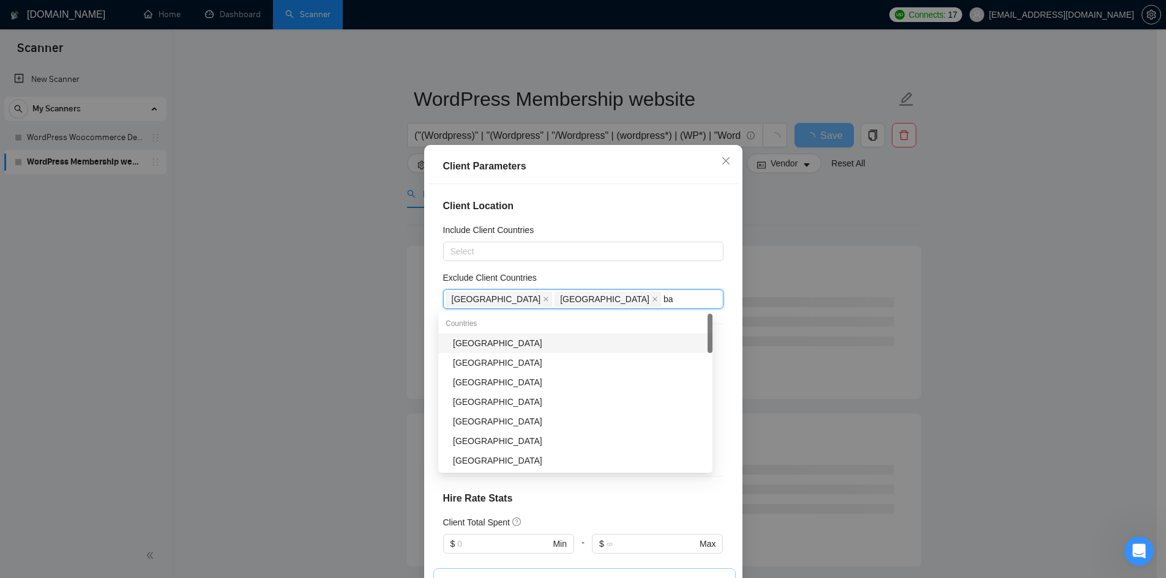
type input "ban"
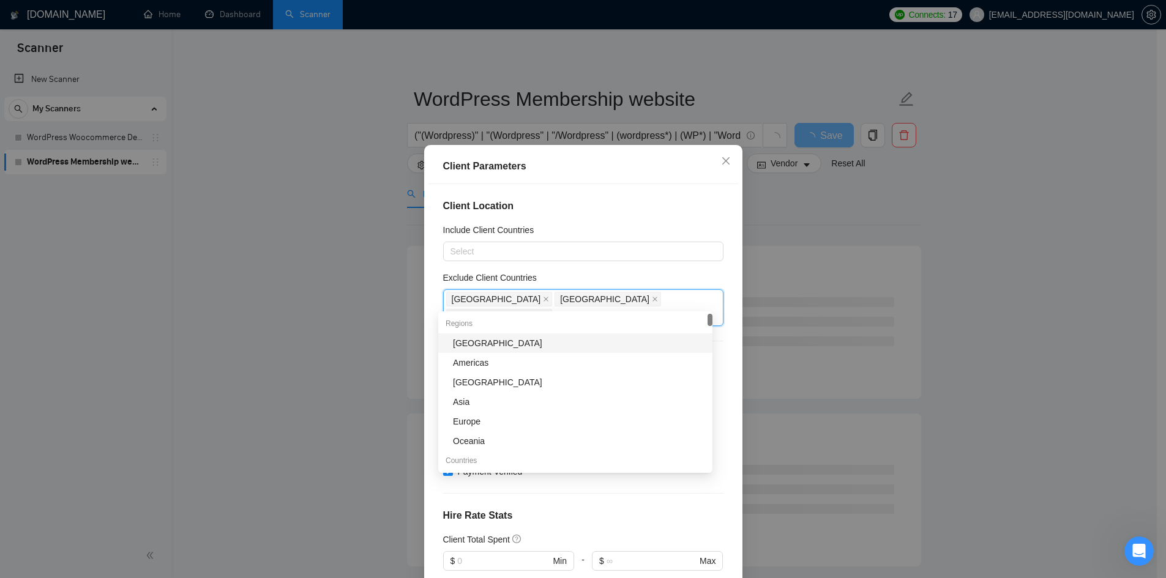
click at [641, 230] on div "Include Client Countries" at bounding box center [583, 232] width 280 height 18
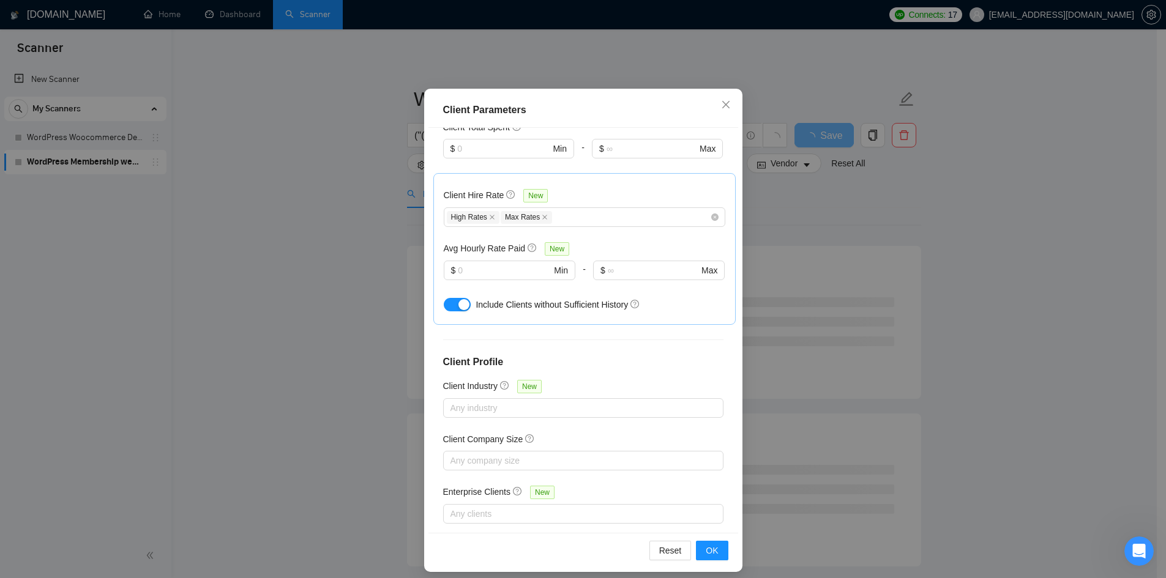
scroll to position [65, 0]
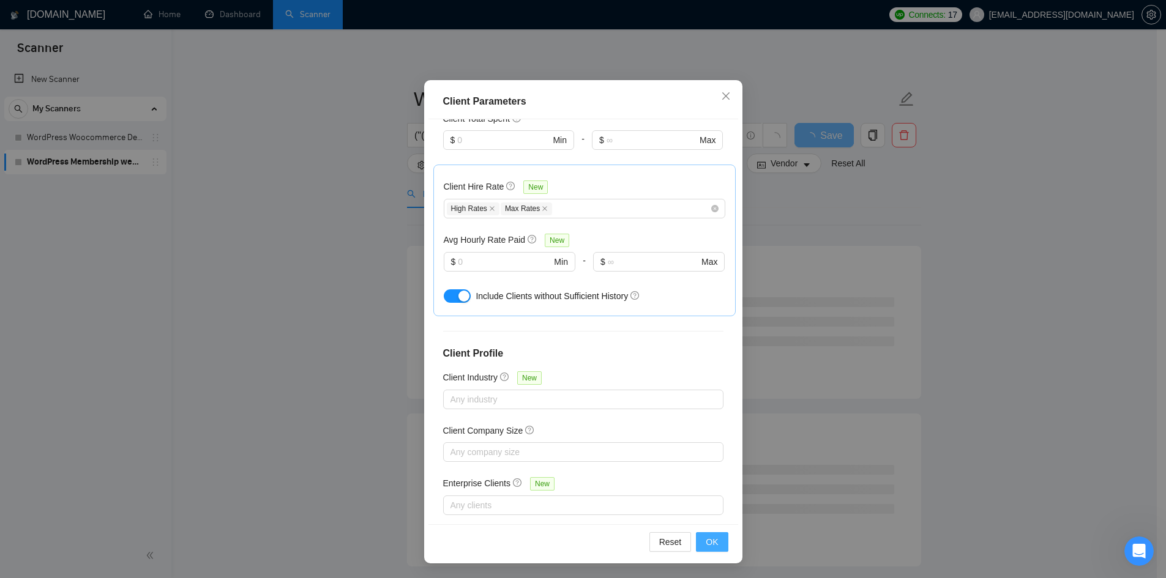
click at [709, 544] on span "OK" at bounding box center [712, 542] width 12 height 13
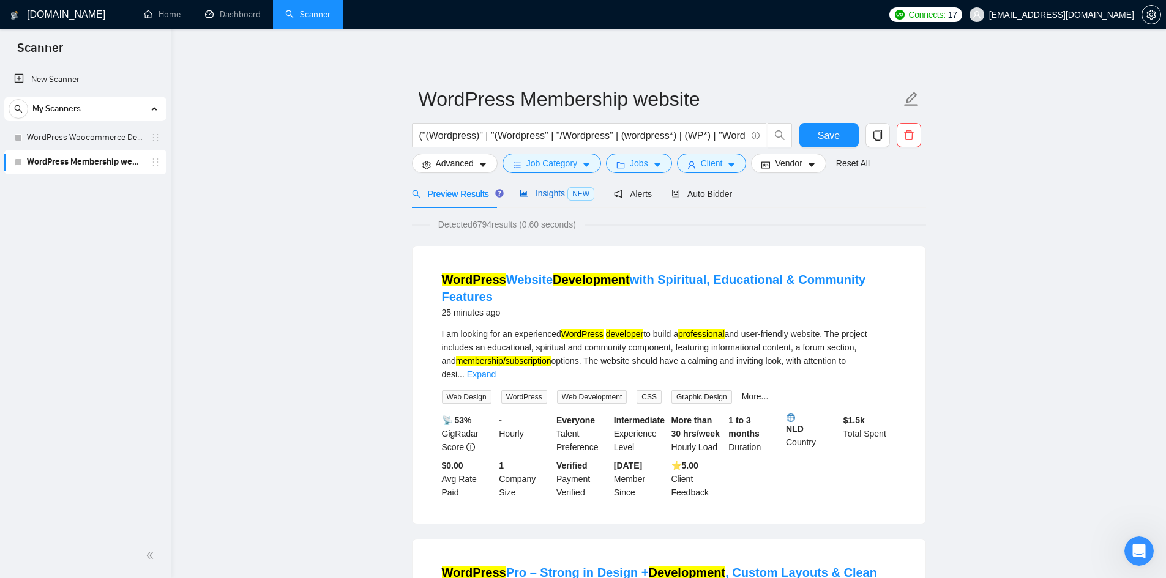
click at [556, 192] on span "Insights NEW" at bounding box center [557, 194] width 75 height 10
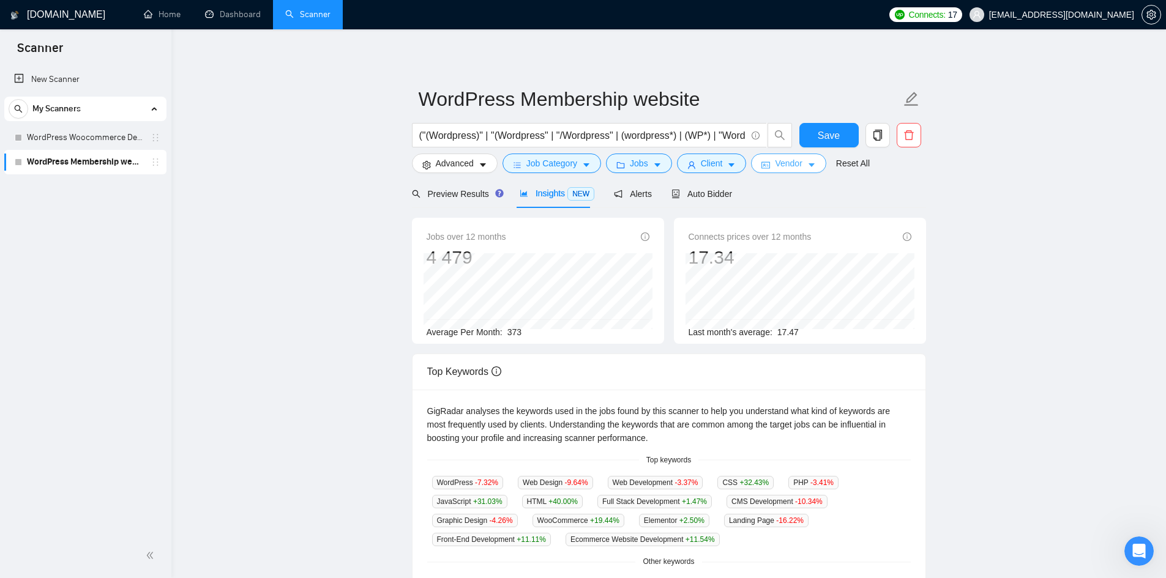
click at [784, 163] on span "Vendor" at bounding box center [788, 163] width 27 height 13
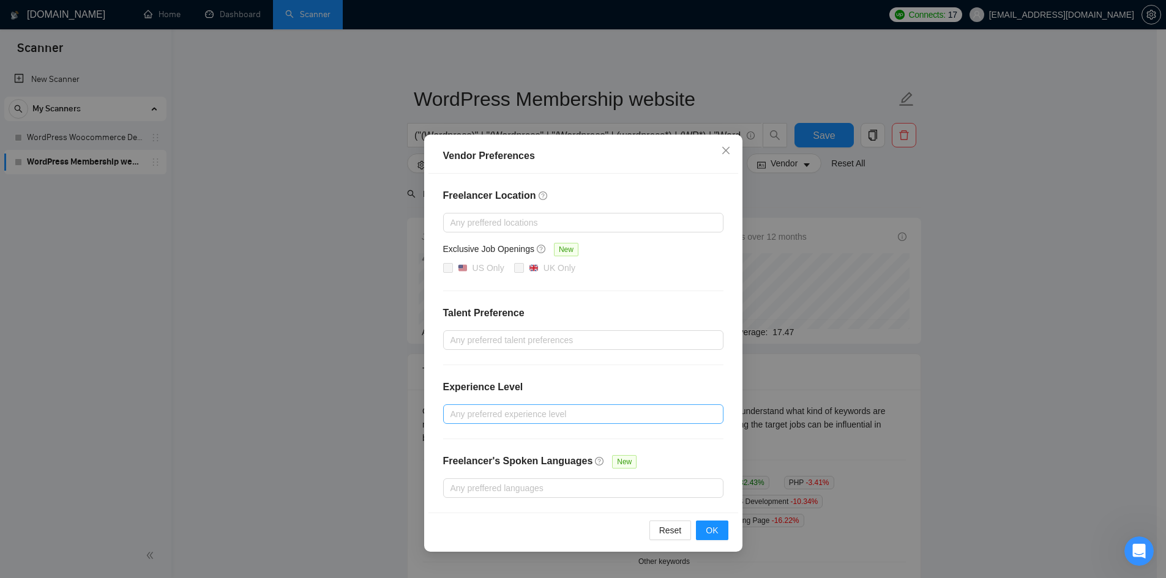
click at [553, 414] on div at bounding box center [577, 414] width 262 height 15
click at [512, 457] on span "Intermediate" at bounding box center [489, 458] width 48 height 10
click at [458, 457] on input "Intermediate" at bounding box center [454, 457] width 9 height 9
checkbox input "true"
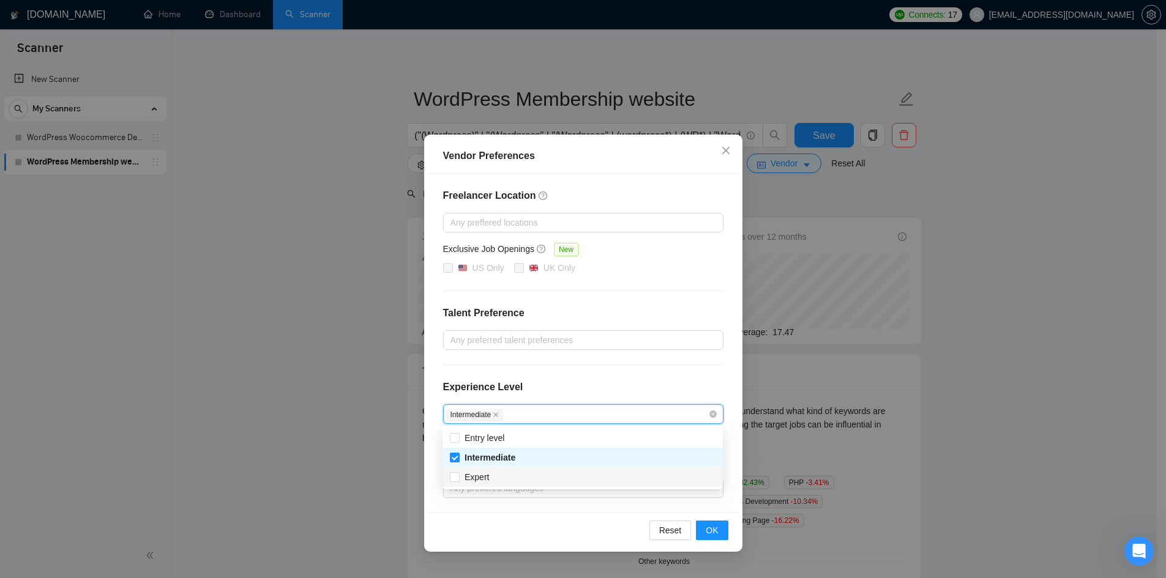
click at [502, 477] on div "Expert" at bounding box center [583, 477] width 266 height 13
checkbox input "true"
drag, startPoint x: 716, startPoint y: 529, endPoint x: 706, endPoint y: 516, distance: 16.2
click at [717, 528] on span "OK" at bounding box center [712, 530] width 12 height 13
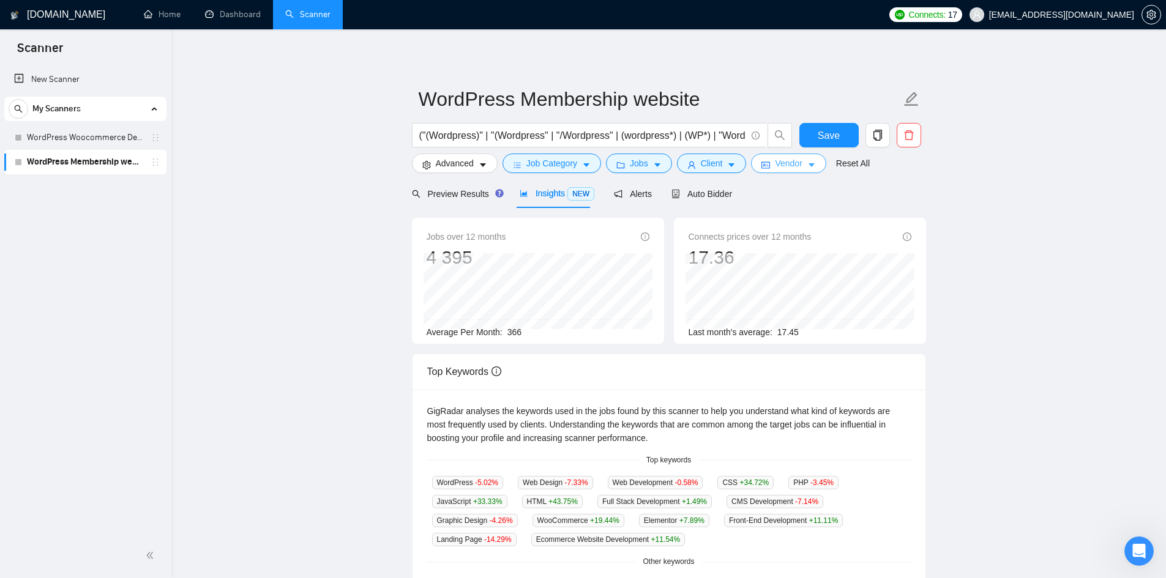
click at [795, 165] on span "Vendor" at bounding box center [788, 163] width 27 height 13
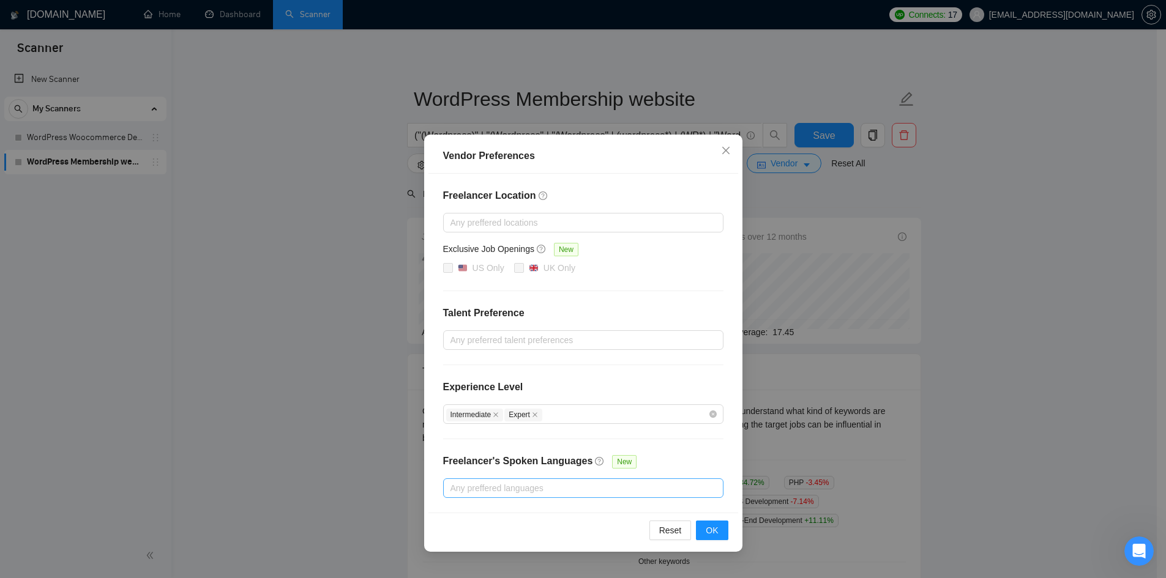
click at [545, 493] on div at bounding box center [577, 488] width 262 height 15
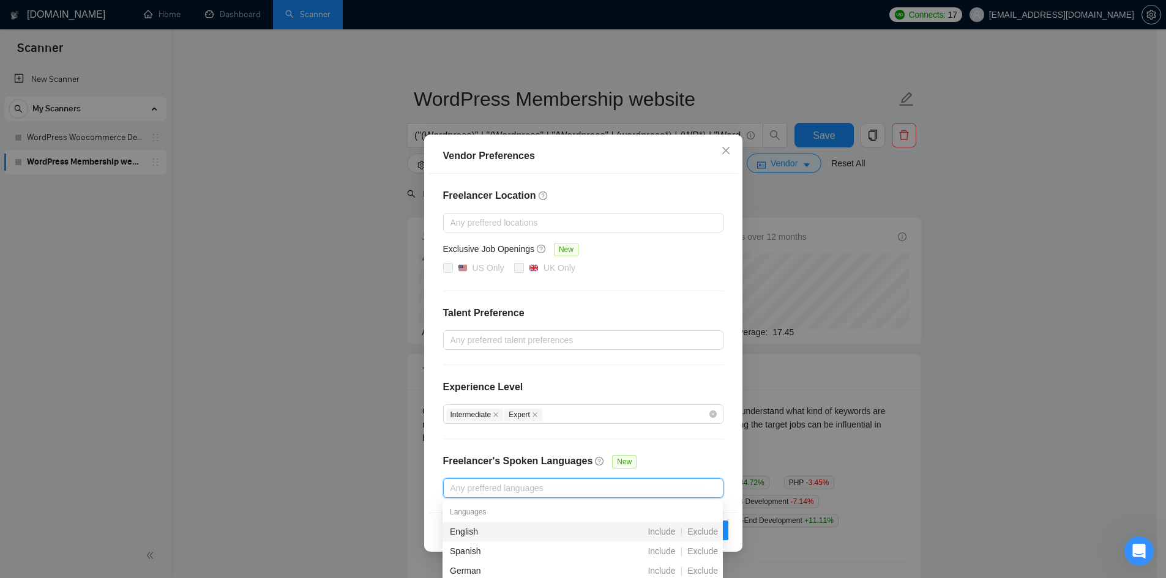
click at [498, 534] on div "English" at bounding box center [518, 531] width 136 height 13
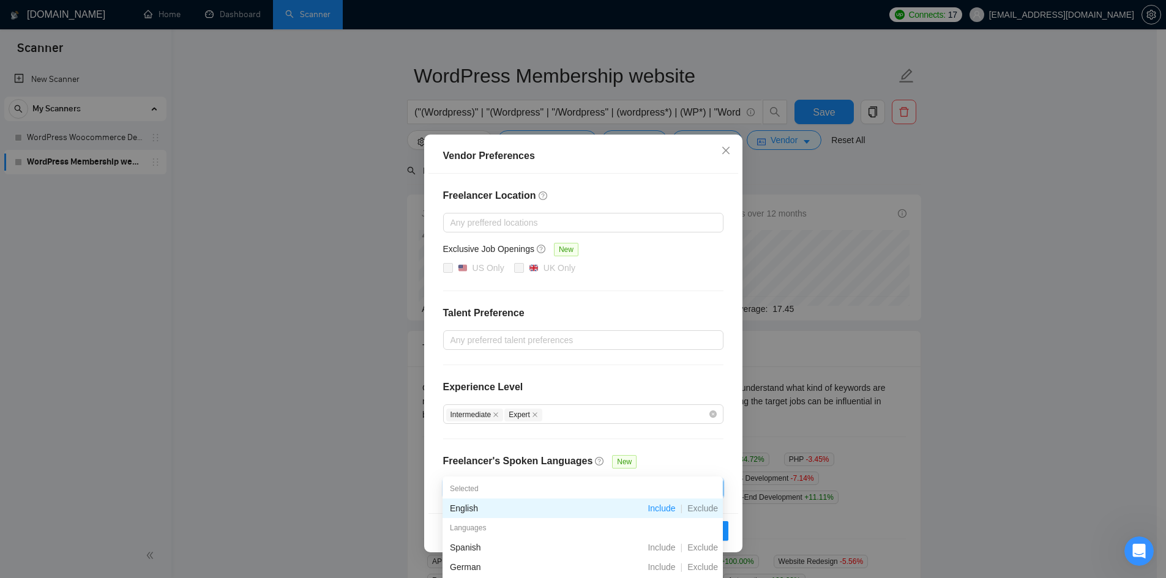
scroll to position [61, 0]
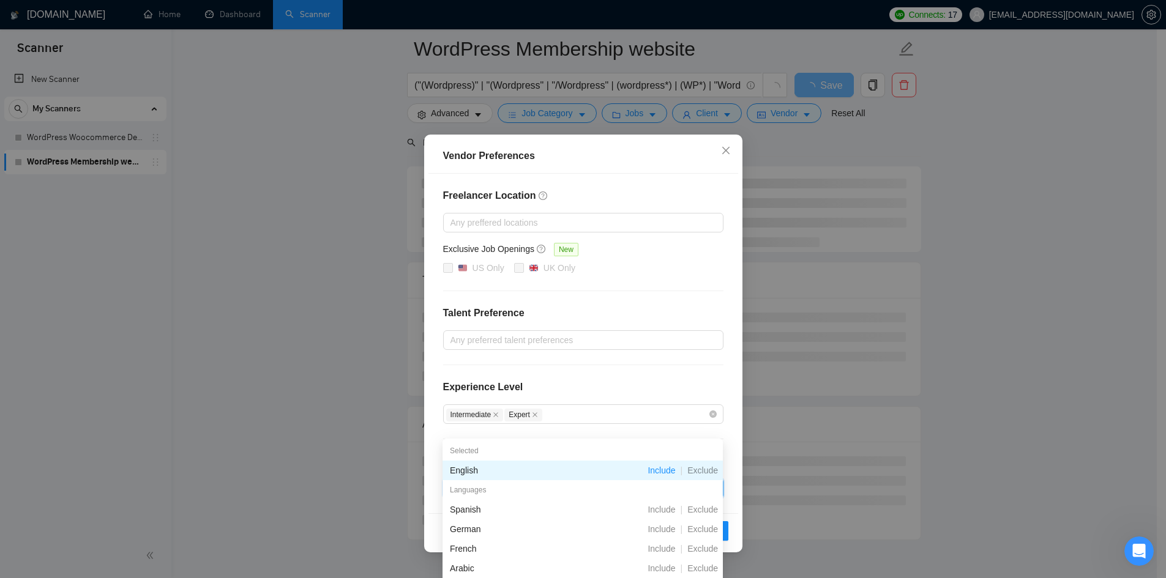
click at [568, 423] on div "Intermediate Expert" at bounding box center [583, 415] width 280 height 20
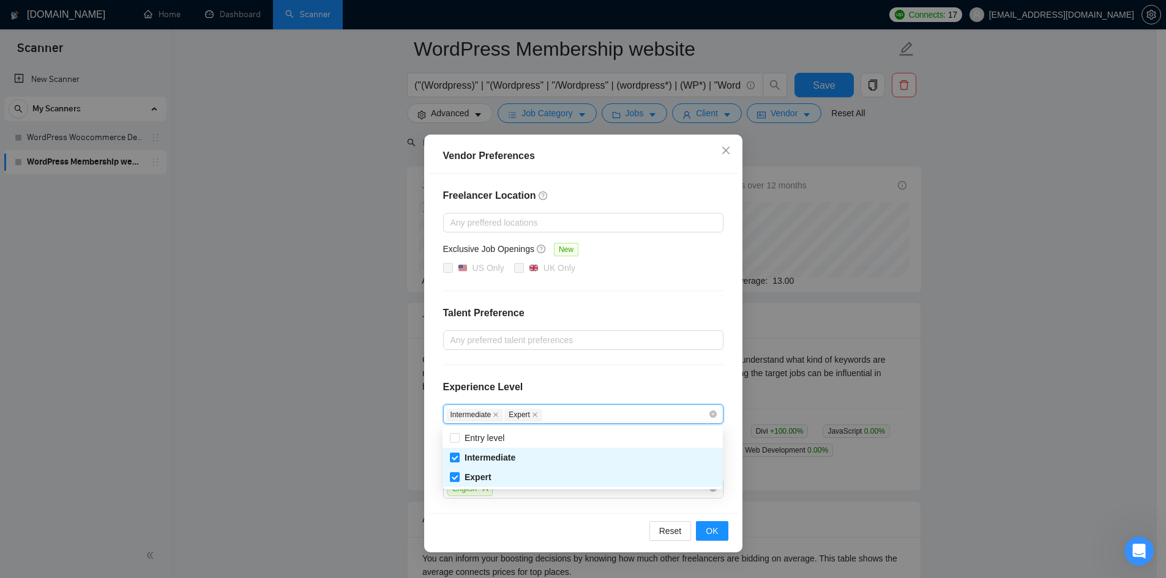
click at [588, 385] on div "Experience Level" at bounding box center [583, 392] width 280 height 24
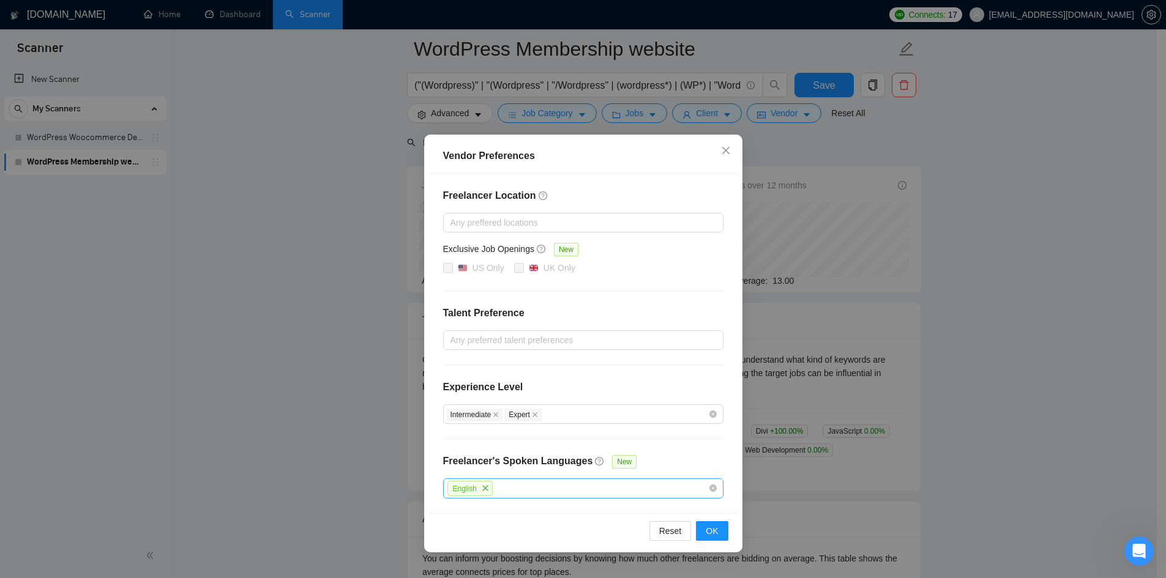
click at [607, 492] on div "English" at bounding box center [577, 489] width 262 height 18
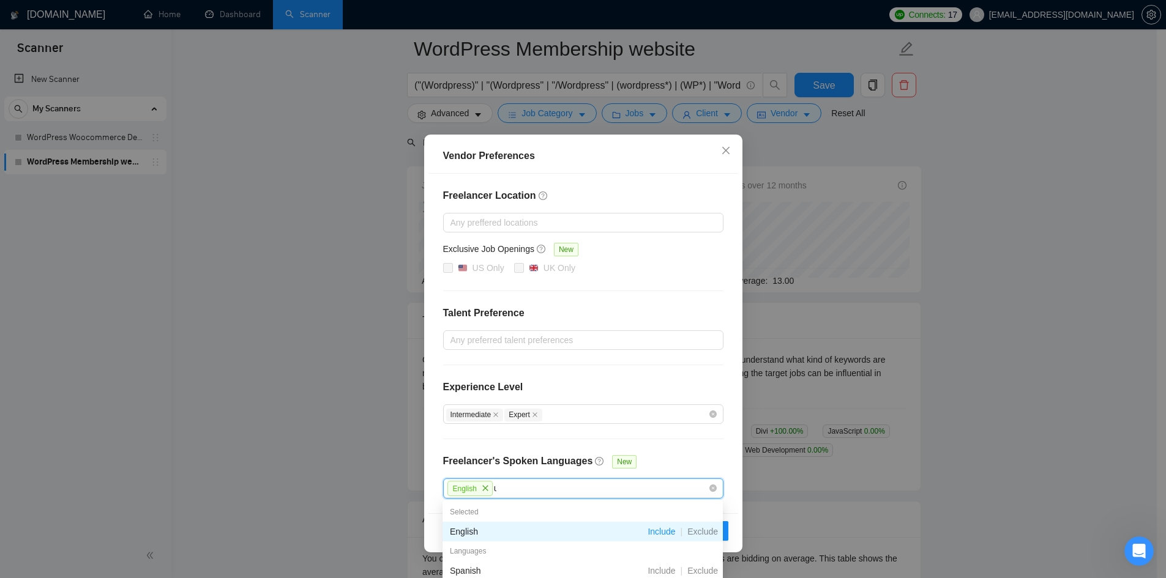
type input "uk"
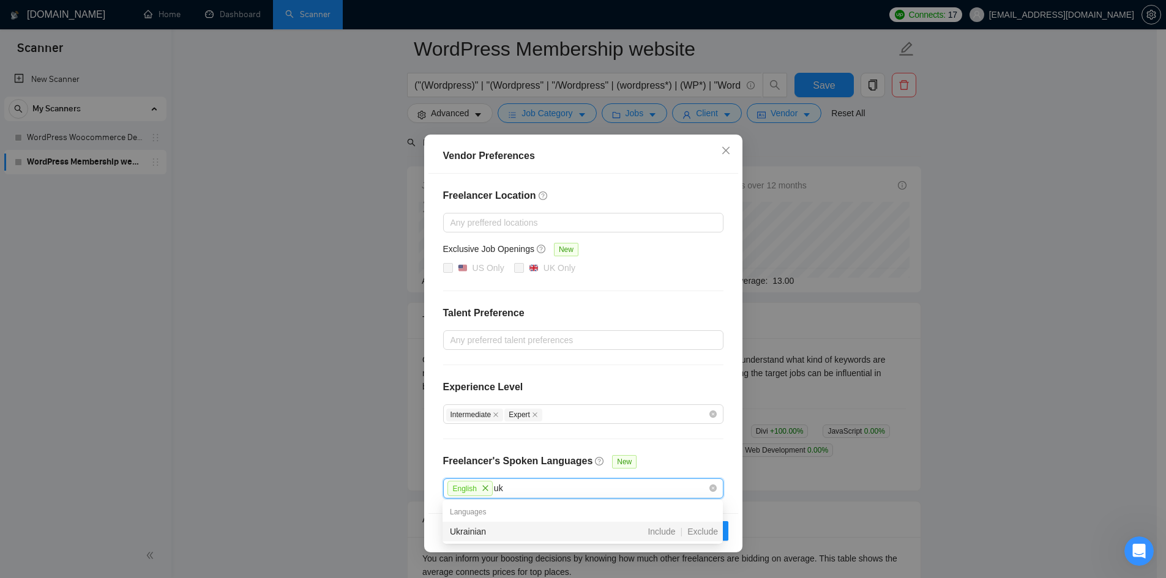
click at [577, 529] on div "Ukrainian" at bounding box center [518, 531] width 136 height 13
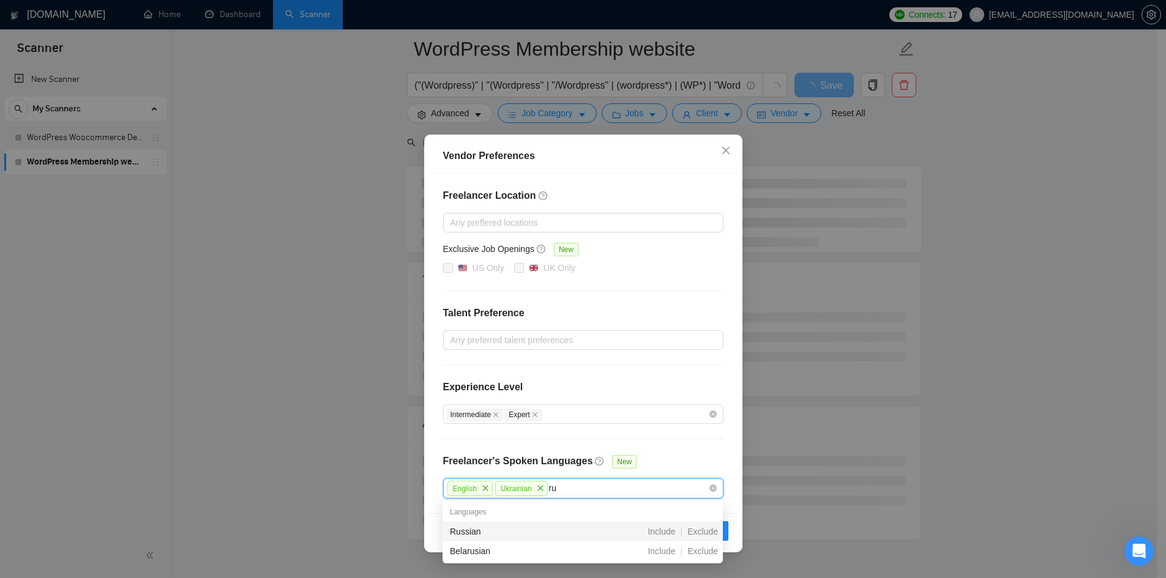
type input "rus"
click at [577, 528] on div "Russian" at bounding box center [518, 531] width 136 height 13
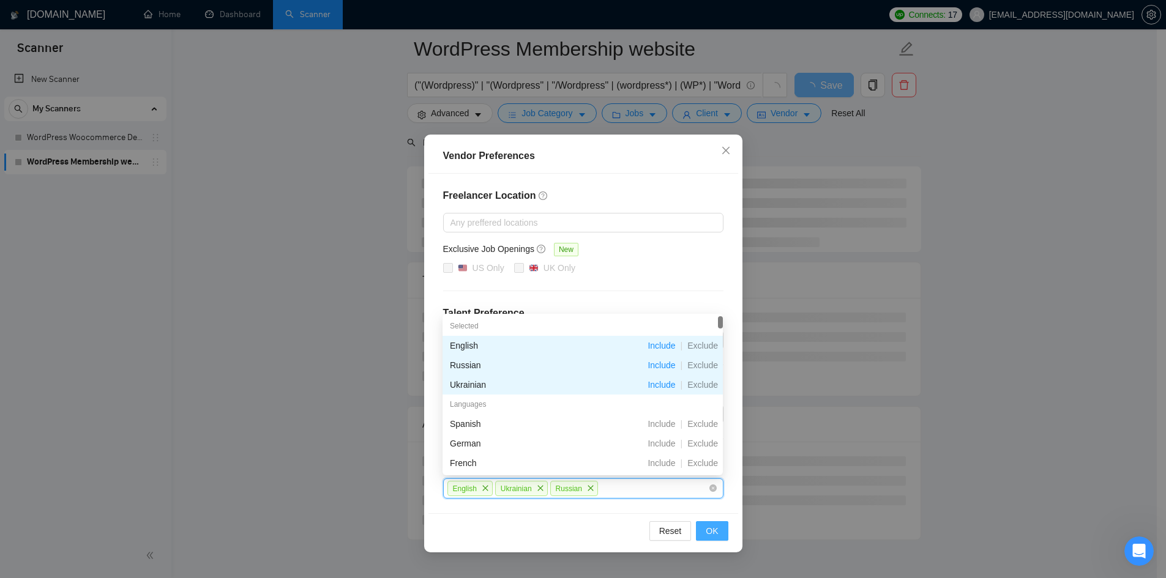
click at [719, 526] on button "OK" at bounding box center [712, 532] width 32 height 20
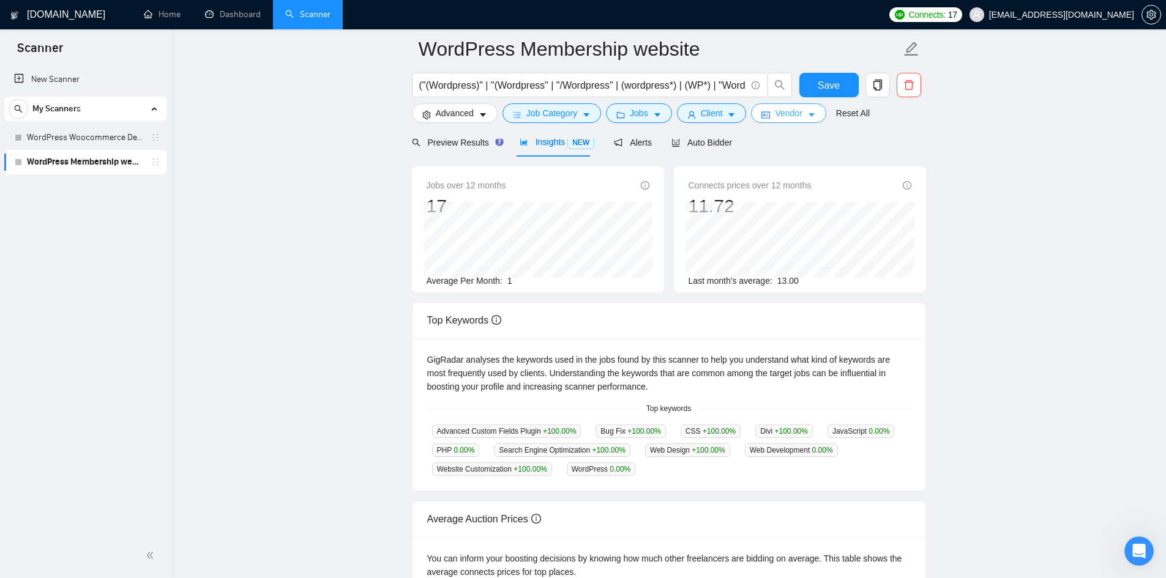
click at [775, 114] on span "Vendor" at bounding box center [788, 113] width 27 height 13
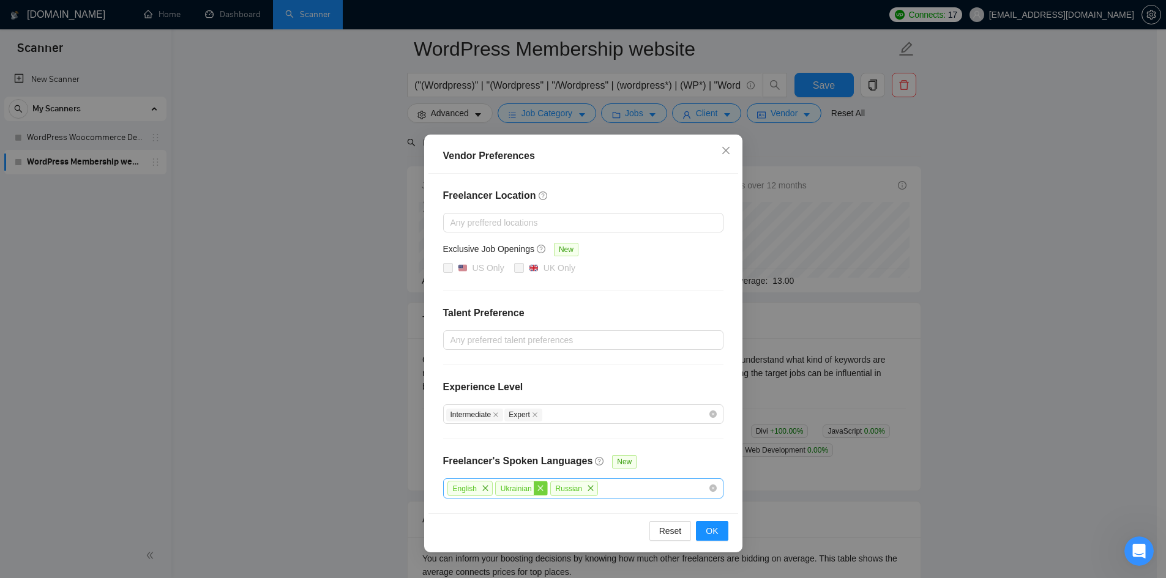
click at [537, 490] on icon "close" at bounding box center [540, 488] width 7 height 7
click at [533, 489] on icon "close" at bounding box center [535, 488] width 7 height 7
click at [710, 534] on span "OK" at bounding box center [712, 531] width 12 height 13
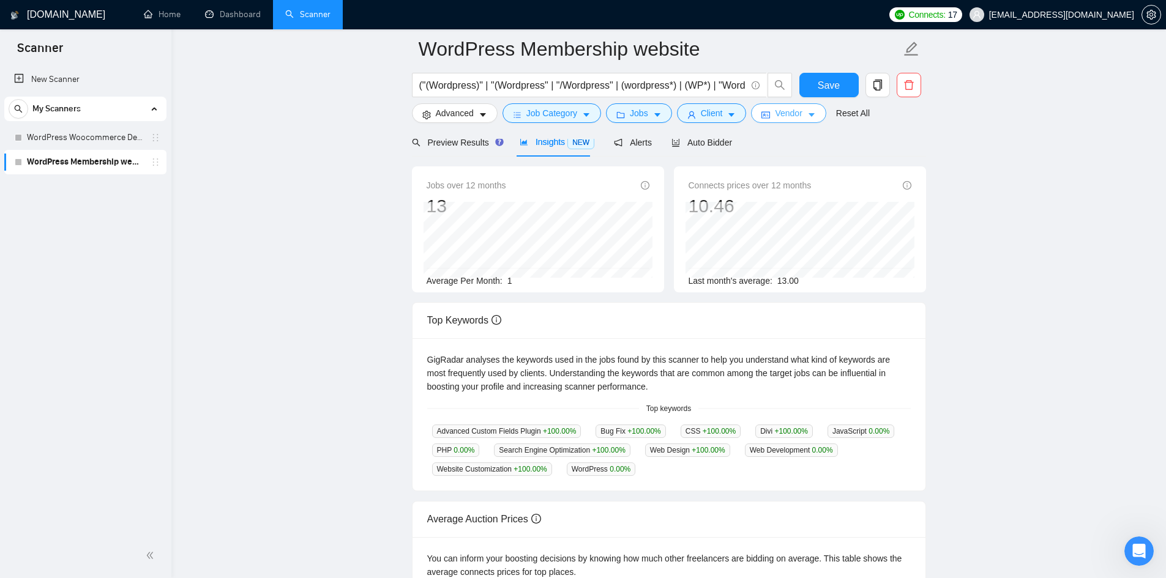
click at [795, 122] on button "Vendor" at bounding box center [788, 113] width 75 height 20
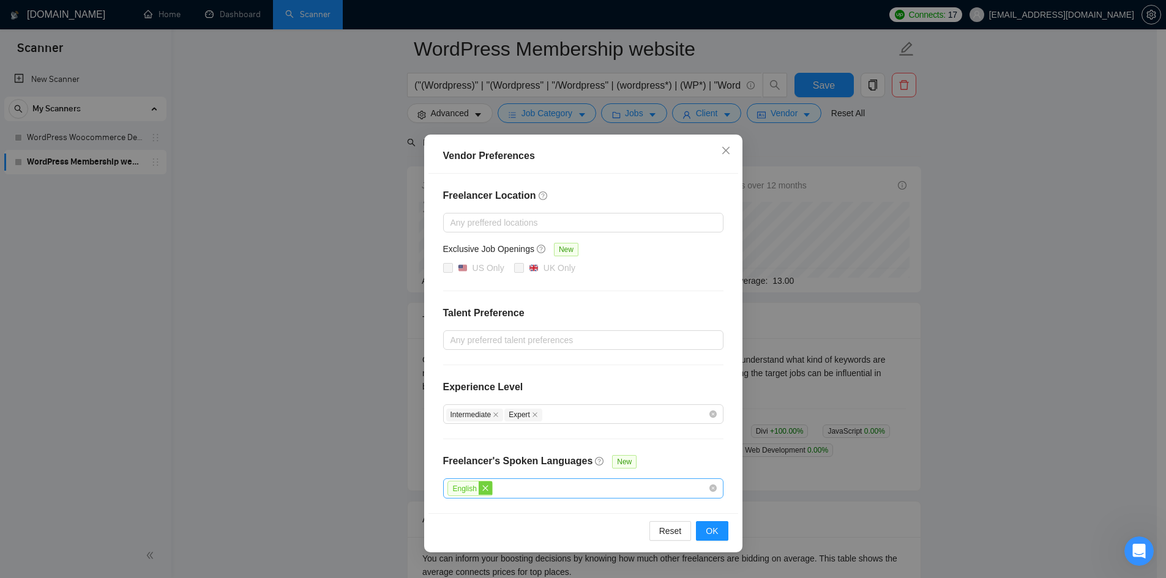
click at [482, 487] on icon "close" at bounding box center [485, 488] width 7 height 7
click at [708, 531] on span "OK" at bounding box center [712, 530] width 12 height 13
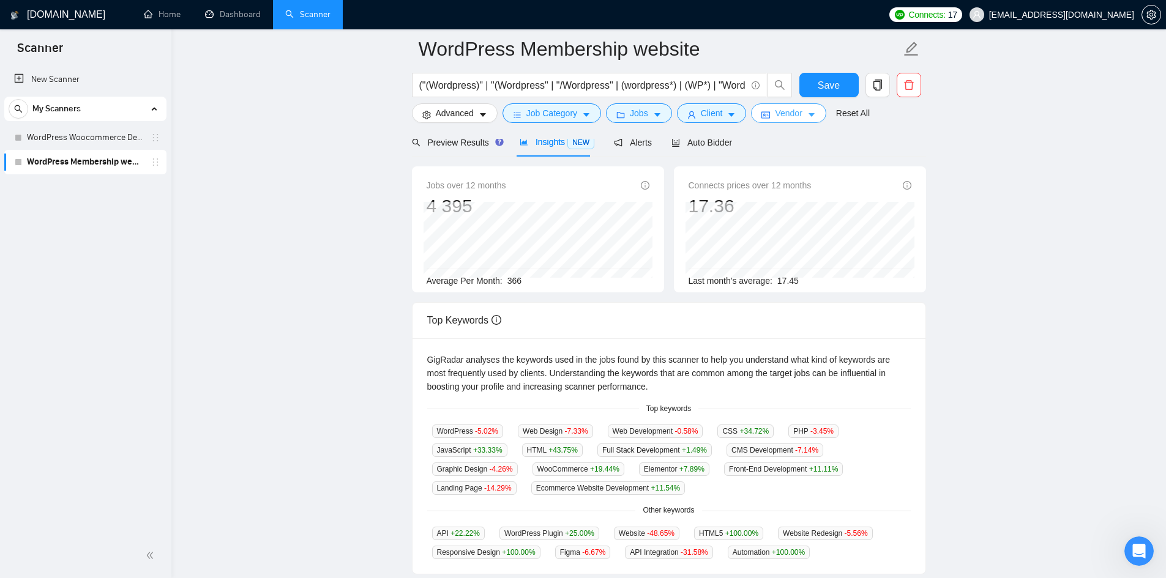
click at [801, 112] on button "Vendor" at bounding box center [788, 113] width 75 height 20
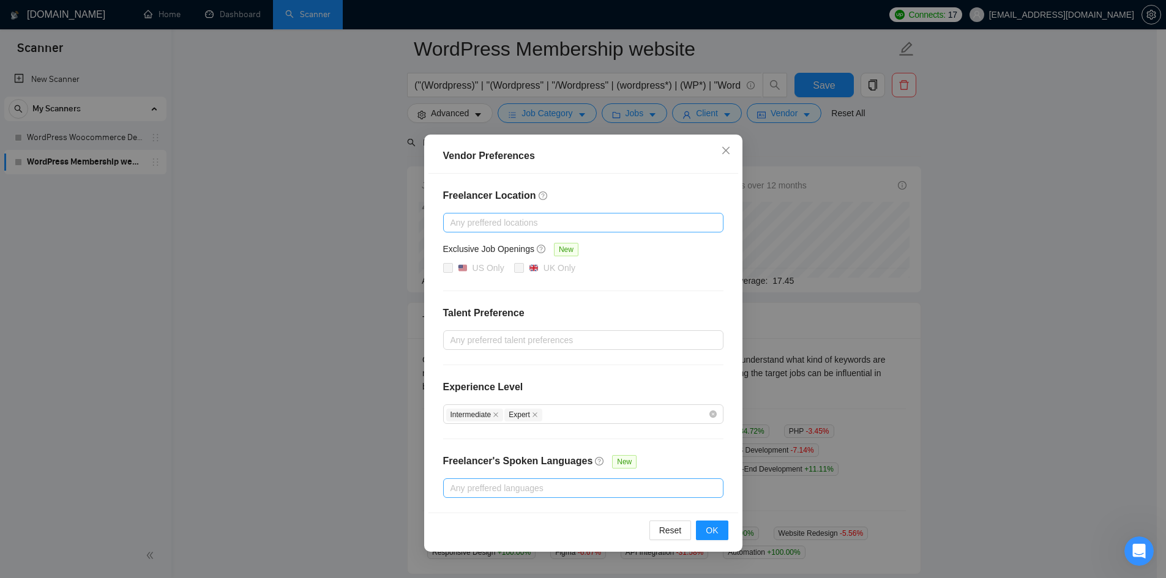
click at [634, 228] on div at bounding box center [577, 222] width 262 height 15
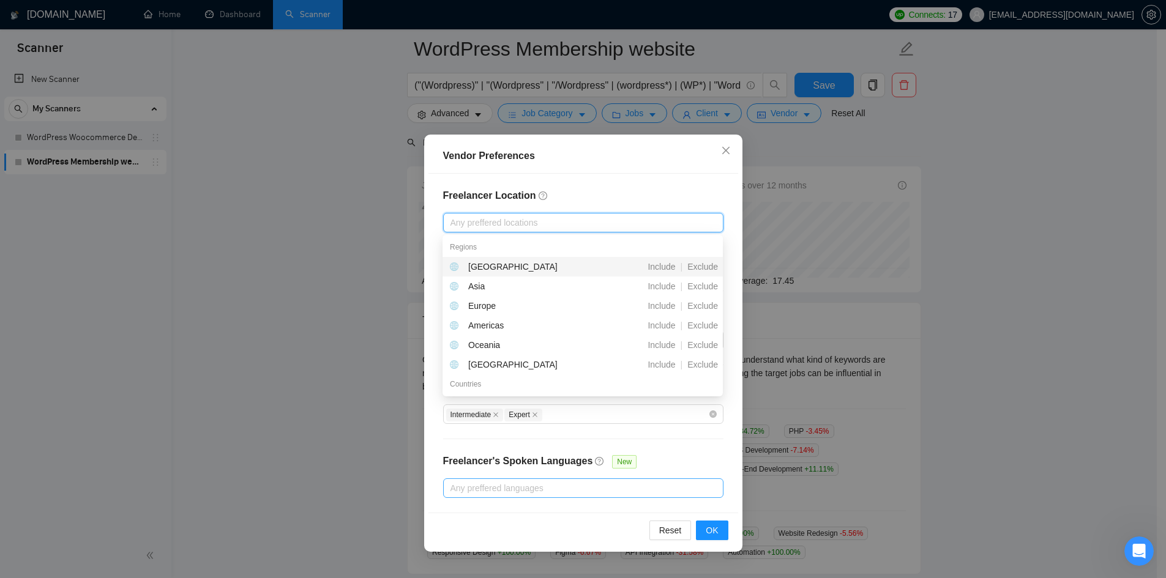
click at [831, 196] on div "Vendor Preferences Freelancer Location Any preffered locations Exclusive Job Op…" at bounding box center [583, 289] width 1166 height 578
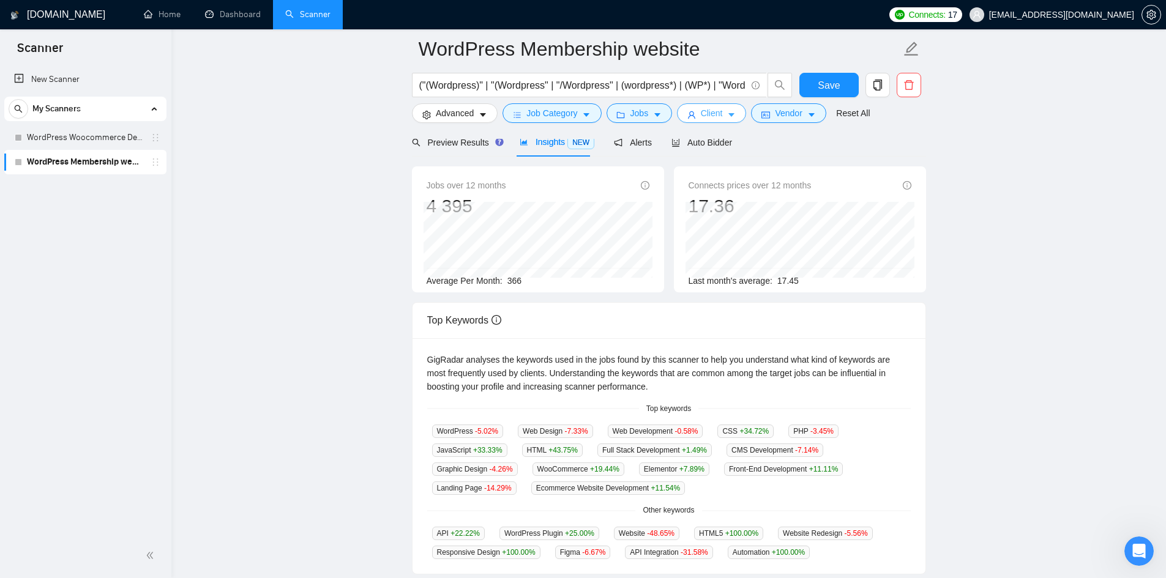
click at [716, 119] on span "Client" at bounding box center [712, 113] width 22 height 13
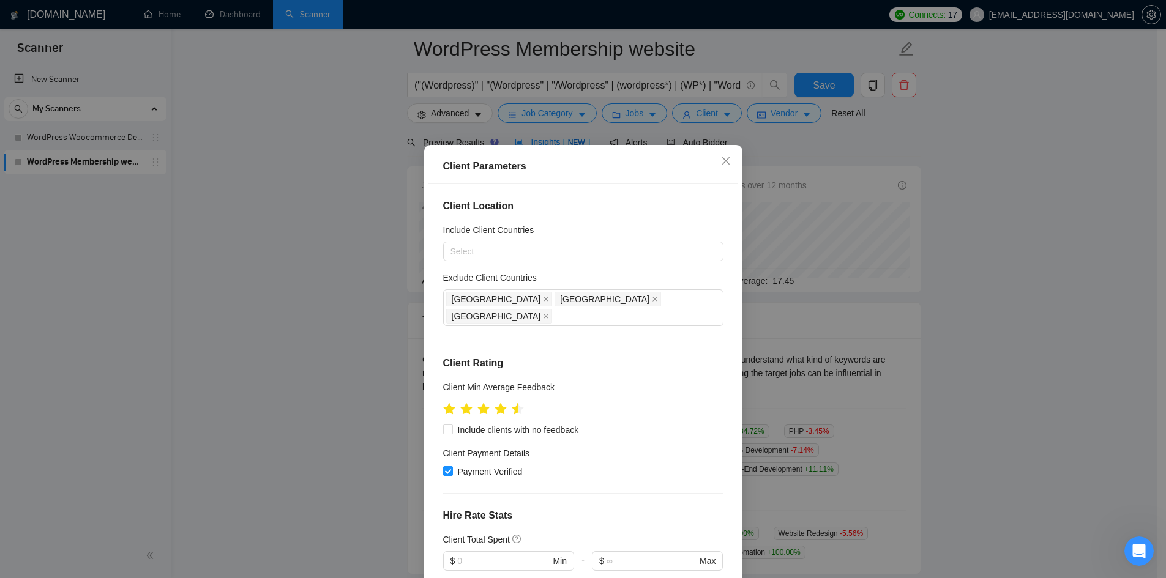
click at [856, 271] on div "Client Parameters Client Location Include Client Countries Select Exclude Clien…" at bounding box center [583, 289] width 1166 height 578
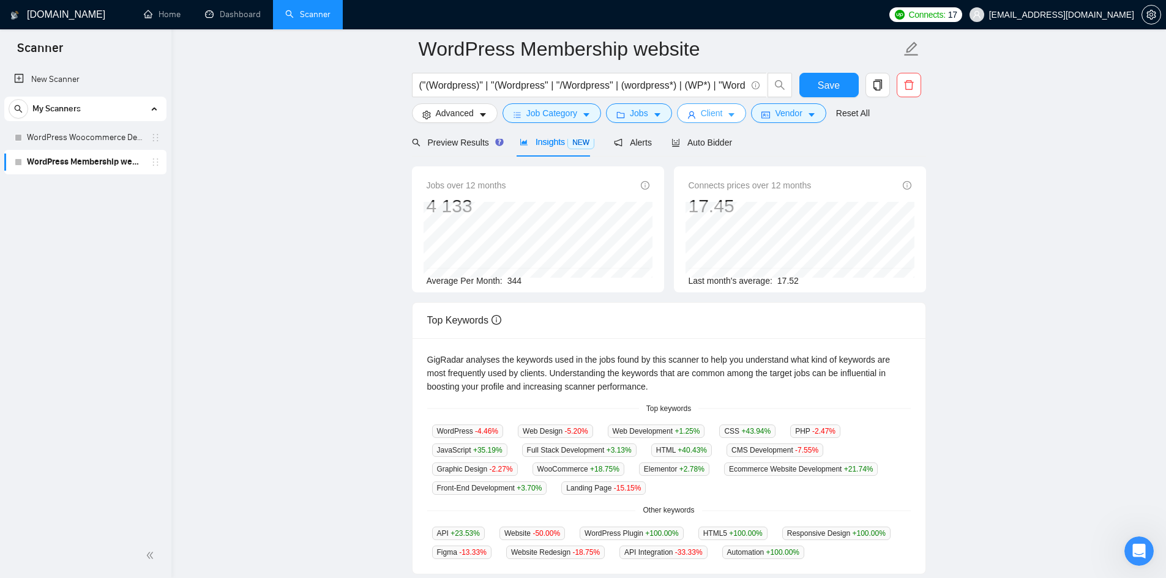
click at [710, 112] on span "Client" at bounding box center [712, 113] width 22 height 13
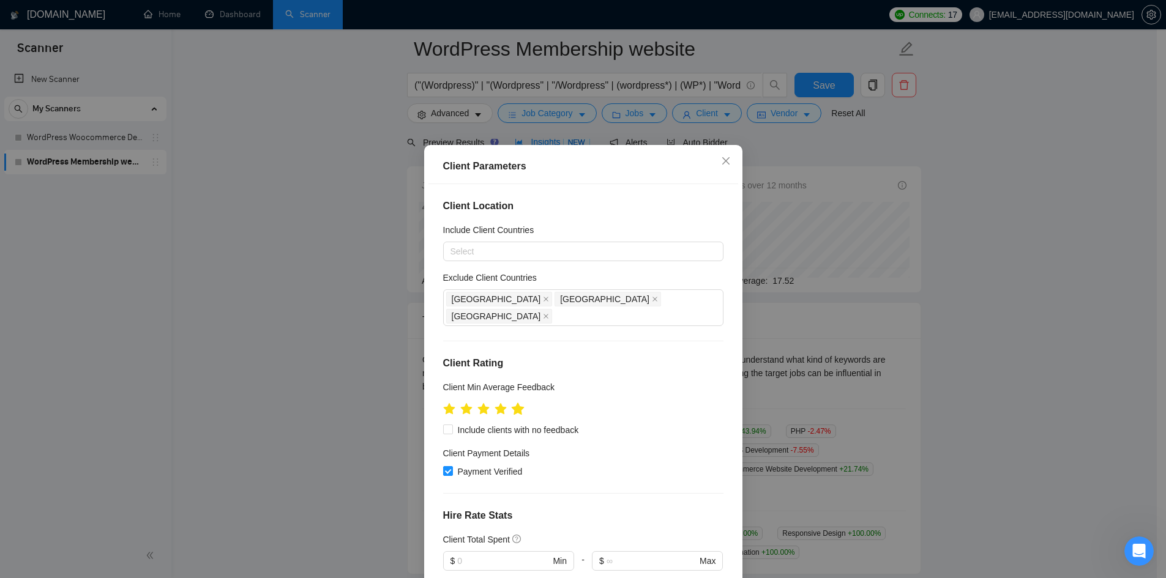
click at [516, 403] on icon "star" at bounding box center [517, 409] width 13 height 12
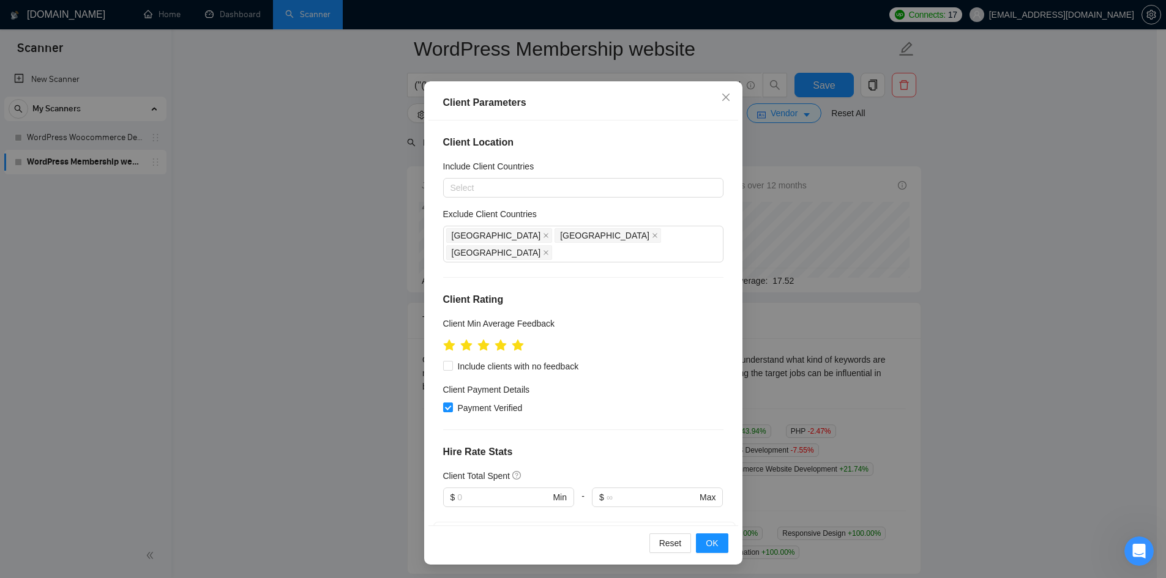
scroll to position [65, 0]
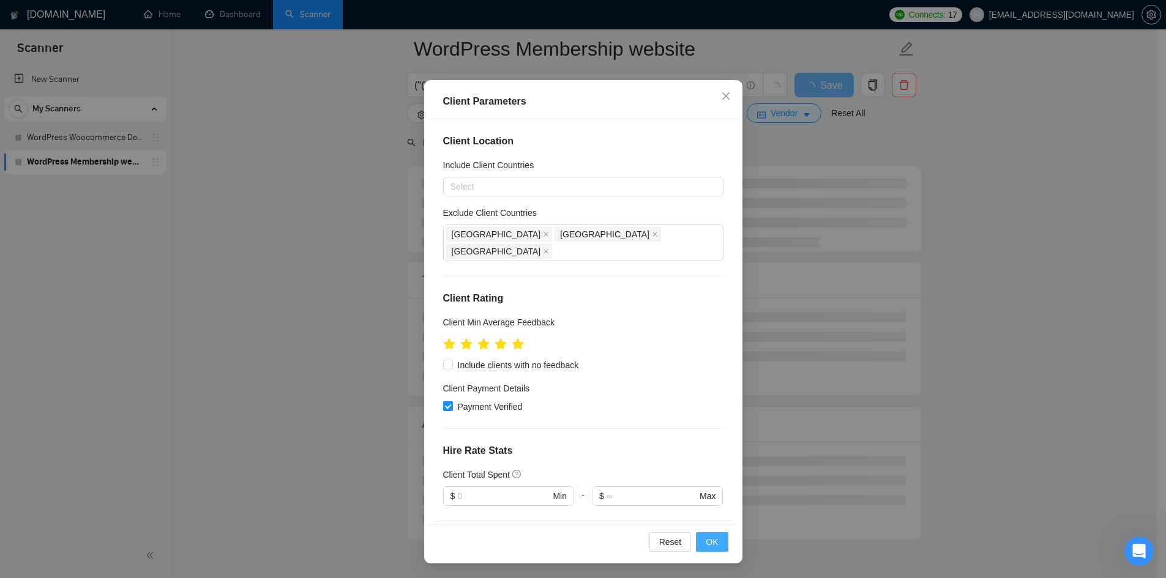
click at [711, 547] on span "OK" at bounding box center [712, 542] width 12 height 13
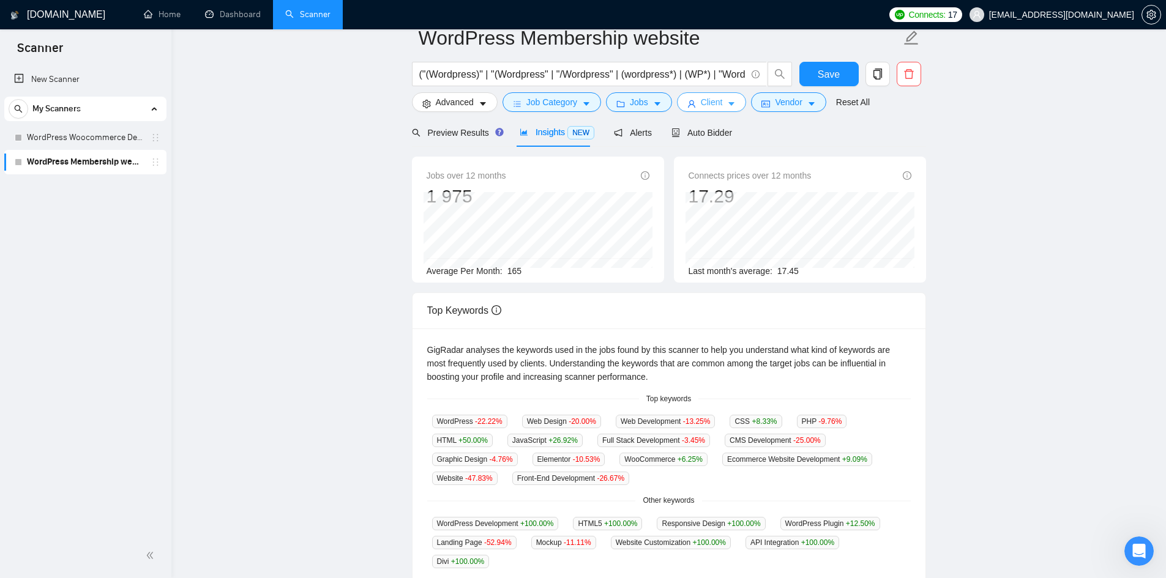
scroll to position [0, 0]
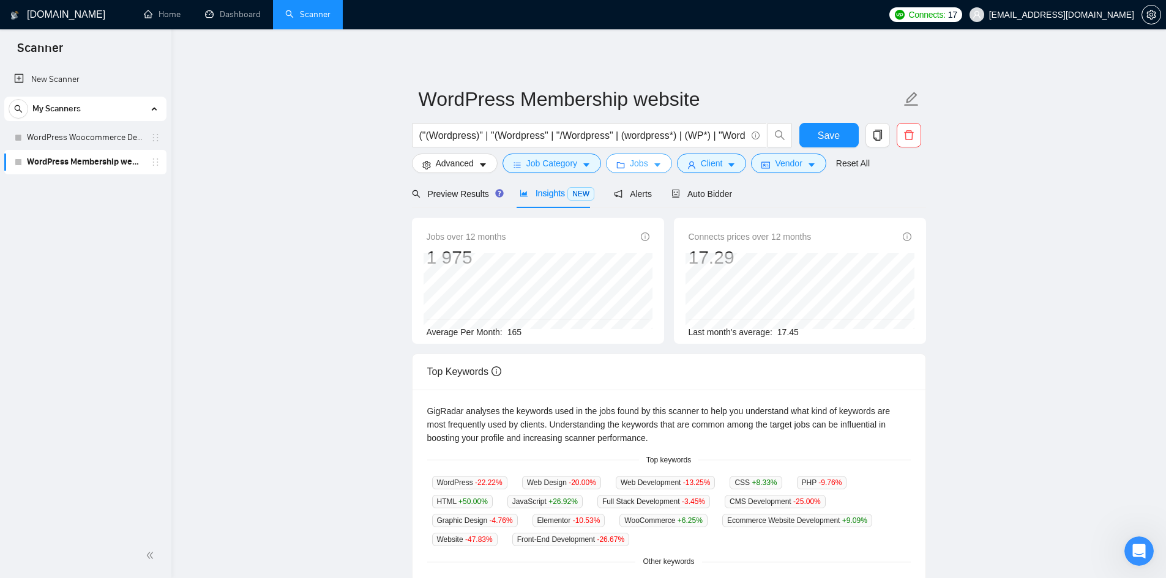
click at [623, 159] on button "Jobs" at bounding box center [639, 164] width 66 height 20
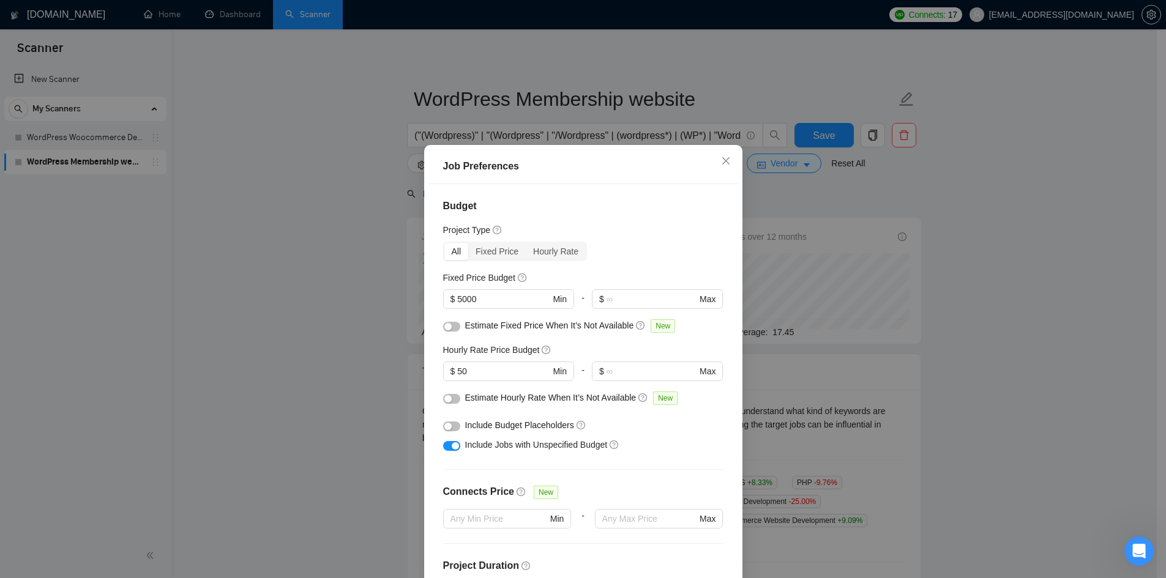
click at [774, 192] on div "Job Preferences Budget Project Type All Fixed Price Hourly Rate Fixed Price Bud…" at bounding box center [583, 289] width 1166 height 578
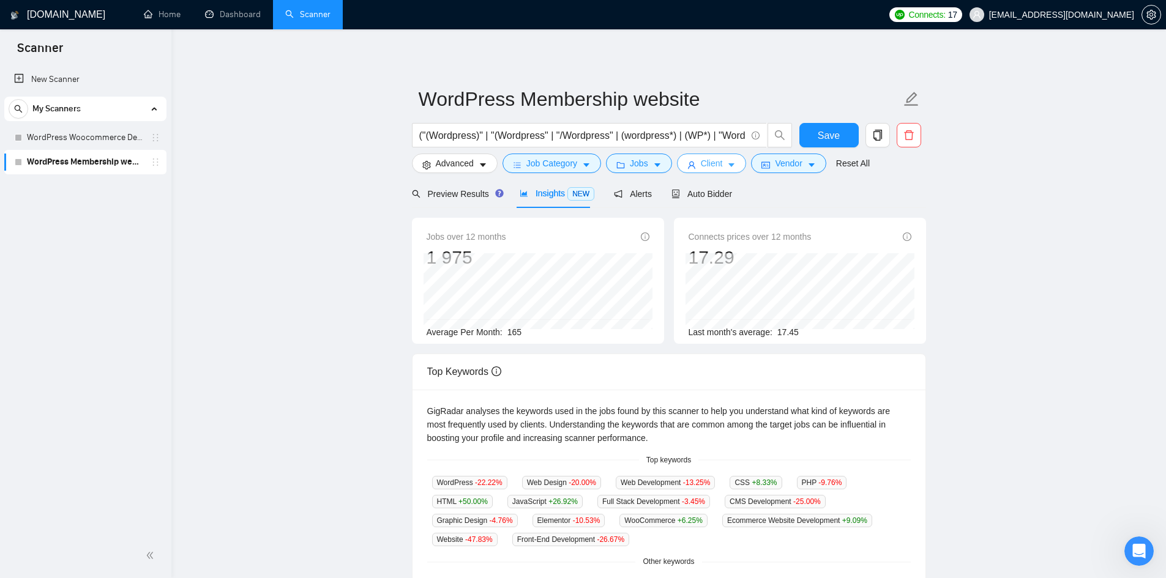
click at [709, 166] on span "Client" at bounding box center [712, 163] width 22 height 13
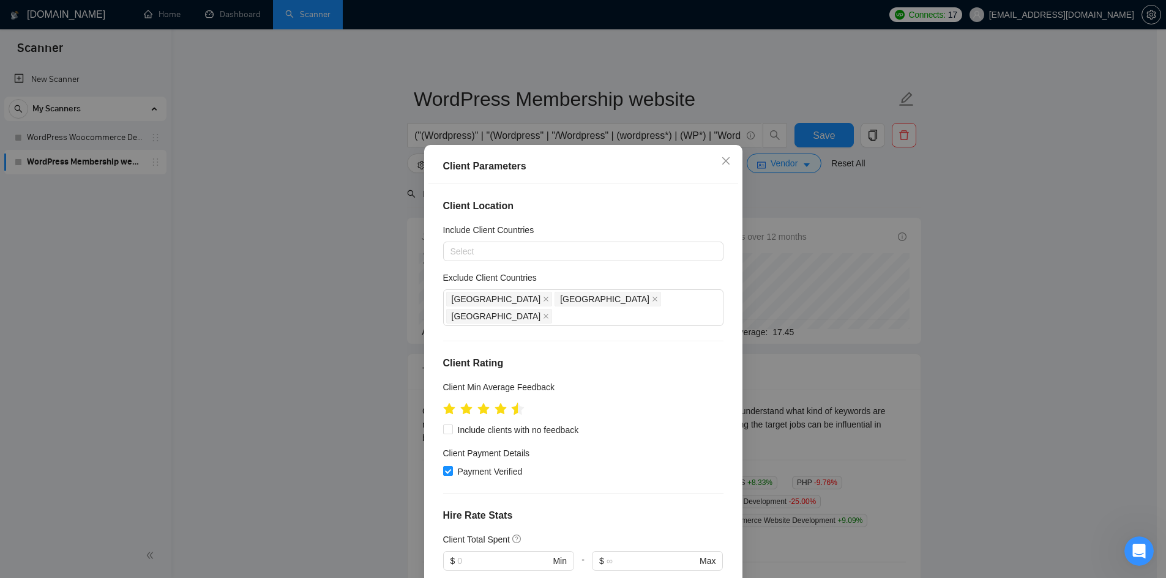
click at [511, 403] on icon "star" at bounding box center [517, 409] width 13 height 12
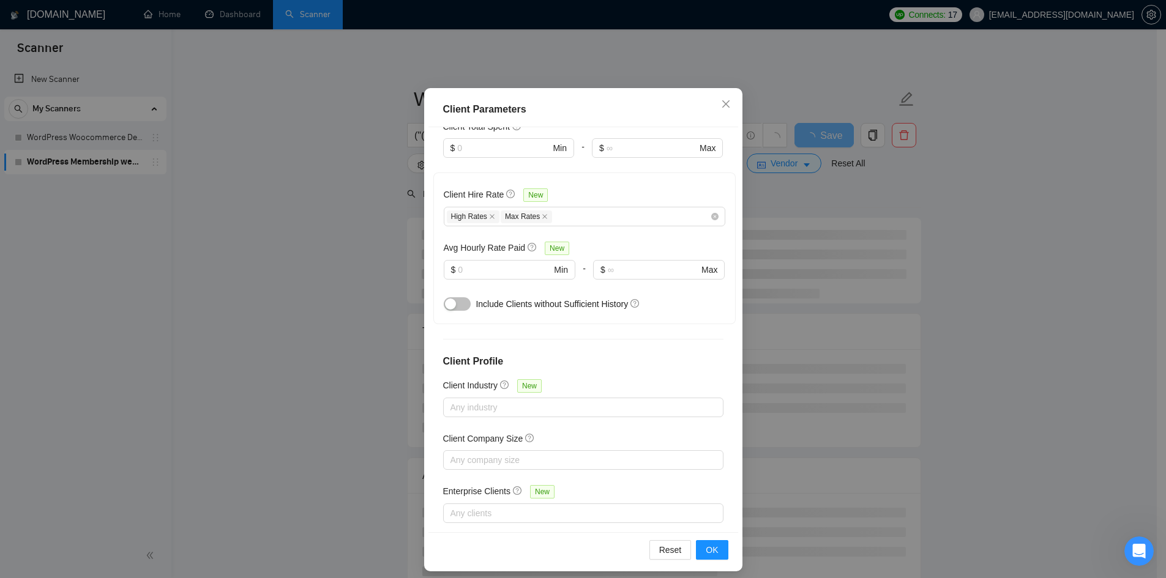
scroll to position [65, 0]
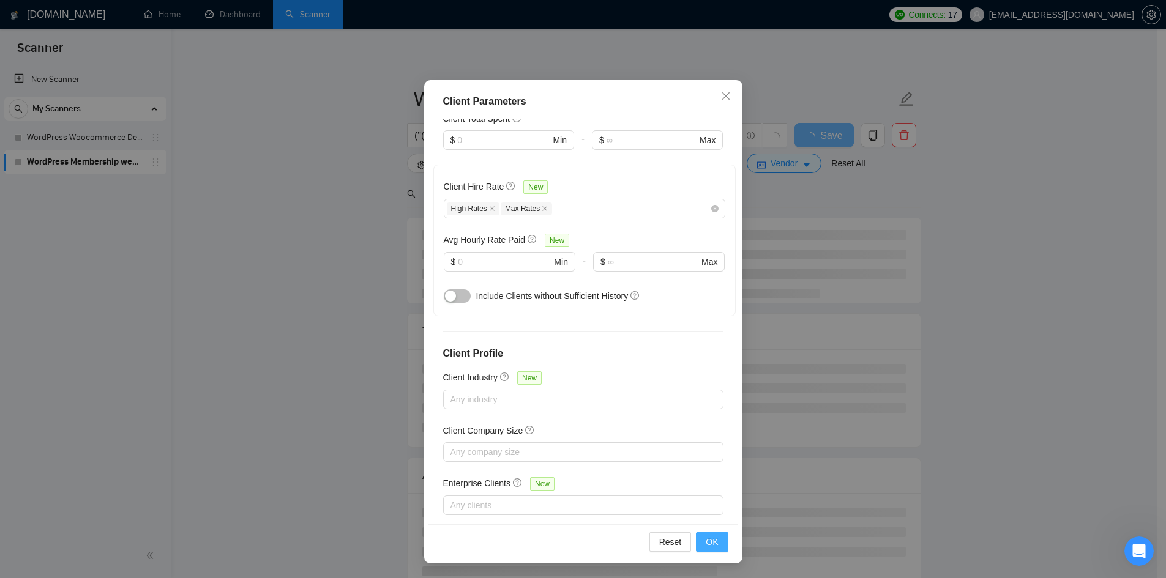
click at [714, 540] on button "OK" at bounding box center [712, 543] width 32 height 20
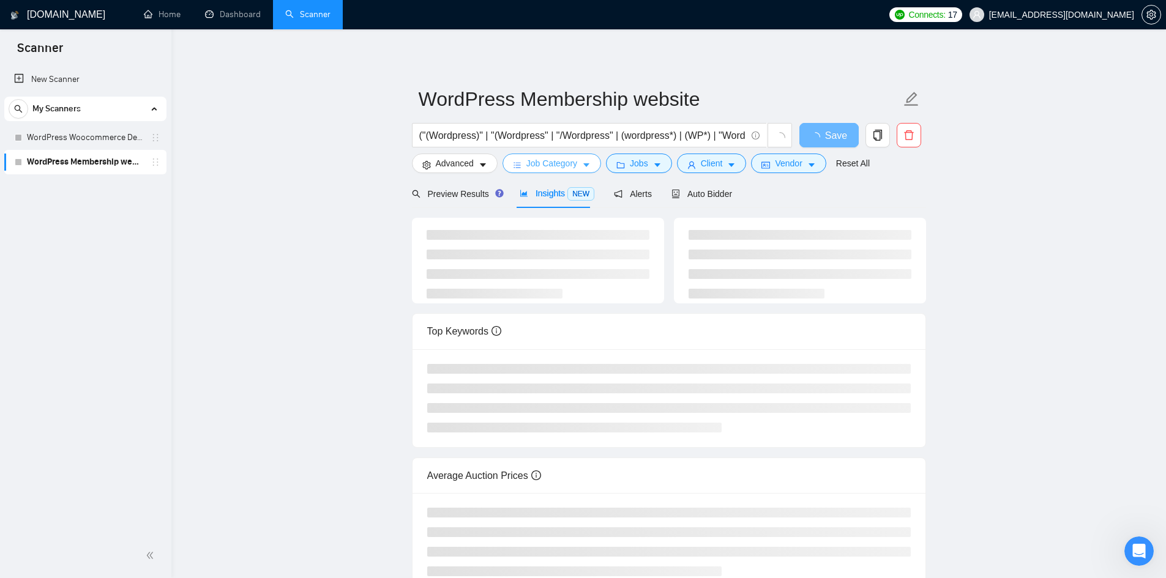
click at [577, 161] on button "Job Category" at bounding box center [552, 164] width 99 height 20
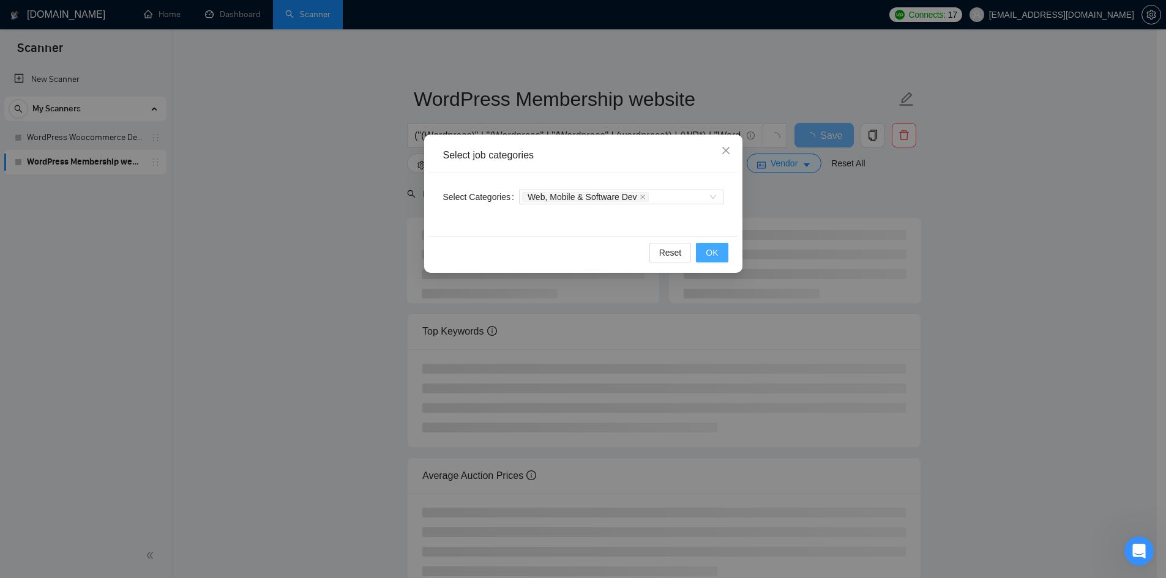
click at [710, 248] on span "OK" at bounding box center [712, 252] width 12 height 13
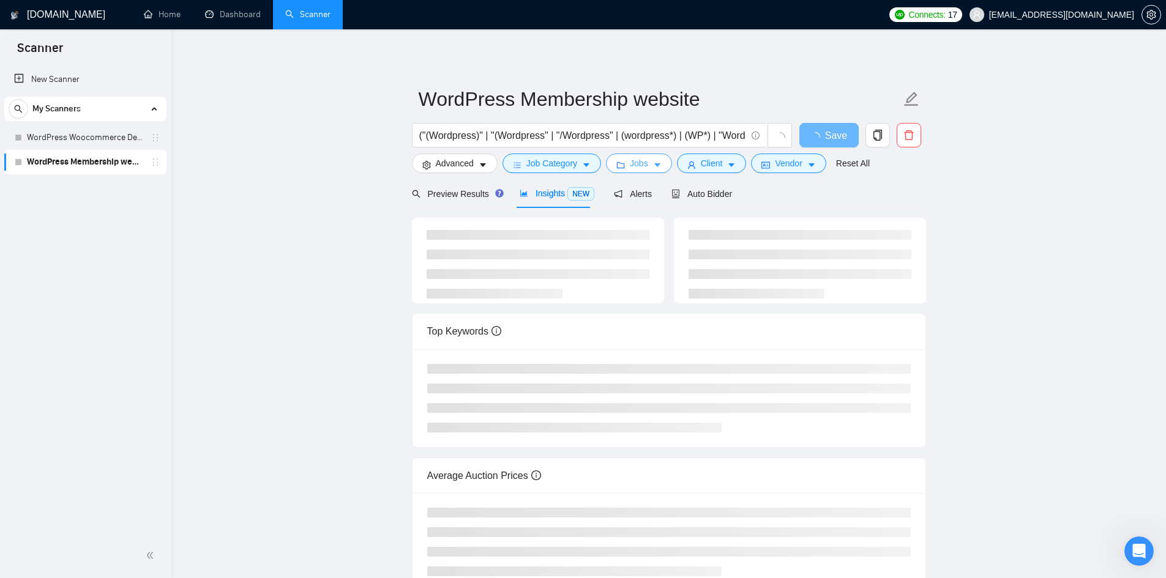
click at [624, 160] on button "Jobs" at bounding box center [639, 164] width 66 height 20
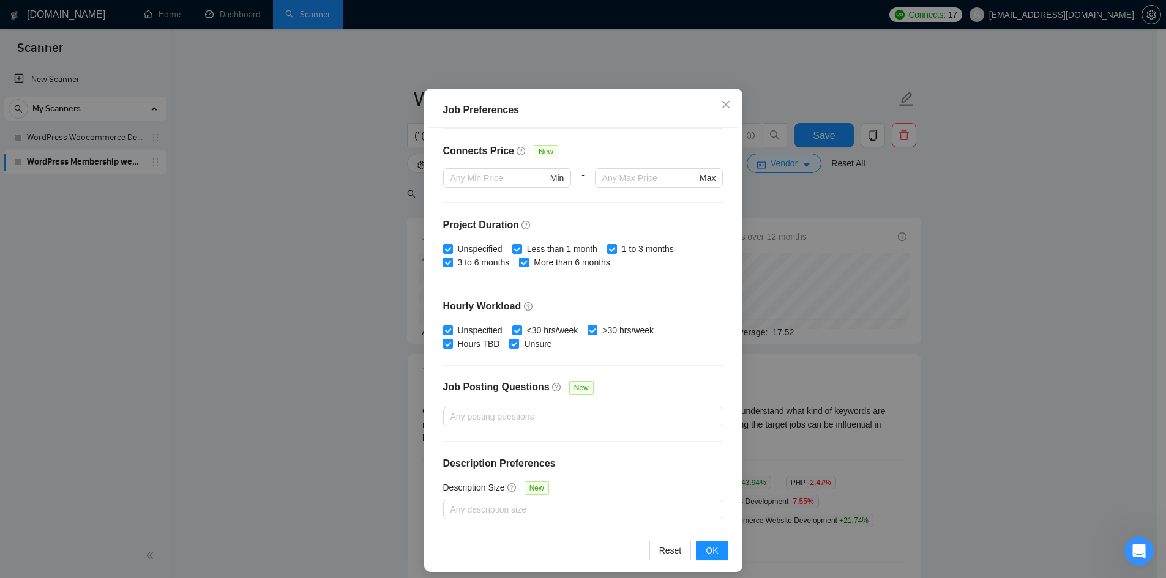
scroll to position [65, 0]
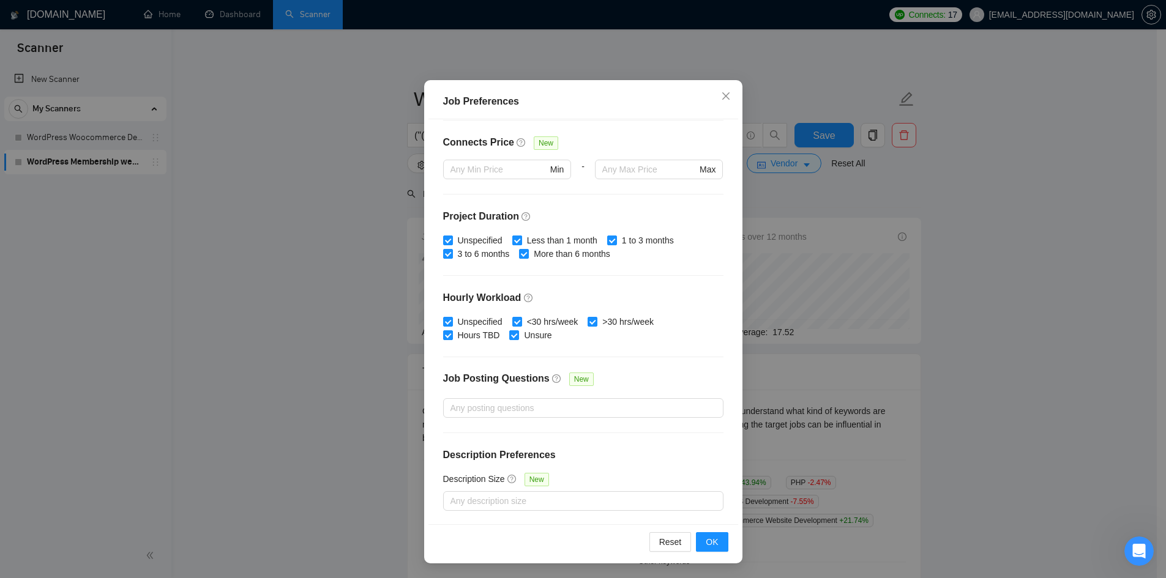
click at [512, 240] on input "Less than 1 month" at bounding box center [516, 240] width 9 height 9
checkbox input "false"
click at [588, 322] on input ">30 hrs/week" at bounding box center [592, 321] width 9 height 9
click at [724, 537] on div "Reset OK" at bounding box center [583, 542] width 310 height 35
click at [716, 545] on button "OK" at bounding box center [712, 543] width 32 height 20
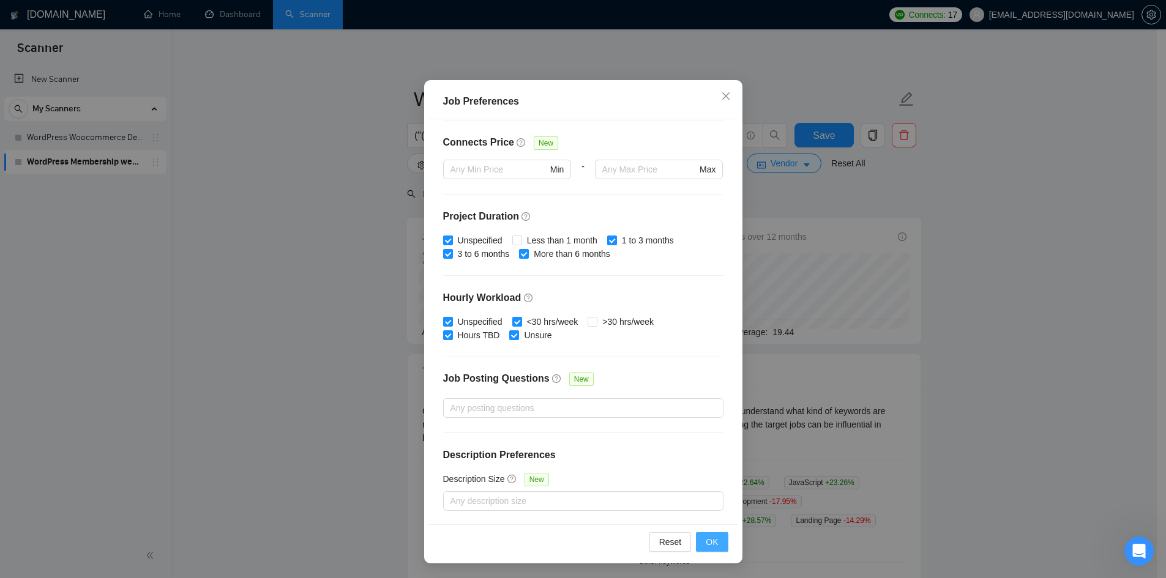
scroll to position [0, 0]
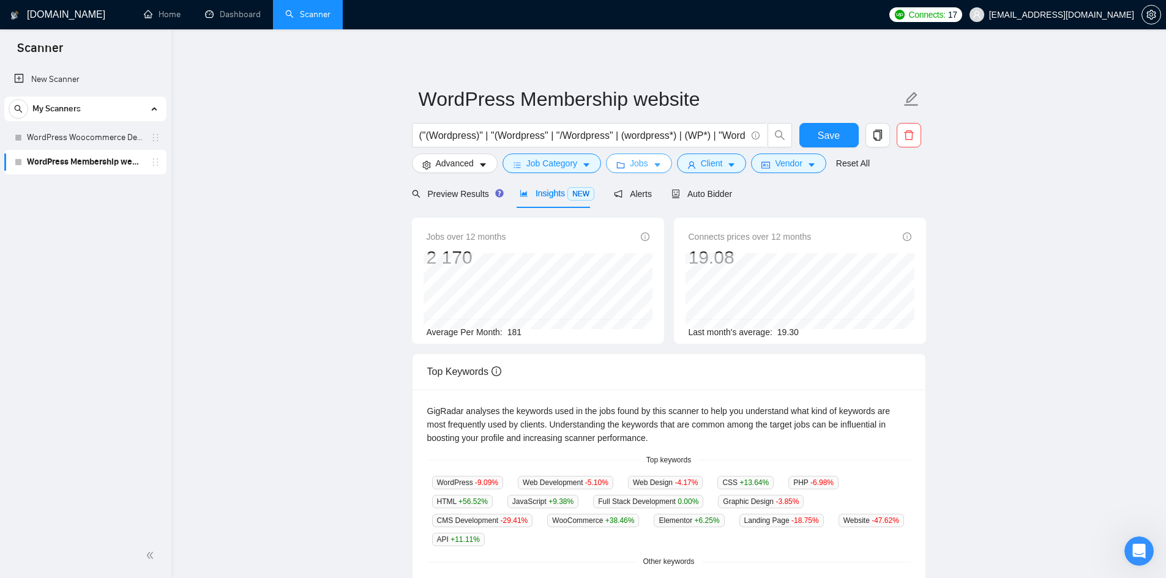
click at [640, 163] on span "Jobs" at bounding box center [639, 163] width 18 height 13
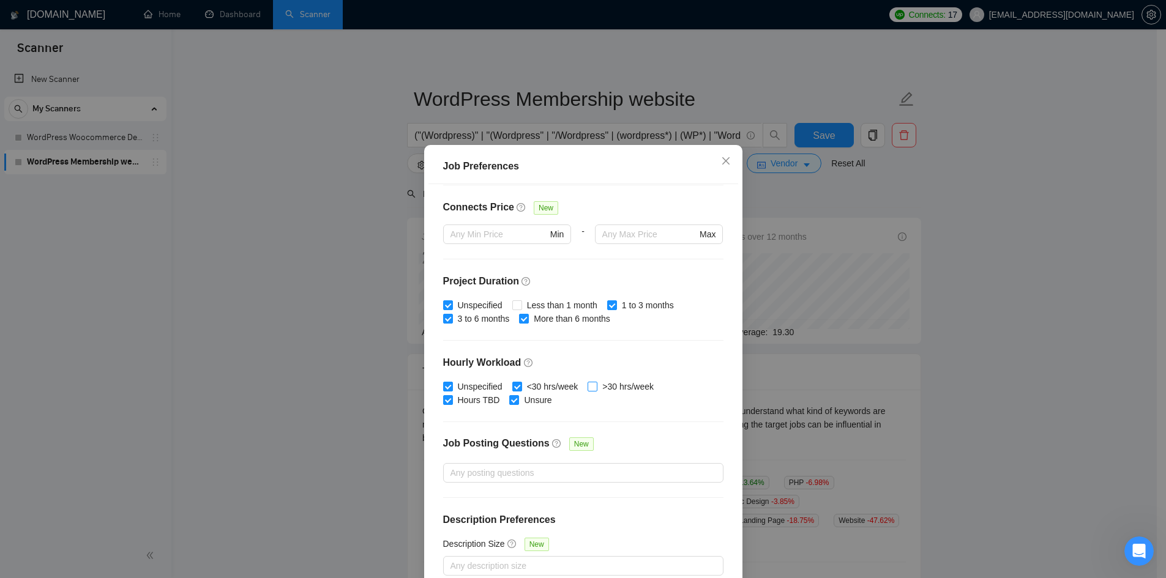
click at [600, 384] on span ">30 hrs/week" at bounding box center [627, 386] width 61 height 13
click at [596, 384] on input ">30 hrs/week" at bounding box center [592, 386] width 9 height 9
checkbox input "true"
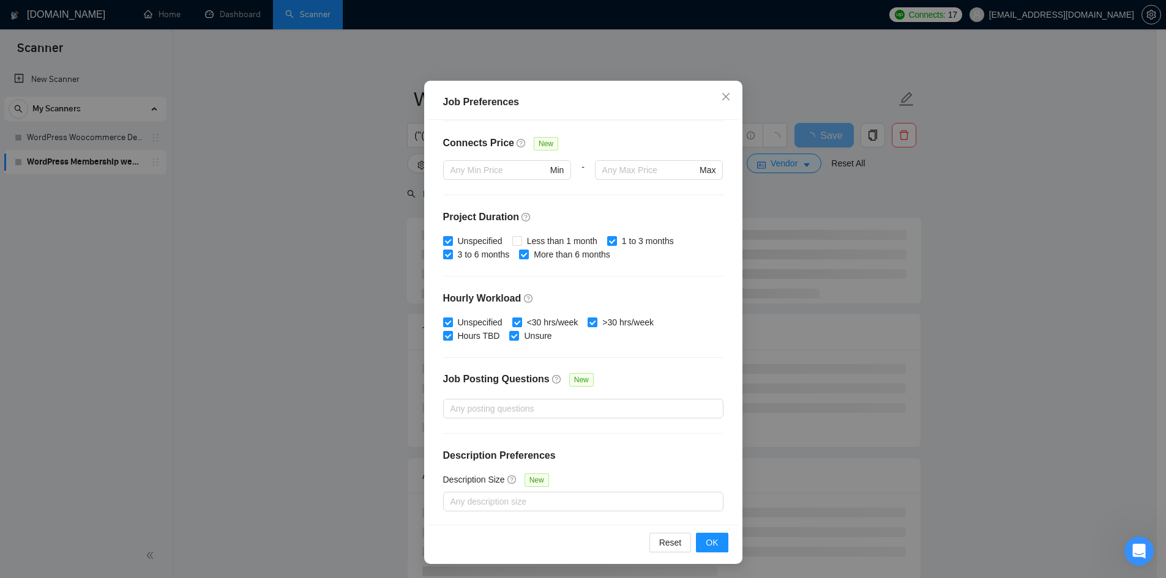
scroll to position [65, 0]
drag, startPoint x: 706, startPoint y: 545, endPoint x: 707, endPoint y: 536, distance: 8.7
click at [706, 544] on span "OK" at bounding box center [712, 542] width 12 height 13
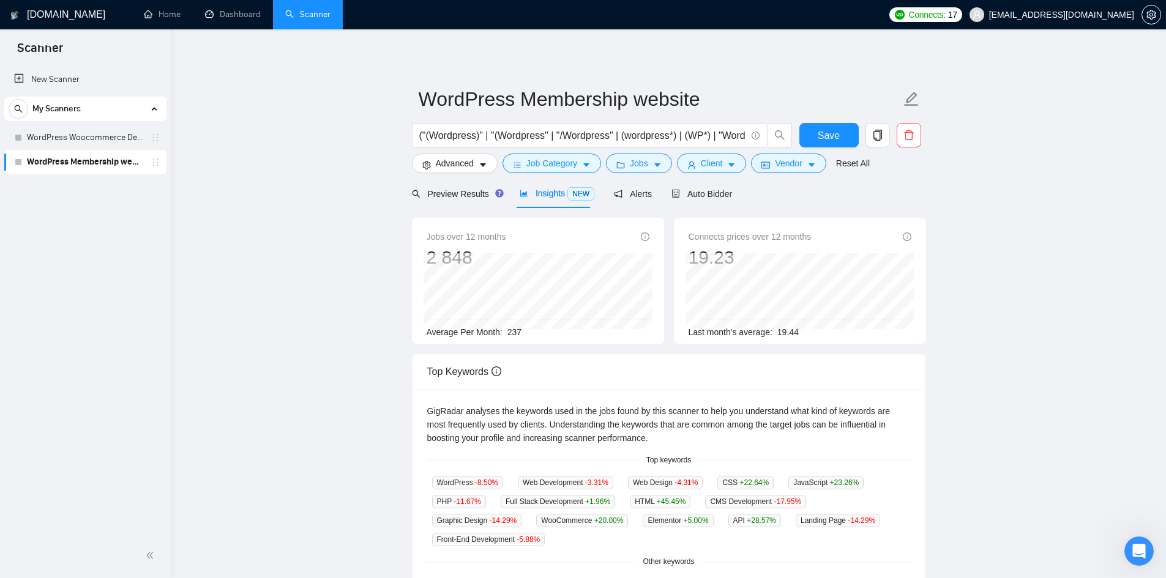
drag, startPoint x: 53, startPoint y: 166, endPoint x: 23, endPoint y: 231, distance: 70.9
click at [23, 231] on div "New Scanner My Scanners WordPress Woocommerce Developer WordPress Membership we…" at bounding box center [85, 299] width 171 height 469
click at [828, 144] on button "Save" at bounding box center [828, 135] width 59 height 24
click at [154, 162] on icon "holder" at bounding box center [156, 162] width 6 height 7
drag, startPoint x: 19, startPoint y: 159, endPoint x: 8, endPoint y: 188, distance: 30.8
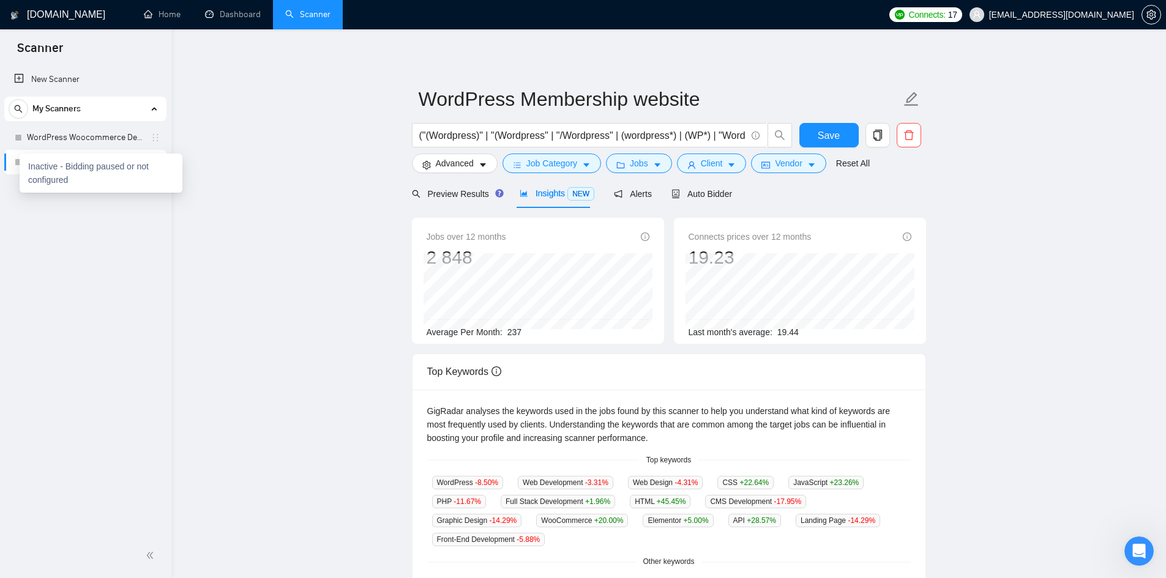
click at [8, 188] on div "New Scanner My Scanners WordPress Woocommerce Developer WordPress Membership we…" at bounding box center [85, 299] width 171 height 469
click at [20, 166] on div "WordPress Membership website" at bounding box center [88, 162] width 146 height 24
click at [47, 72] on link "New Scanner" at bounding box center [85, 79] width 143 height 24
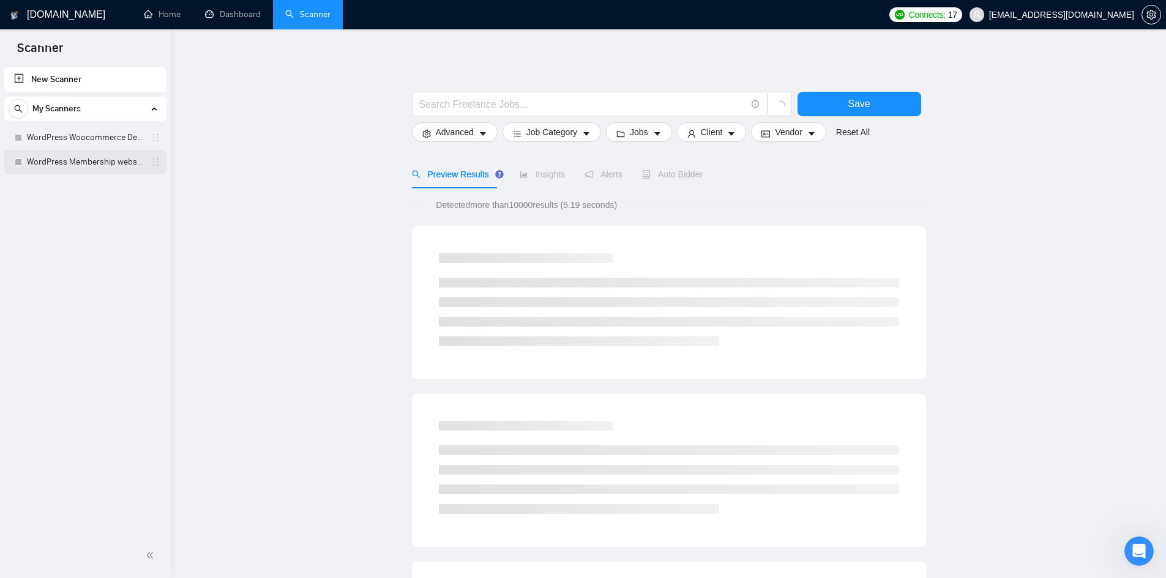
click at [88, 162] on link "WordPress Membership website" at bounding box center [85, 162] width 116 height 24
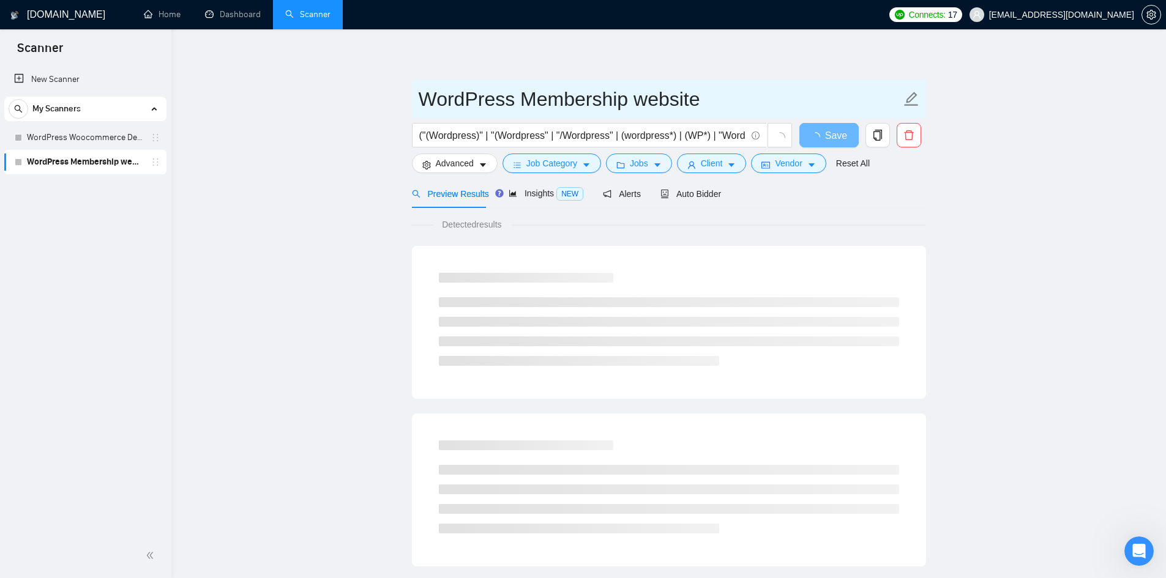
click at [553, 101] on input "WordPress Membership website" at bounding box center [660, 99] width 482 height 31
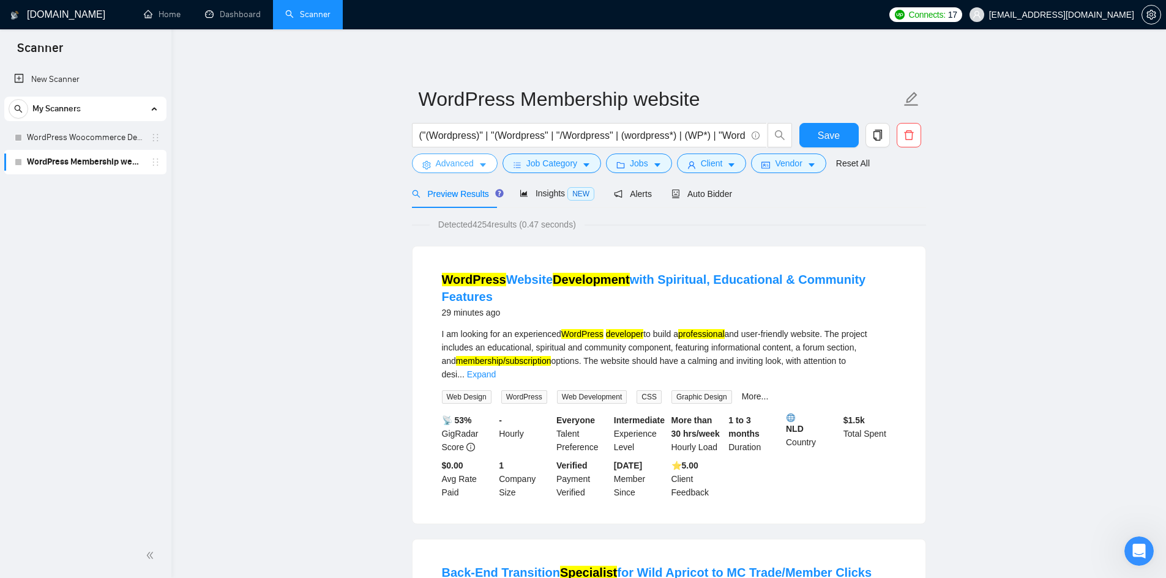
click at [455, 166] on span "Advanced" at bounding box center [455, 163] width 38 height 13
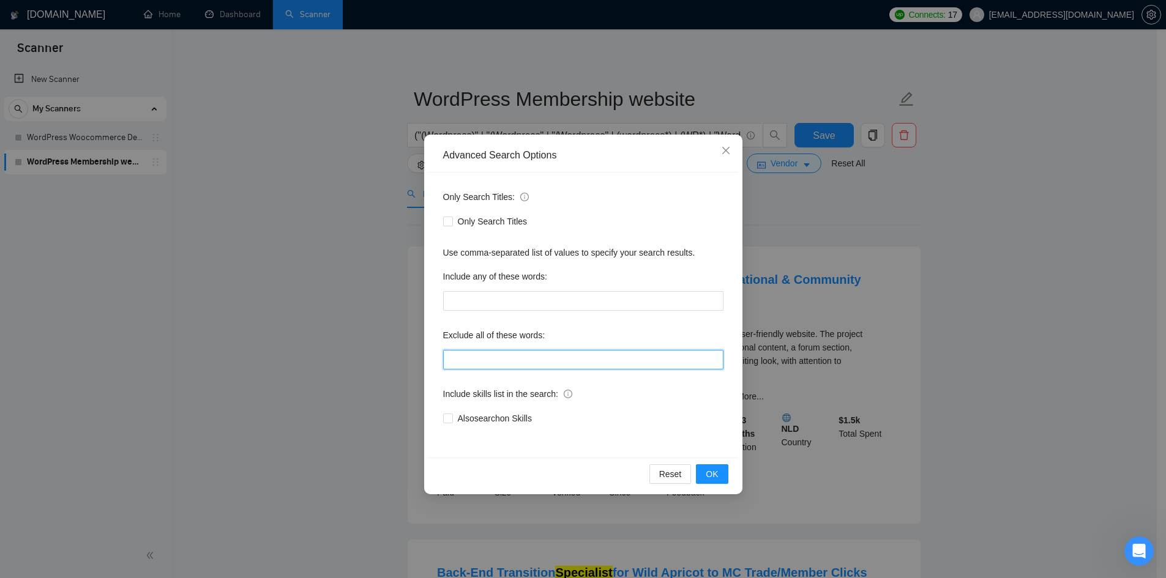
click at [563, 364] on input "text" at bounding box center [583, 360] width 280 height 20
paste input "(tutor*), "teach me", trainer, (mentor*), (instructor*), "give lessons", "priva…"
type input "(tutor*), "teach me", trainer, (mentor*), (instructor*), "give lessons", "priva…"
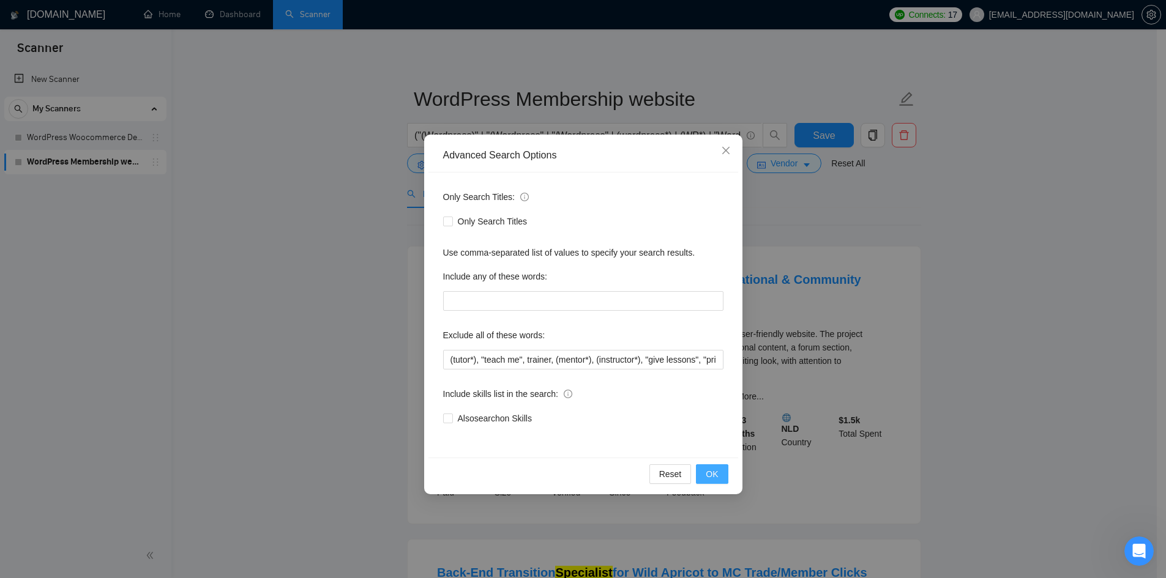
click at [722, 468] on button "OK" at bounding box center [712, 475] width 32 height 20
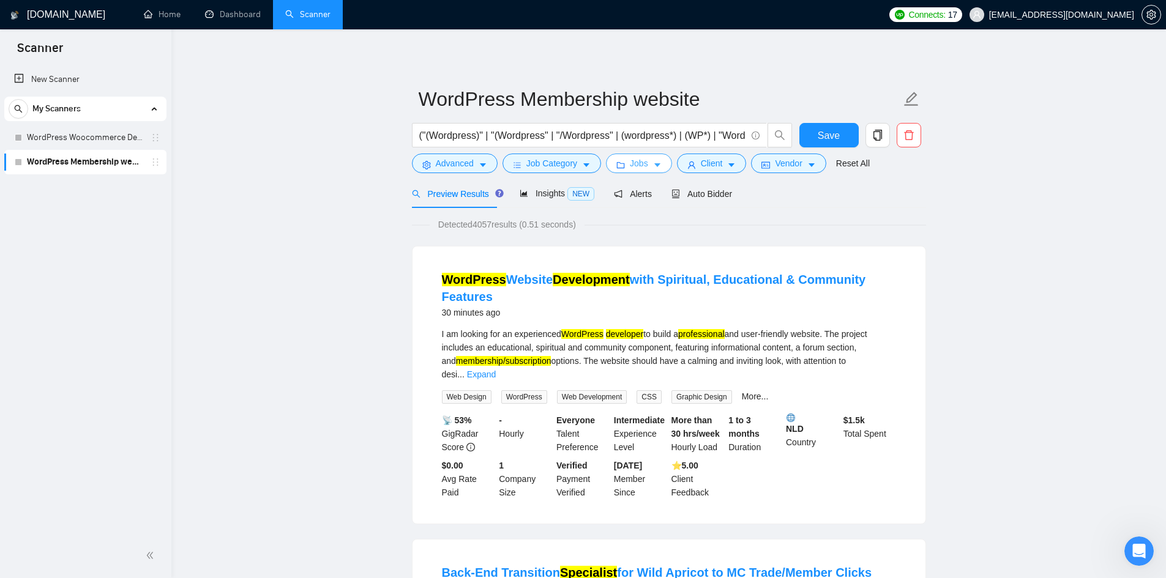
click at [640, 165] on span "Jobs" at bounding box center [639, 163] width 18 height 13
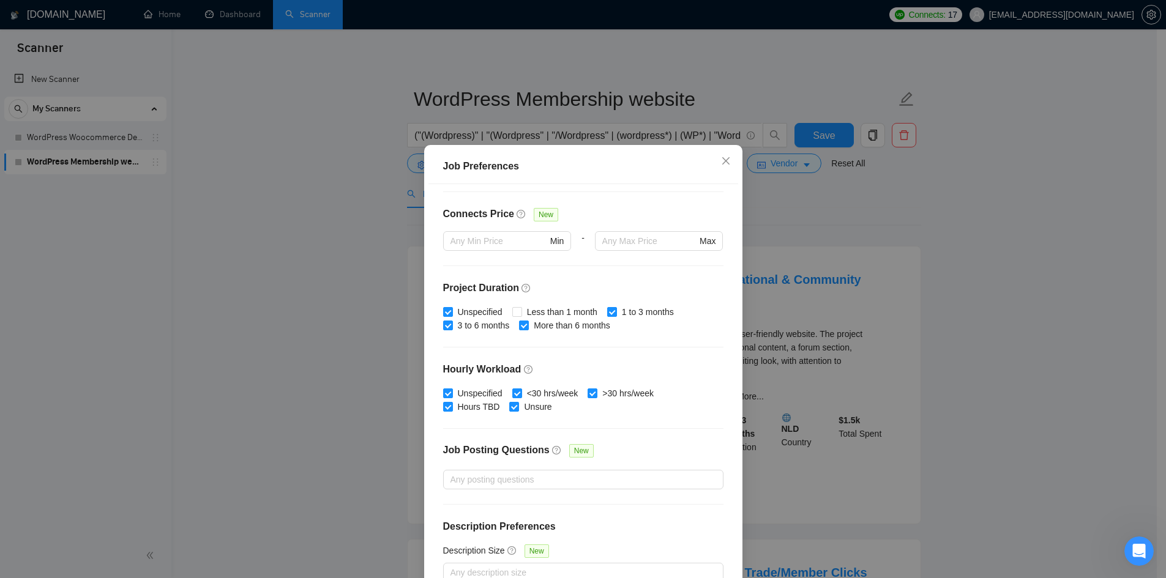
scroll to position [285, 0]
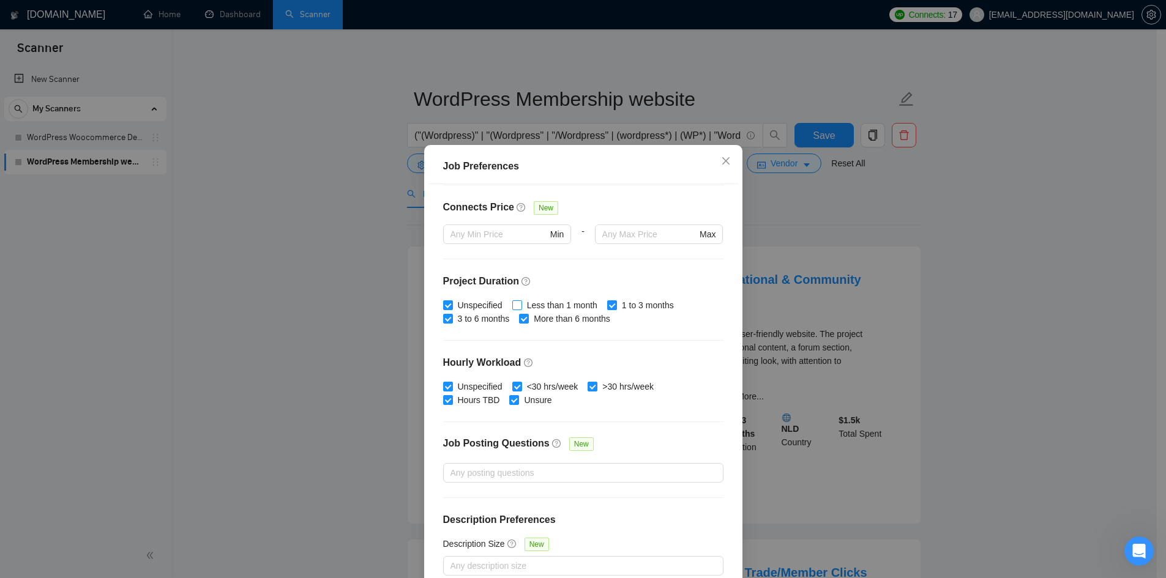
click at [542, 302] on span "Less than 1 month" at bounding box center [562, 305] width 80 height 13
click at [521, 302] on input "Less than 1 month" at bounding box center [516, 305] width 9 height 9
checkbox input "true"
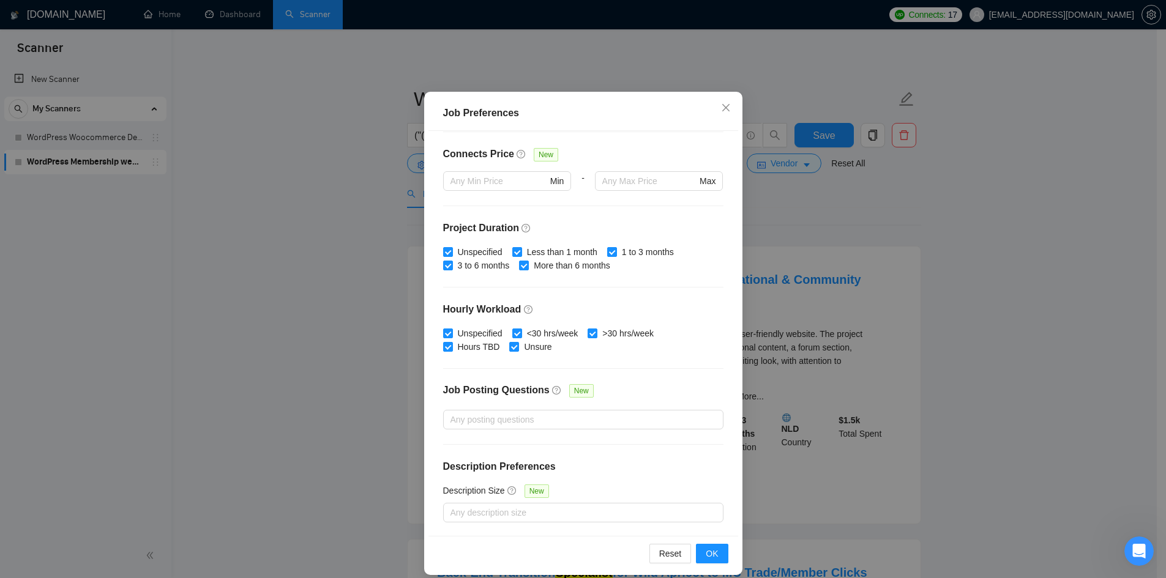
scroll to position [65, 0]
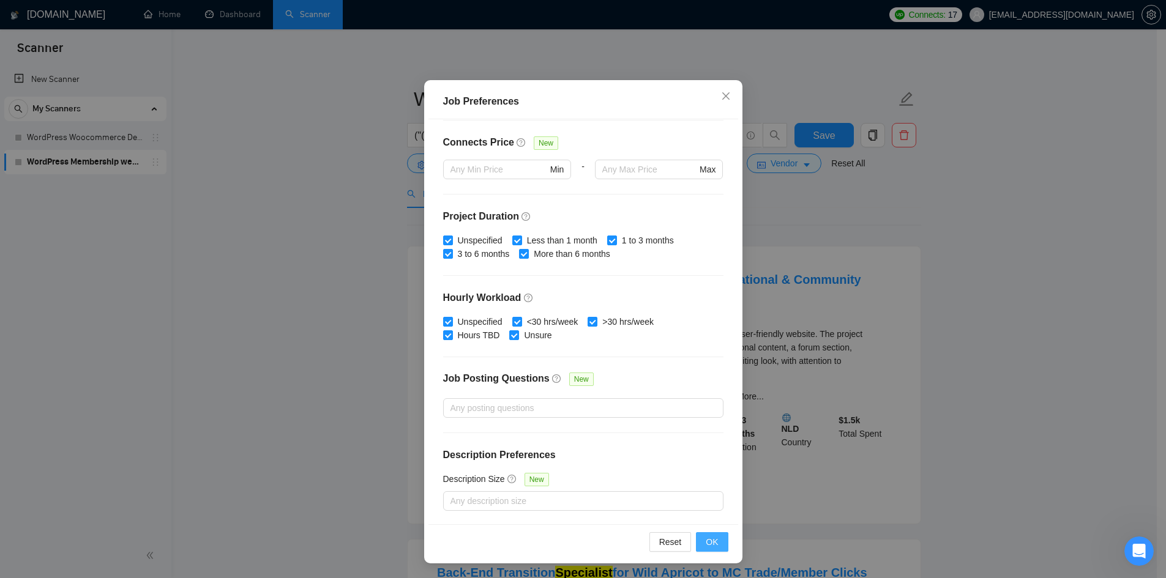
click at [710, 543] on span "OK" at bounding box center [712, 542] width 12 height 13
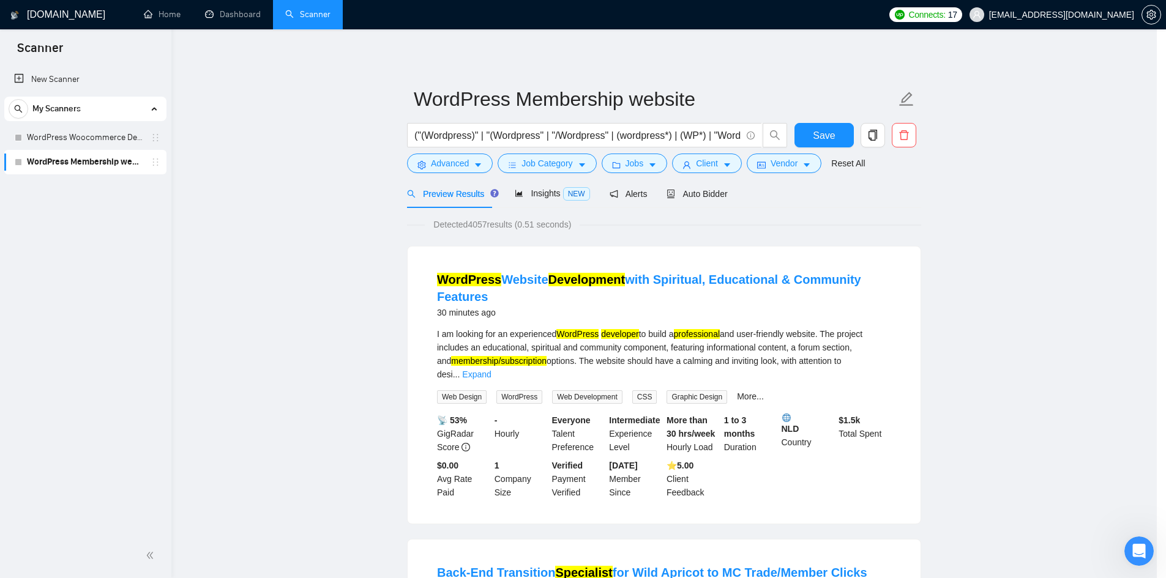
scroll to position [0, 0]
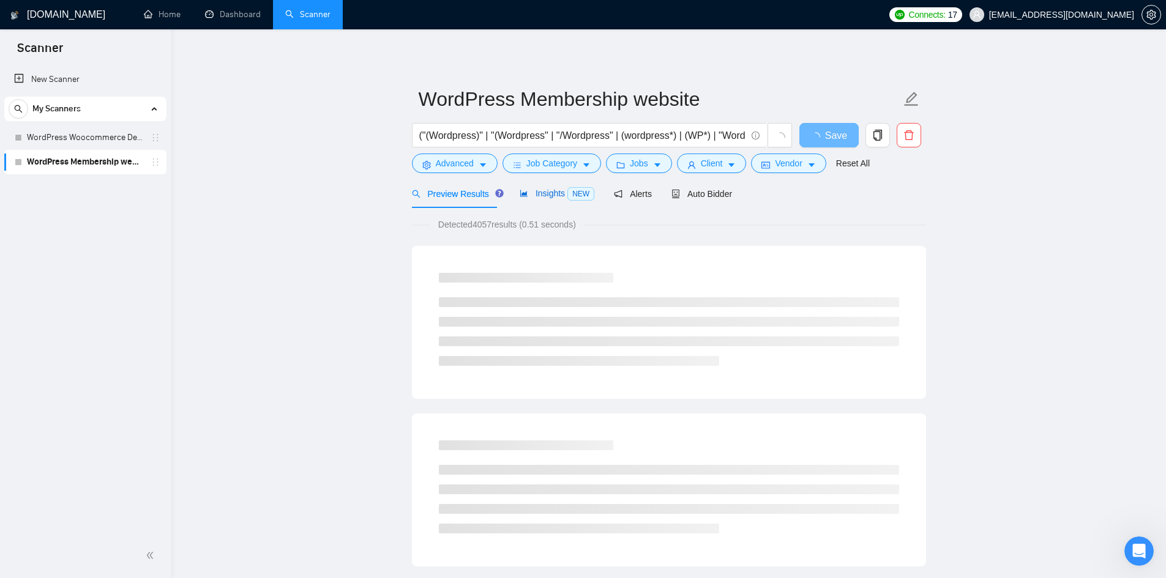
click at [534, 196] on span "Insights NEW" at bounding box center [557, 194] width 75 height 10
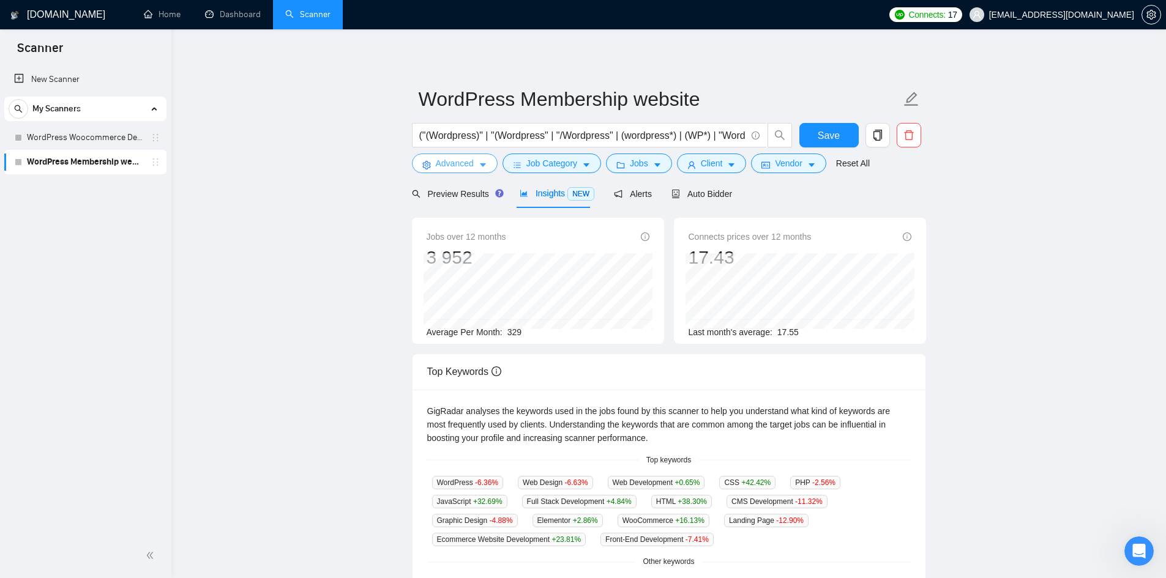
click at [473, 162] on button "Advanced" at bounding box center [455, 164] width 86 height 20
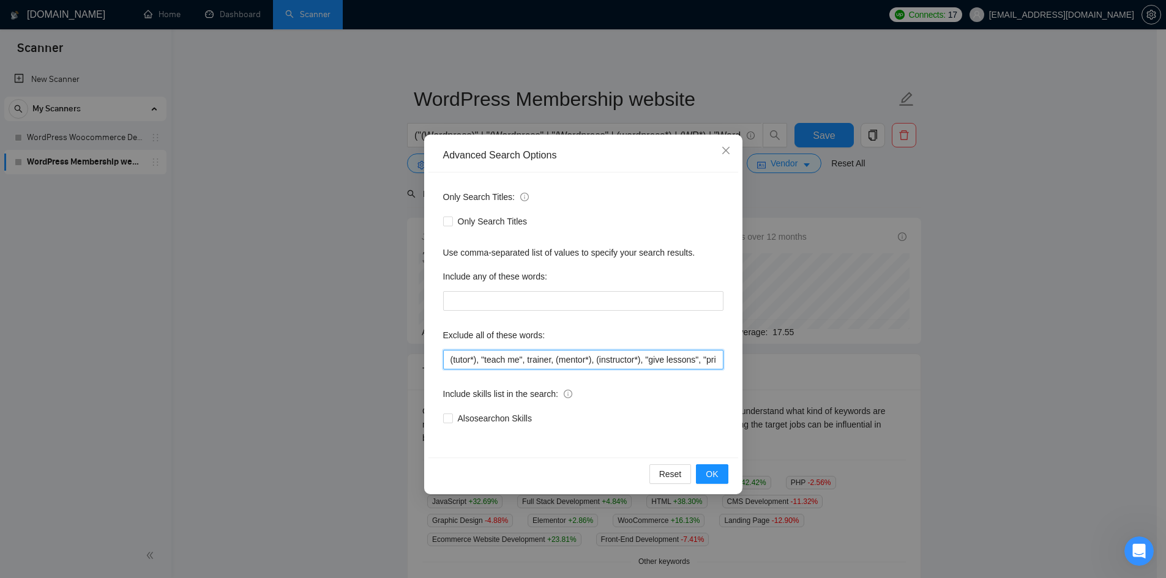
scroll to position [0, 209]
drag, startPoint x: 674, startPoint y: 359, endPoint x: 800, endPoint y: 363, distance: 126.2
click at [800, 363] on div "Advanced Search Options Only Search Titles: Only Search Titles Use comma-separa…" at bounding box center [583, 289] width 1166 height 578
click at [723, 359] on input "(tutor*), "teach me", trainer, (mentor*), (instructor*), "give lessons", "priva…" at bounding box center [583, 360] width 280 height 20
paste input ""no agencies", "won't be recruiting agencies", "agencies not to apply", "no age…"
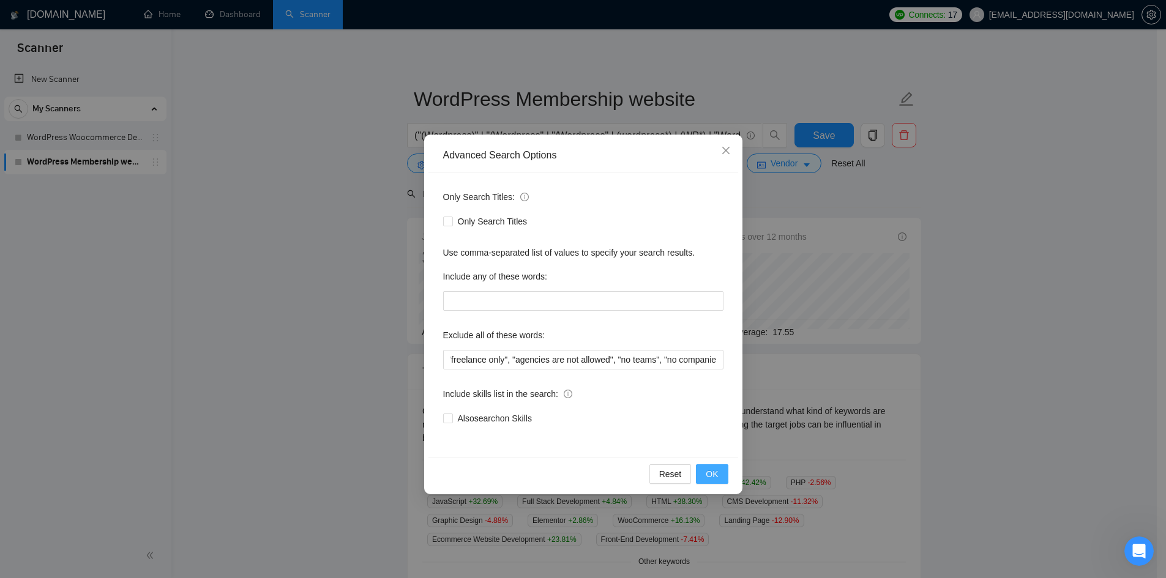
scroll to position [0, 0]
click at [722, 474] on button "OK" at bounding box center [712, 475] width 32 height 20
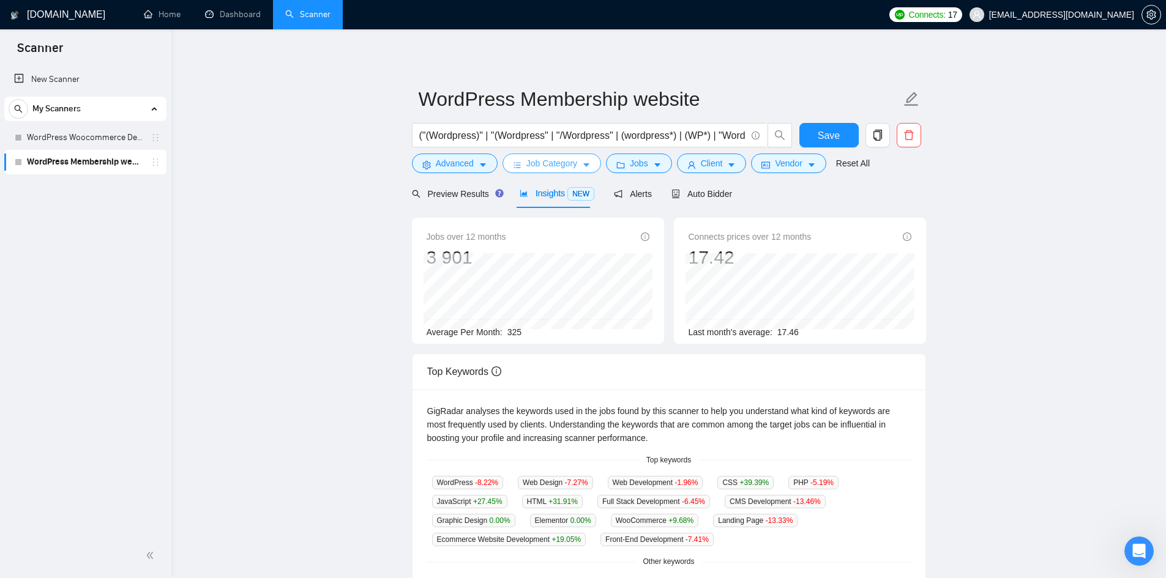
click at [559, 162] on span "Job Category" at bounding box center [551, 163] width 51 height 13
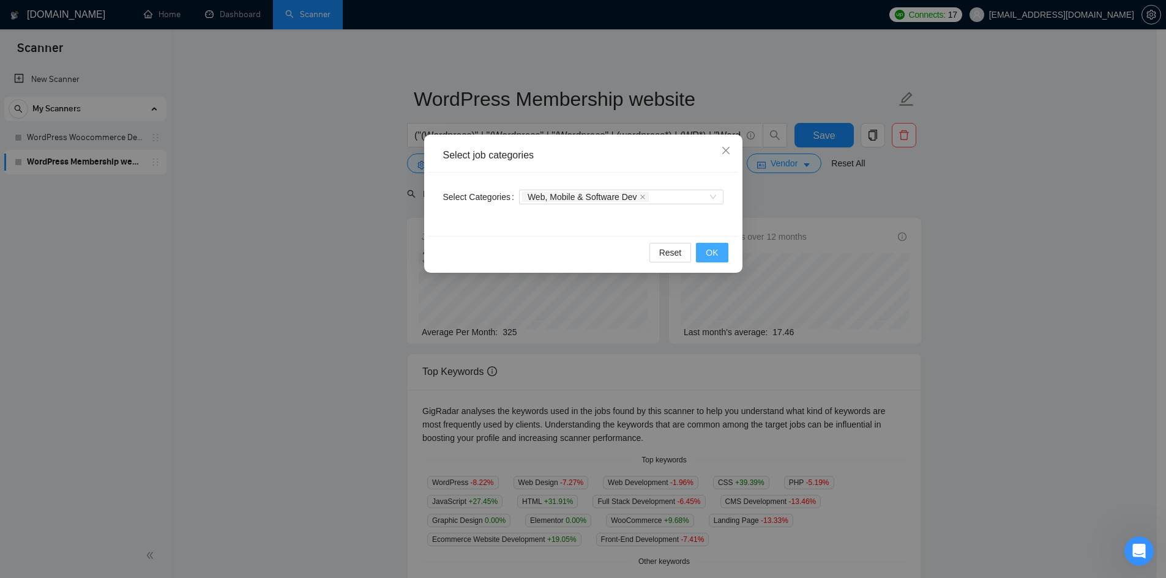
click at [717, 254] on span "OK" at bounding box center [712, 252] width 12 height 13
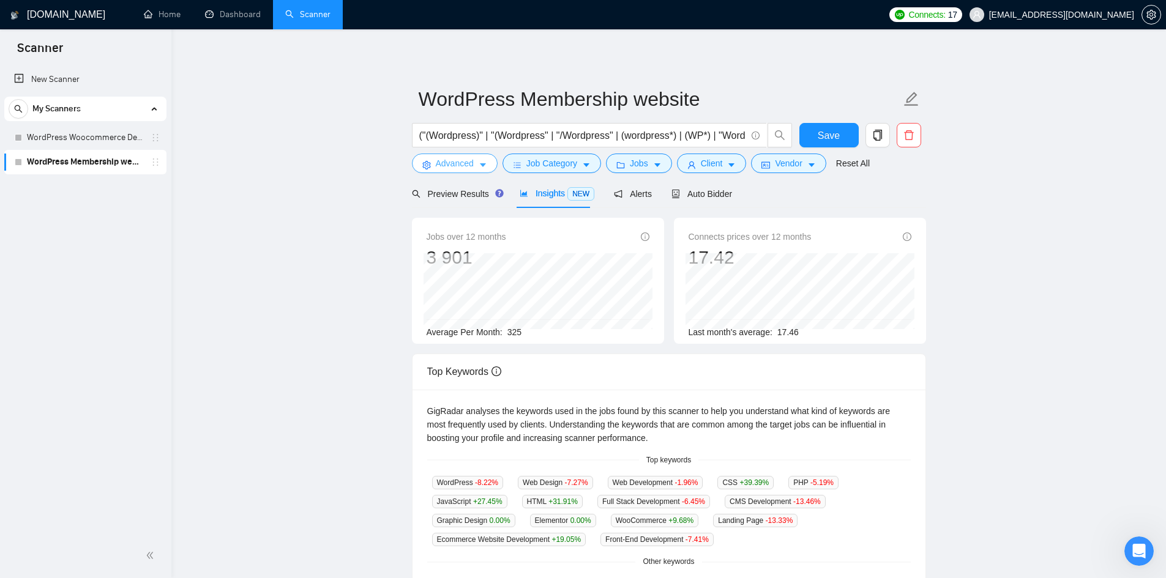
click at [465, 173] on button "Advanced" at bounding box center [455, 164] width 86 height 20
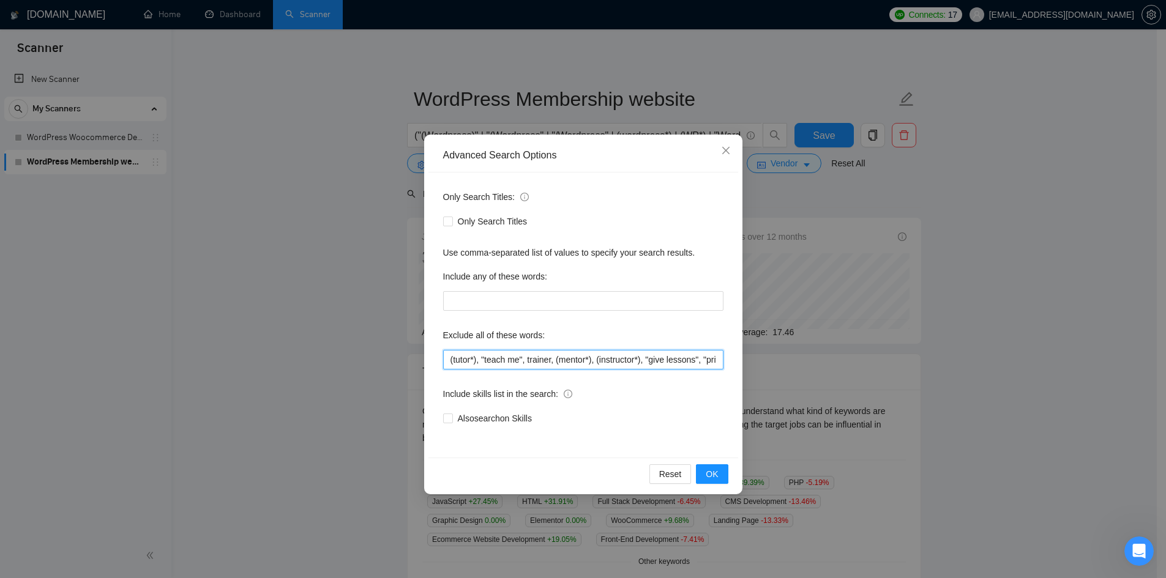
drag, startPoint x: 469, startPoint y: 357, endPoint x: 458, endPoint y: 354, distance: 11.4
click at [432, 353] on div "Only Search Titles: Only Search Titles Use comma-separated list of values to sp…" at bounding box center [583, 315] width 310 height 285
click at [458, 354] on input "(tutor*), "teach me", trainer, (mentor*), (instructor*), "give lessons", "priva…" at bounding box center [583, 360] width 280 height 20
click at [449, 357] on input "(tutor*), "teach me", trainer, (mentor*), (instructor*), "give lessons", "priva…" at bounding box center [583, 360] width 280 height 20
paste input ""within 1 day", "completed with 2 days", "crazy deadline", "rush job", "for tod…"
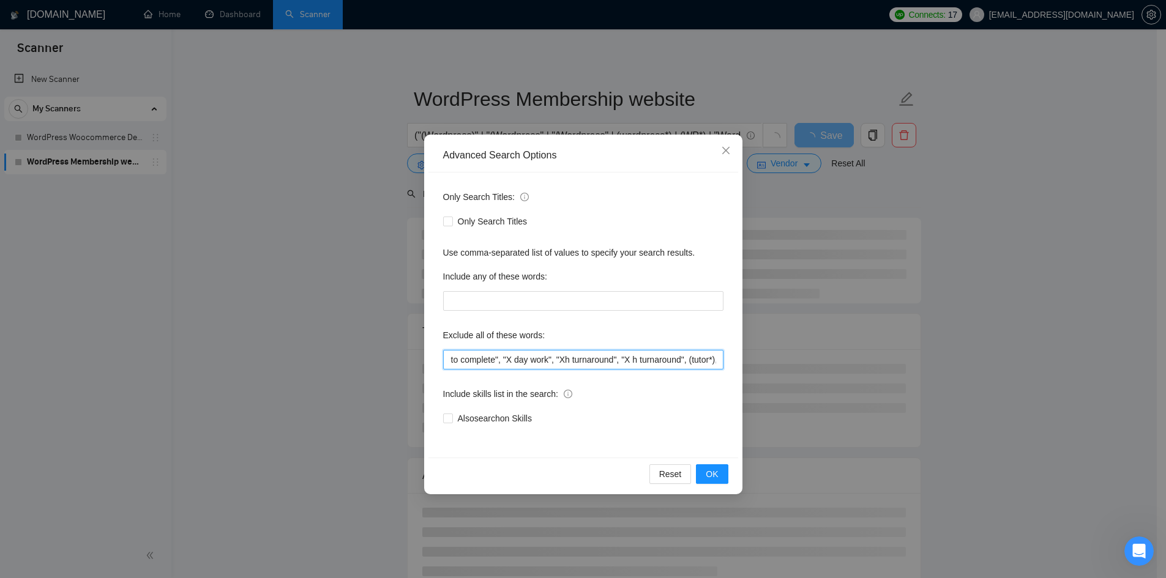
scroll to position [0, 891]
type input ""within 1 day", "completed with 2 days", "crazy deadline", "rush job", "for tod…"
click at [718, 467] on button "OK" at bounding box center [712, 475] width 32 height 20
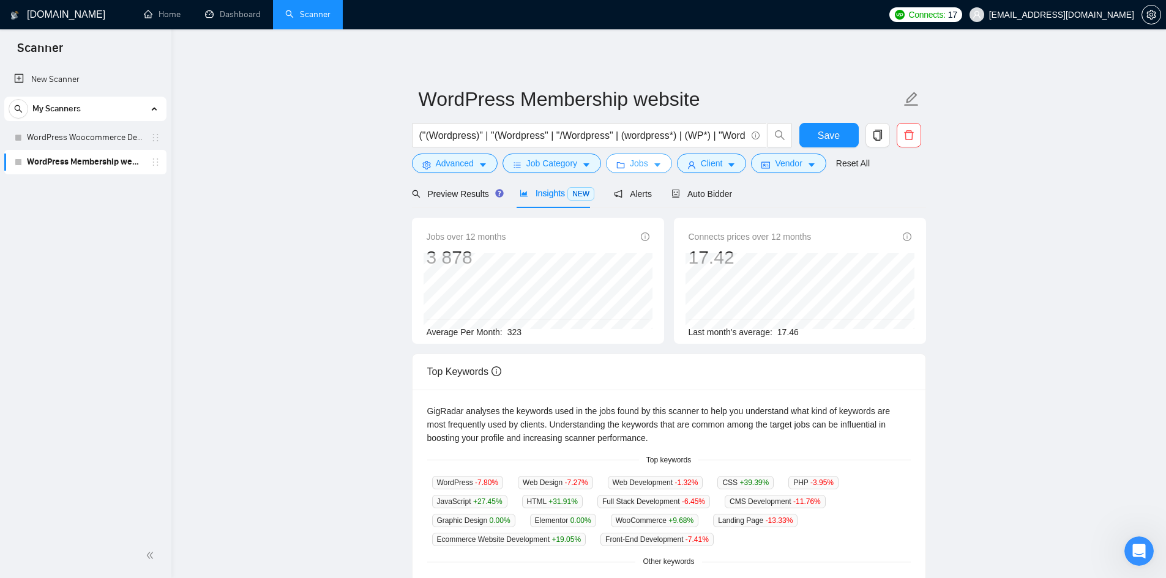
click at [624, 162] on button "Jobs" at bounding box center [639, 164] width 66 height 20
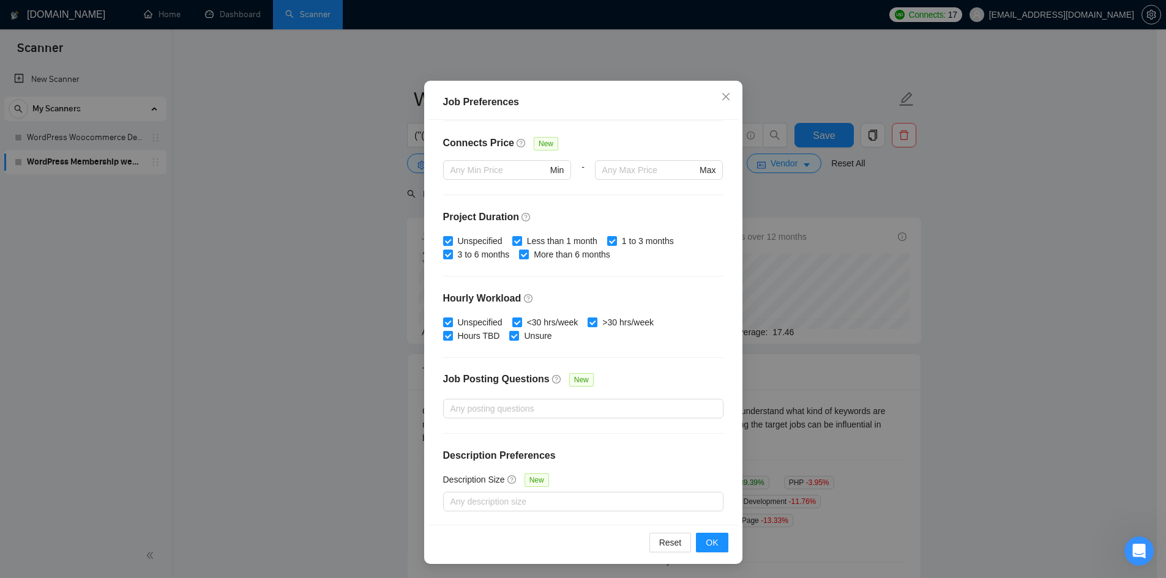
scroll to position [65, 0]
drag, startPoint x: 862, startPoint y: 201, endPoint x: 854, endPoint y: 203, distance: 8.8
click at [862, 201] on div "Job Preferences Budget Project Type All Fixed Price Hourly Rate Fixed Price Bud…" at bounding box center [583, 289] width 1166 height 578
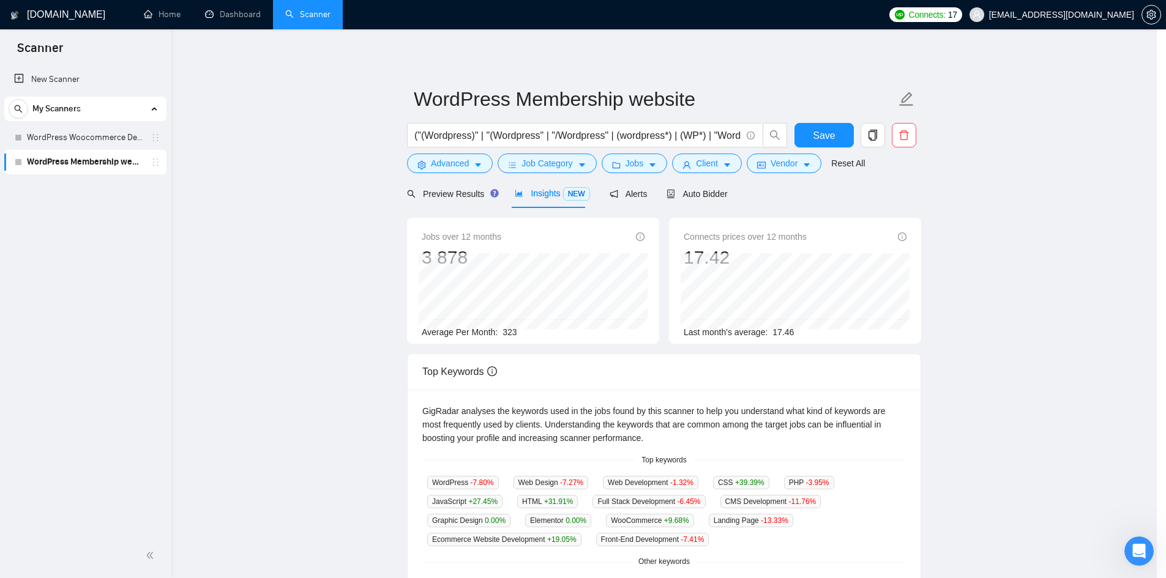
scroll to position [0, 0]
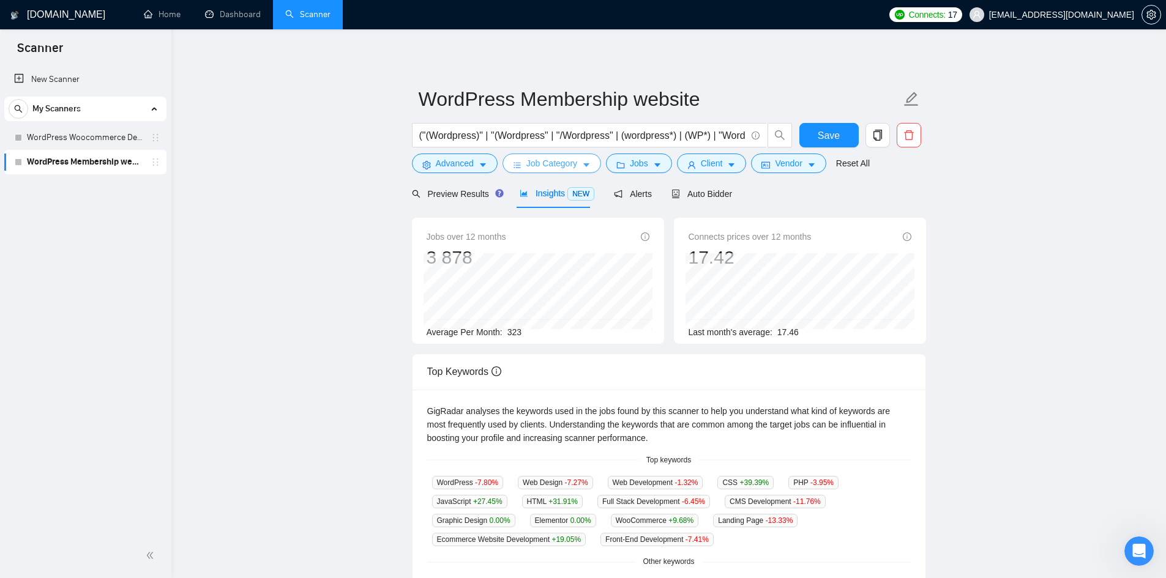
click at [559, 162] on span "Job Category" at bounding box center [551, 163] width 51 height 13
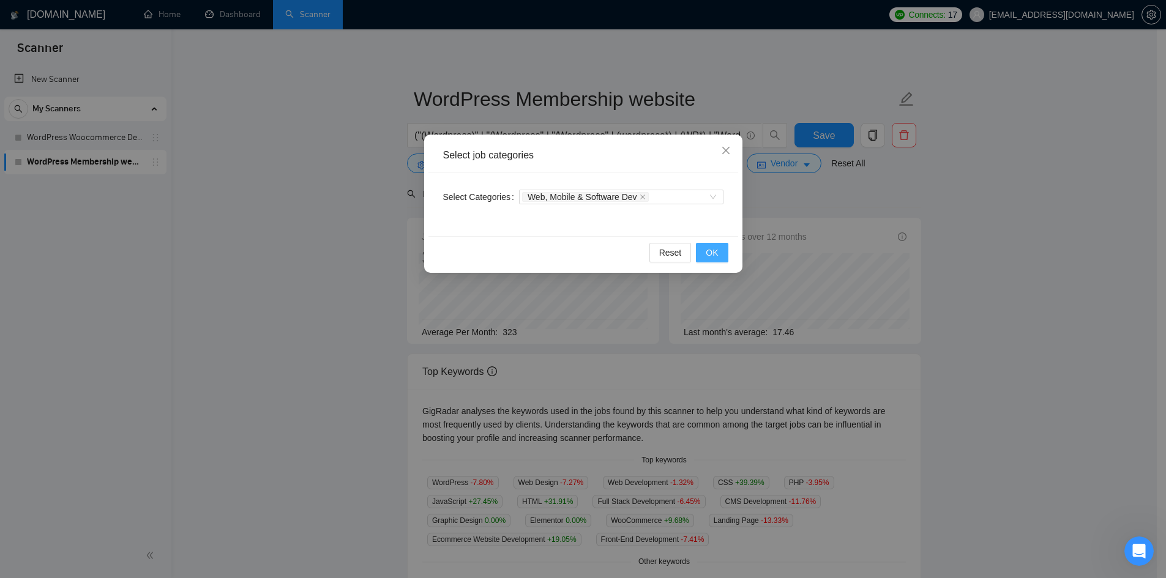
click at [714, 250] on span "OK" at bounding box center [712, 252] width 12 height 13
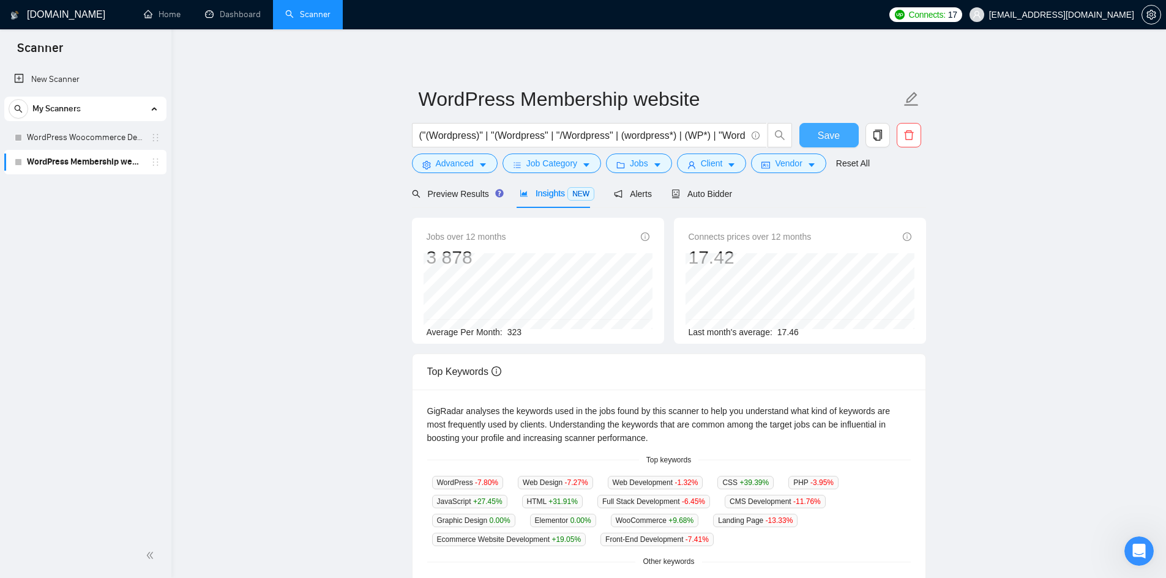
click at [825, 134] on span "Save" at bounding box center [829, 135] width 22 height 15
click at [46, 80] on link "New Scanner" at bounding box center [85, 79] width 143 height 24
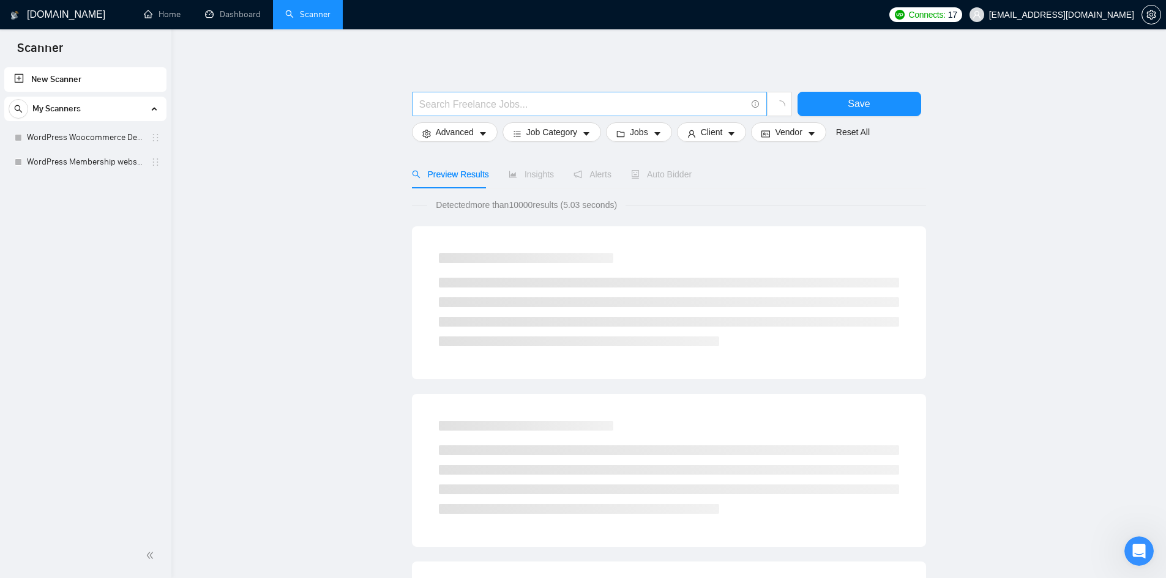
click at [579, 103] on input "text" at bounding box center [582, 104] width 327 height 15
paste input "("(Wordpress)" | "(Wordpress" | "\Wordpress" | (wordpress*) | (WP*) | "Word Pre…"
type input "("(Wordpress)" | "(Wordpress" | "\Wordpress" | (wordpress*) | (WP*) | "Word Pre…"
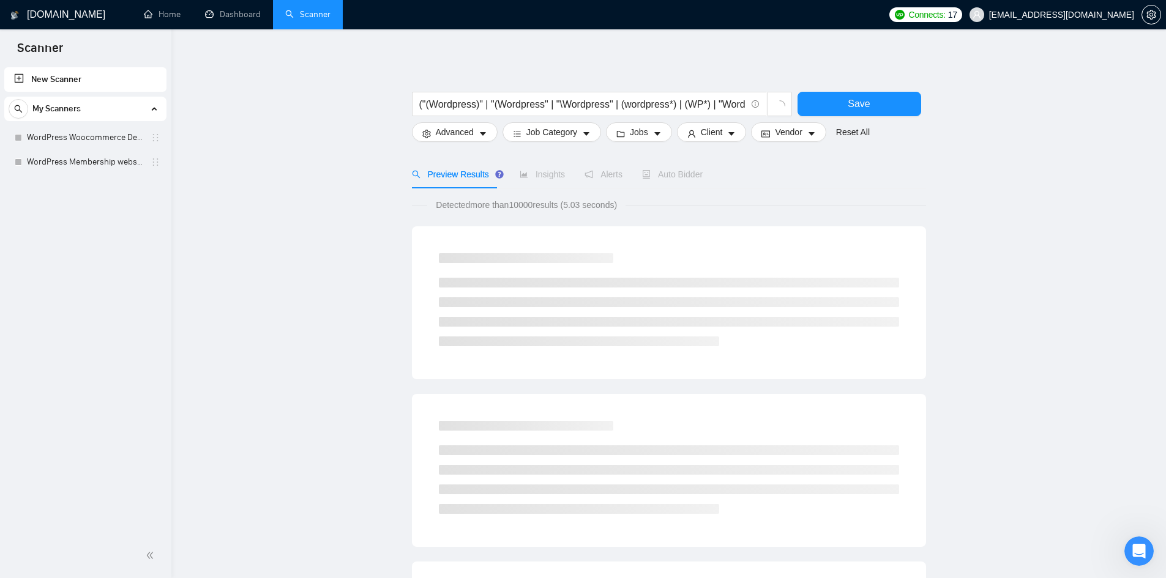
click at [556, 66] on div "("(Wordpress)" | "(Wordpress" | "\Wordpress" | (wordpress*) | (WP*) | "Word Pre…" at bounding box center [669, 564] width 514 height 1031
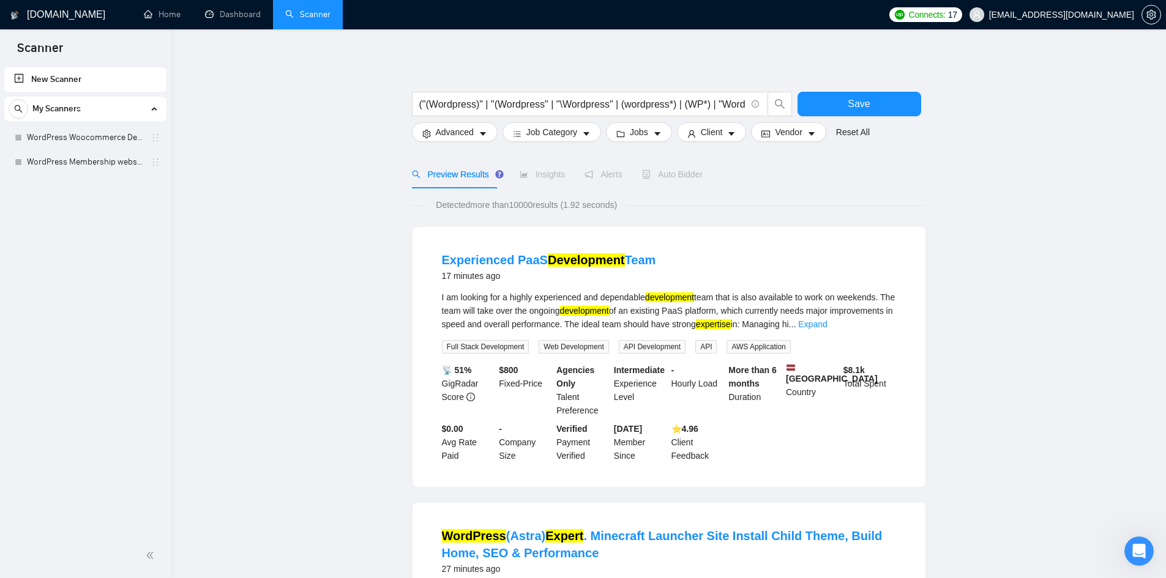
click at [878, 105] on button "Save" at bounding box center [860, 104] width 124 height 24
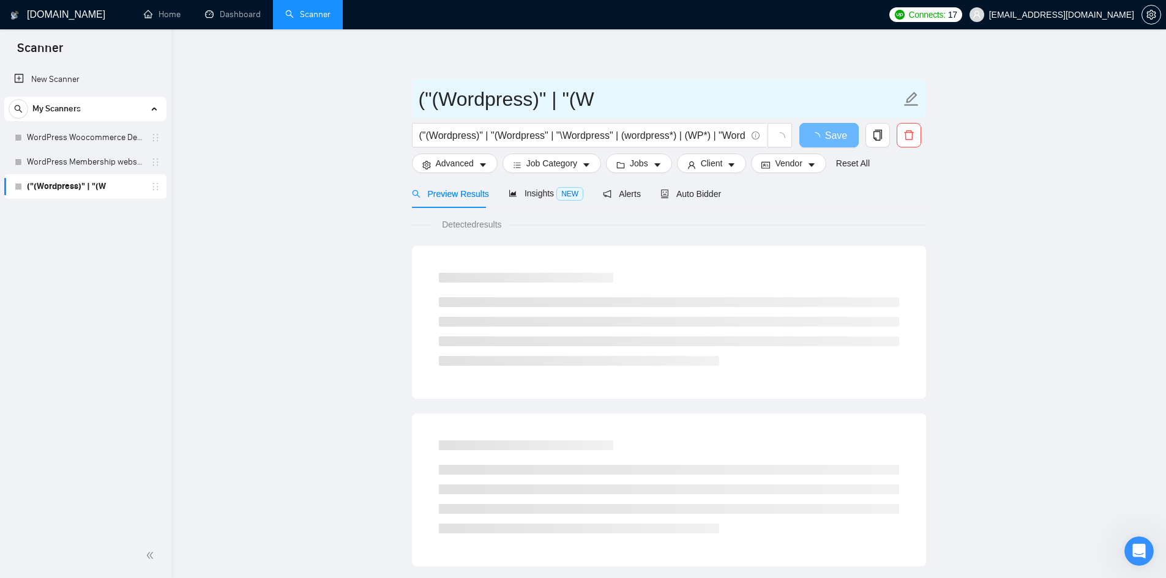
click at [520, 114] on span "("(Wordpress)" | "(W" at bounding box center [669, 99] width 514 height 39
click at [521, 107] on input "("(Wordpress)" | "(W" at bounding box center [660, 99] width 482 height 31
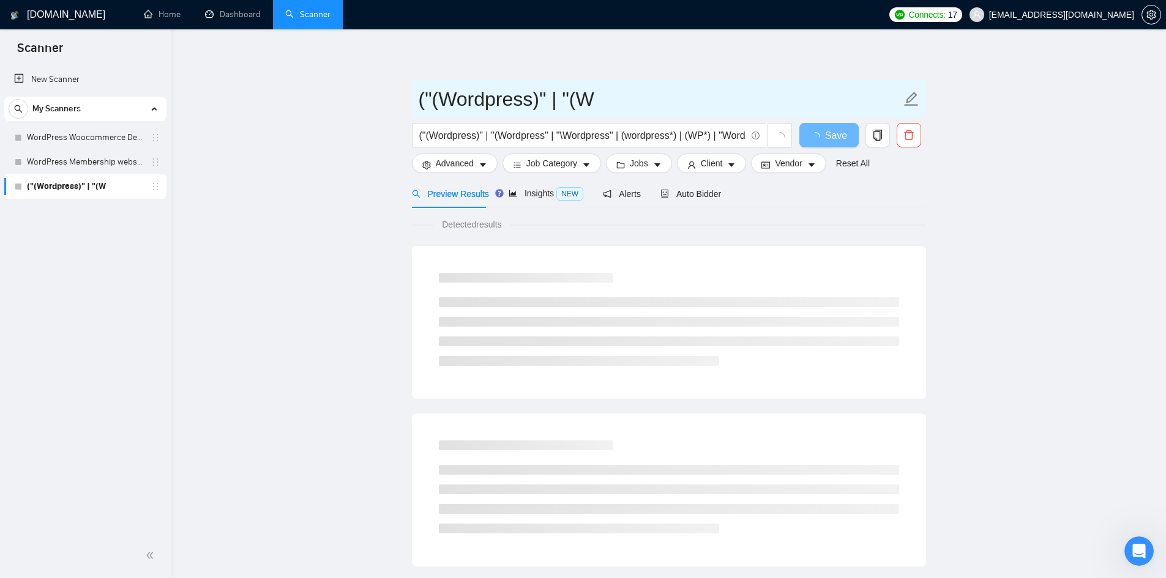
click at [522, 105] on input "("(Wordpress)" | "(W" at bounding box center [660, 99] width 482 height 31
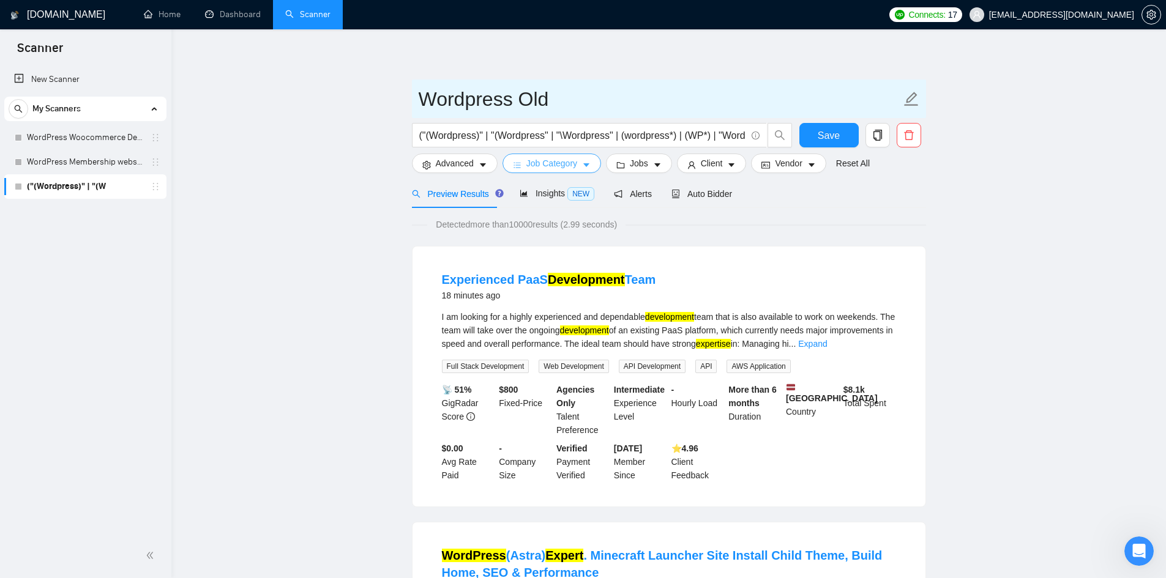
type input "Wordpress Old"
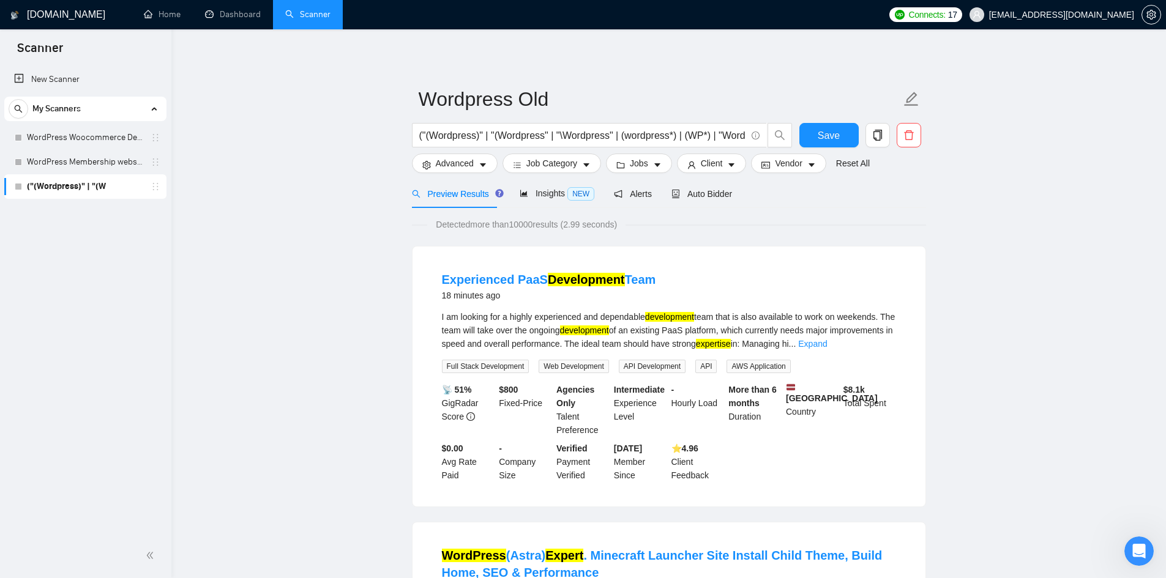
drag, startPoint x: 271, startPoint y: 242, endPoint x: 275, endPoint y: 237, distance: 6.5
click at [828, 133] on span "Save" at bounding box center [829, 135] width 22 height 15
click at [469, 162] on span "Advanced" at bounding box center [455, 163] width 38 height 13
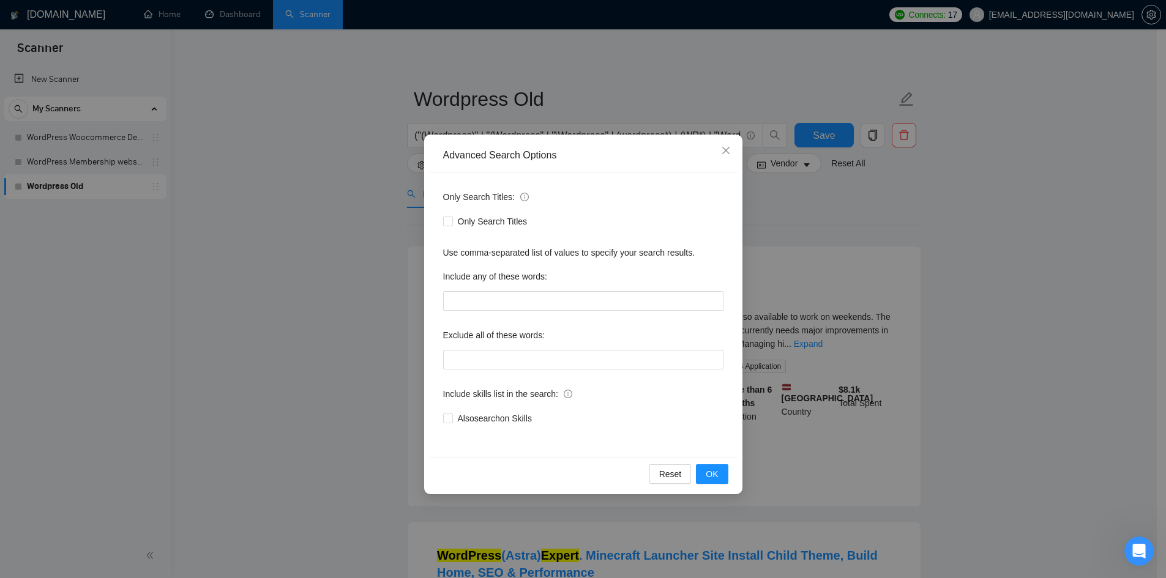
click at [126, 161] on div "Advanced Search Options Only Search Titles: Only Search Titles Use comma-separa…" at bounding box center [583, 289] width 1166 height 578
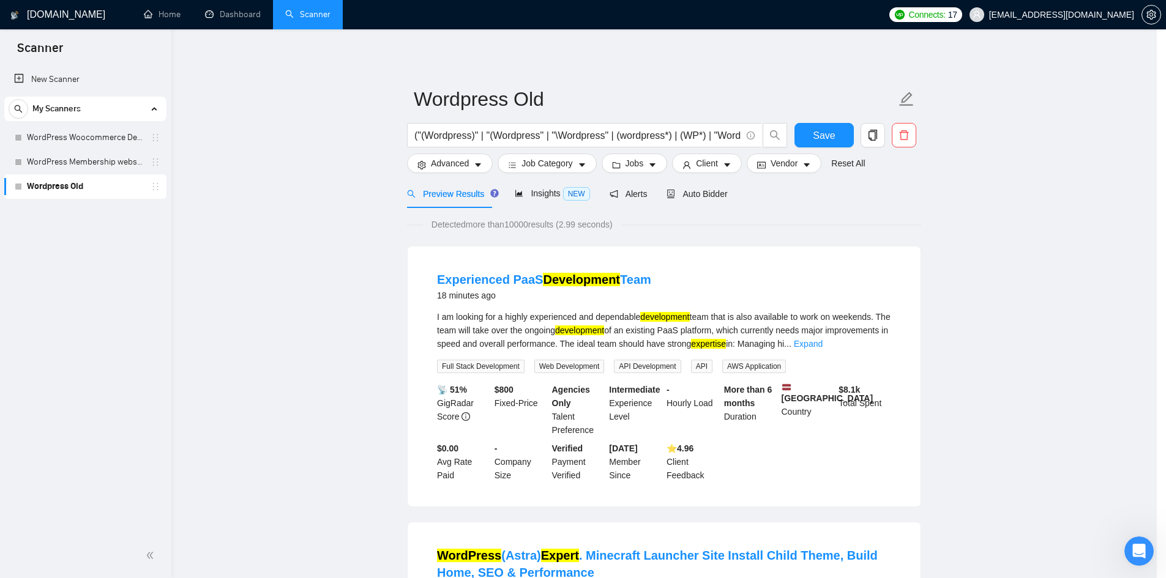
click at [126, 161] on div "Advanced Search Options Only Search Titles: Only Search Titles Use comma-separa…" at bounding box center [583, 289] width 1166 height 578
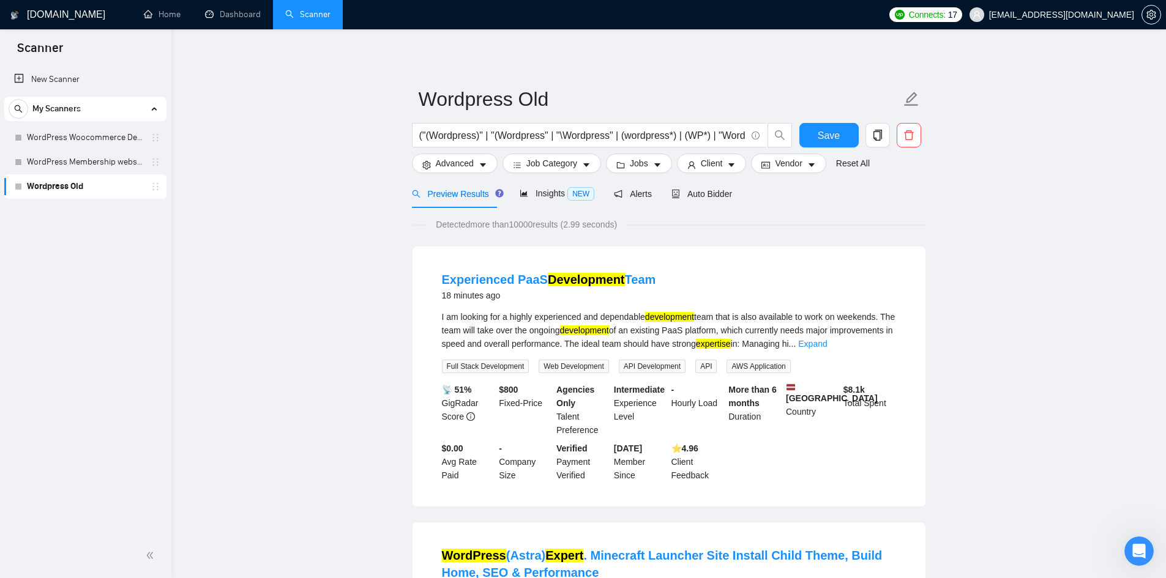
click at [126, 161] on link "WordPress Membership website" at bounding box center [85, 162] width 116 height 24
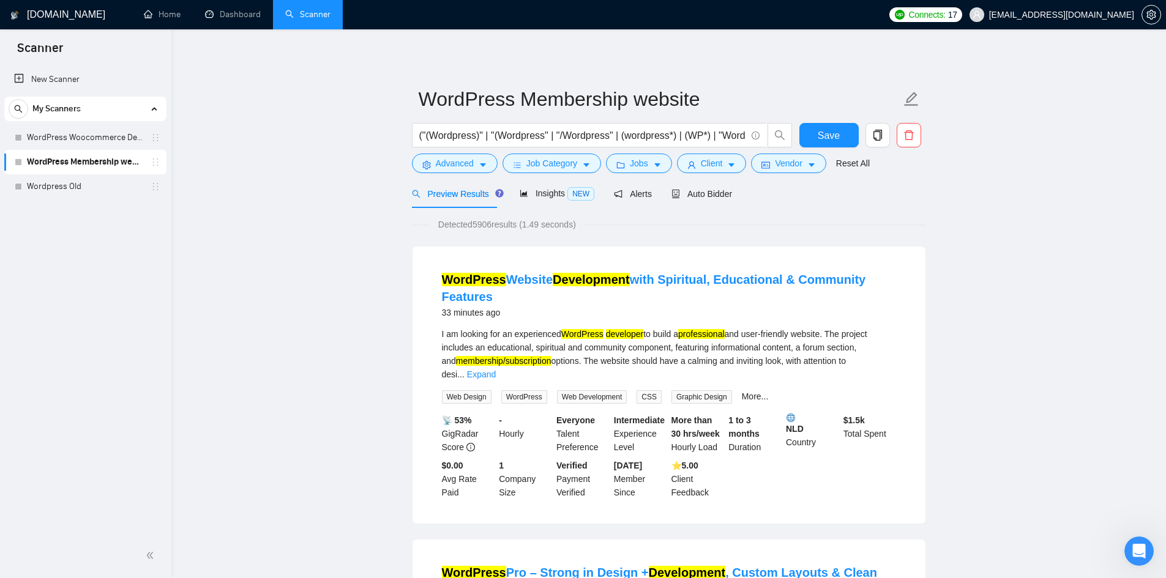
drag, startPoint x: 52, startPoint y: 20, endPoint x: 324, endPoint y: 85, distance: 280.2
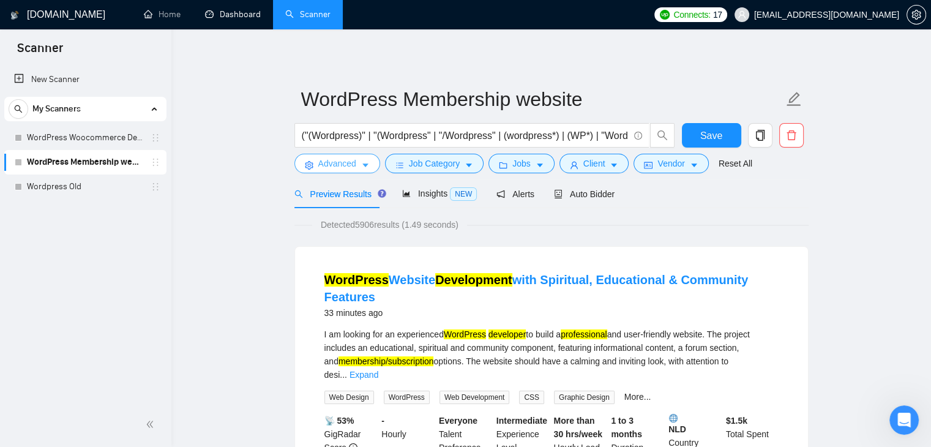
click at [362, 159] on button "Advanced" at bounding box center [337, 164] width 86 height 20
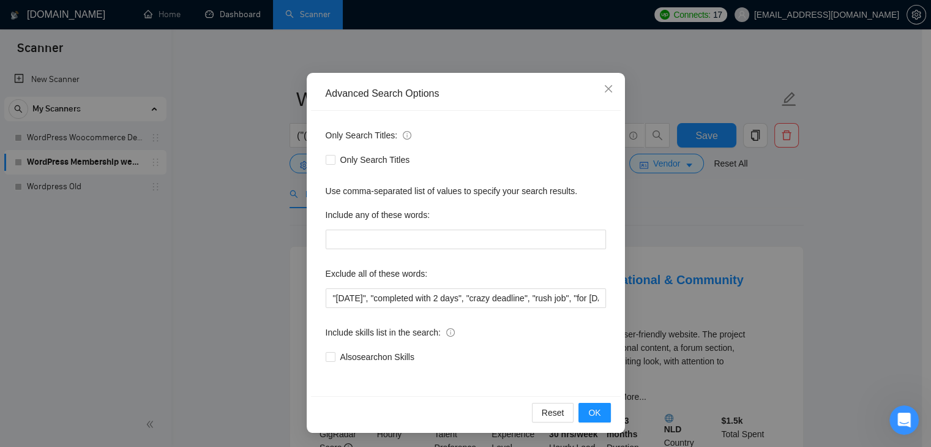
scroll to position [62, 0]
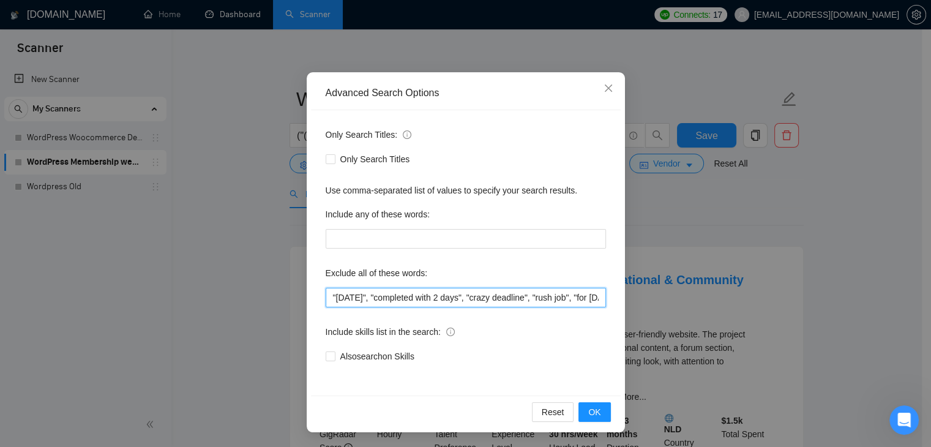
click at [460, 299] on input ""within 1 day", "completed with 2 days", "crazy deadline", "rush job", "for tod…" at bounding box center [466, 298] width 280 height 20
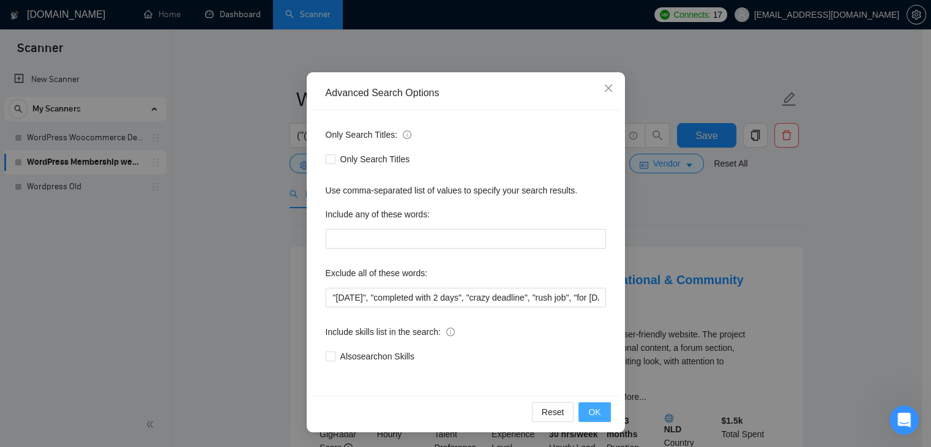
click at [598, 411] on button "OK" at bounding box center [594, 412] width 32 height 20
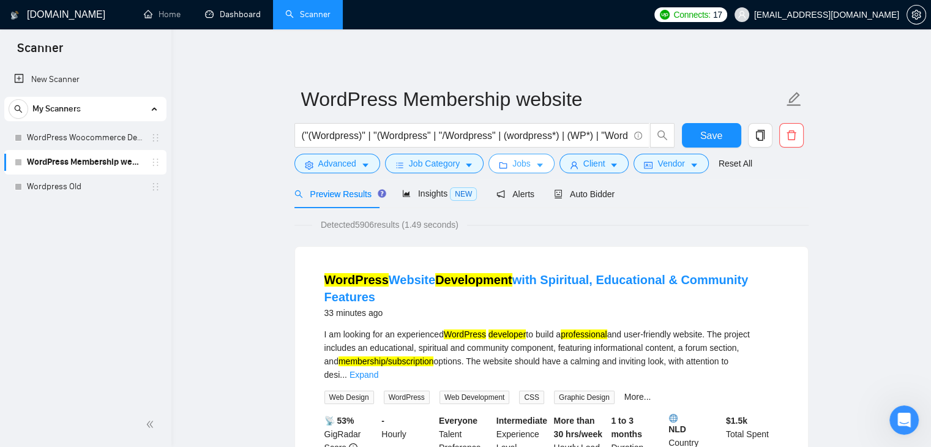
click at [523, 160] on span "Jobs" at bounding box center [521, 163] width 18 height 13
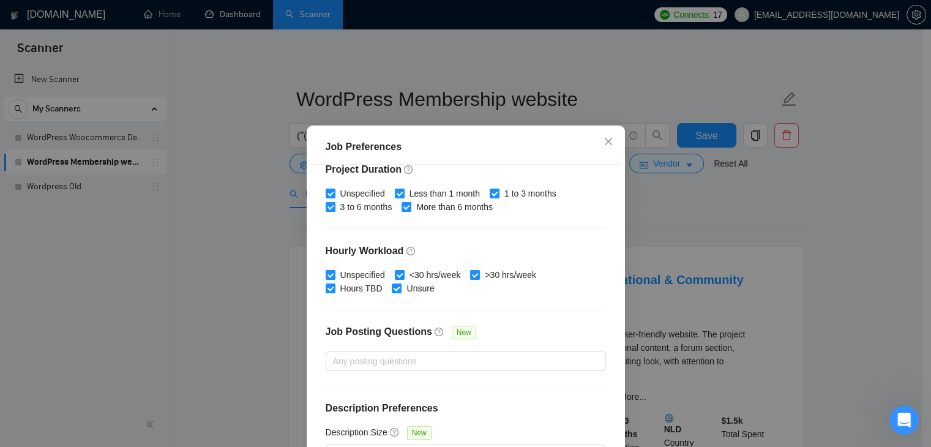
scroll to position [377, 0]
click at [715, 208] on div "Job Preferences Budget Project Type All Fixed Price Hourly Rate Fixed Price Bud…" at bounding box center [465, 223] width 931 height 447
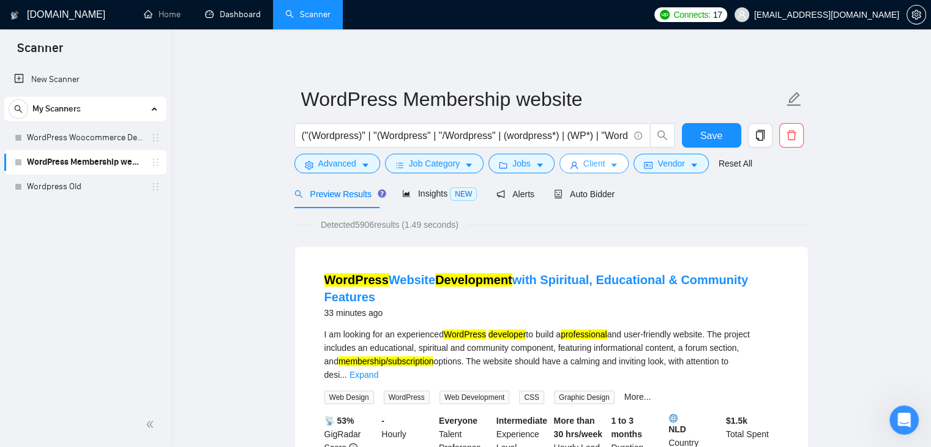
click at [600, 167] on button "Client" at bounding box center [594, 164] width 70 height 20
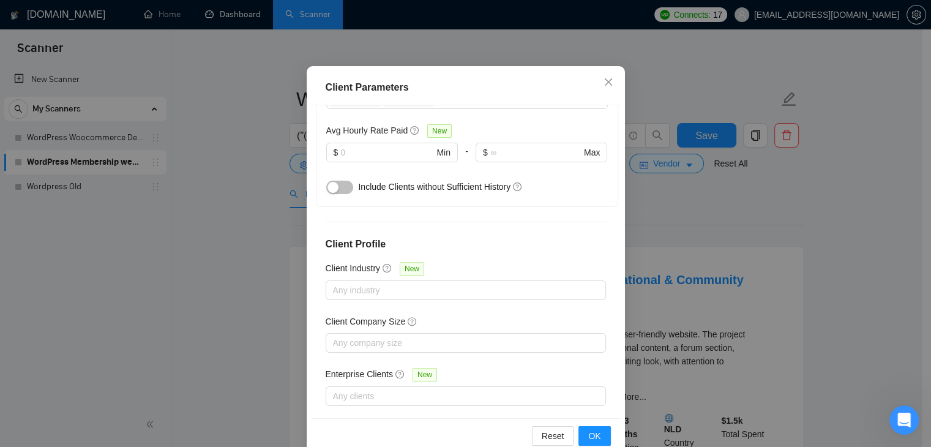
scroll to position [84, 0]
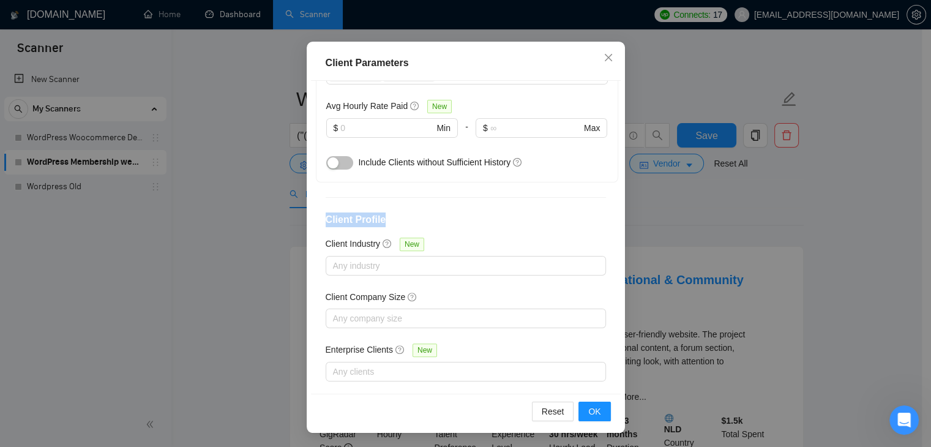
click at [740, 180] on div "Client Parameters Client Location Include Client Countries Select Exclude Clien…" at bounding box center [465, 223] width 931 height 447
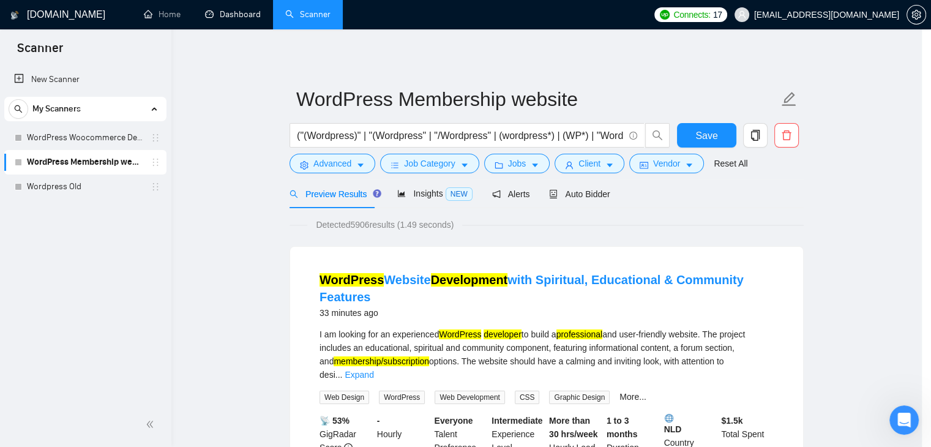
scroll to position [32, 0]
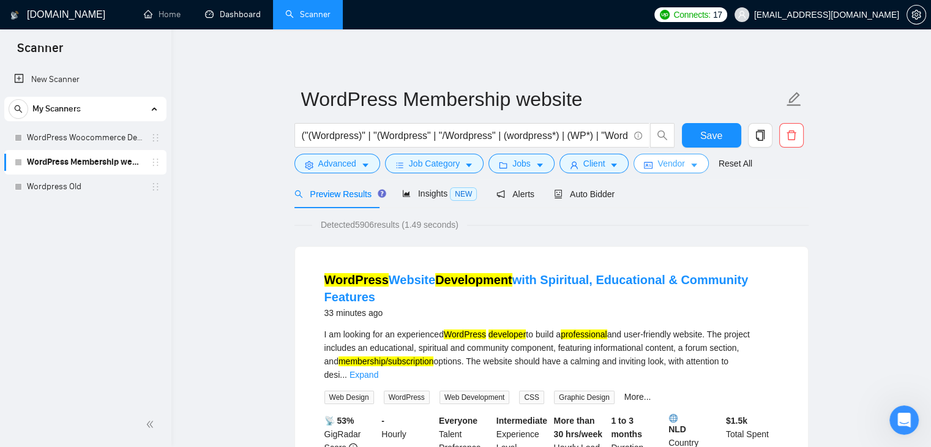
click at [670, 160] on span "Vendor" at bounding box center [670, 163] width 27 height 13
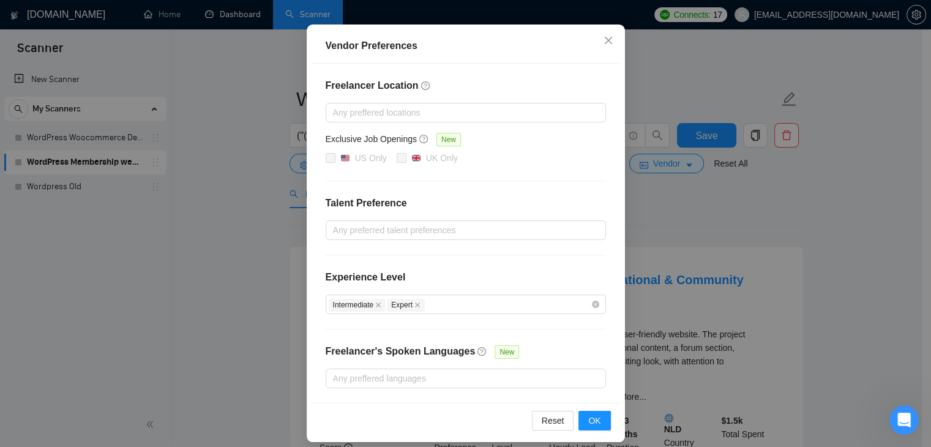
scroll to position [119, 0]
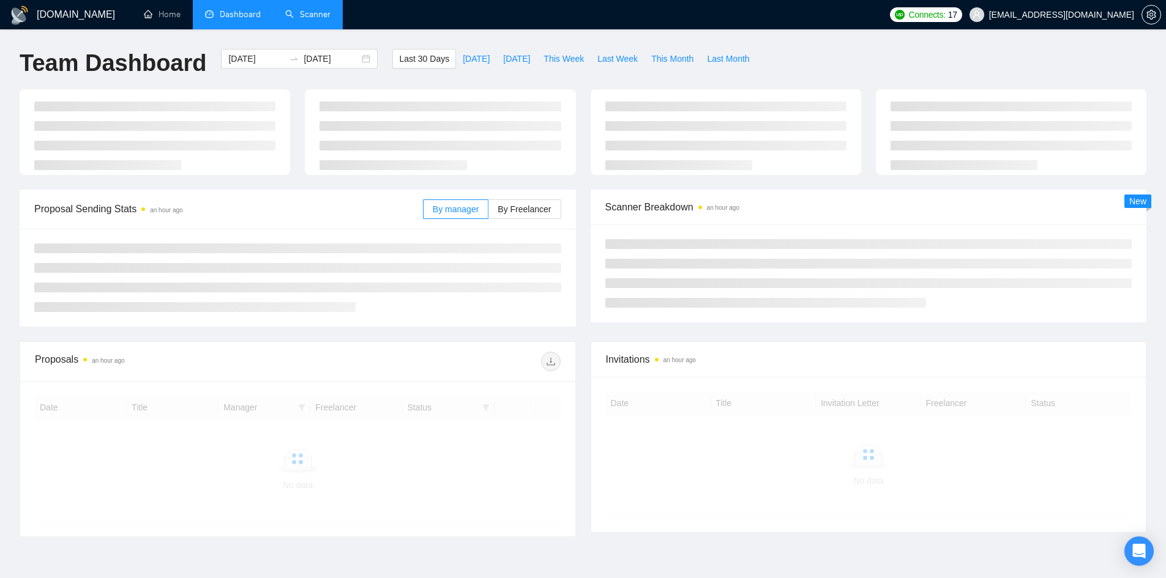
click at [312, 20] on link "Scanner" at bounding box center [307, 14] width 45 height 10
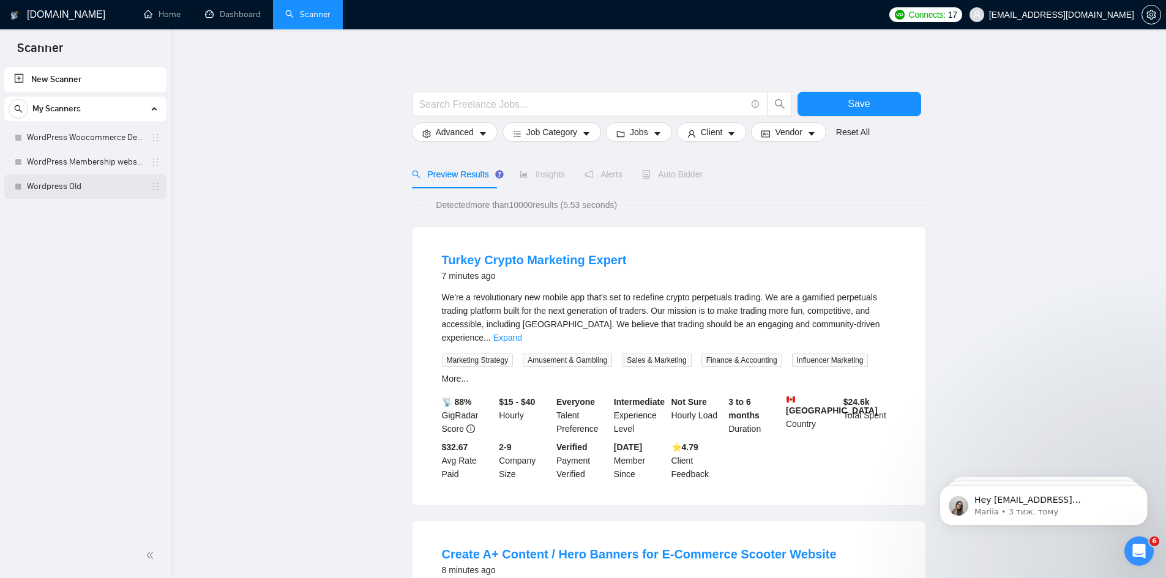
click at [58, 183] on link "Wordpress Old" at bounding box center [85, 186] width 116 height 24
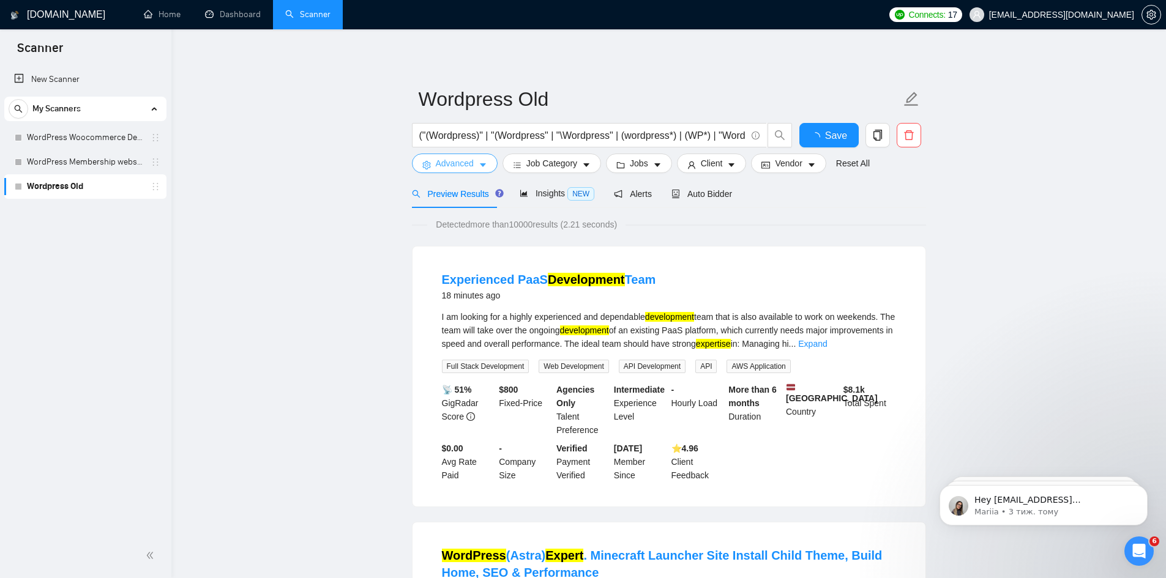
click at [460, 171] on button "Advanced" at bounding box center [455, 164] width 86 height 20
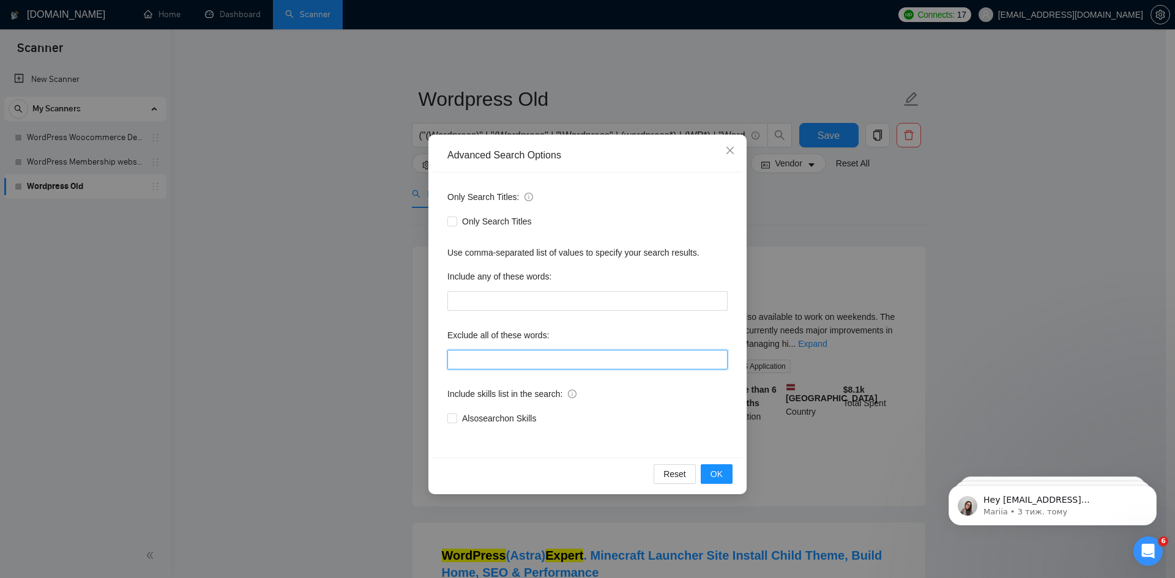
click at [567, 353] on input "text" at bounding box center [587, 360] width 280 height 20
paste input ""within 1 day", "completed with 2 days", "crazy deadline", "rush job", "for tod…"
type input ""within 1 day", "completed with 2 days", "crazy deadline", "rush job", "for tod…"
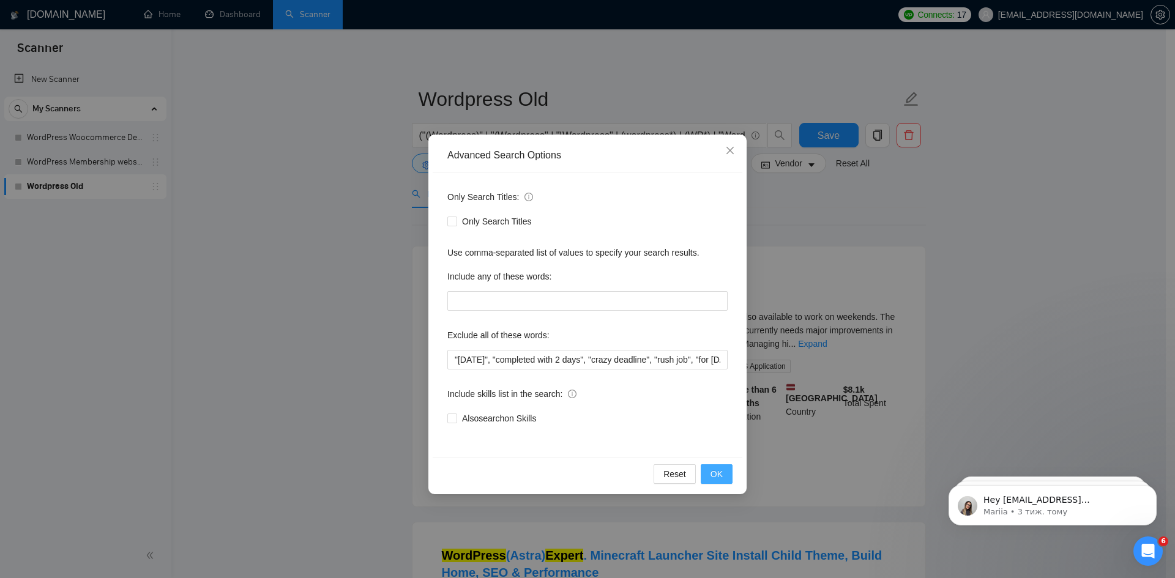
click at [719, 473] on span "OK" at bounding box center [717, 474] width 12 height 13
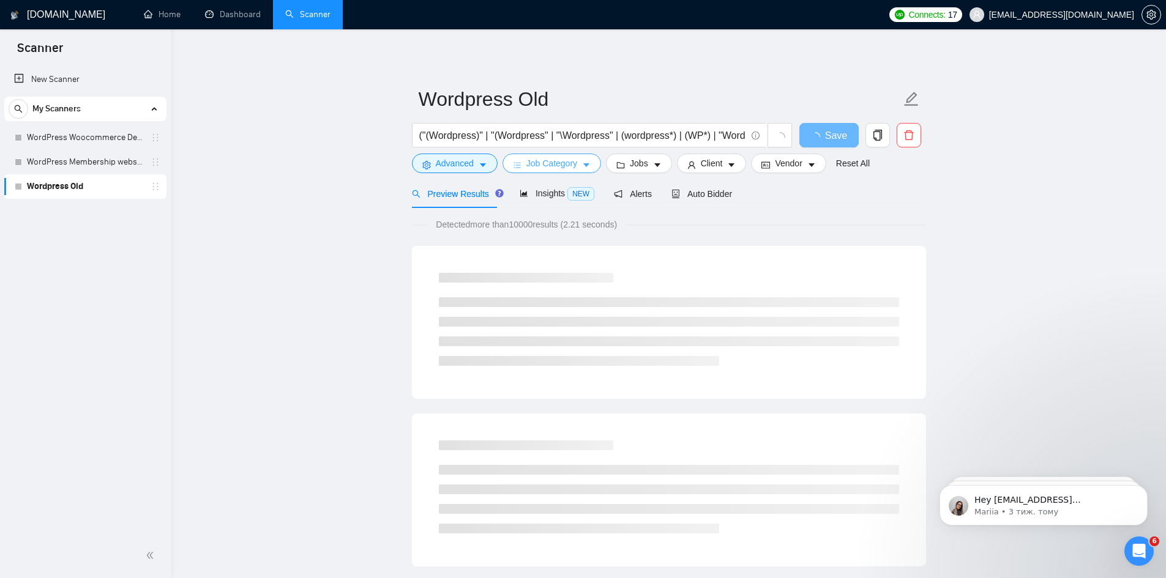
click at [505, 165] on button "Job Category" at bounding box center [552, 164] width 99 height 20
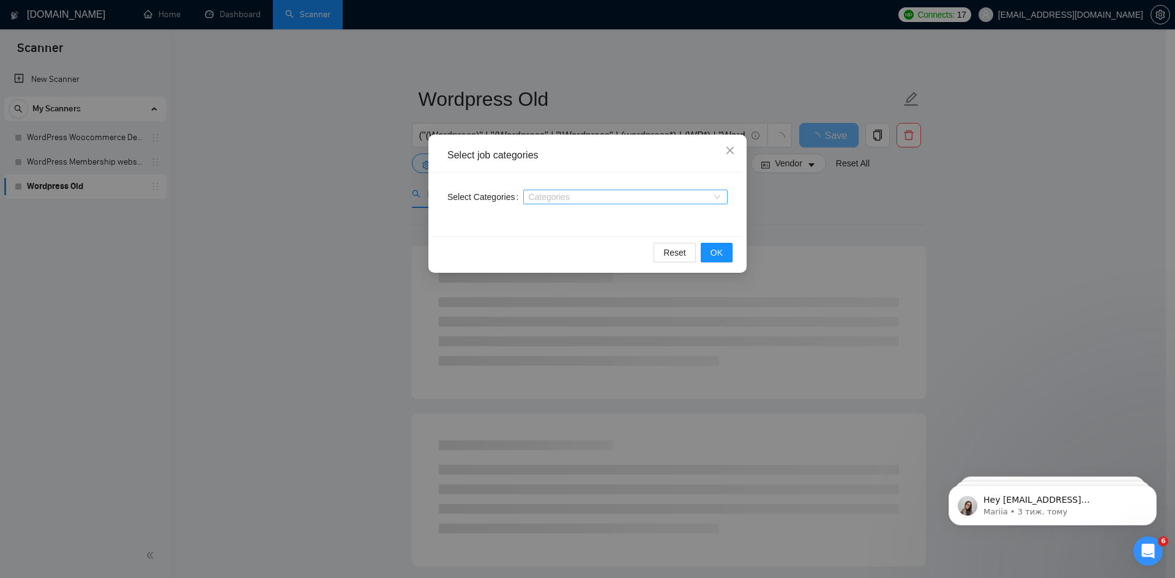
click at [578, 196] on div at bounding box center [619, 197] width 186 height 10
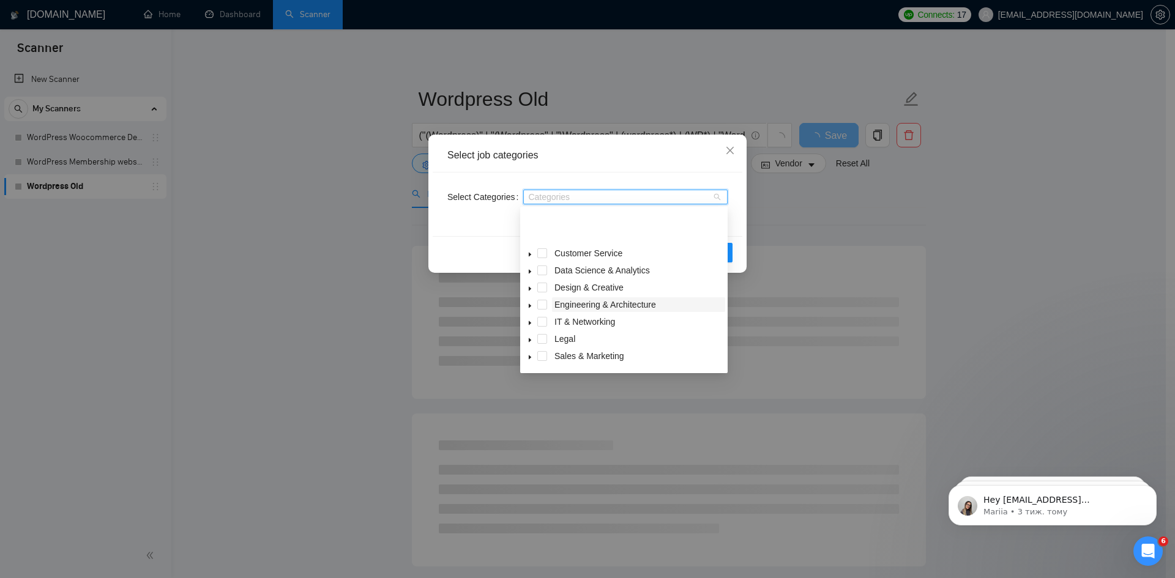
scroll to position [49, 0]
click at [596, 341] on span "Web, Mobile & Software Dev" at bounding box center [610, 342] width 110 height 10
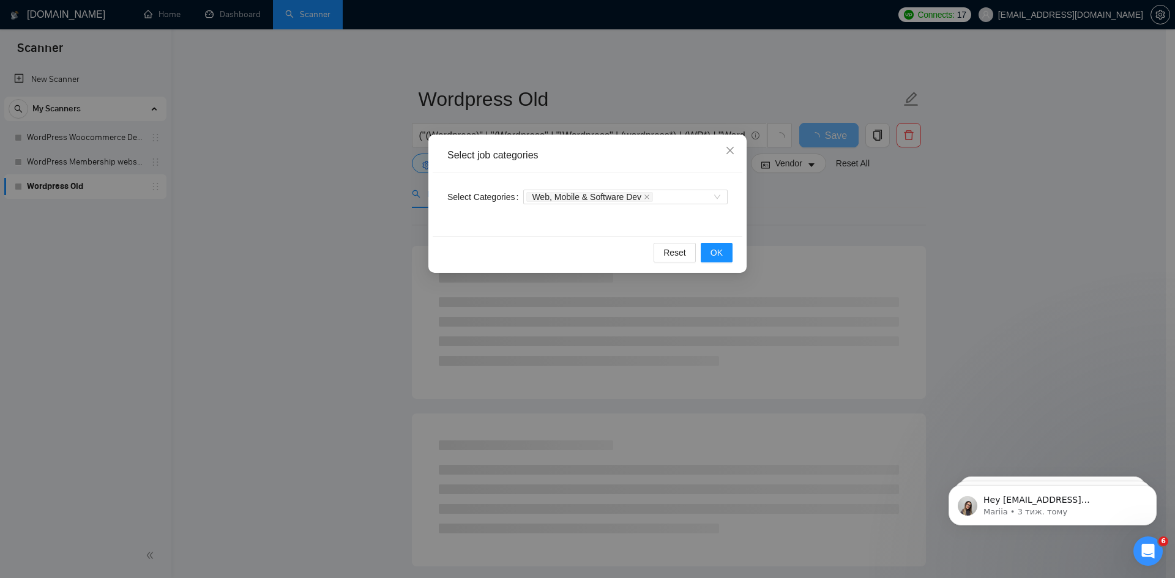
click at [741, 239] on div "Reset OK" at bounding box center [588, 252] width 310 height 32
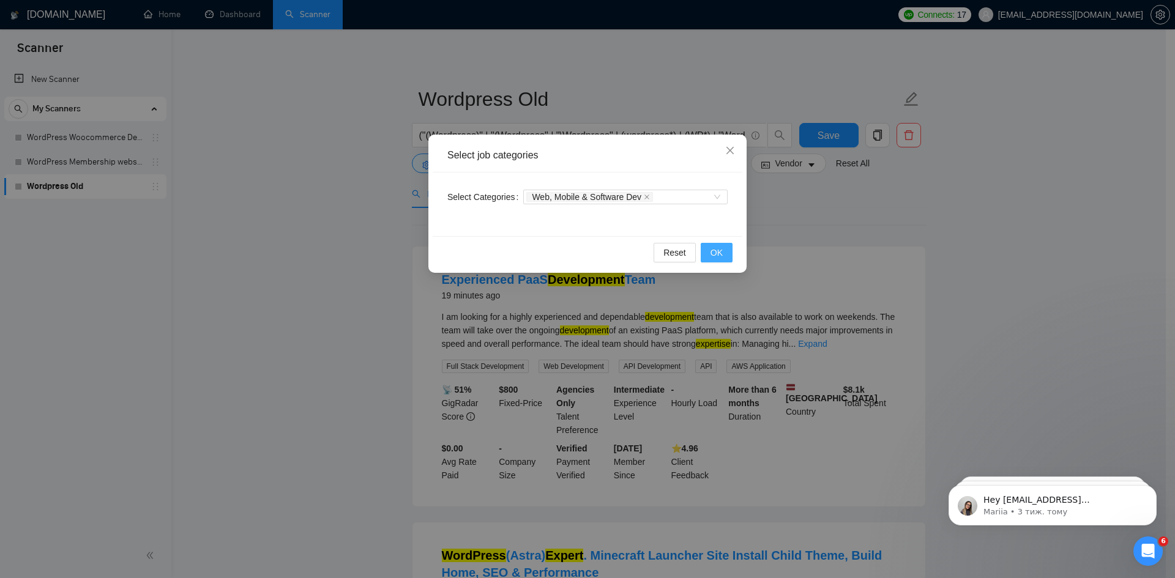
click at [723, 253] on button "OK" at bounding box center [717, 253] width 32 height 20
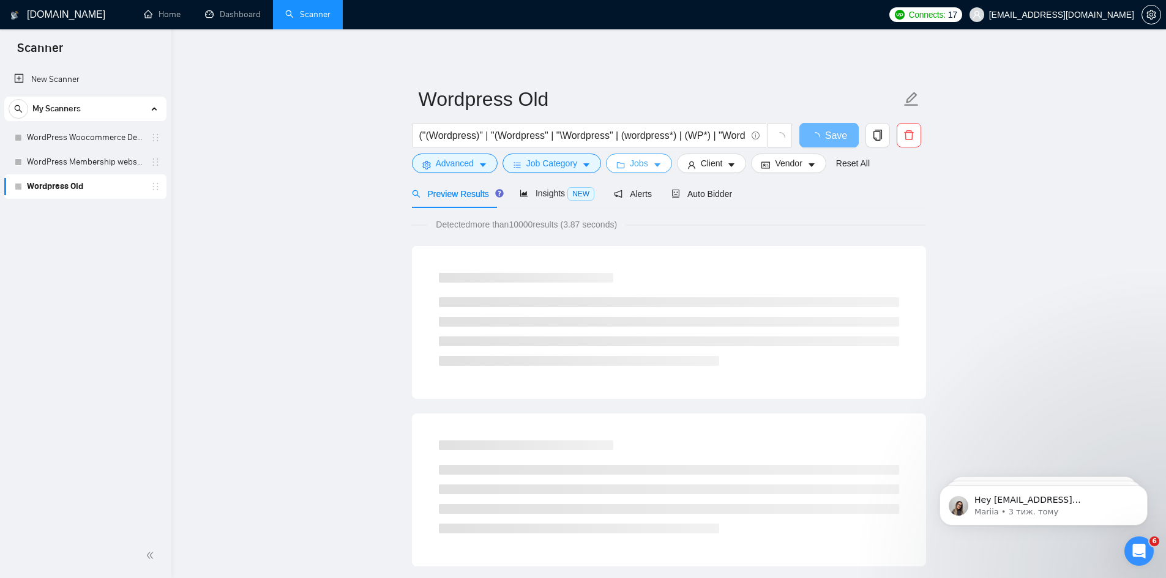
click at [647, 169] on button "Jobs" at bounding box center [639, 164] width 66 height 20
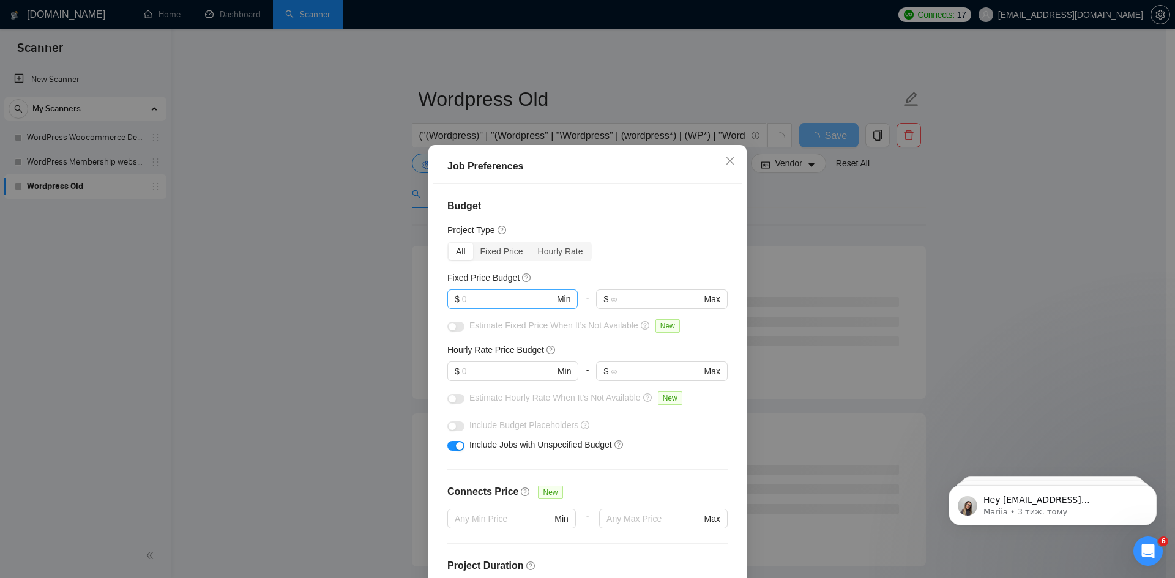
click at [498, 302] on input "text" at bounding box center [508, 299] width 92 height 13
type input "5000"
drag, startPoint x: 485, startPoint y: 363, endPoint x: 435, endPoint y: 364, distance: 50.8
click at [435, 364] on div "Budget Project Type All Fixed Price Hourly Rate Fixed Price Budget $ 5000 Min -…" at bounding box center [588, 386] width 310 height 405
click at [474, 375] on input "text" at bounding box center [508, 371] width 92 height 13
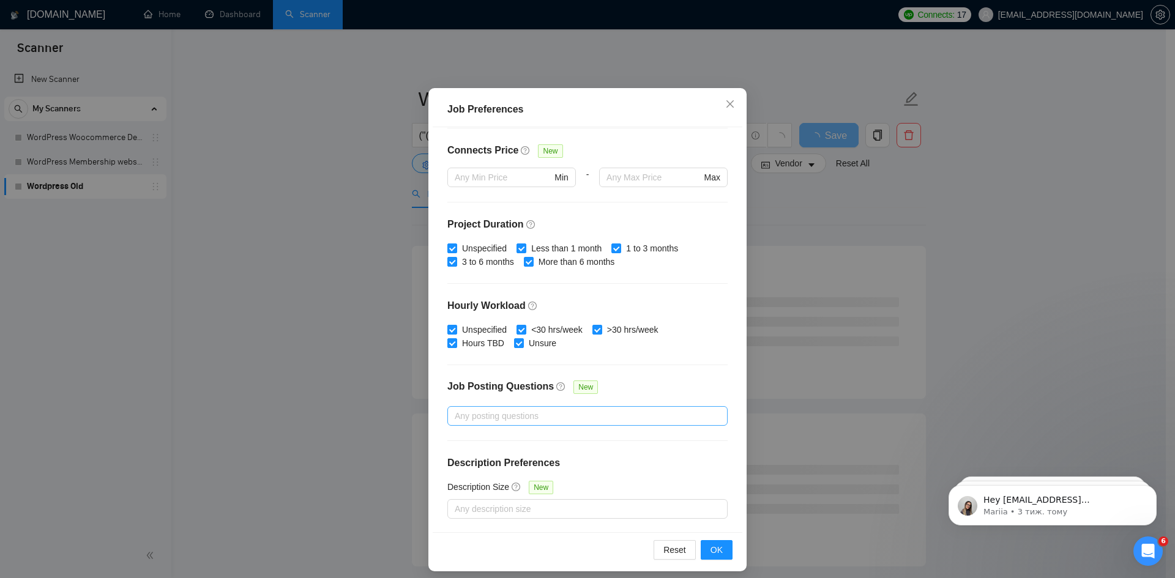
scroll to position [65, 0]
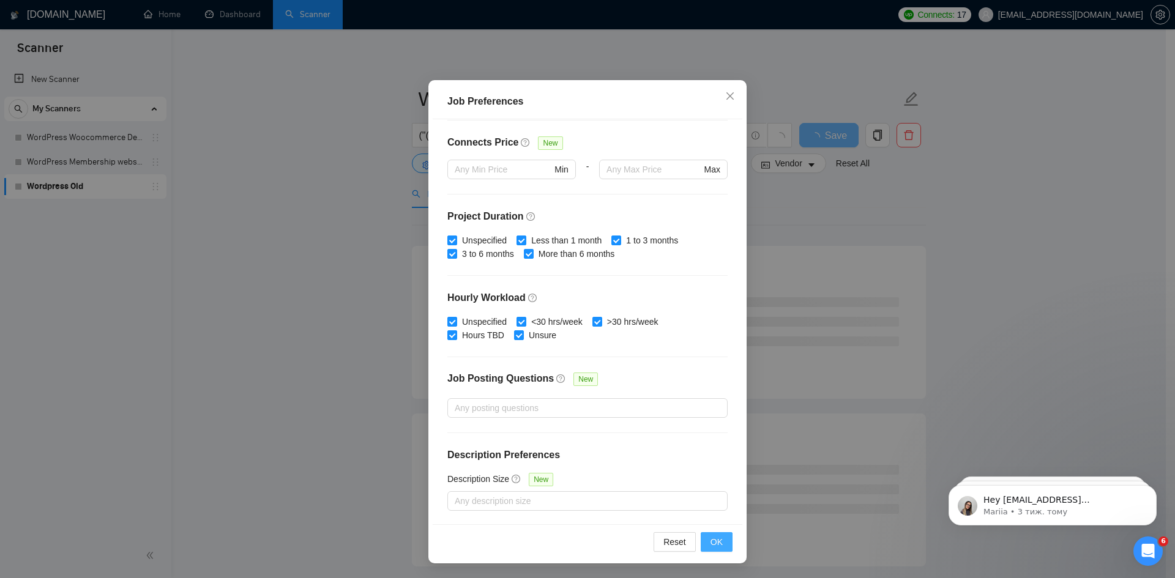
type input "50"
click at [716, 542] on span "OK" at bounding box center [717, 542] width 12 height 13
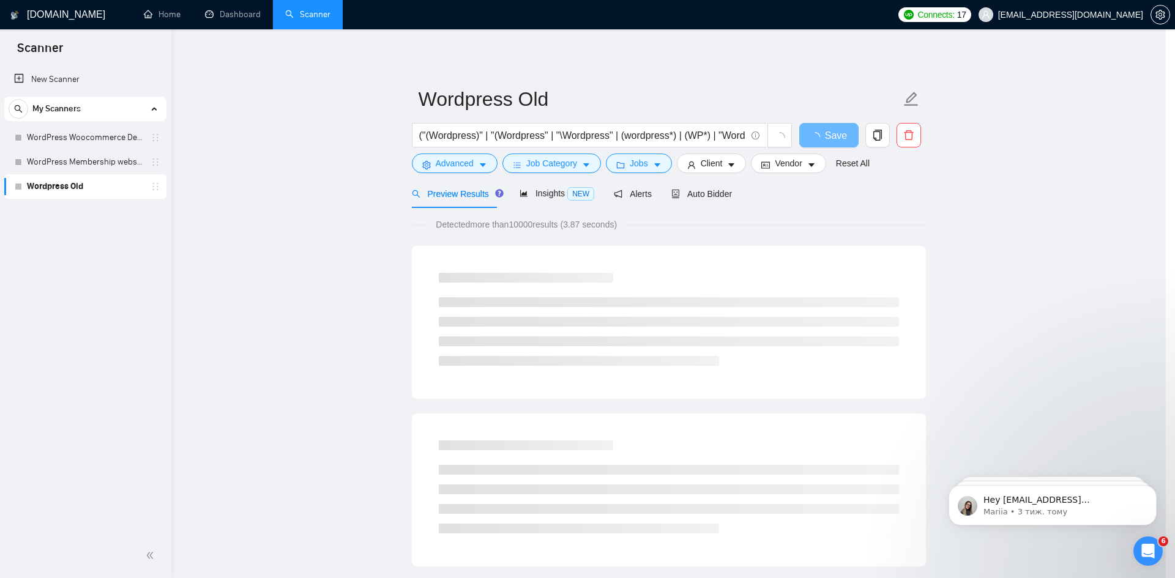
scroll to position [0, 0]
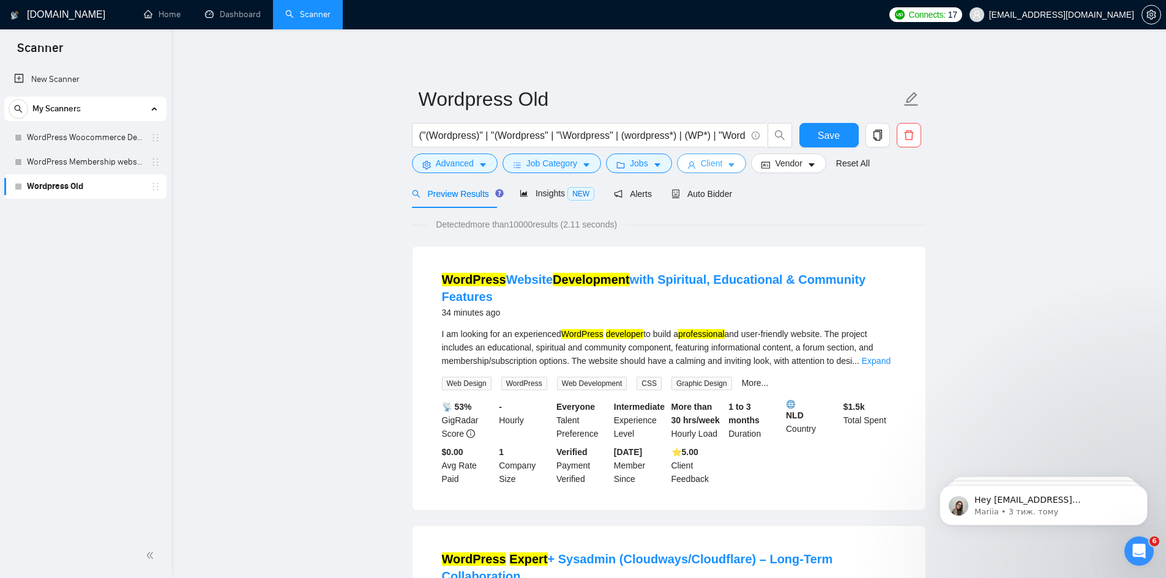
click at [734, 170] on button "Client" at bounding box center [712, 164] width 70 height 20
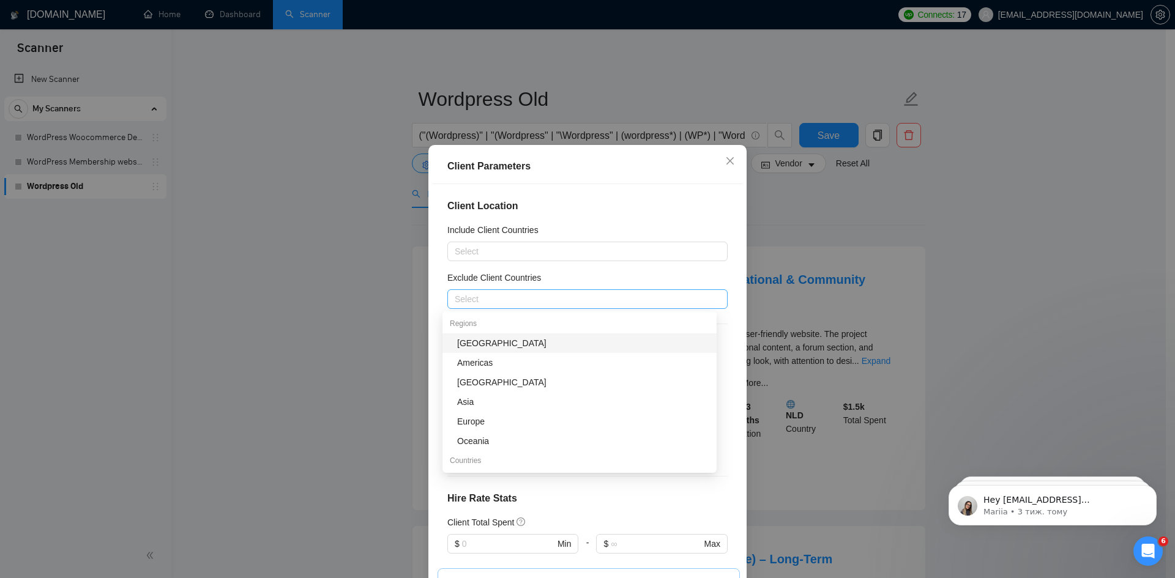
click at [575, 290] on div "Select" at bounding box center [587, 300] width 280 height 20
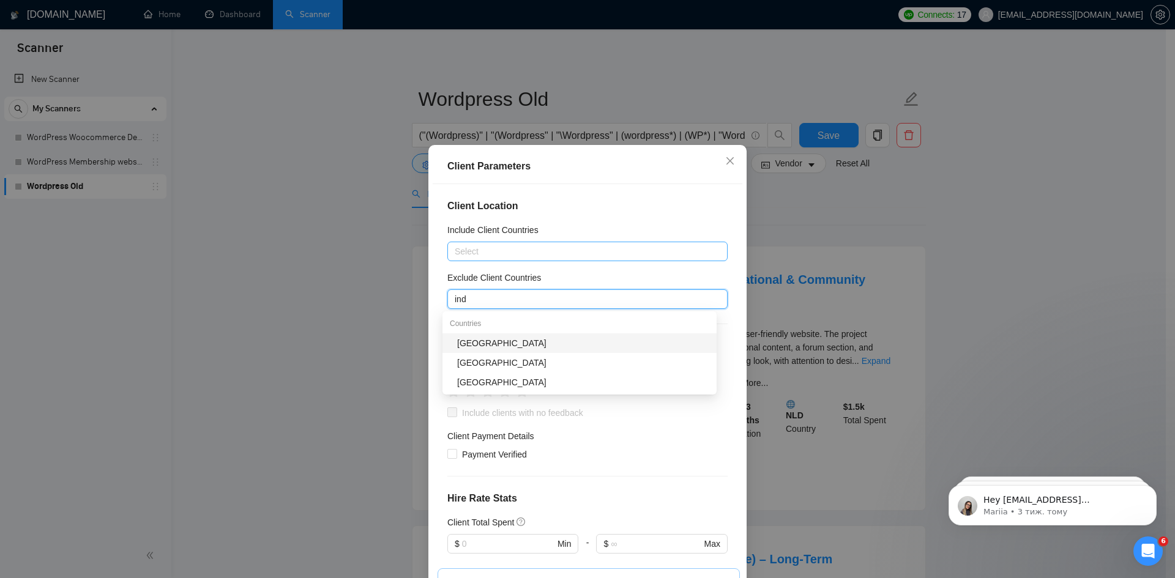
type input "indi"
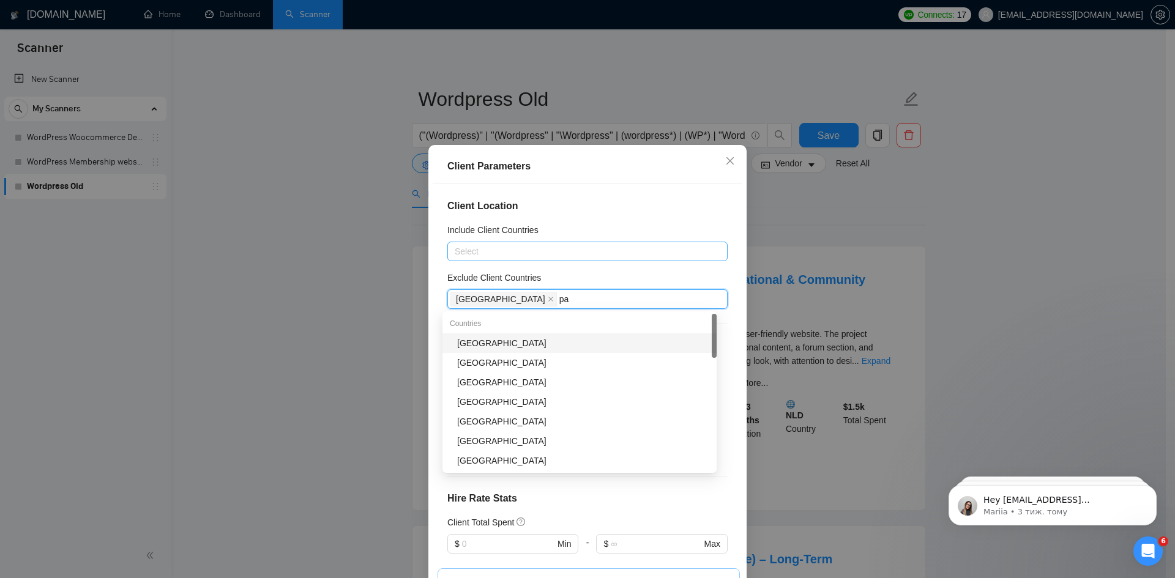
type input "pak"
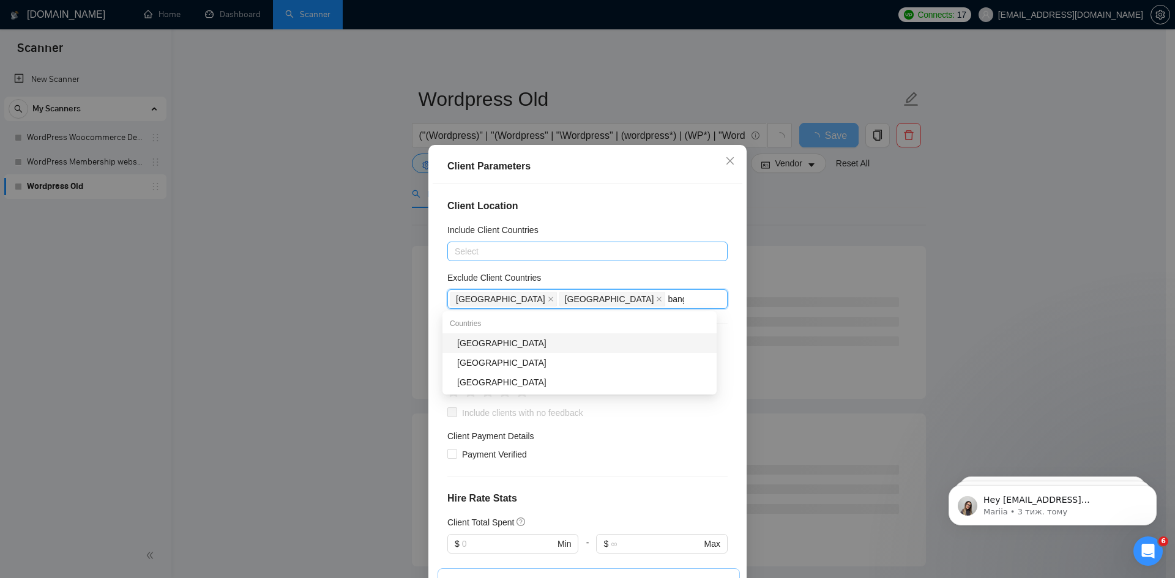
type input "bangl"
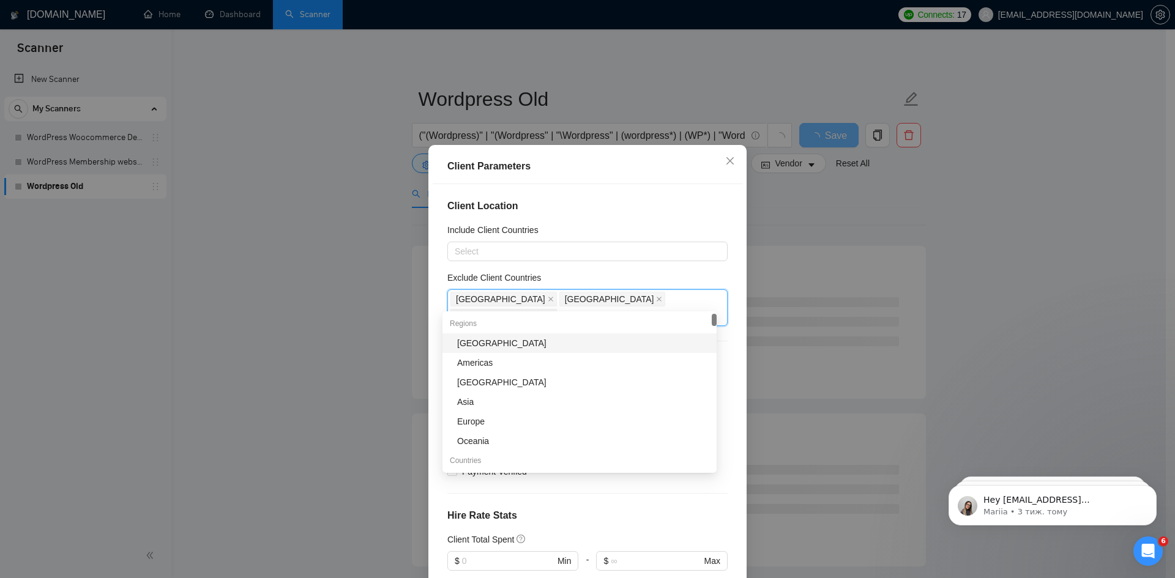
click at [638, 219] on div "Client Location Include Client Countries Select Exclude Client Countries India …" at bounding box center [588, 386] width 310 height 405
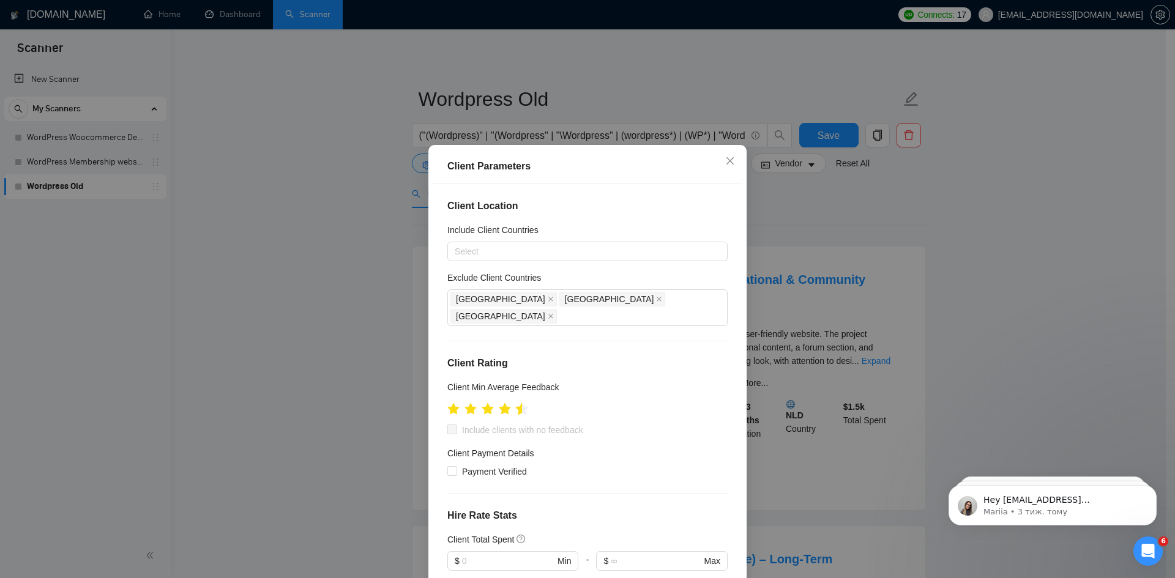
click at [516, 403] on icon "star" at bounding box center [522, 409] width 13 height 12
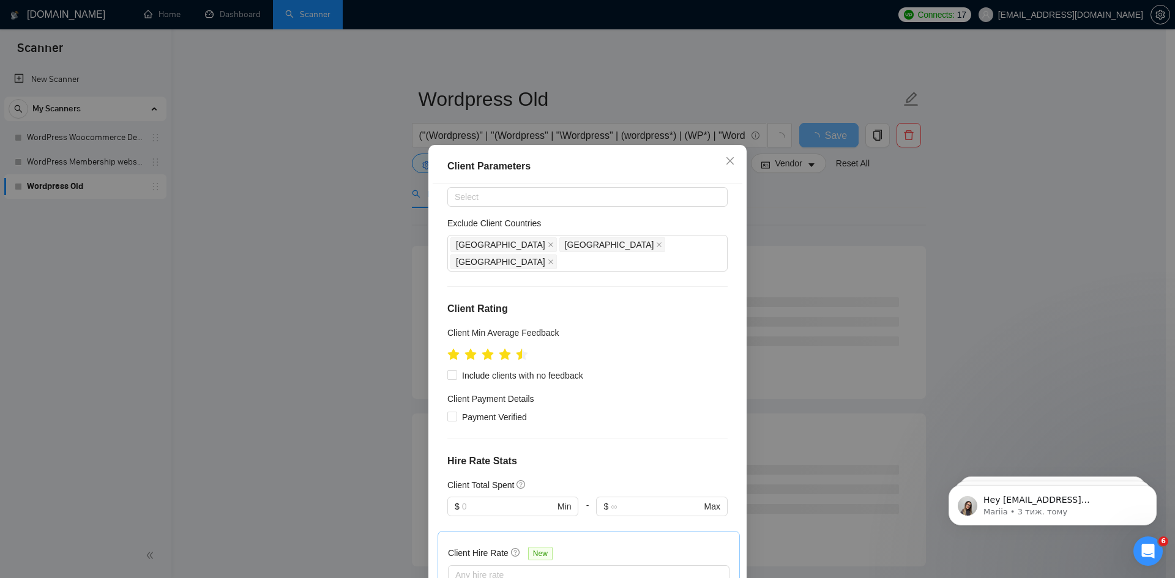
scroll to position [61, 0]
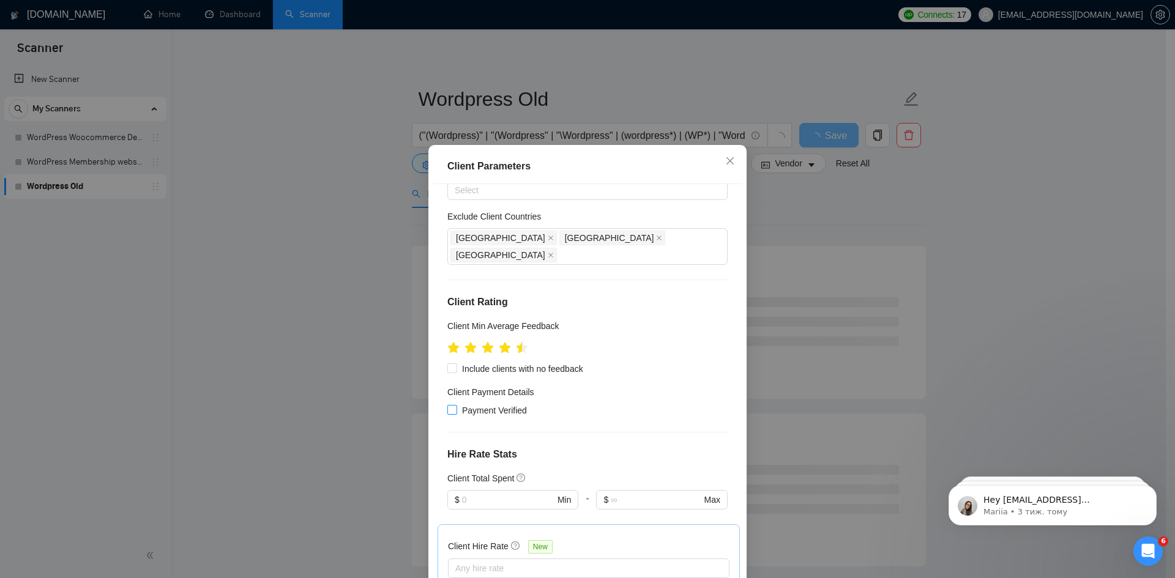
click at [511, 404] on span "Payment Verified" at bounding box center [494, 410] width 75 height 13
click at [456, 405] on input "Payment Verified" at bounding box center [451, 409] width 9 height 9
checkbox input "true"
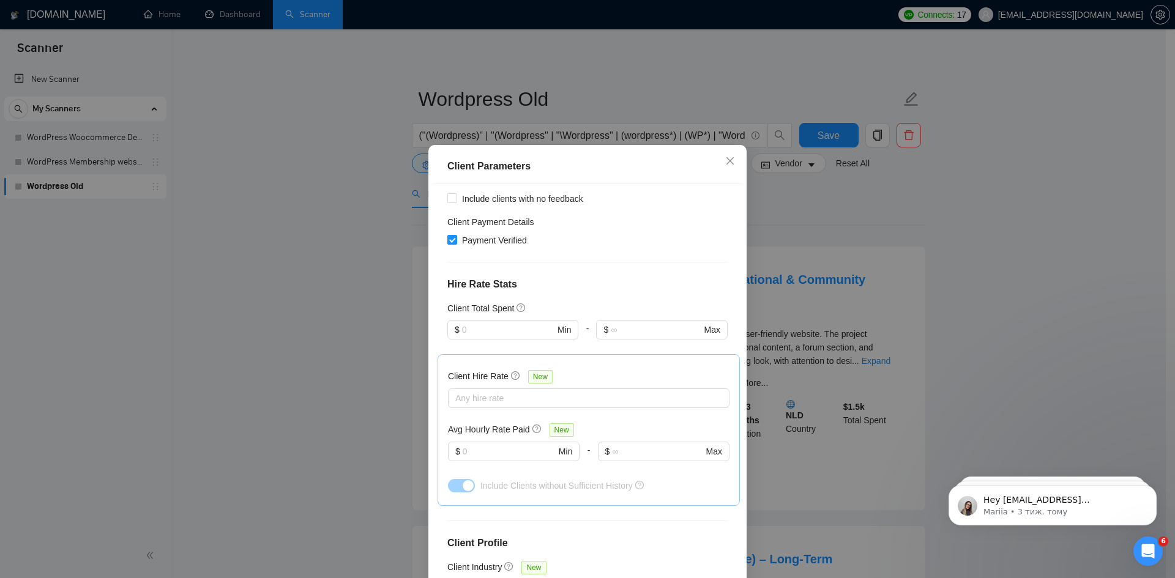
scroll to position [245, 0]
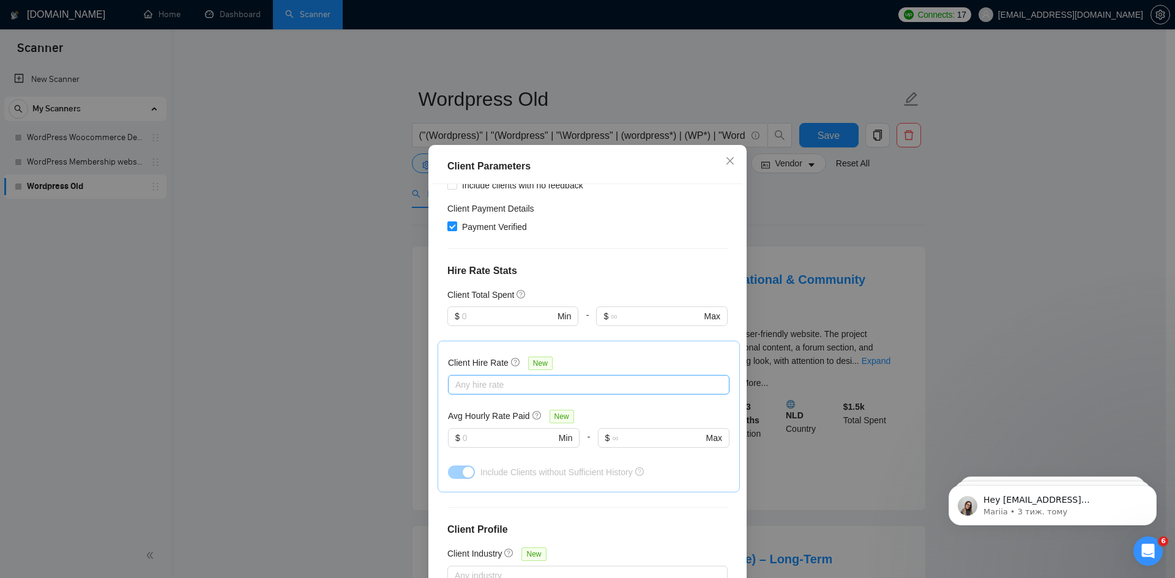
click at [526, 378] on div at bounding box center [582, 385] width 263 height 15
drag, startPoint x: 532, startPoint y: 425, endPoint x: 526, endPoint y: 449, distance: 24.6
click at [533, 425] on div "High Rates" at bounding box center [584, 430] width 267 height 13
checkbox input "true"
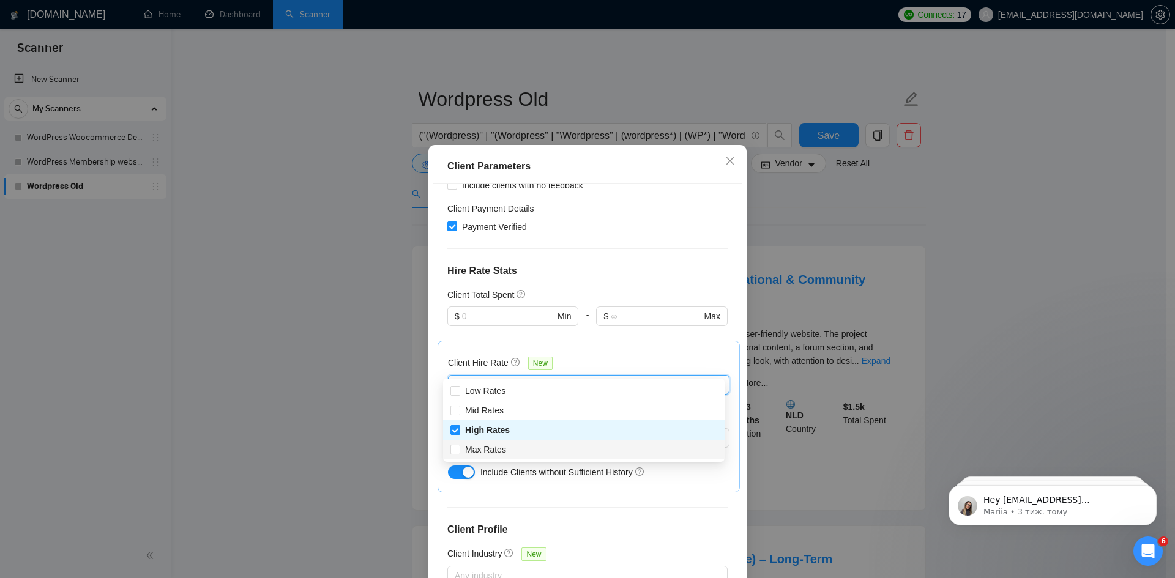
click at [525, 460] on body "Scanner New Scanner My Scanners WordPress Woocommerce Developer WordPress Membe…" at bounding box center [583, 289] width 1166 height 578
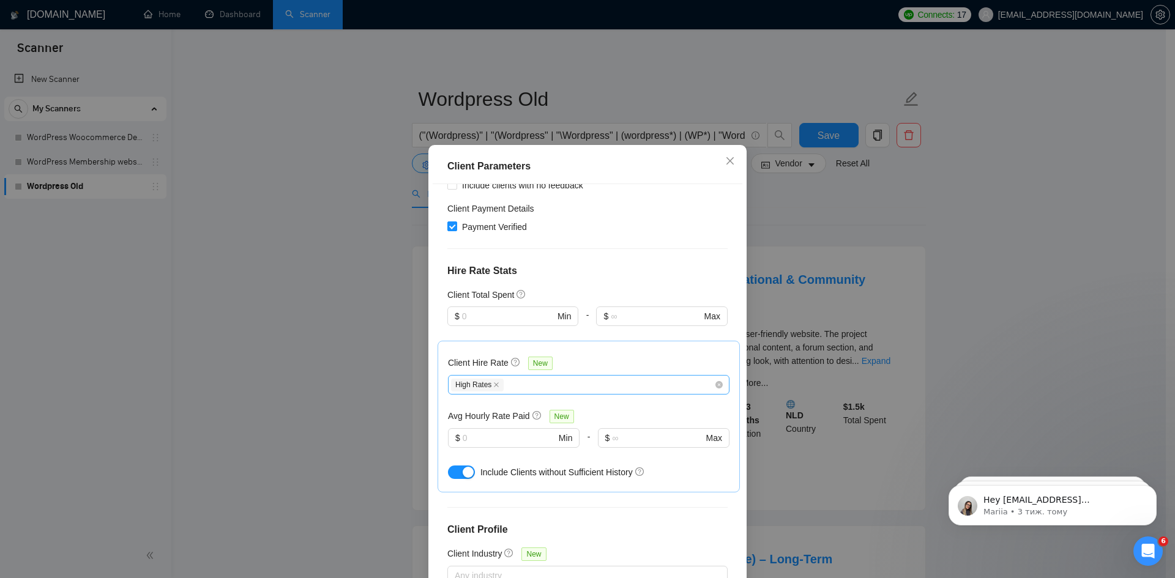
click at [528, 378] on div "High Rates" at bounding box center [582, 385] width 263 height 15
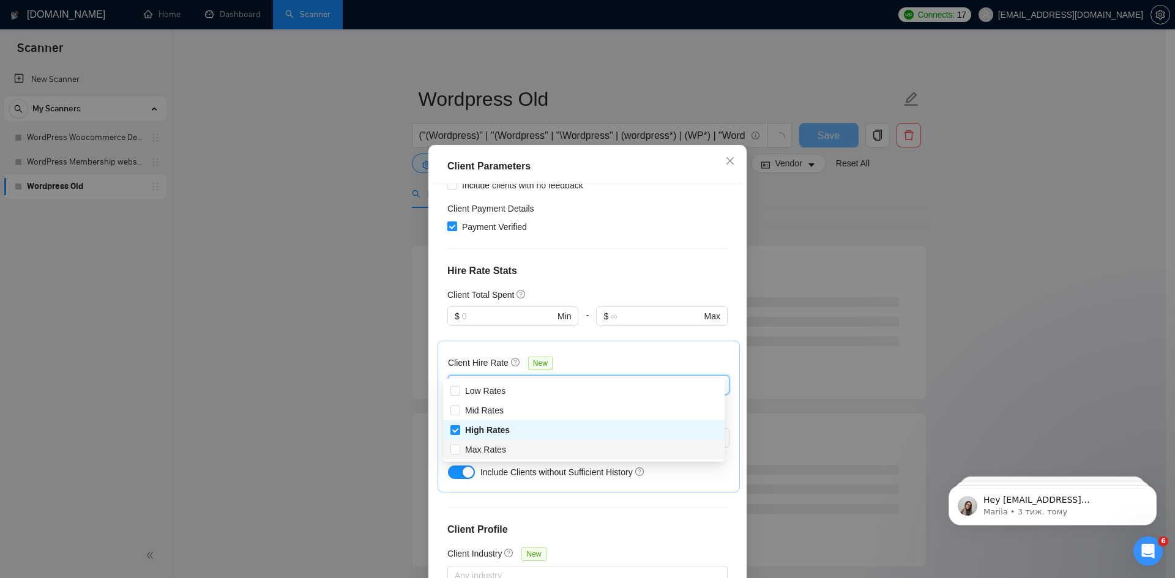
click at [518, 442] on div "Max Rates" at bounding box center [584, 450] width 282 height 20
checkbox input "true"
click at [387, 344] on div "Client Parameters Client Location Include Client Countries Select Exclude Clien…" at bounding box center [587, 289] width 1175 height 578
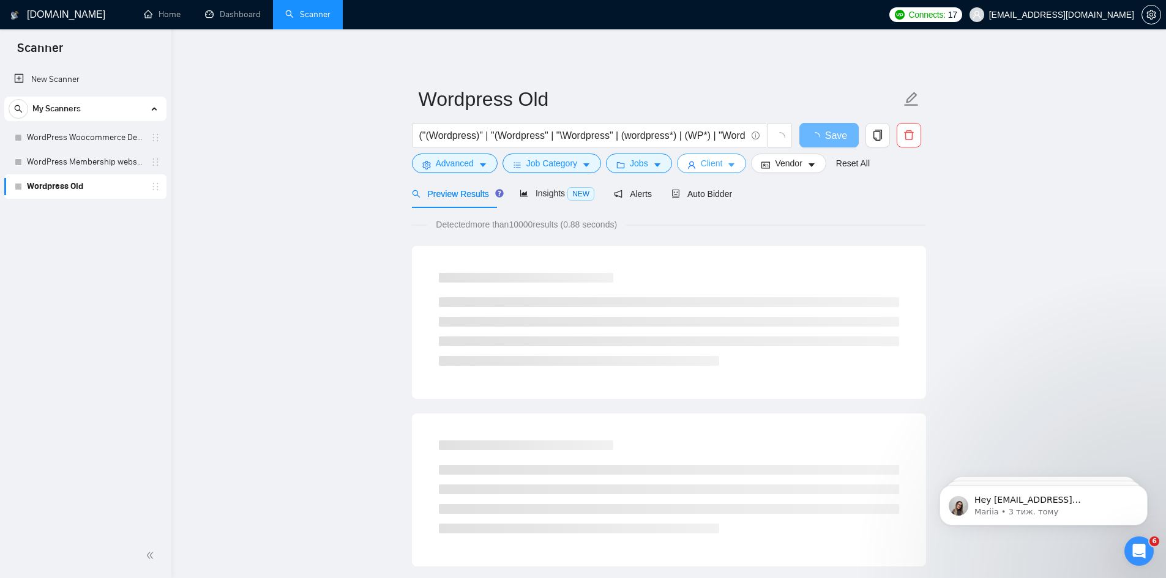
click at [687, 163] on icon "user" at bounding box center [691, 165] width 9 height 9
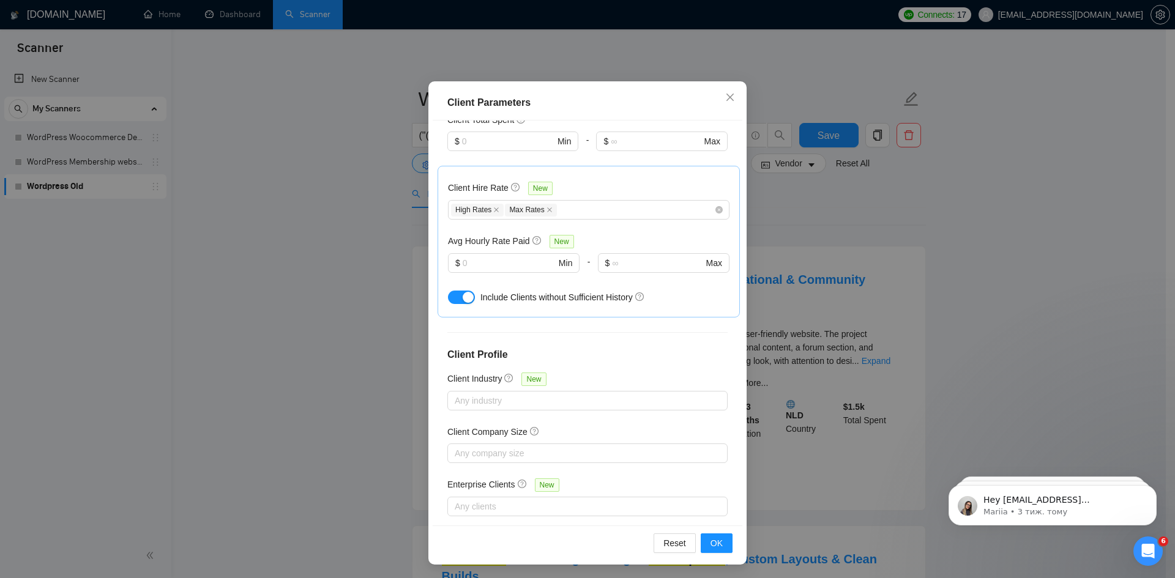
scroll to position [65, 0]
click at [725, 545] on button "OK" at bounding box center [717, 543] width 32 height 20
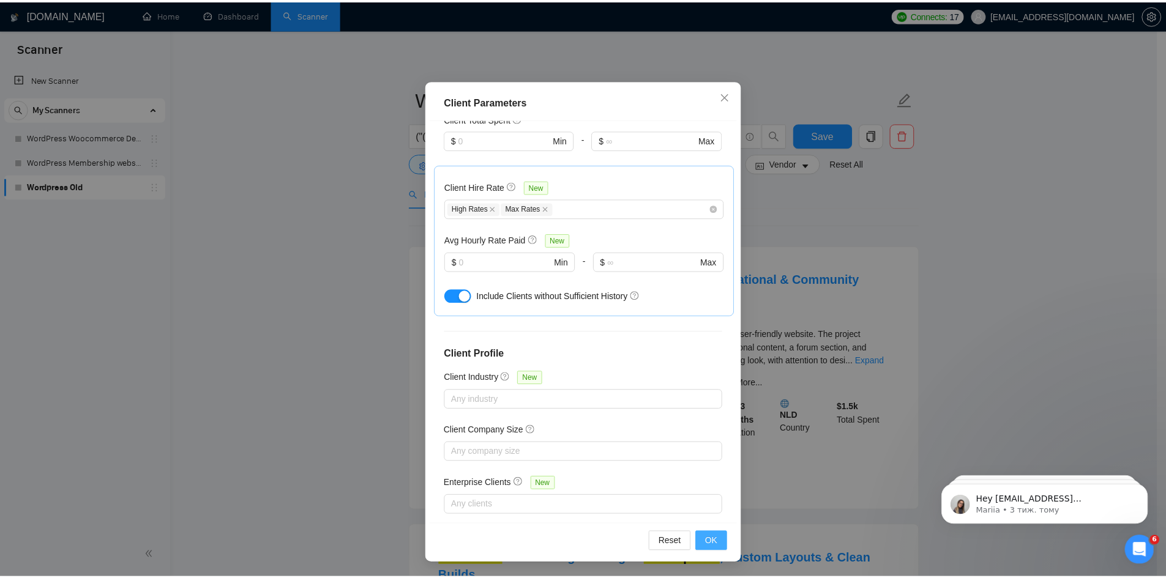
scroll to position [0, 0]
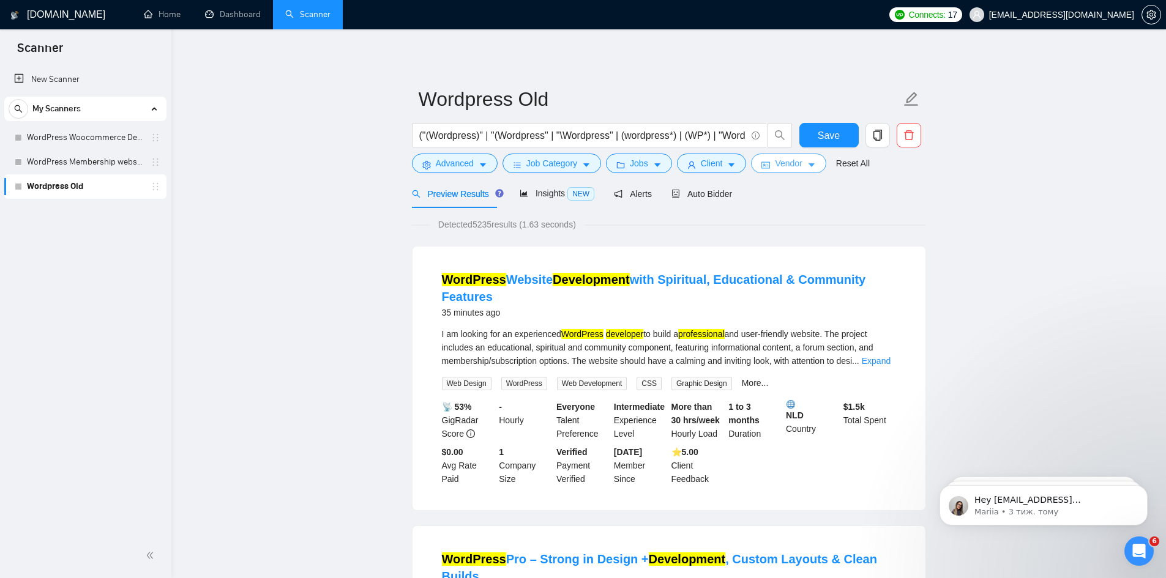
click at [768, 163] on button "Vendor" at bounding box center [788, 164] width 75 height 20
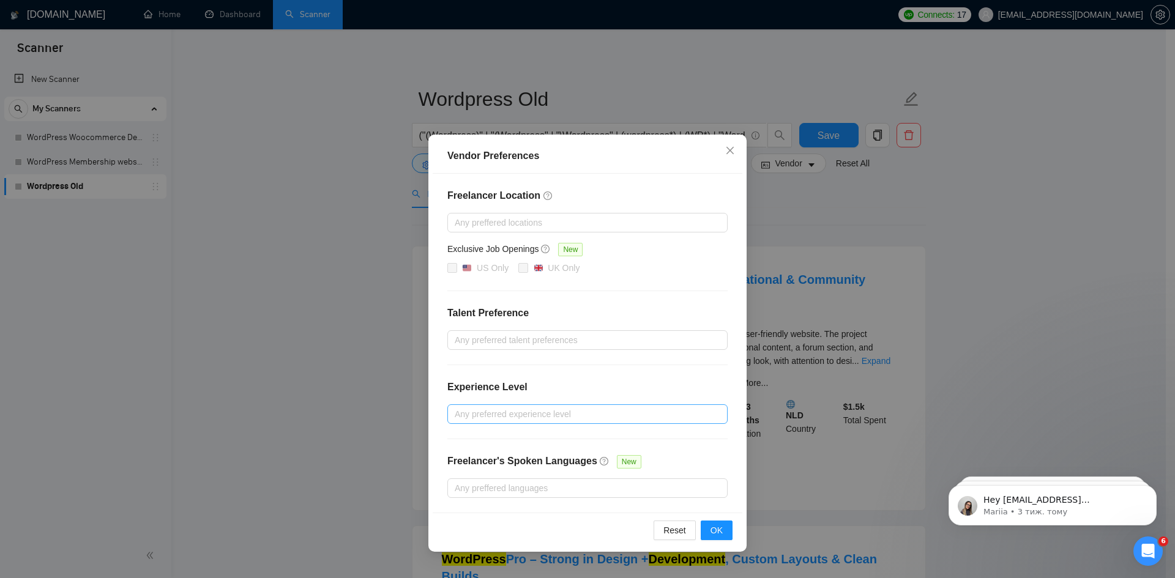
click at [558, 419] on div at bounding box center [582, 414] width 262 height 15
click at [552, 453] on div "Intermediate" at bounding box center [588, 457] width 266 height 13
checkbox input "true"
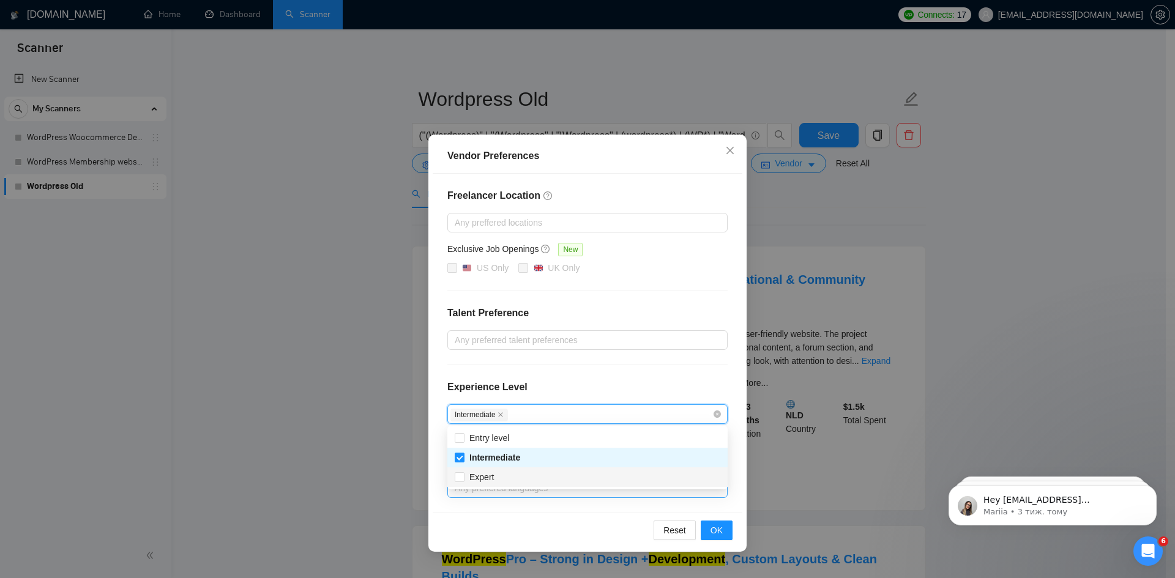
drag, startPoint x: 545, startPoint y: 474, endPoint x: 582, endPoint y: 491, distance: 40.5
click at [545, 474] on div "Expert" at bounding box center [588, 477] width 266 height 13
checkbox input "true"
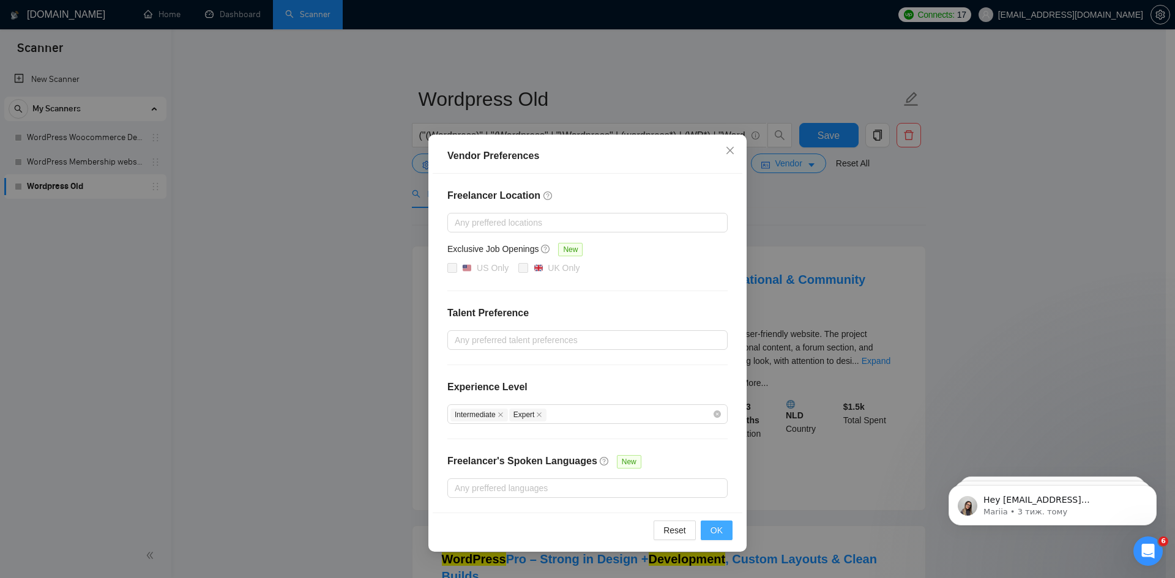
click at [718, 528] on span "OK" at bounding box center [717, 530] width 12 height 13
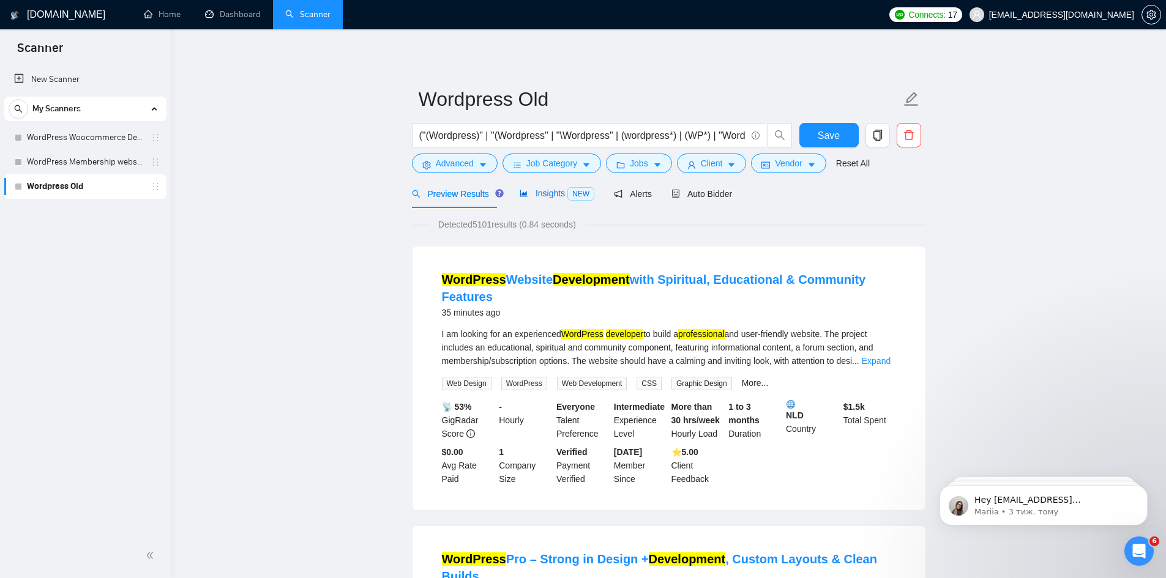
click at [551, 194] on span "Insights NEW" at bounding box center [557, 194] width 75 height 10
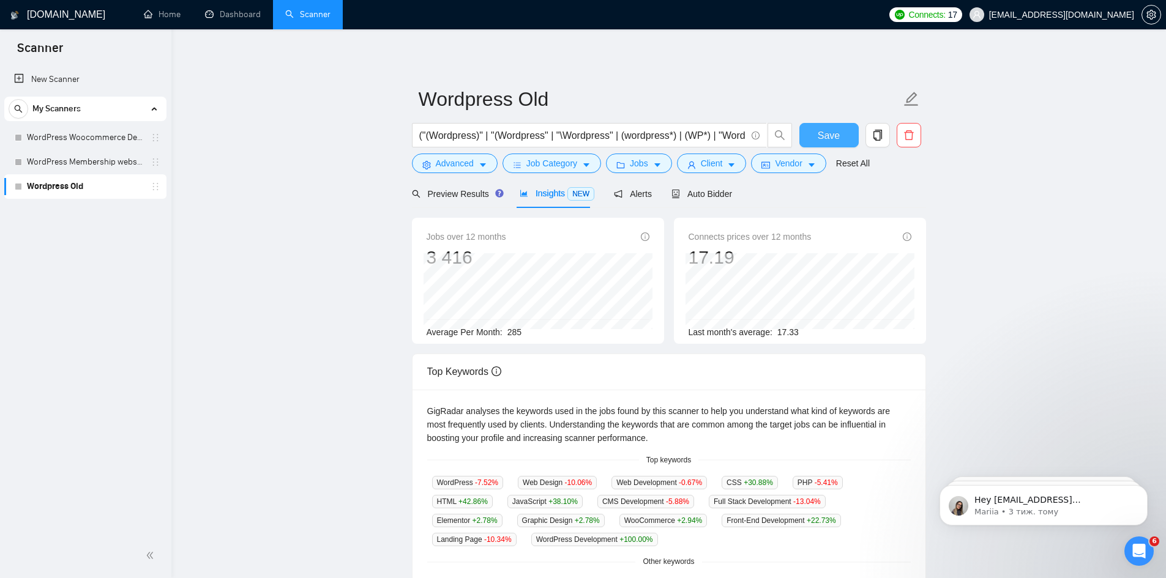
click at [821, 135] on span "Save" at bounding box center [829, 135] width 22 height 15
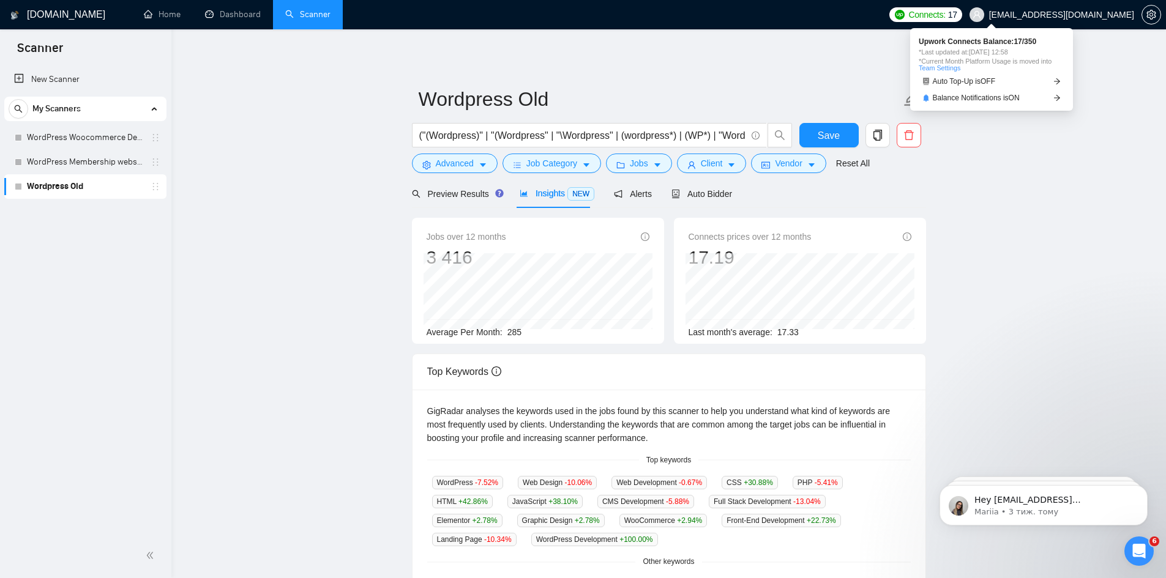
click at [945, 17] on span "Connects:" at bounding box center [926, 14] width 37 height 13
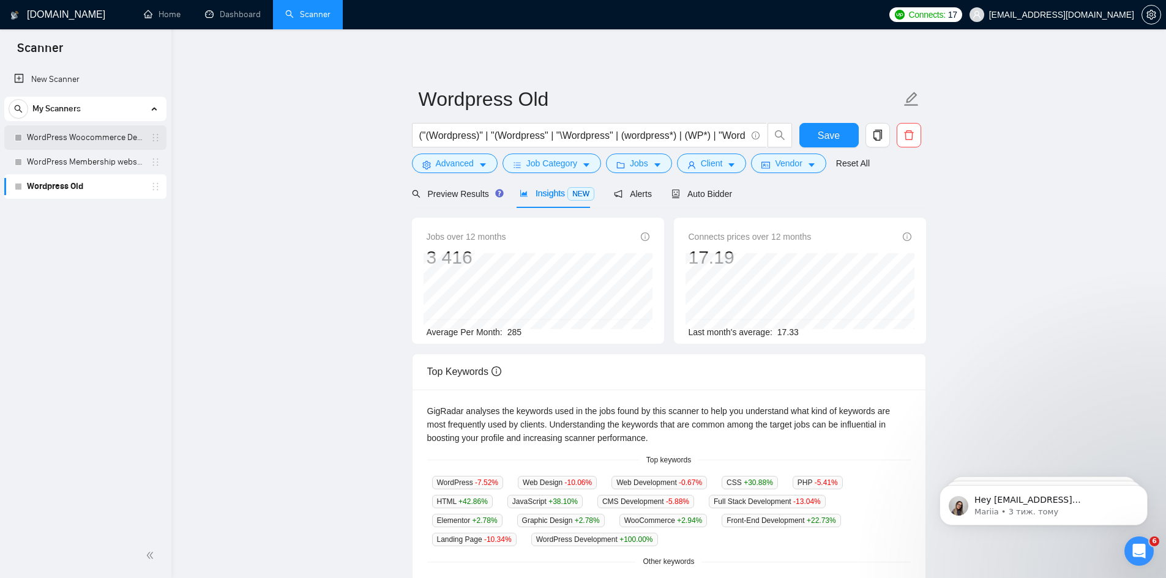
click at [108, 139] on link "WordPress Woocommerce Developer" at bounding box center [85, 137] width 116 height 24
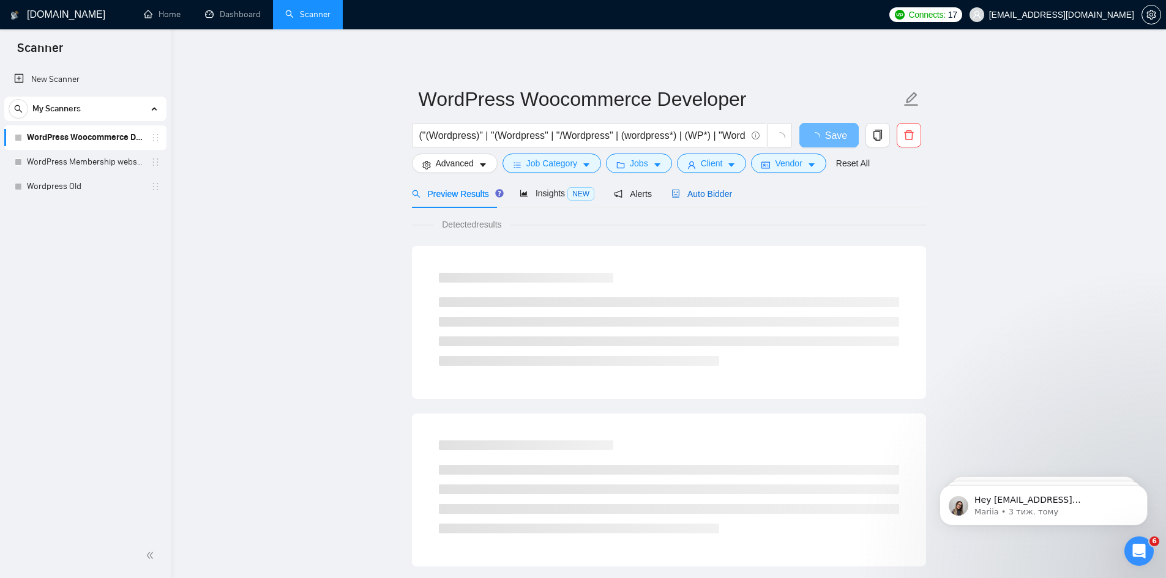
click at [692, 195] on span "Auto Bidder" at bounding box center [701, 194] width 61 height 10
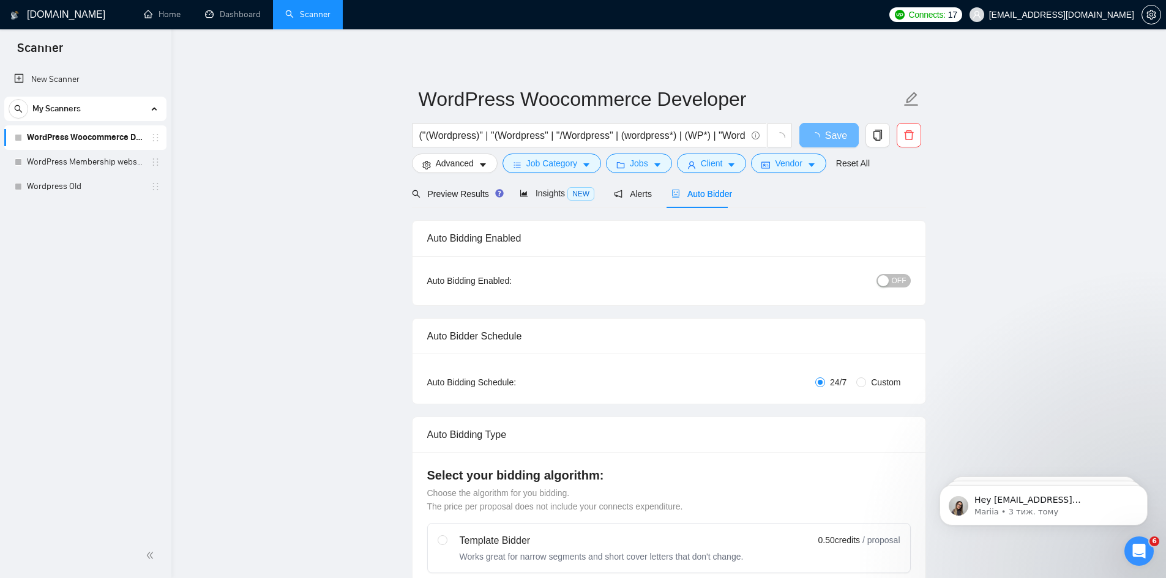
checkbox input "true"
click at [898, 280] on span "OFF" at bounding box center [899, 280] width 15 height 13
click at [98, 160] on link "WordPress Membership website" at bounding box center [85, 162] width 116 height 24
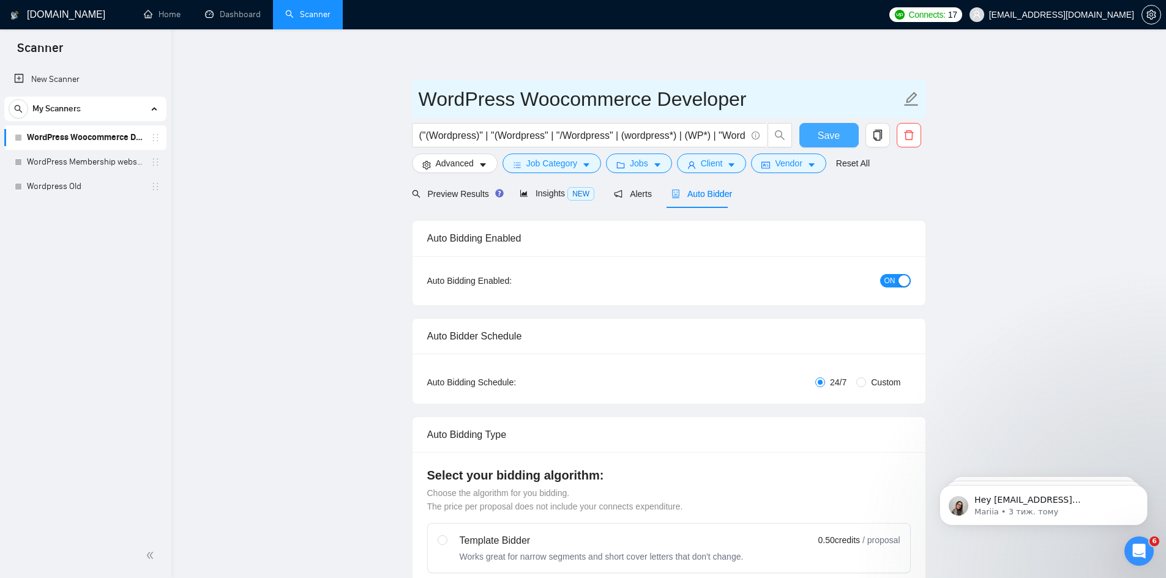
click at [845, 134] on button "Save" at bounding box center [828, 135] width 59 height 24
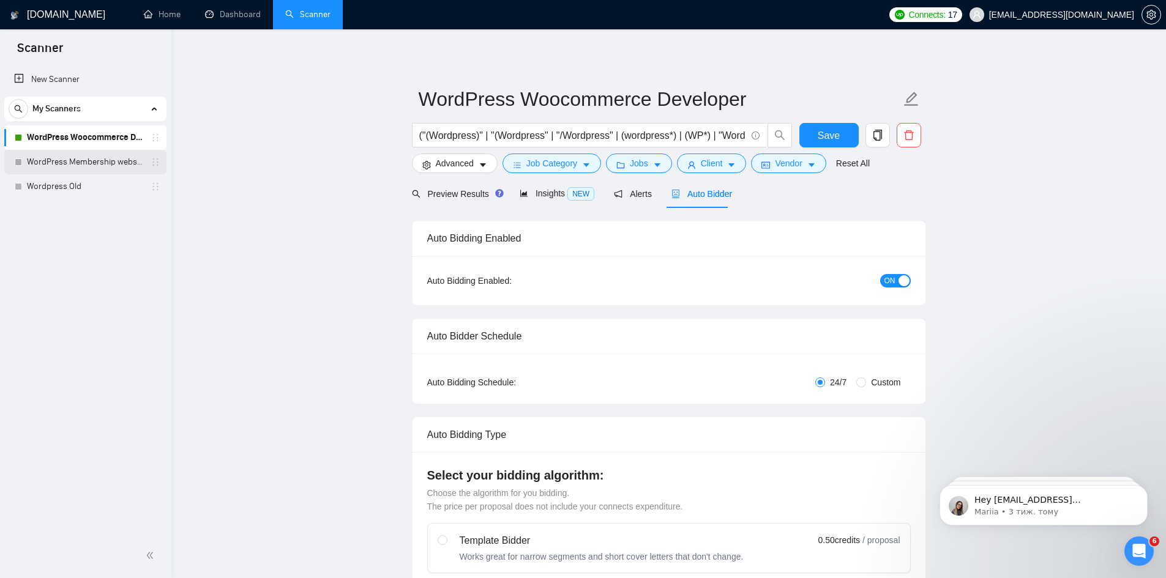
click at [81, 162] on link "WordPress Membership website" at bounding box center [85, 162] width 116 height 24
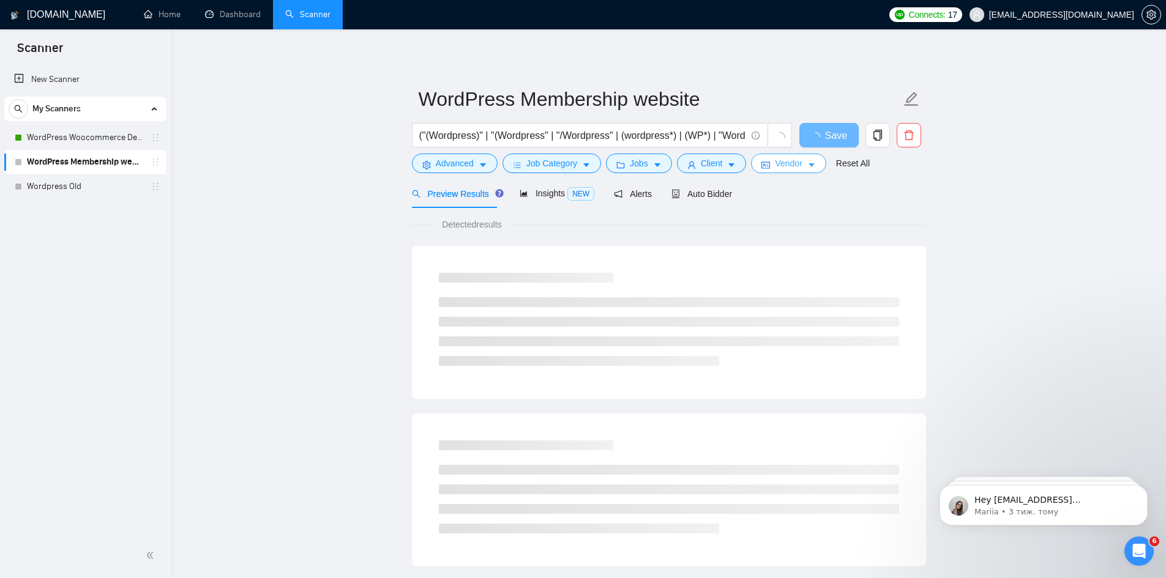
click at [810, 165] on icon "caret-down" at bounding box center [812, 166] width 6 height 4
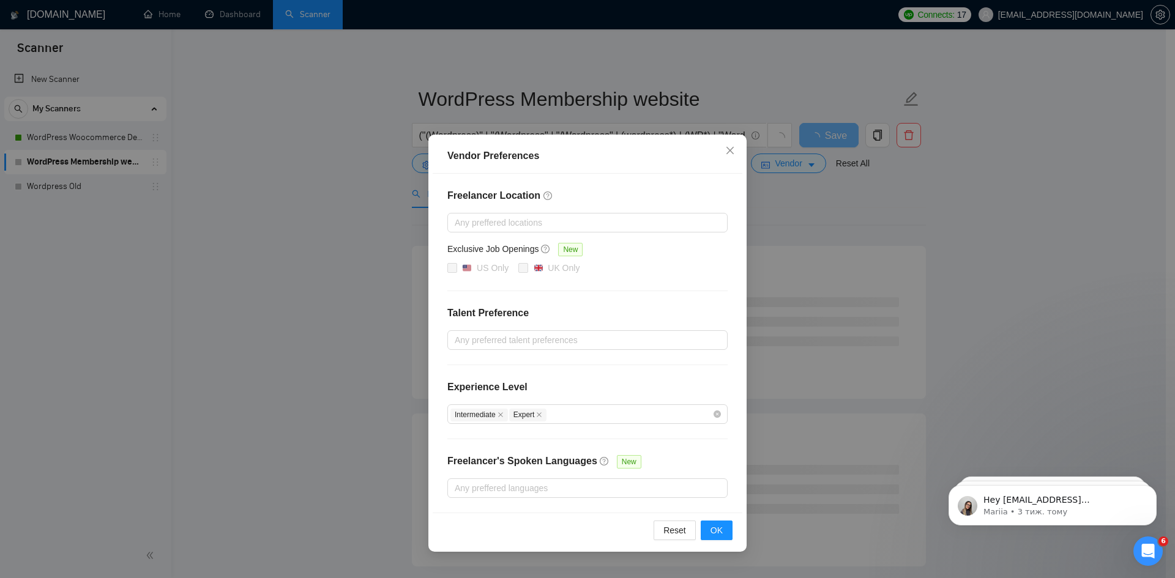
click at [826, 188] on div "Vendor Preferences Freelancer Location Any preffered locations Exclusive Job Op…" at bounding box center [587, 289] width 1175 height 578
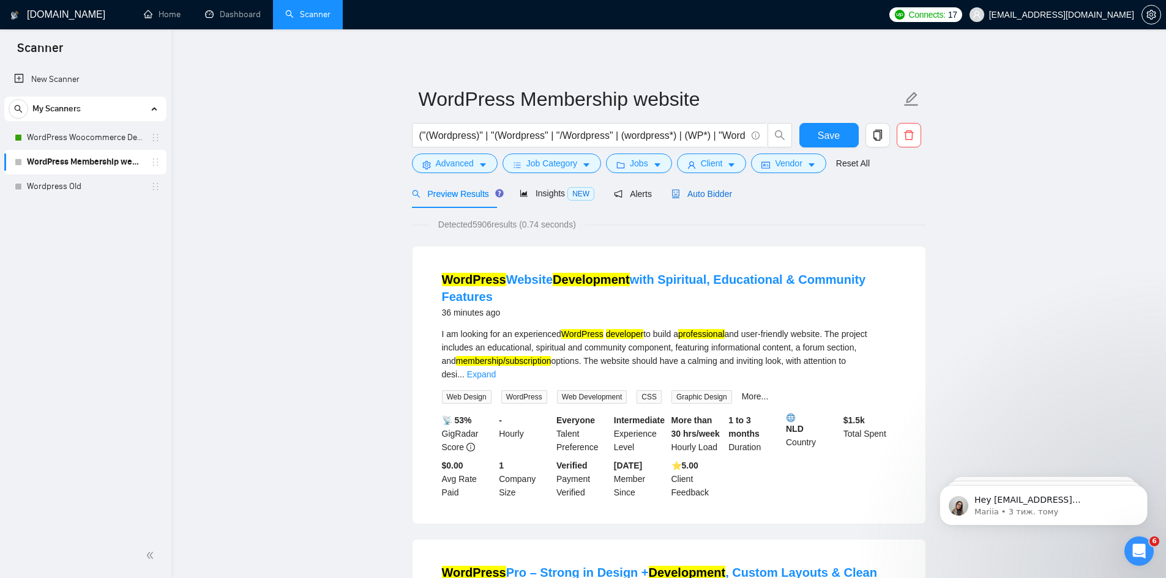
click at [705, 189] on span "Auto Bidder" at bounding box center [701, 194] width 61 height 10
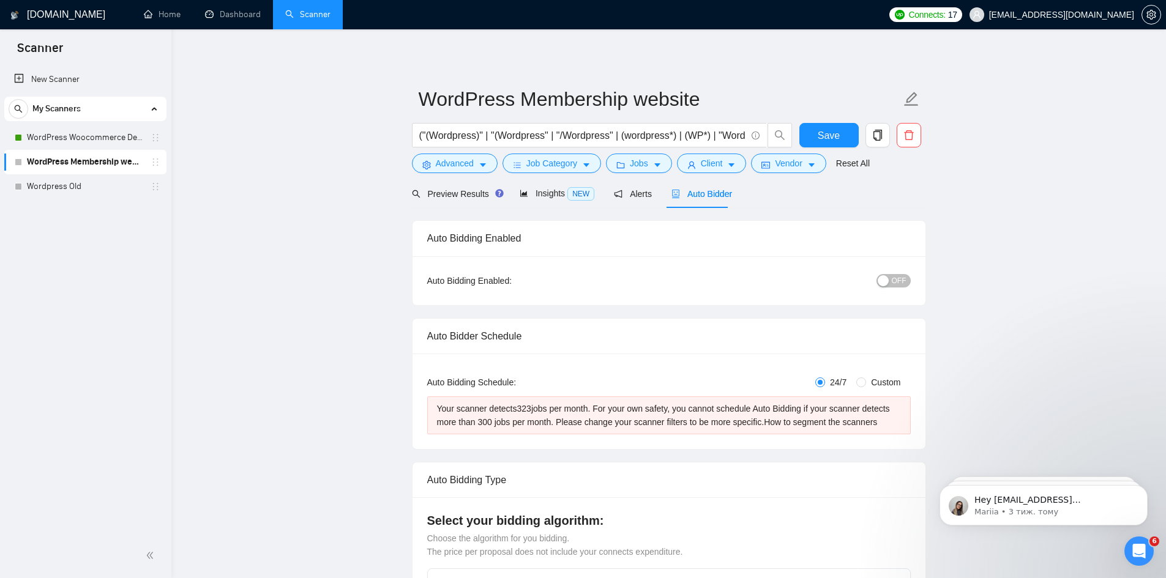
click at [892, 277] on button "OFF" at bounding box center [894, 280] width 34 height 13
click at [821, 141] on span "Save" at bounding box center [829, 135] width 22 height 15
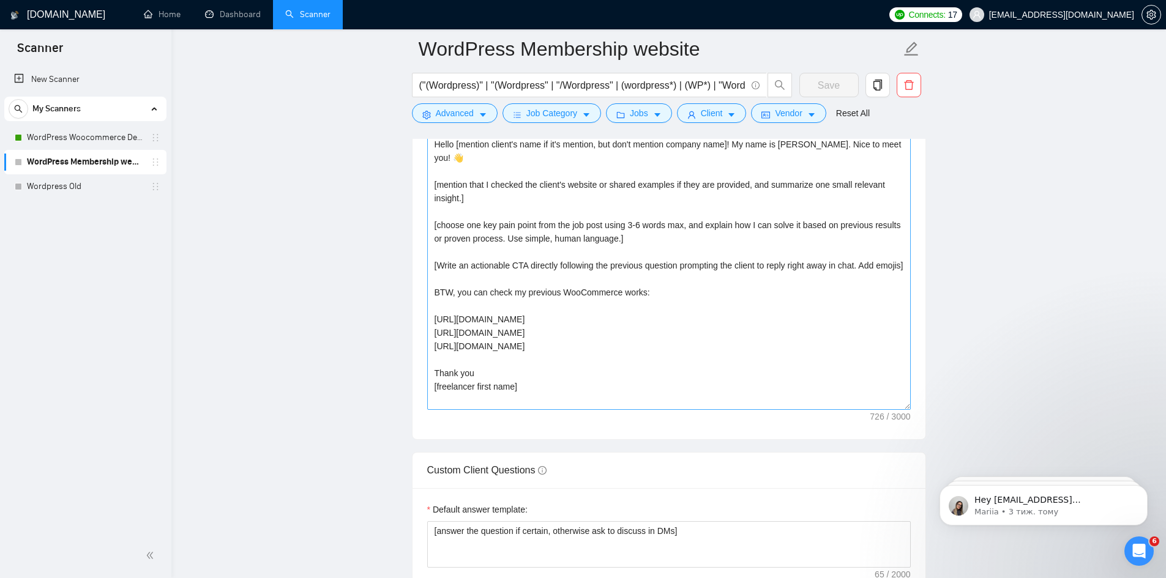
scroll to position [1408, 0]
click at [602, 313] on textarea "Hello [mention client's name if it's mention, but don't mention company name]! …" at bounding box center [669, 271] width 484 height 275
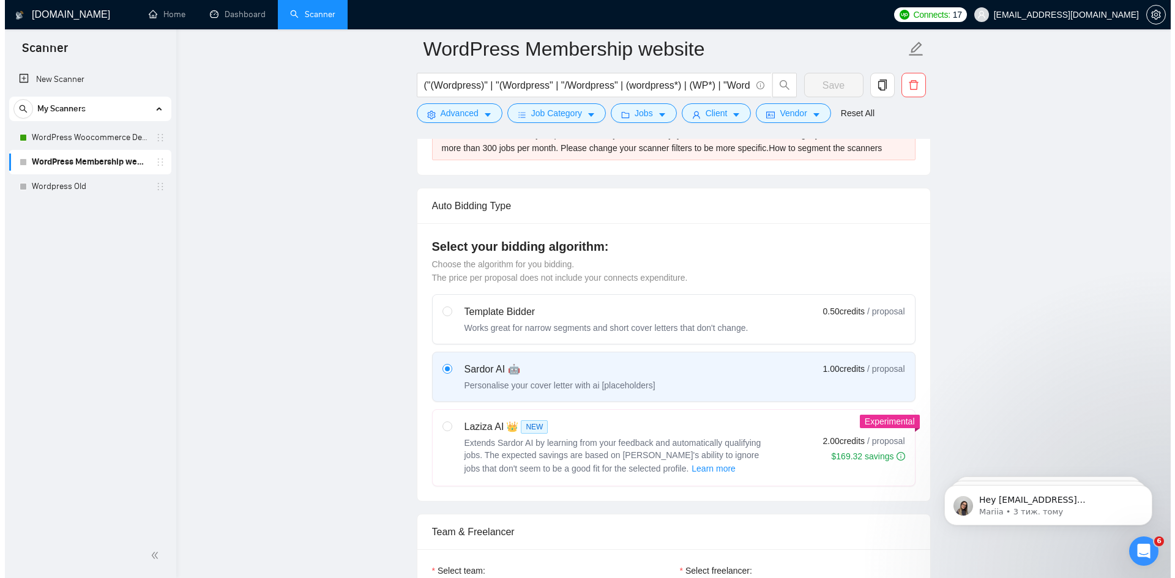
scroll to position [0, 0]
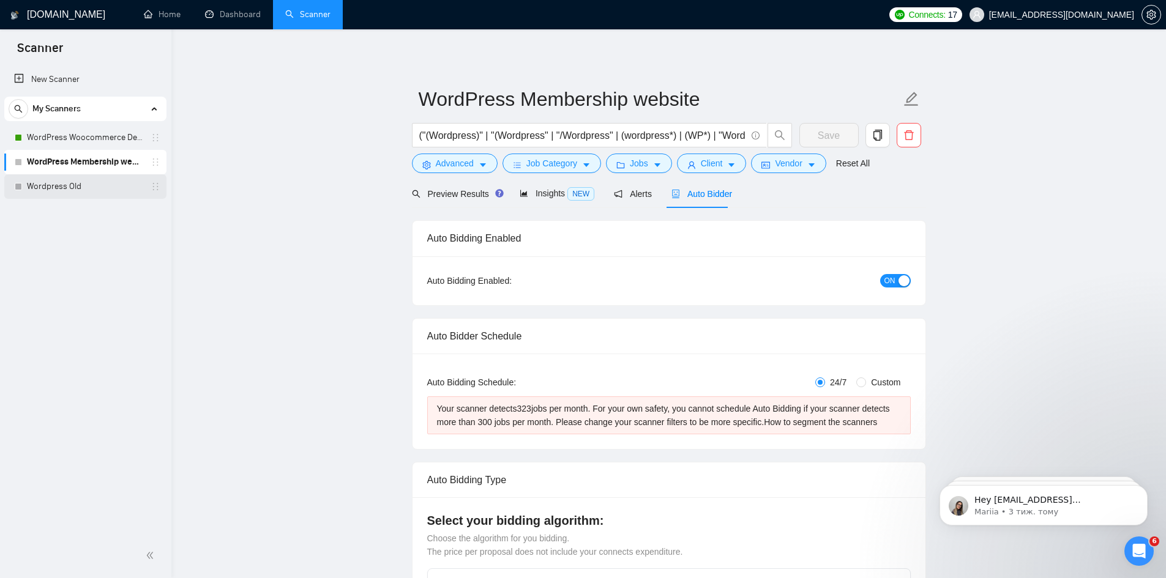
drag, startPoint x: 91, startPoint y: 196, endPoint x: 689, endPoint y: 75, distance: 610.7
click at [91, 196] on link "Wordpress Old" at bounding box center [85, 186] width 116 height 24
click at [568, 167] on span "Job Category" at bounding box center [551, 163] width 51 height 13
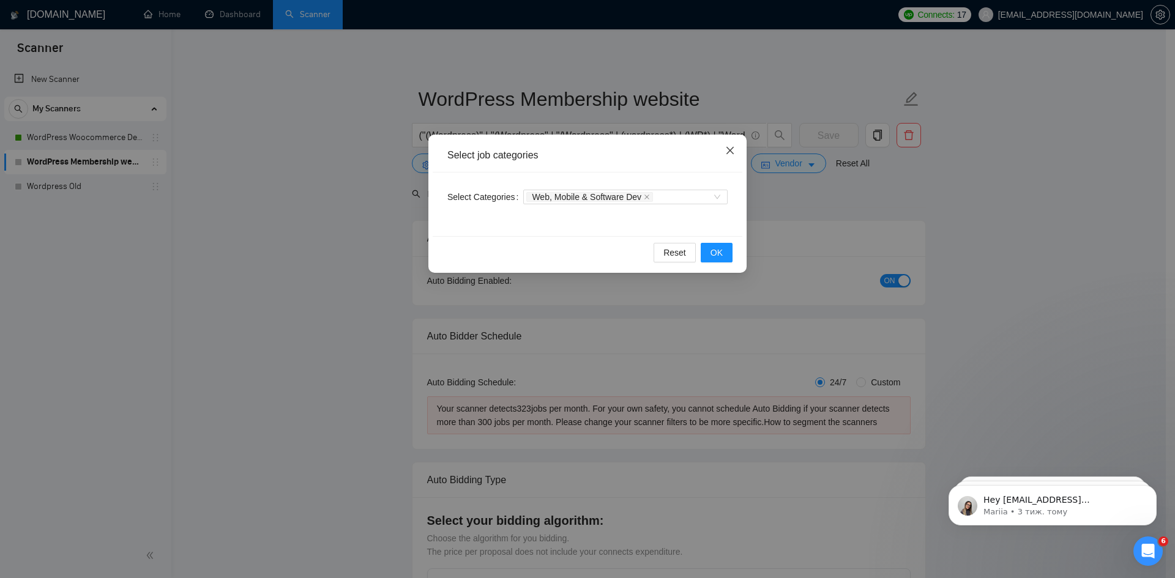
click at [733, 154] on icon "close" at bounding box center [730, 150] width 7 height 7
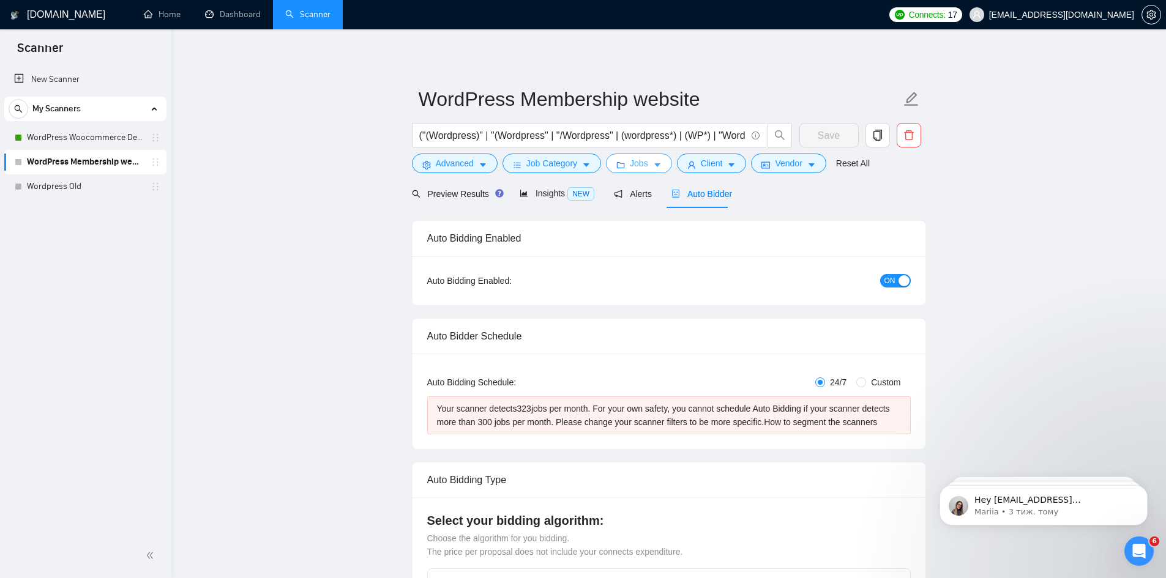
click at [625, 166] on button "Jobs" at bounding box center [639, 164] width 66 height 20
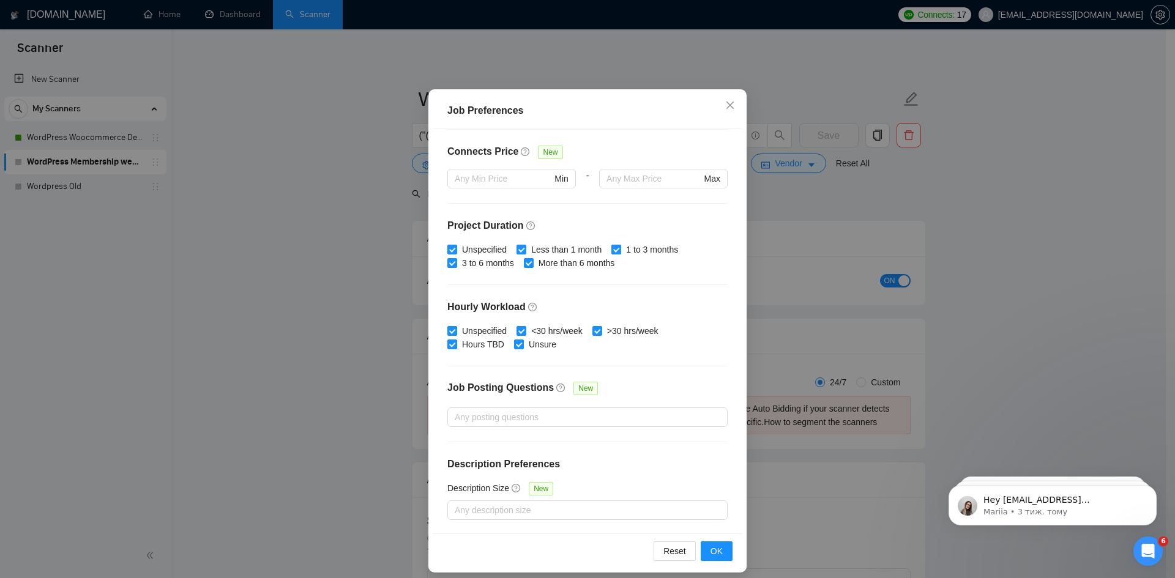
scroll to position [61, 0]
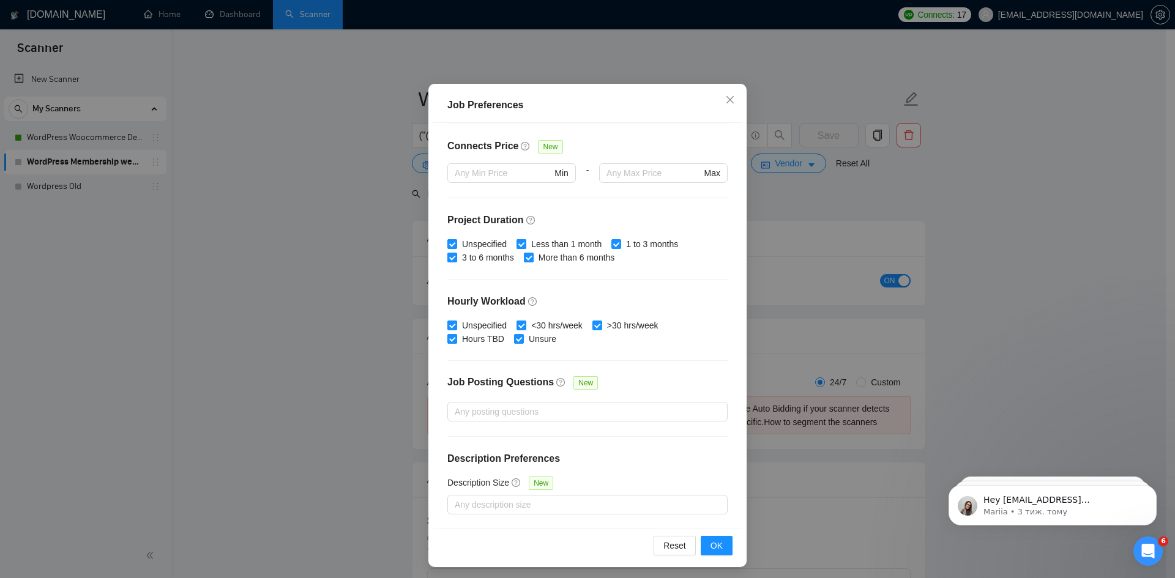
click at [553, 243] on span "Less than 1 month" at bounding box center [566, 243] width 80 height 13
click at [525, 243] on input "Less than 1 month" at bounding box center [521, 243] width 9 height 9
checkbox input "false"
click at [711, 544] on span "OK" at bounding box center [717, 545] width 12 height 13
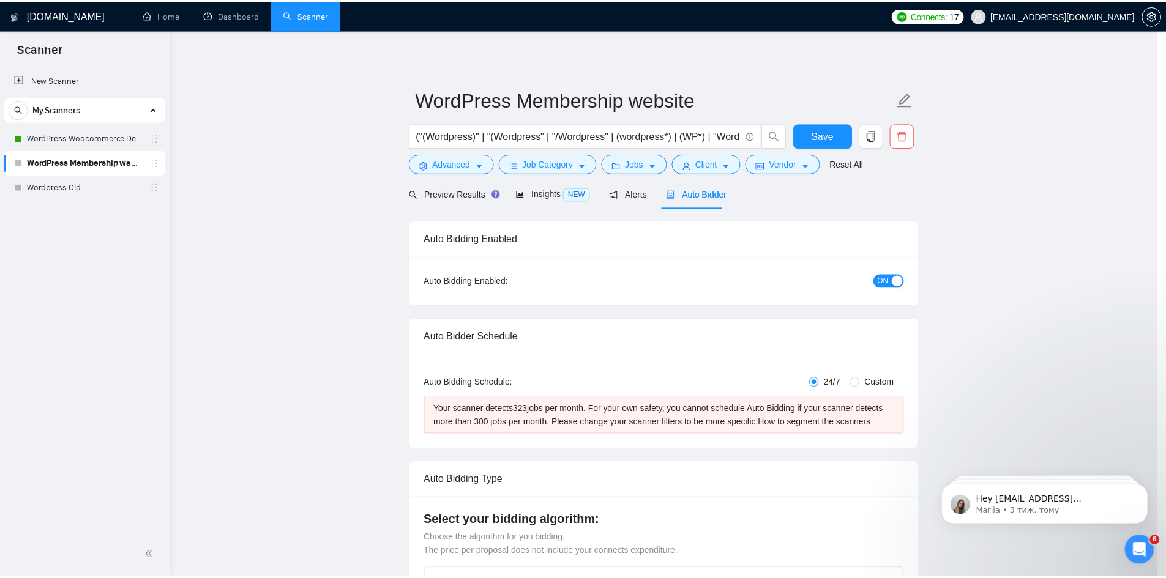
scroll to position [0, 0]
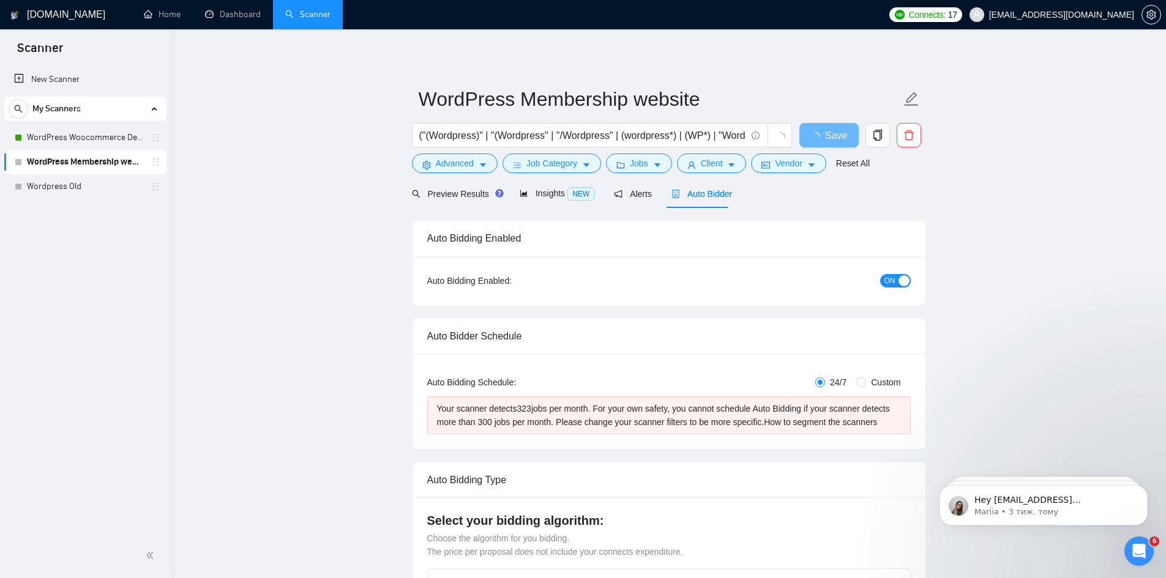
click at [869, 185] on div "Preview Results Insights NEW Alerts Auto Bidder" at bounding box center [669, 193] width 514 height 29
click at [828, 132] on span "Save" at bounding box center [836, 135] width 22 height 15
click at [539, 192] on span "Insights NEW" at bounding box center [557, 194] width 75 height 10
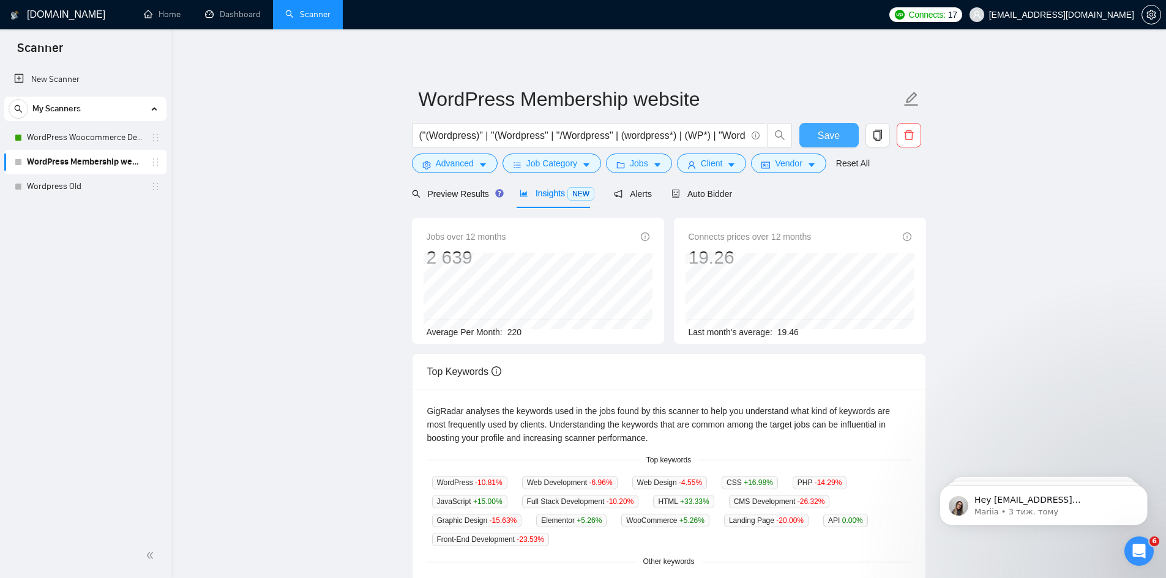
click at [813, 143] on button "Save" at bounding box center [828, 135] width 59 height 24
click at [714, 196] on span "Auto Bidder" at bounding box center [701, 194] width 61 height 10
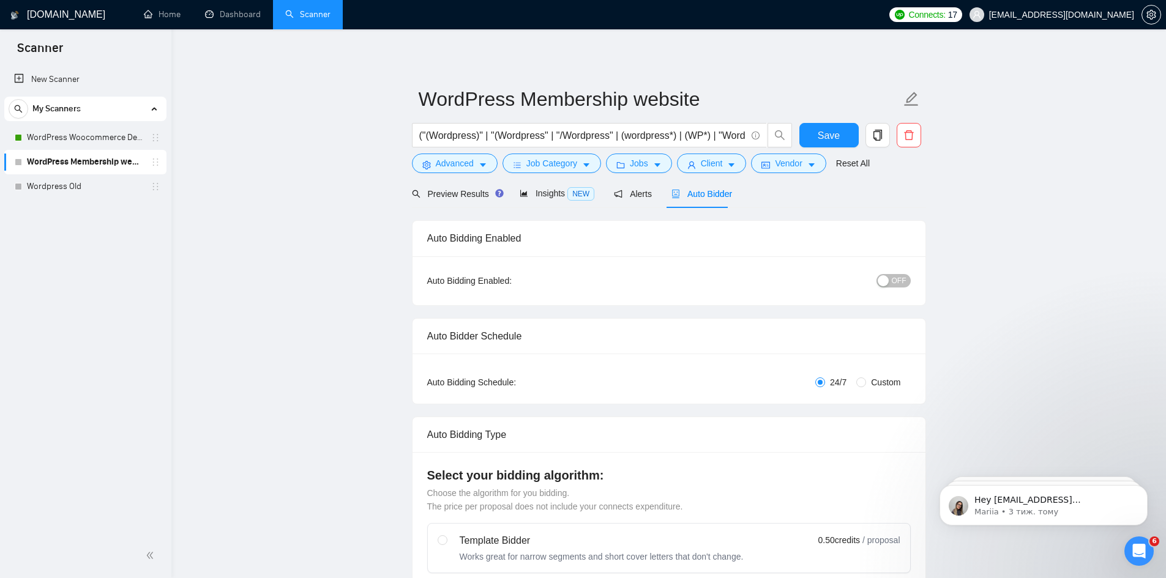
click at [897, 279] on span "OFF" at bounding box center [899, 280] width 15 height 13
click at [830, 142] on span "Save" at bounding box center [829, 135] width 22 height 15
click at [62, 181] on link "Wordpress Old" at bounding box center [85, 186] width 116 height 24
click at [826, 143] on span "Save" at bounding box center [828, 135] width 59 height 24
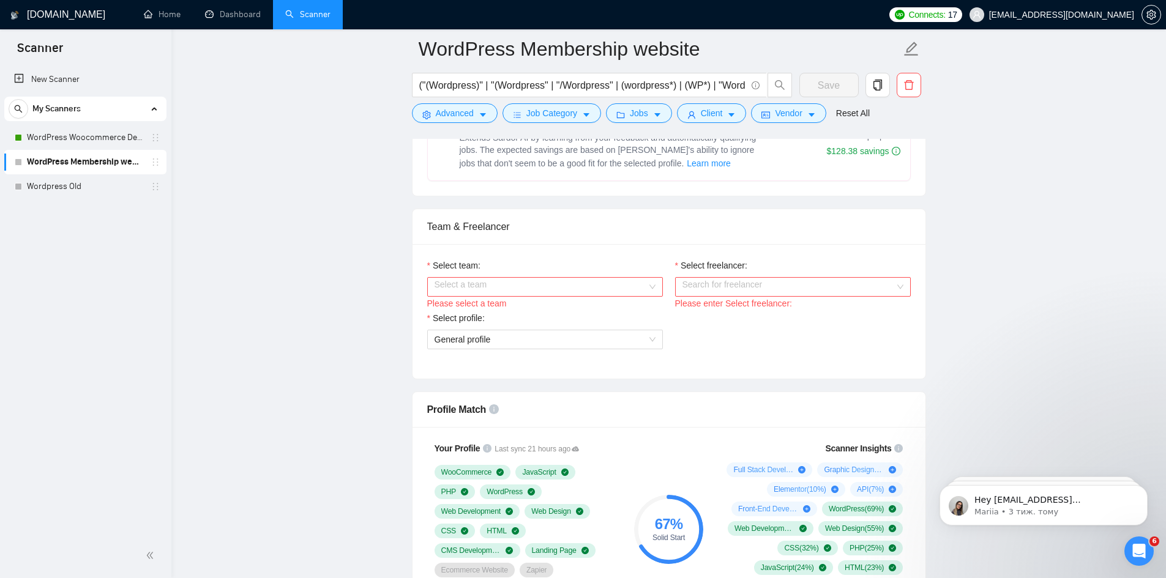
scroll to position [551, 0]
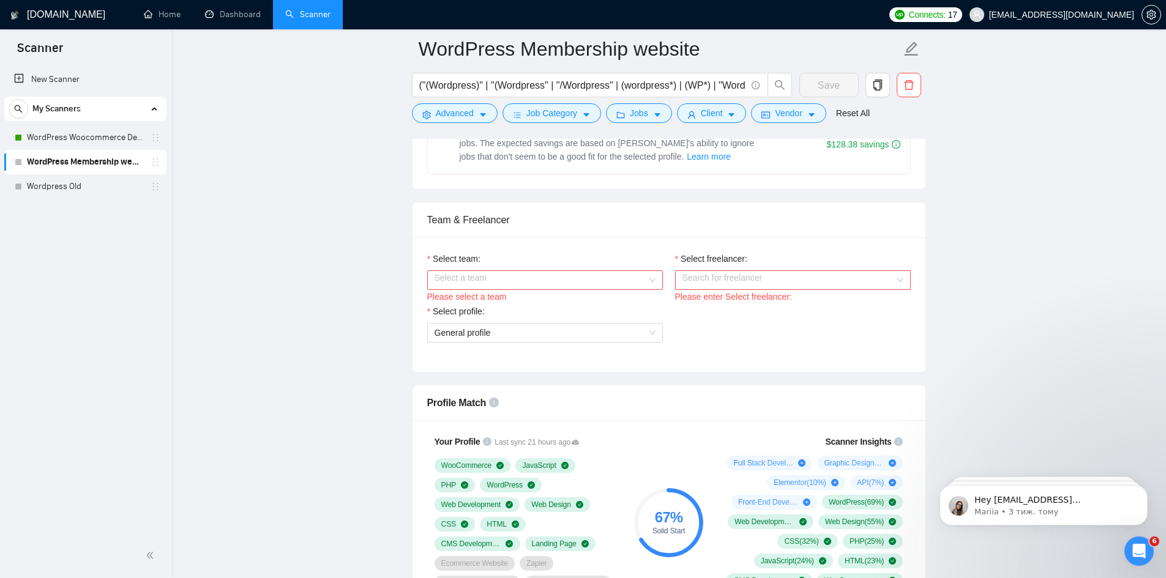
click at [537, 279] on input "Select team:" at bounding box center [541, 280] width 212 height 18
click at [528, 305] on div "WebGarage Studio" at bounding box center [544, 303] width 221 height 13
click at [744, 275] on input "Select freelancer:" at bounding box center [788, 280] width 212 height 18
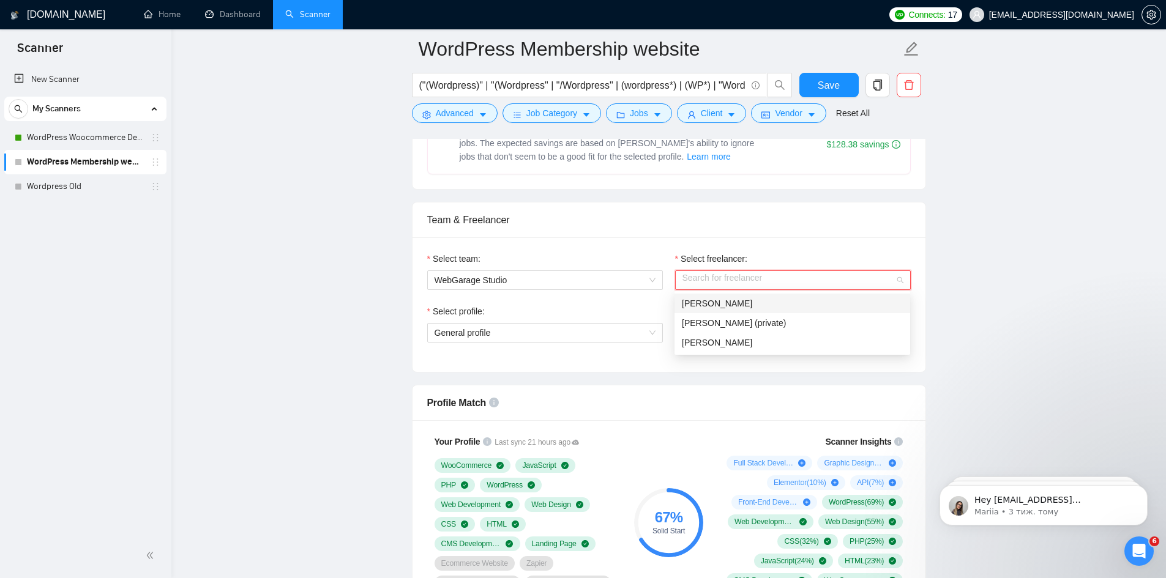
click at [753, 305] on div "[PERSON_NAME]" at bounding box center [792, 303] width 221 height 13
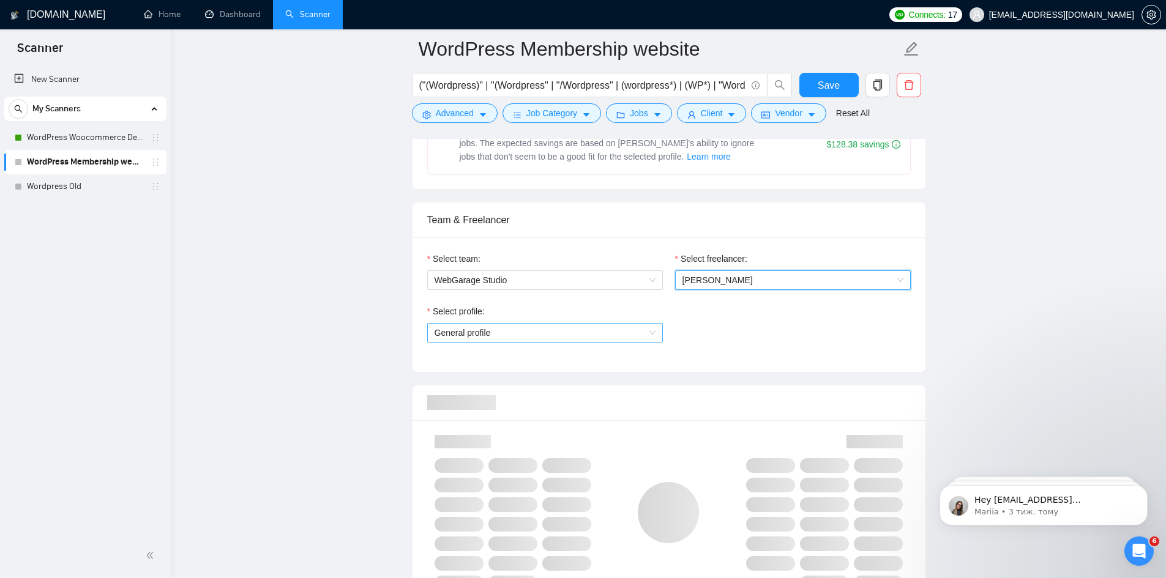
click at [625, 337] on span "General profile" at bounding box center [545, 333] width 221 height 18
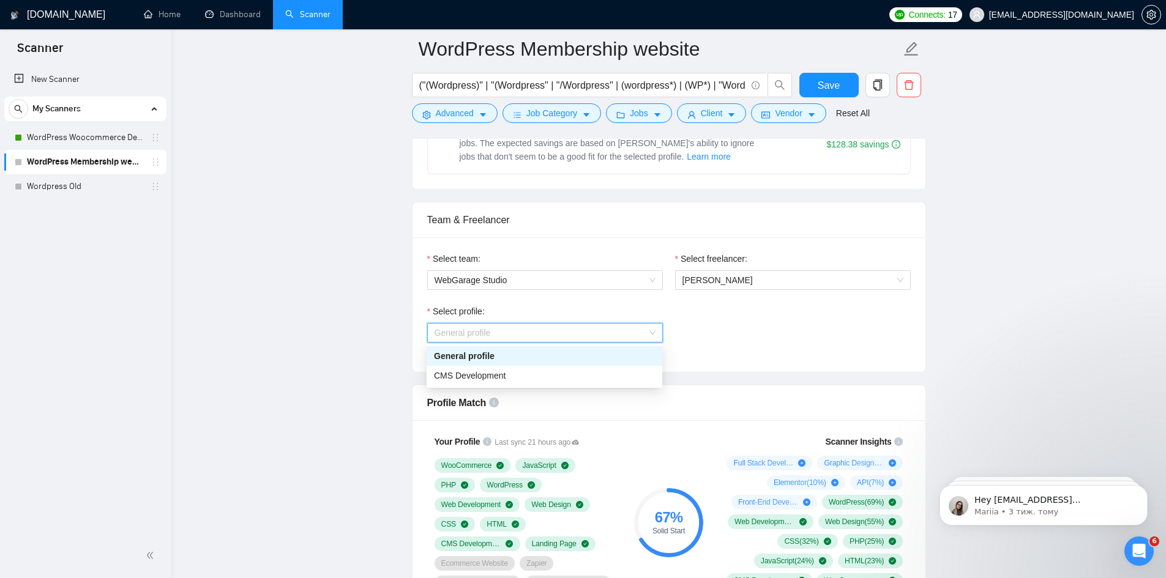
click at [602, 359] on div "General profile" at bounding box center [544, 356] width 221 height 13
click at [609, 334] on span "General profile" at bounding box center [545, 333] width 221 height 18
click at [602, 336] on span "General profile" at bounding box center [545, 333] width 221 height 18
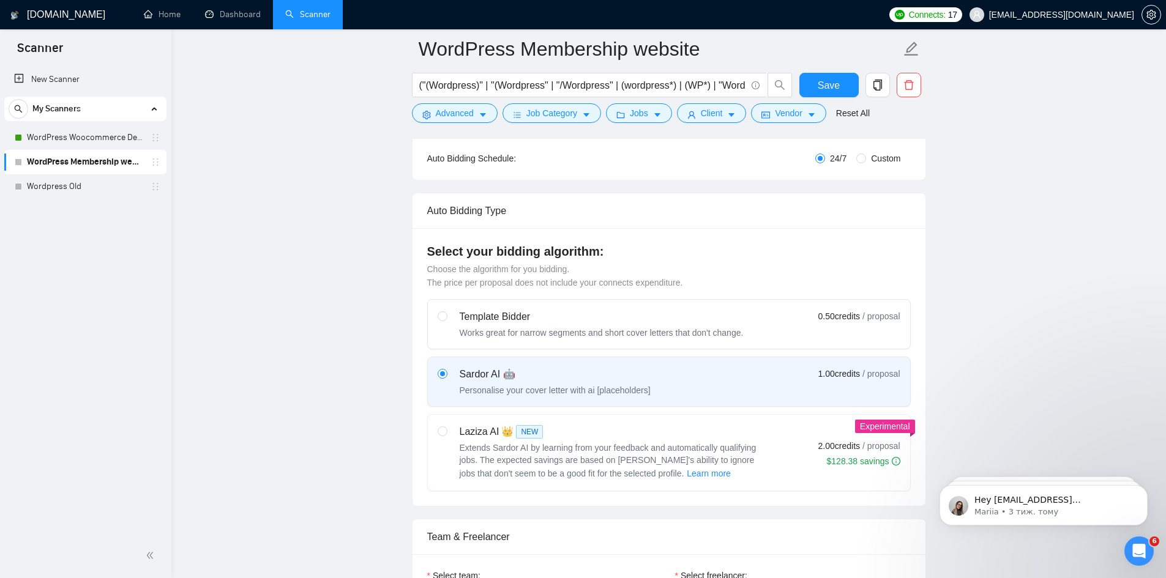
scroll to position [0, 0]
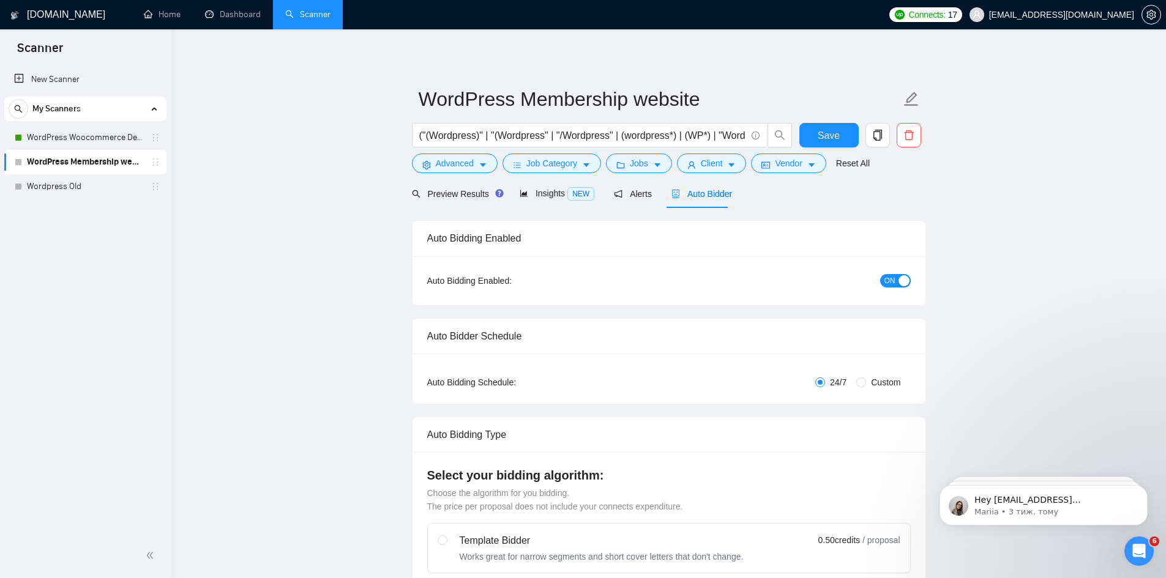
click at [827, 121] on form "WordPress Membership website ("(Wordpress)" | "(Wordpress" | "/Wordpress" | (wo…" at bounding box center [669, 130] width 514 height 100
click at [832, 137] on span "Save" at bounding box center [829, 135] width 22 height 15
click at [50, 200] on div "New Scanner My Scanners WordPress Woocommerce Developer WordPress Membership we…" at bounding box center [85, 299] width 171 height 469
click at [51, 199] on div "New Scanner My Scanners WordPress Woocommerce Developer WordPress Membership we…" at bounding box center [85, 299] width 171 height 469
click at [57, 192] on link "Wordpress Old" at bounding box center [85, 186] width 116 height 24
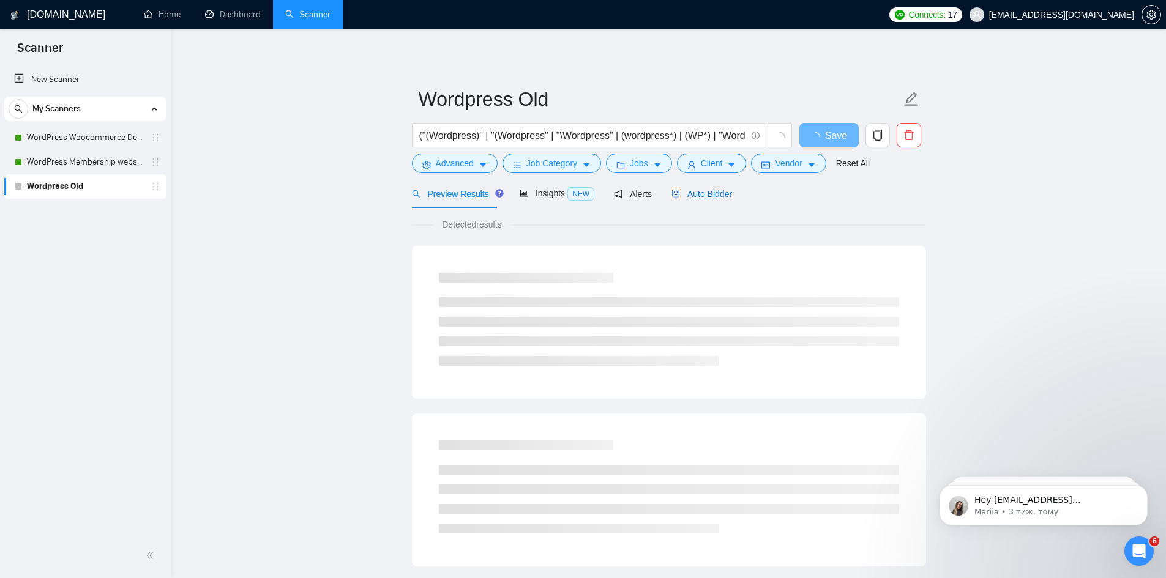
click at [694, 195] on span "Auto Bidder" at bounding box center [701, 194] width 61 height 10
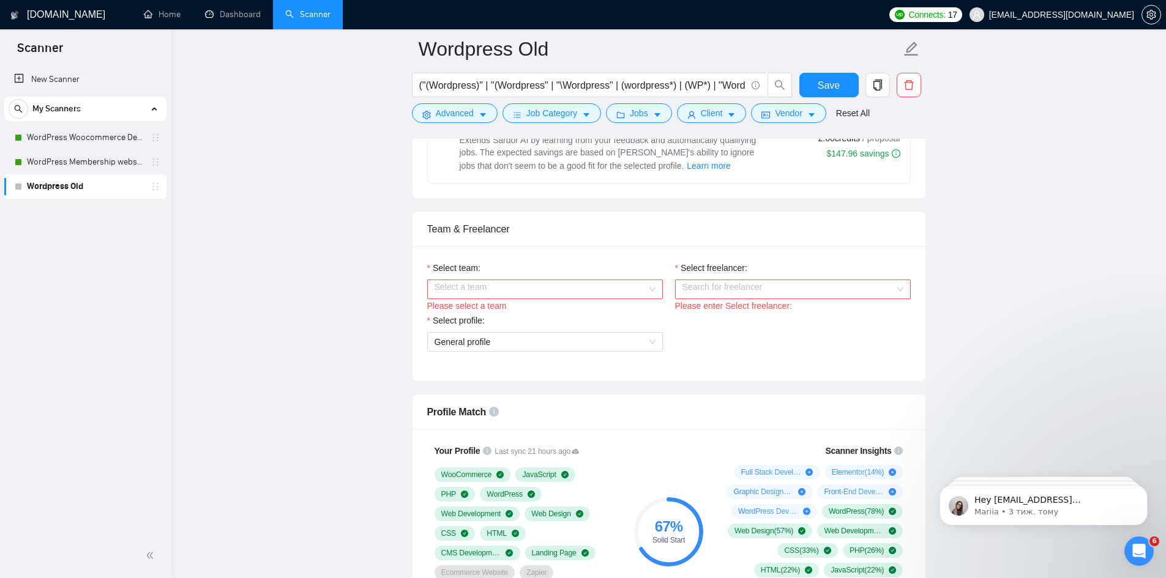
scroll to position [551, 0]
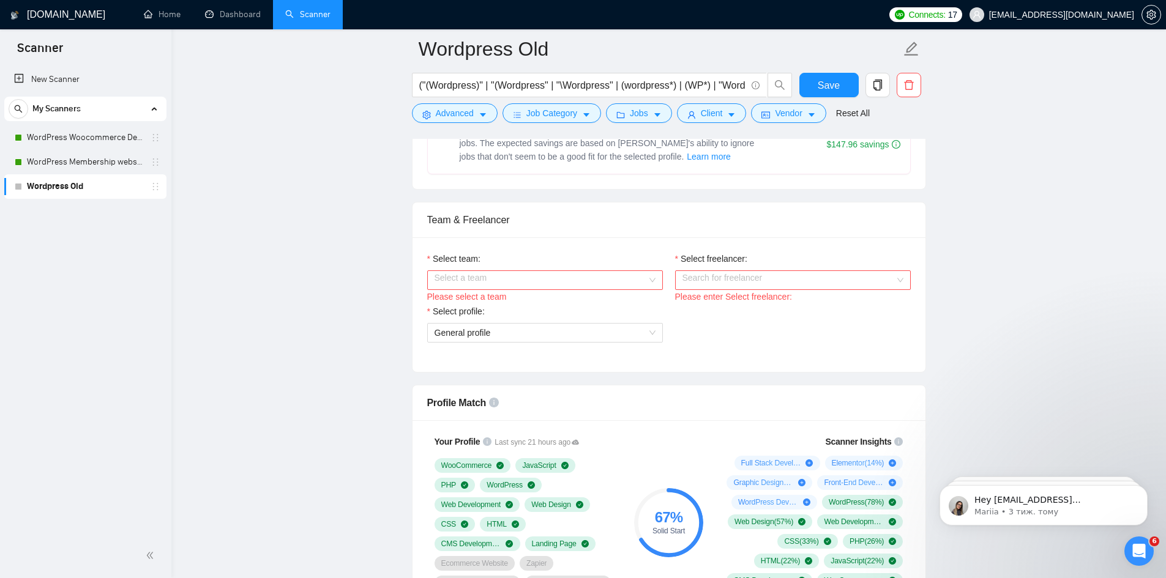
click at [606, 282] on input "Select team:" at bounding box center [541, 280] width 212 height 18
click at [593, 302] on div "WebGarage Studio" at bounding box center [544, 303] width 221 height 13
click at [744, 277] on input "Select freelancer:" at bounding box center [788, 280] width 212 height 18
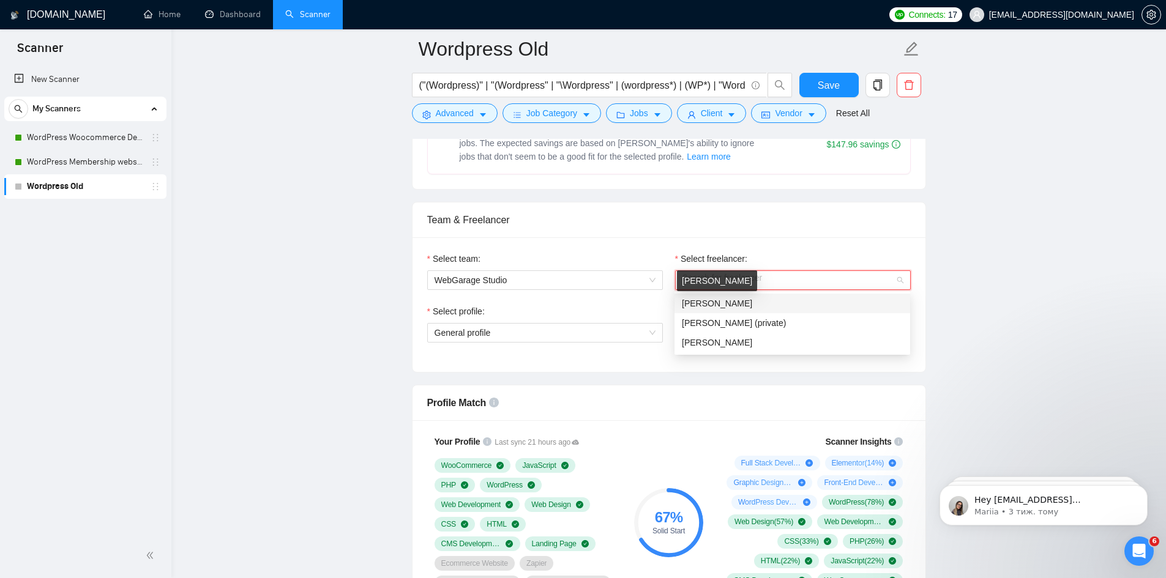
click at [734, 300] on span "[PERSON_NAME]" at bounding box center [717, 304] width 70 height 10
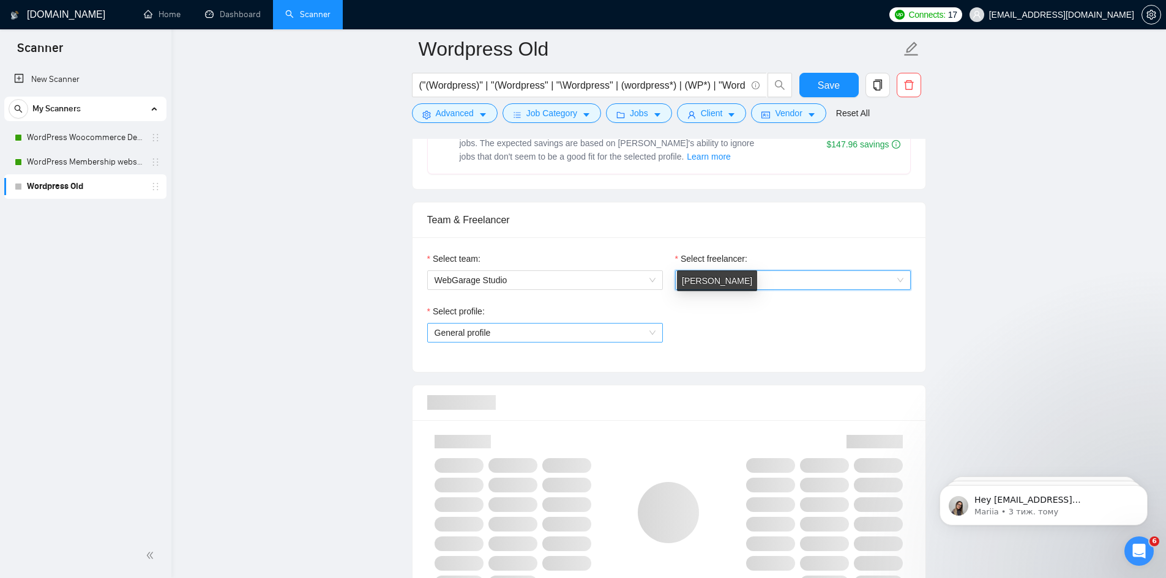
click at [558, 329] on span "General profile" at bounding box center [545, 333] width 221 height 18
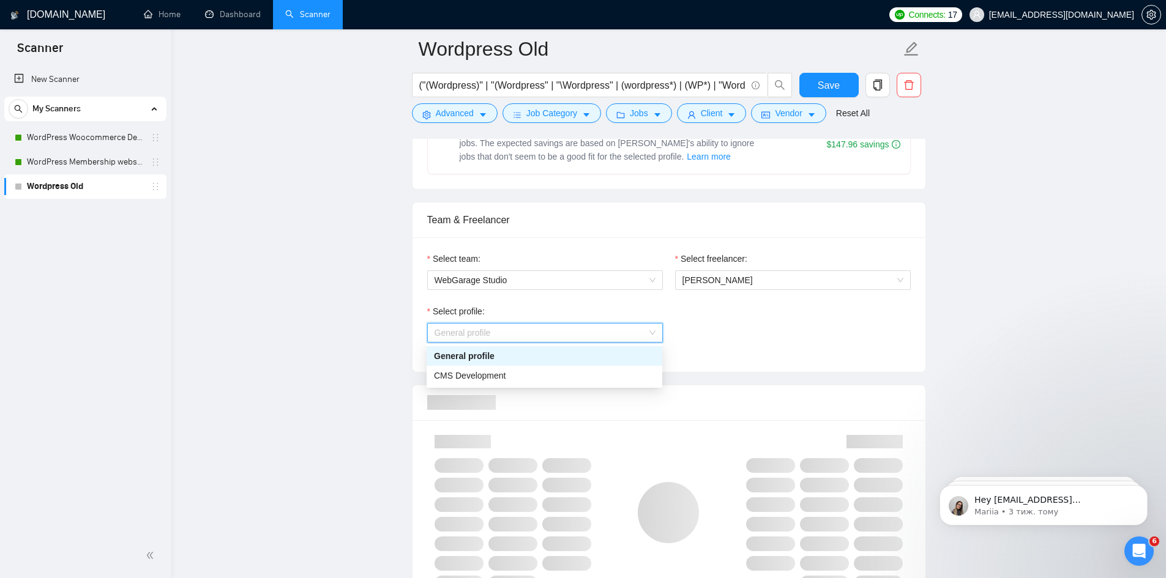
click at [555, 357] on div "General profile" at bounding box center [544, 356] width 221 height 13
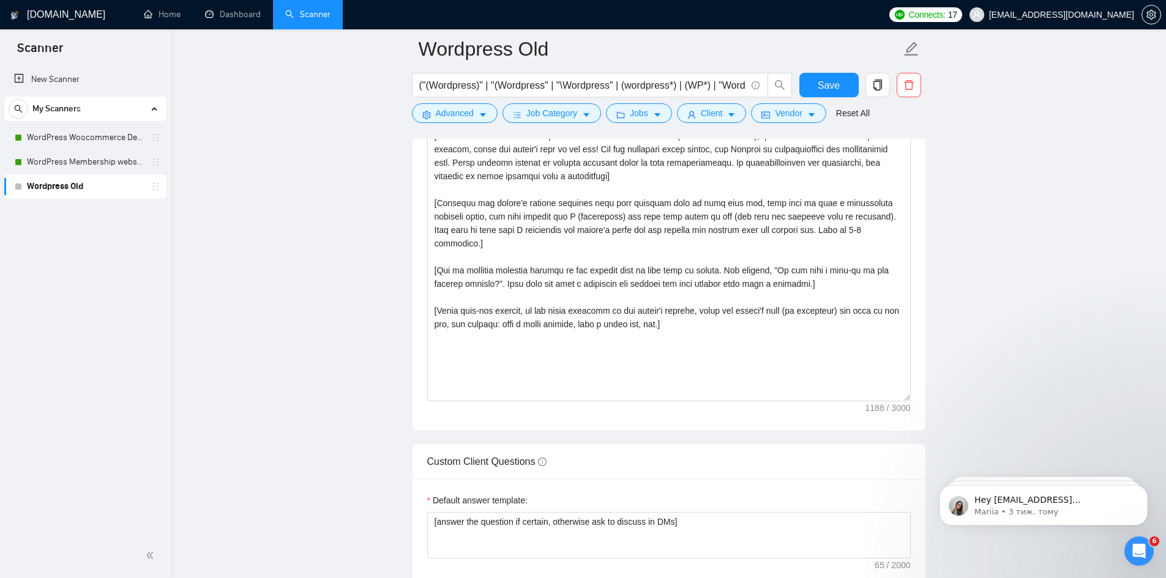
scroll to position [1469, 0]
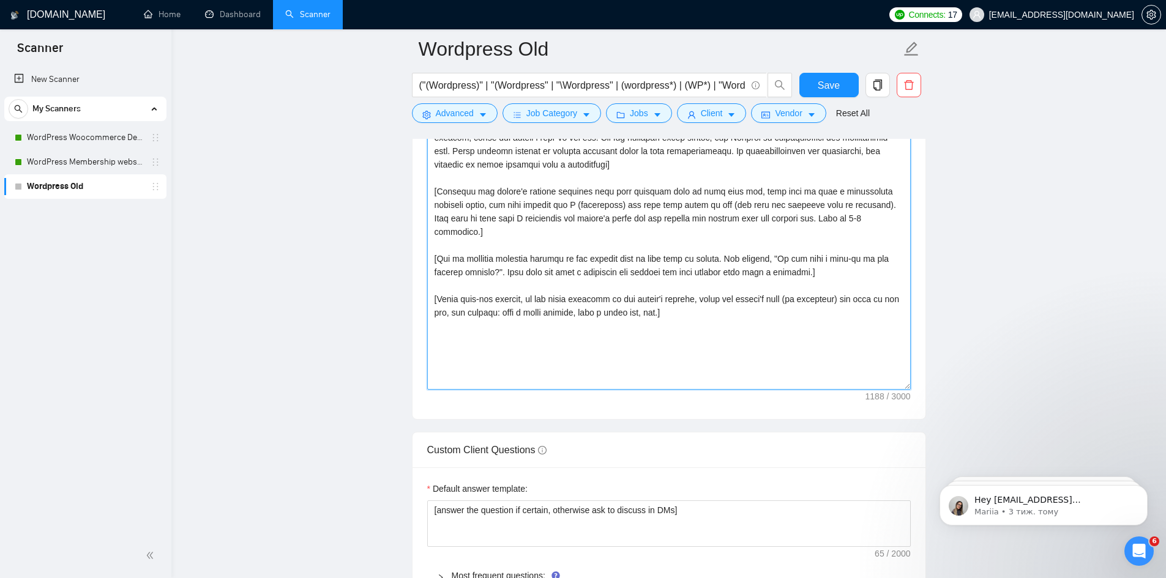
click at [628, 304] on textarea "Cover letter template:" at bounding box center [669, 251] width 484 height 275
paste textarea "Hello [mention client's name if it's mention, but don't mention company name]! …"
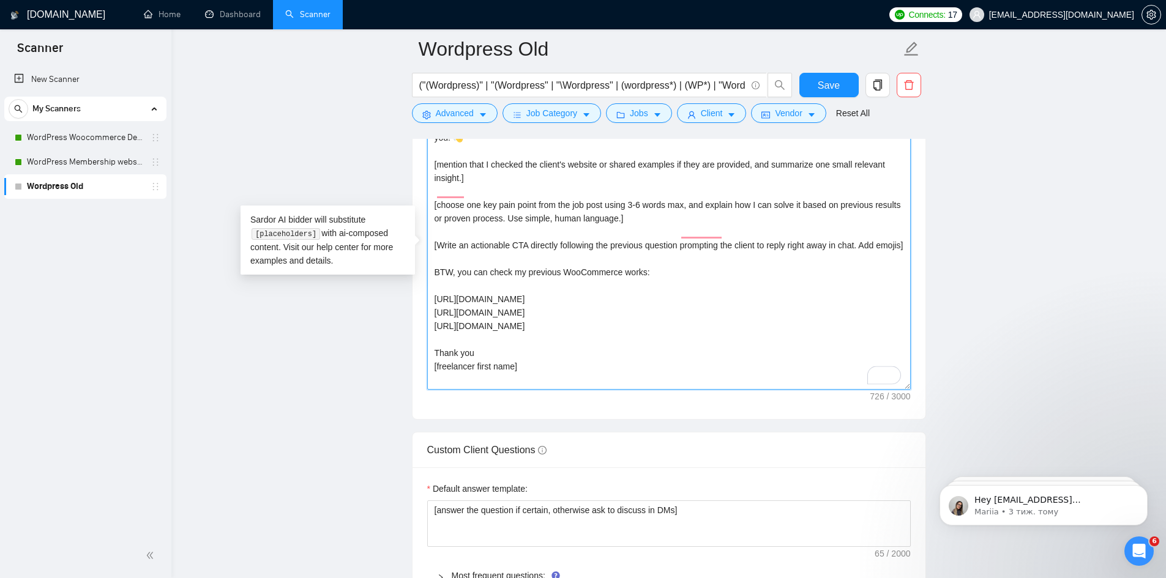
drag, startPoint x: 568, startPoint y: 324, endPoint x: 331, endPoint y: 329, distance: 237.5
click at [337, 325] on main "Wordpress Old ("(Wordpress)" | "(Wordpress" | "\Wordpress" | (wordpress*) | (WP…" at bounding box center [668, 251] width 955 height 3343
click at [598, 297] on textarea "Hello [mention client's name if it's mention, but don't mention company name]! …" at bounding box center [669, 251] width 484 height 275
click at [427, 300] on div "Cover Letter Options Cover letter template: Hello [mention client's name if it'…" at bounding box center [669, 233] width 514 height 374
paste textarea "wallpapers-clan.com/ https://protectedtrustservices.com/ https://iquw.com/ http…"
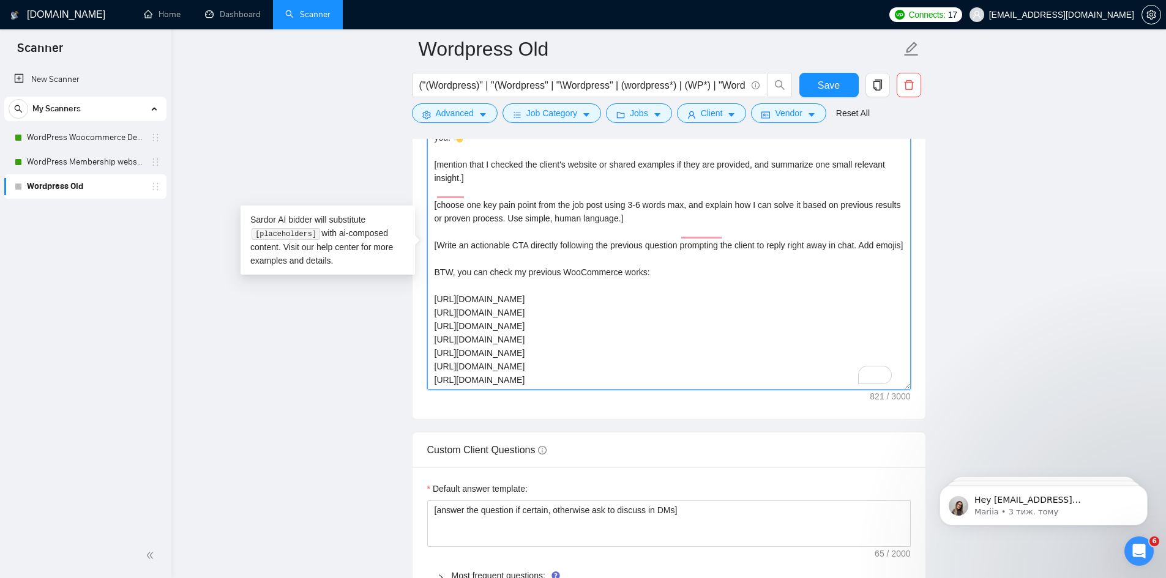
scroll to position [40, 0]
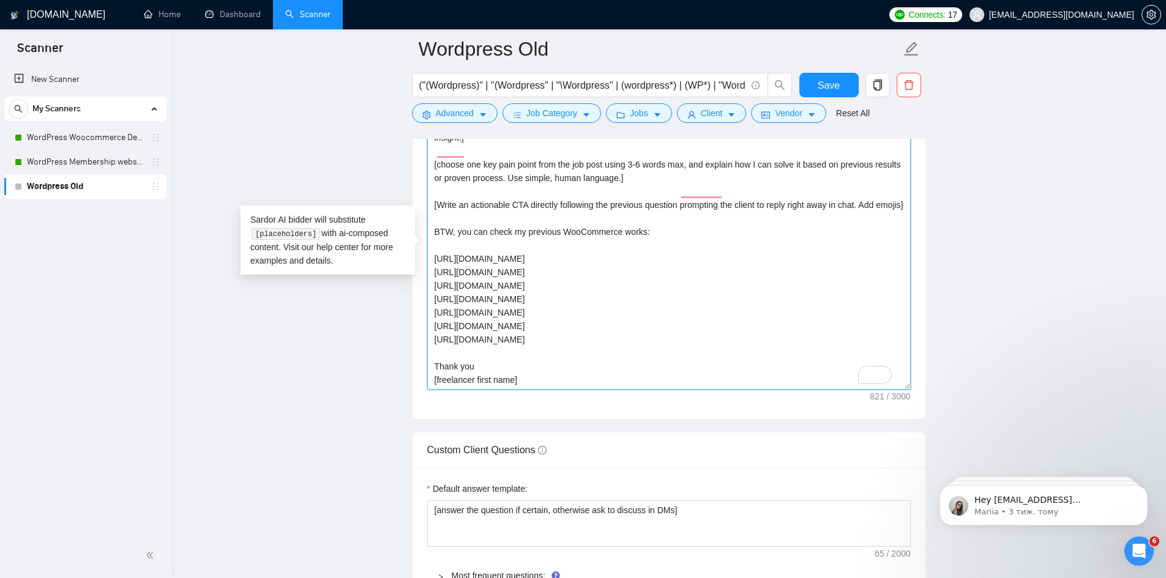
click at [552, 245] on textarea "Hello [mention client's name if it's mention, but don't mention company name]! …" at bounding box center [669, 251] width 484 height 275
paste textarea "https://legacytraditional.org/"
type textarea "Hello [mention client's name if it's mention, but don't mention company name]! …"
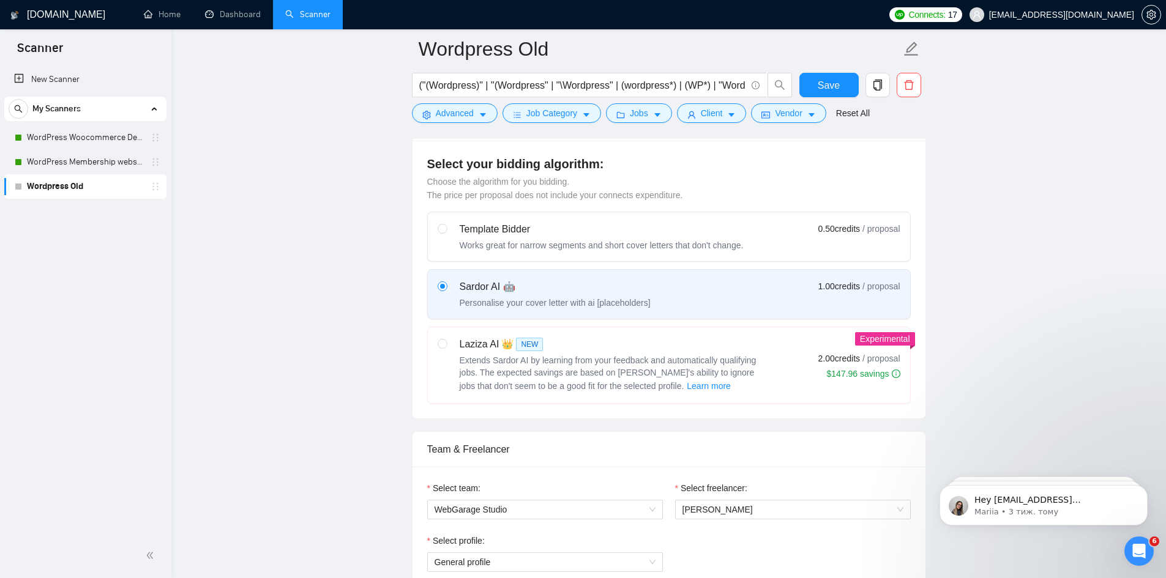
scroll to position [306, 0]
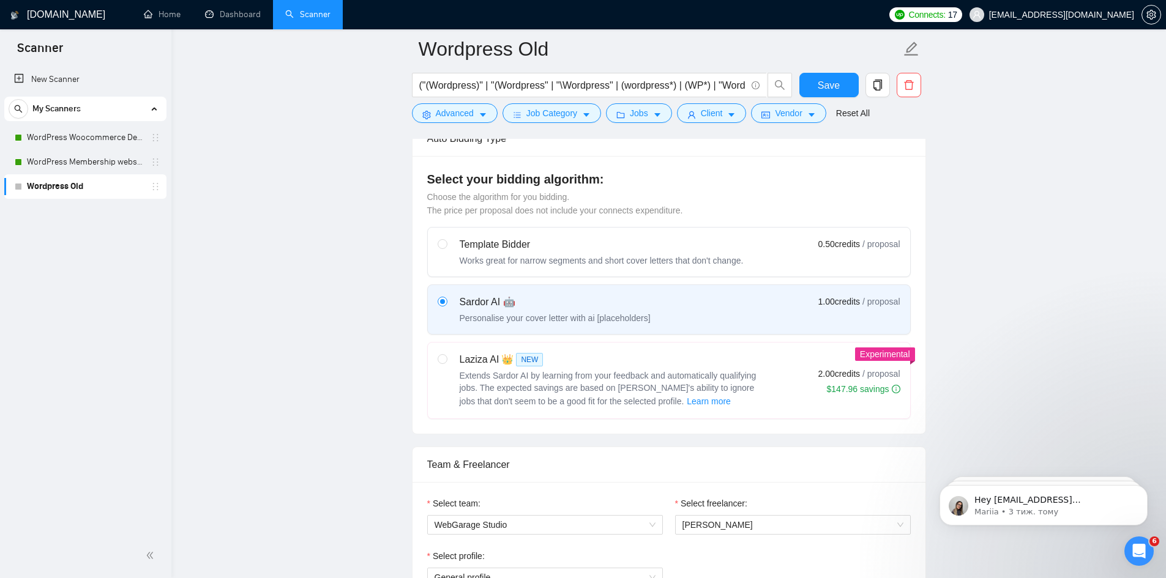
click at [443, 364] on label at bounding box center [443, 381] width 10 height 56
click at [443, 363] on input "radio" at bounding box center [442, 358] width 9 height 9
radio input "true"
radio input "false"
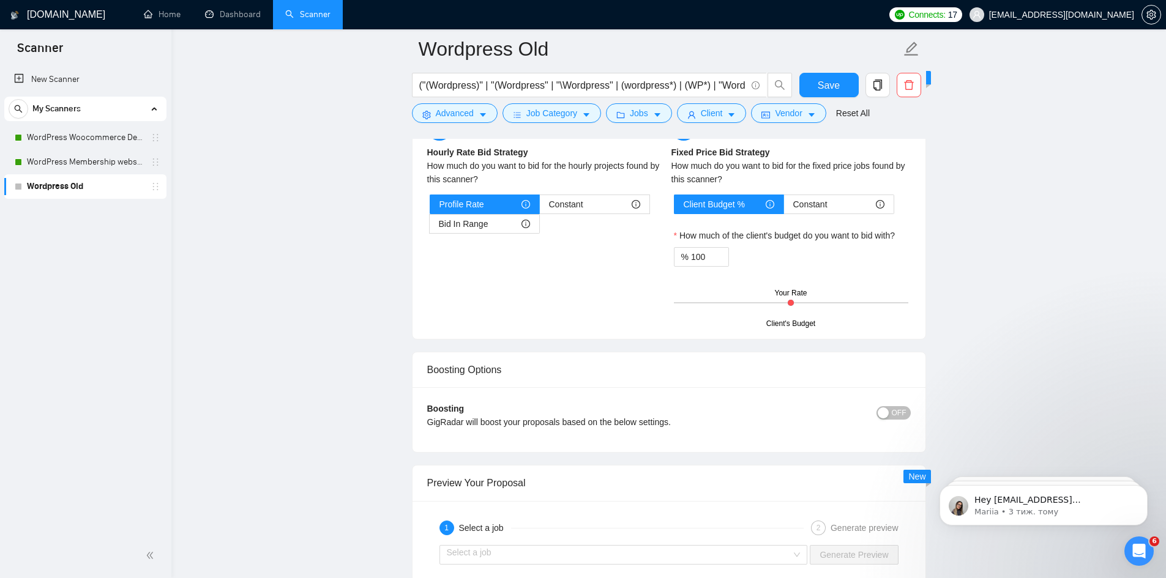
scroll to position [2020, 0]
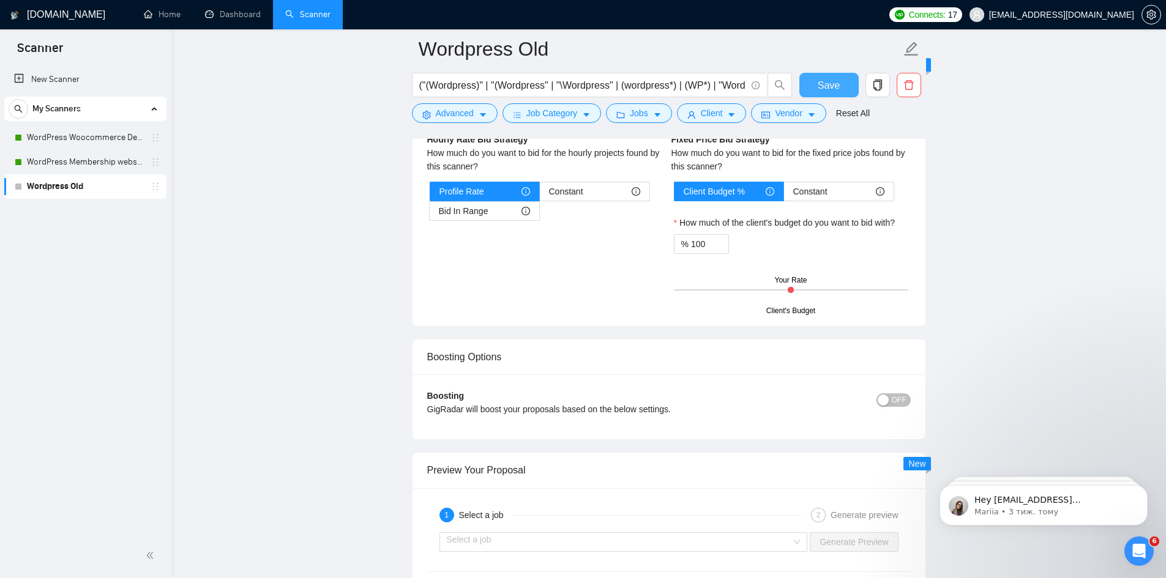
click at [823, 79] on span "Save" at bounding box center [829, 85] width 22 height 15
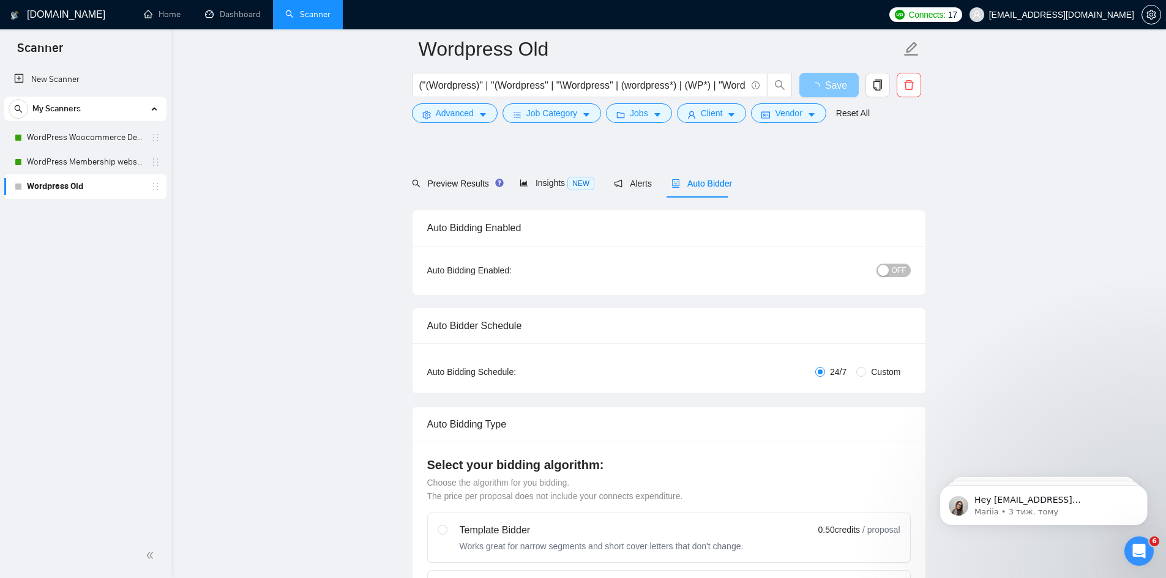
scroll to position [0, 0]
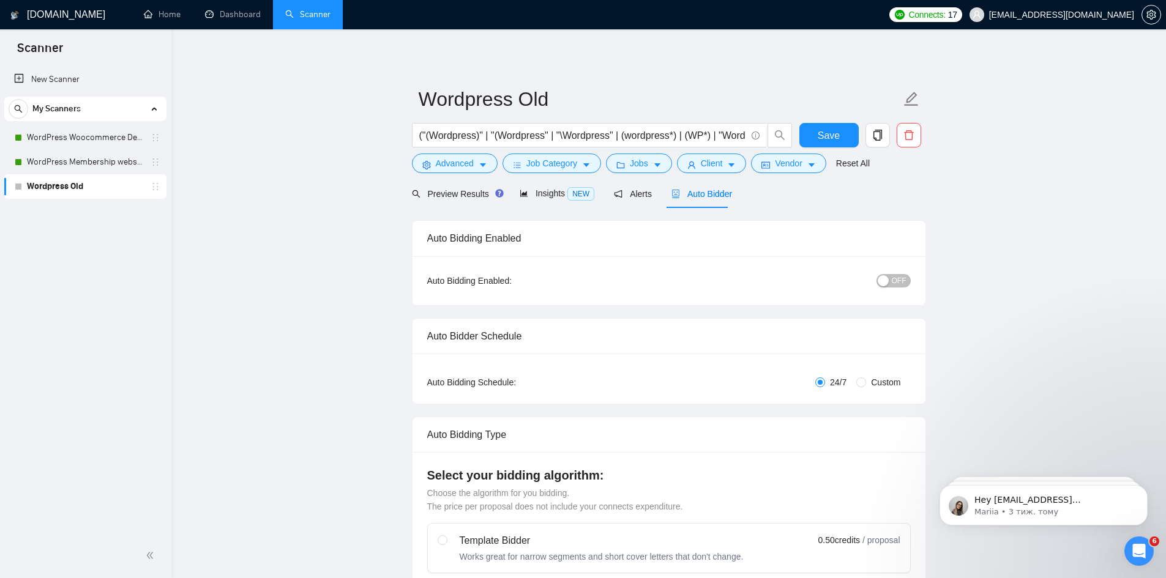
click at [899, 280] on span "OFF" at bounding box center [899, 280] width 15 height 13
click at [836, 136] on span "Save" at bounding box center [829, 135] width 22 height 15
